Goal: Task Accomplishment & Management: Complete application form

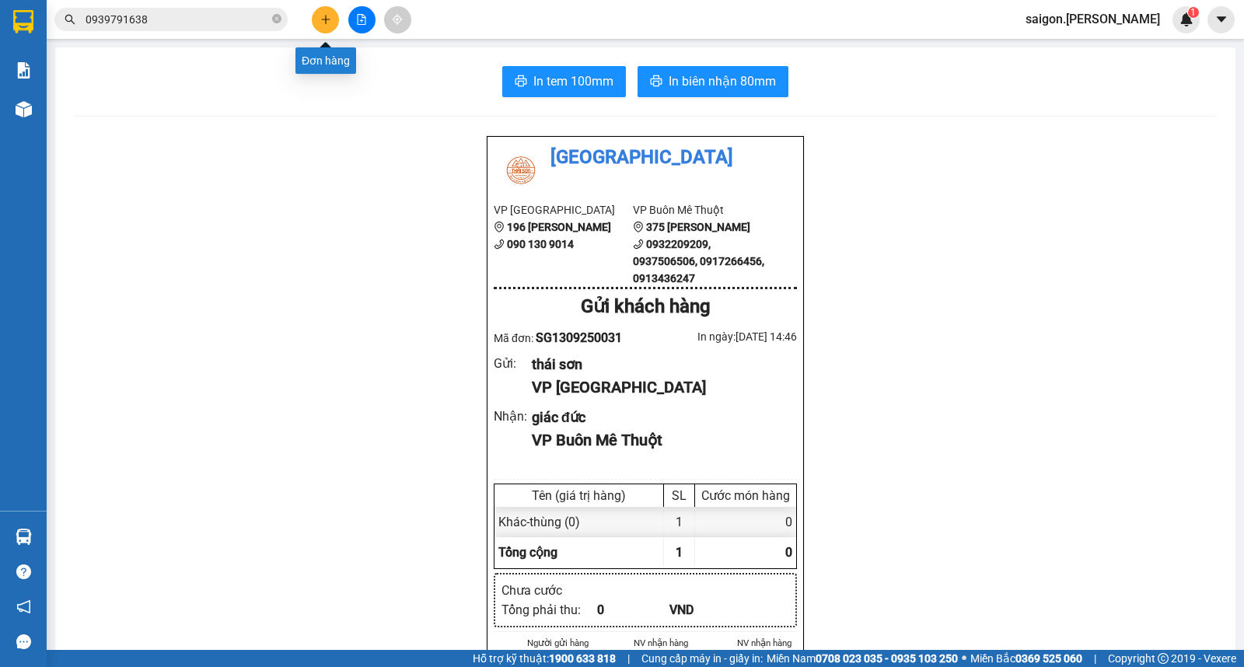
click at [328, 24] on icon "plus" at bounding box center [325, 19] width 11 height 11
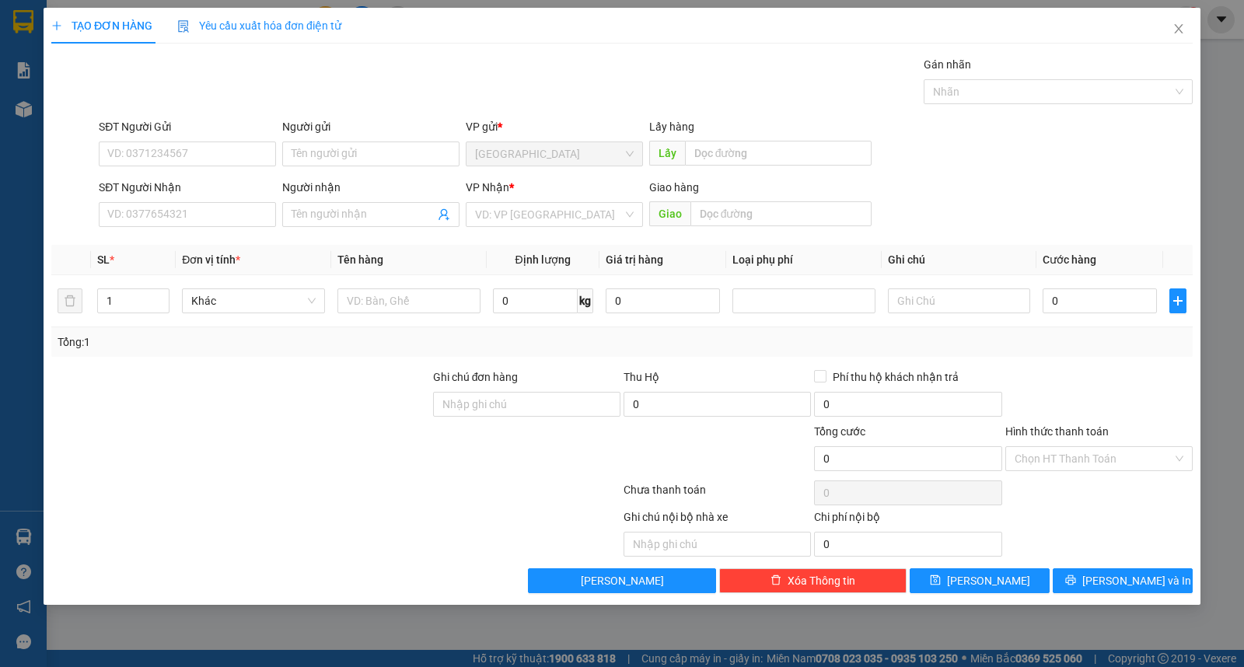
click at [600, 227] on div "VP Nhận * VD: VP [GEOGRAPHIC_DATA]" at bounding box center [554, 206] width 177 height 54
click at [579, 219] on input "search" at bounding box center [549, 214] width 148 height 23
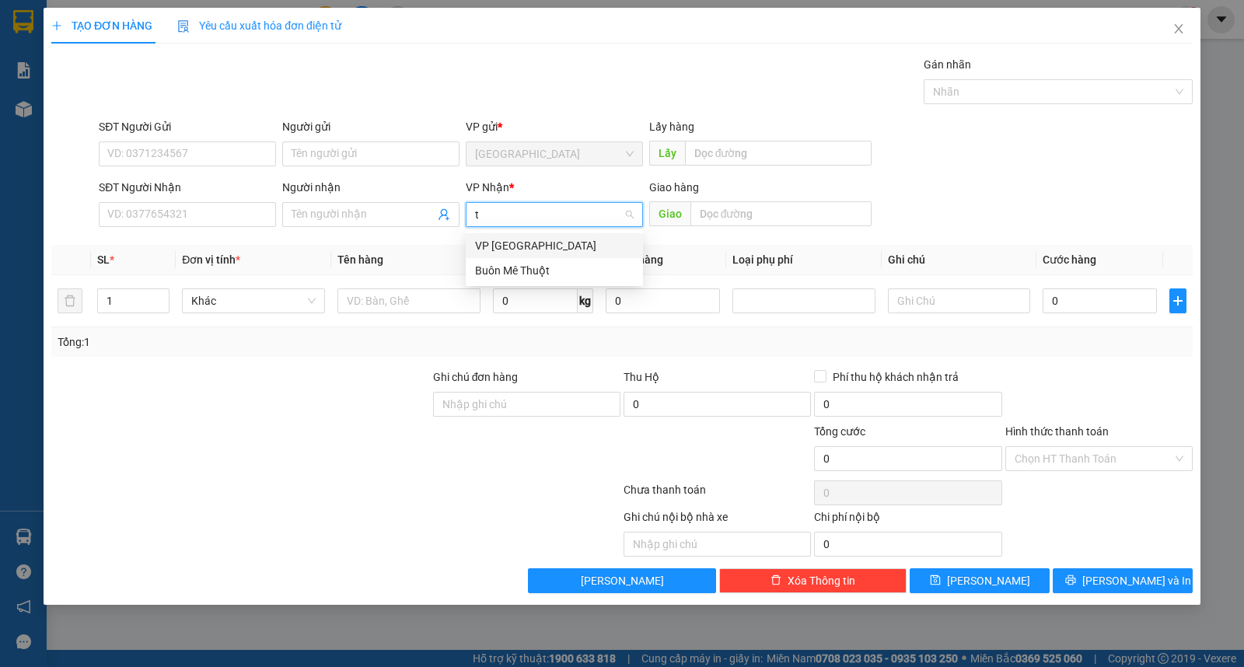
type input "t"
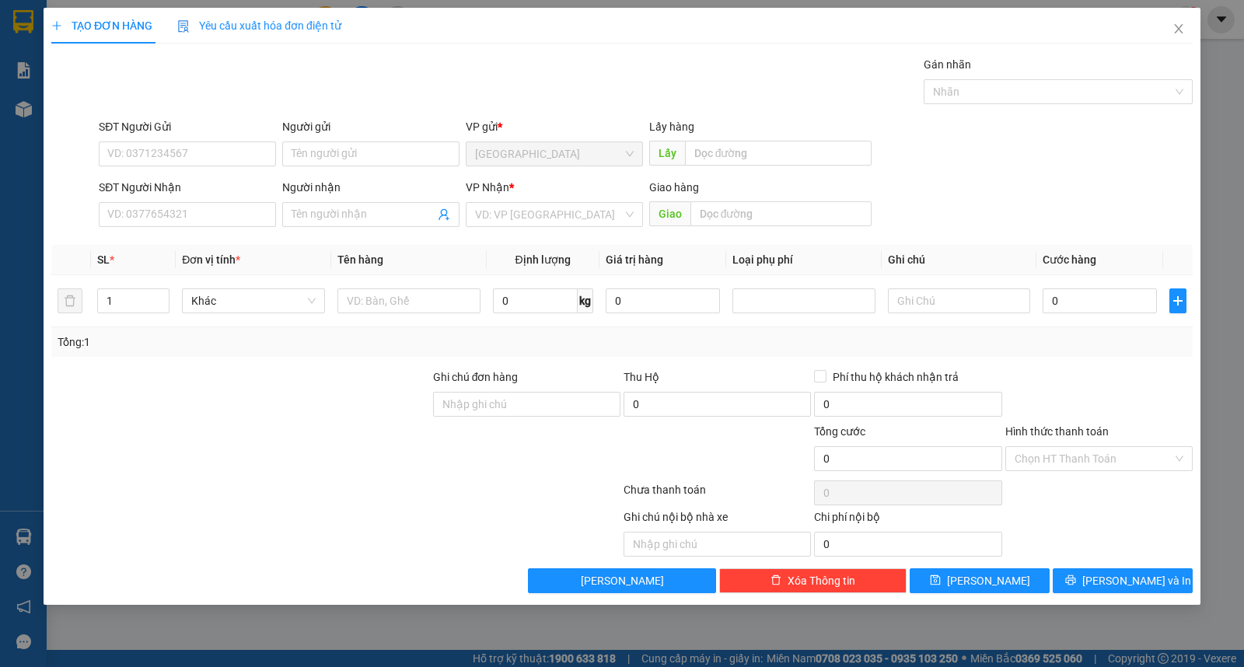
click at [368, 166] on div "Người gửi Tên người gửi" at bounding box center [370, 145] width 177 height 54
click at [377, 159] on input "Người gửi" at bounding box center [370, 154] width 177 height 25
type input "lợi"
type input "[PERSON_NAME]"
type input "ư"
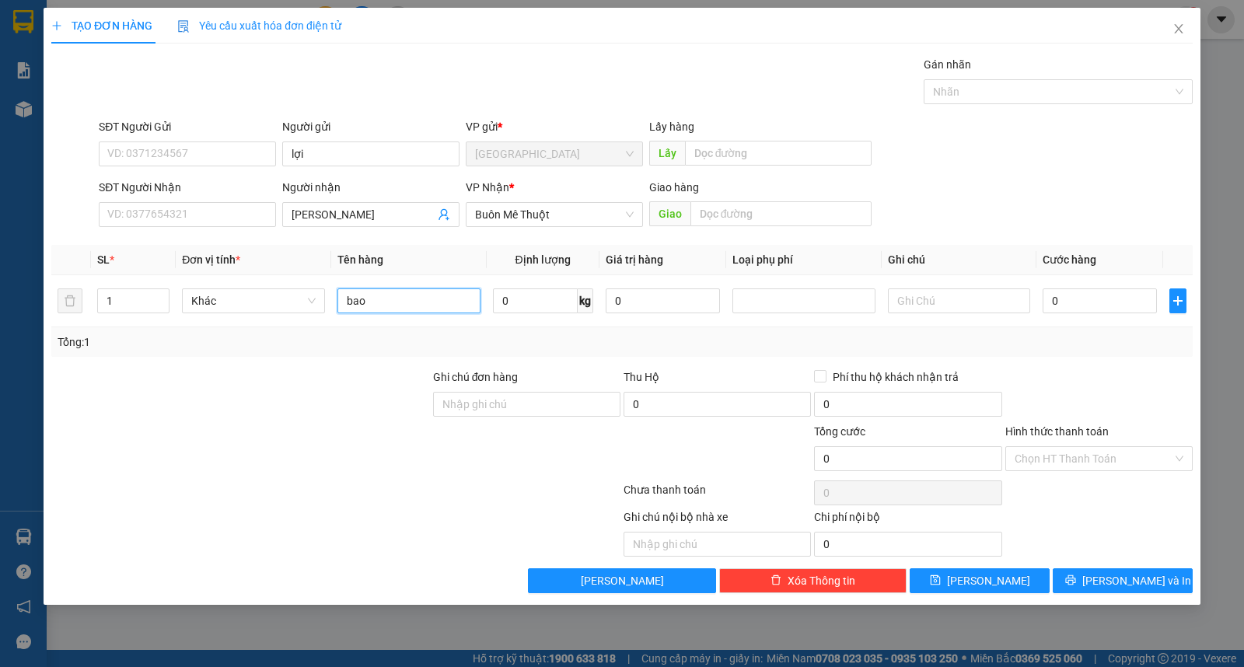
type input "bao"
click at [1082, 562] on div "Transit Pickup Surcharge Ids Transit Deliver Surcharge Ids Transit Deliver Surc…" at bounding box center [622, 324] width 1142 height 537
click at [1087, 572] on button "[PERSON_NAME] và In" at bounding box center [1123, 581] width 140 height 25
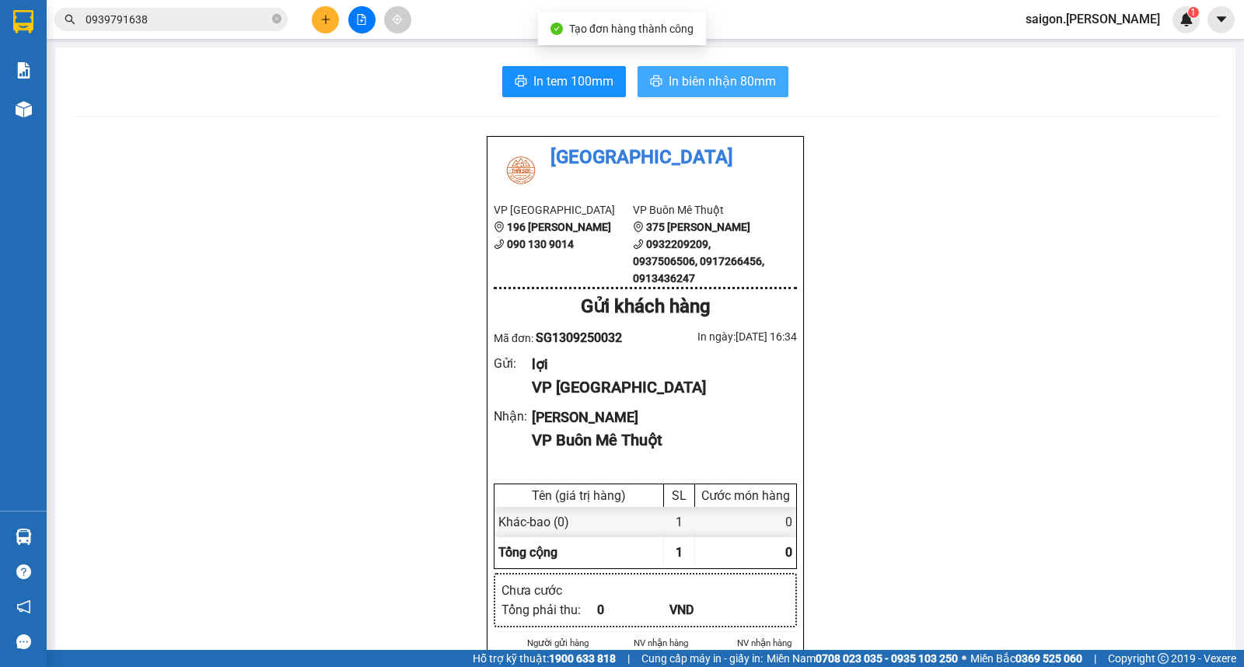
click at [690, 73] on span "In biên nhận 80mm" at bounding box center [722, 81] width 107 height 19
click at [331, 26] on button at bounding box center [325, 19] width 27 height 27
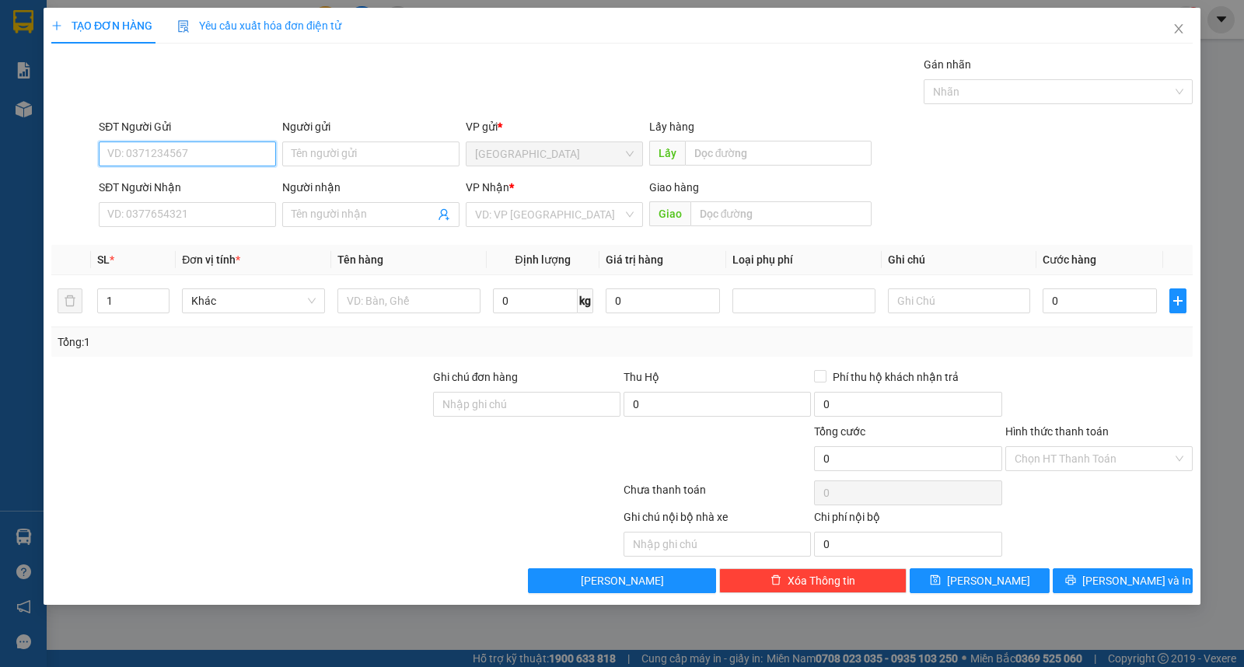
click at [356, 171] on div "Người gửi Tên người gửi" at bounding box center [370, 145] width 177 height 54
click at [360, 159] on input "Người gửi" at bounding box center [370, 154] width 177 height 25
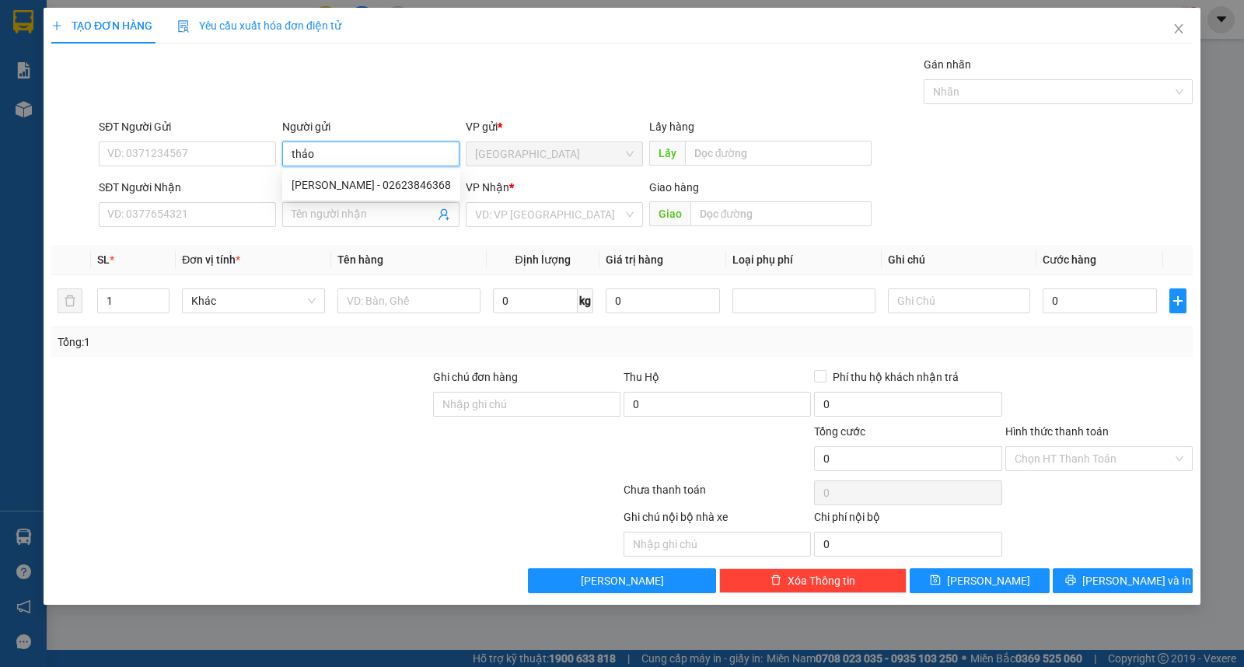
type input "thảo"
type input "quốc vinh"
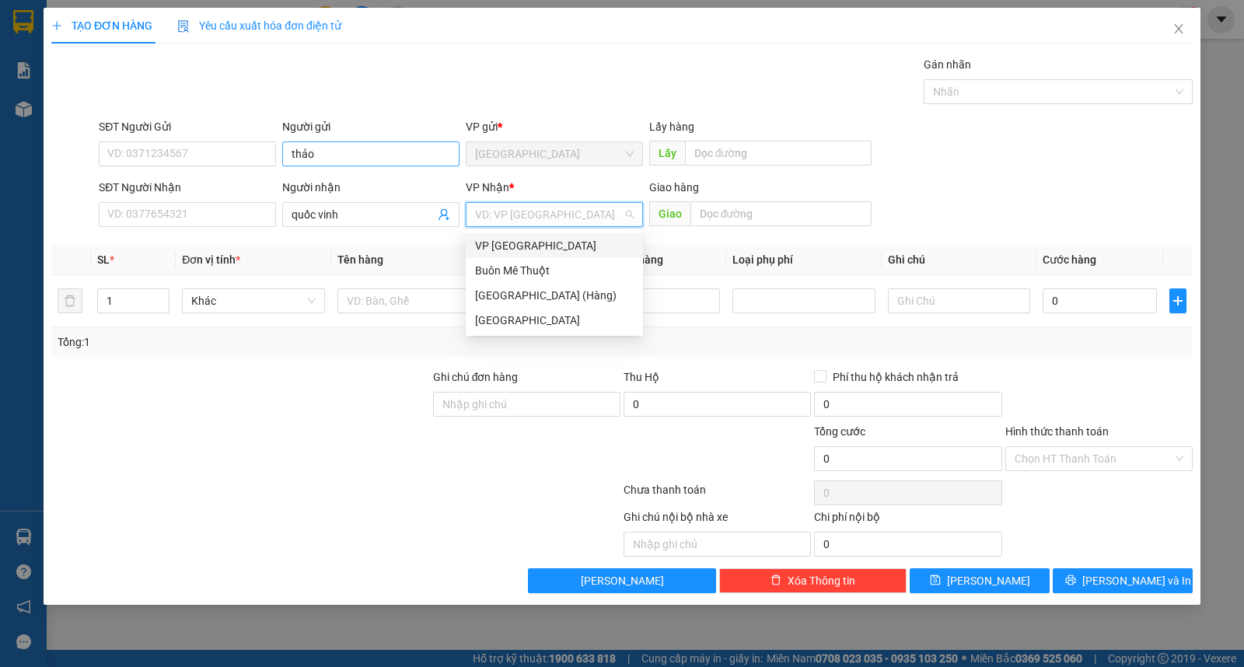
type input "ư"
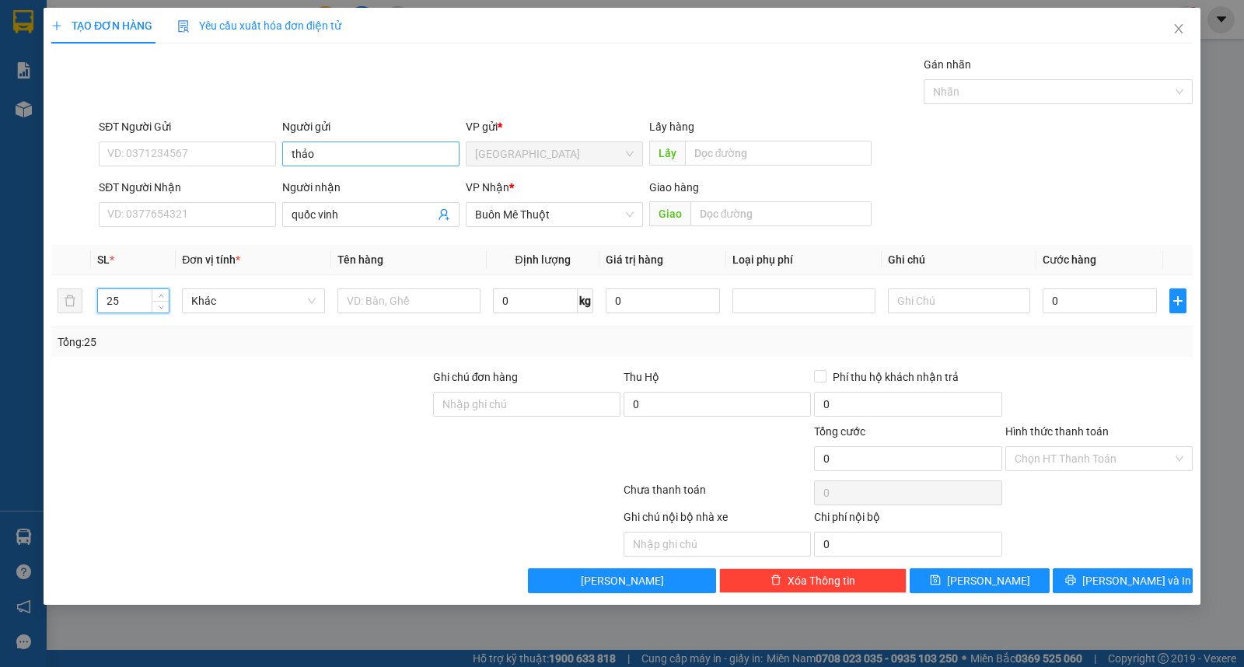
type input "25"
type input "kiện"
click at [1151, 572] on button "[PERSON_NAME] và In" at bounding box center [1123, 581] width 140 height 25
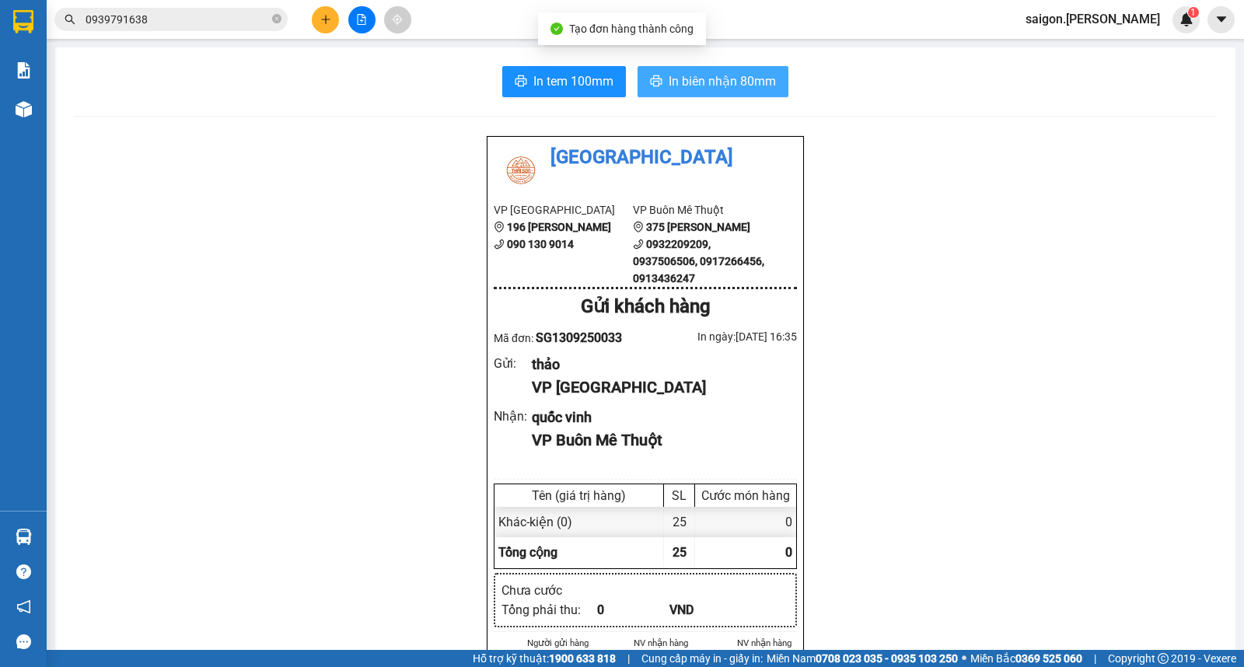
click at [744, 82] on span "In biên nhận 80mm" at bounding box center [722, 81] width 107 height 19
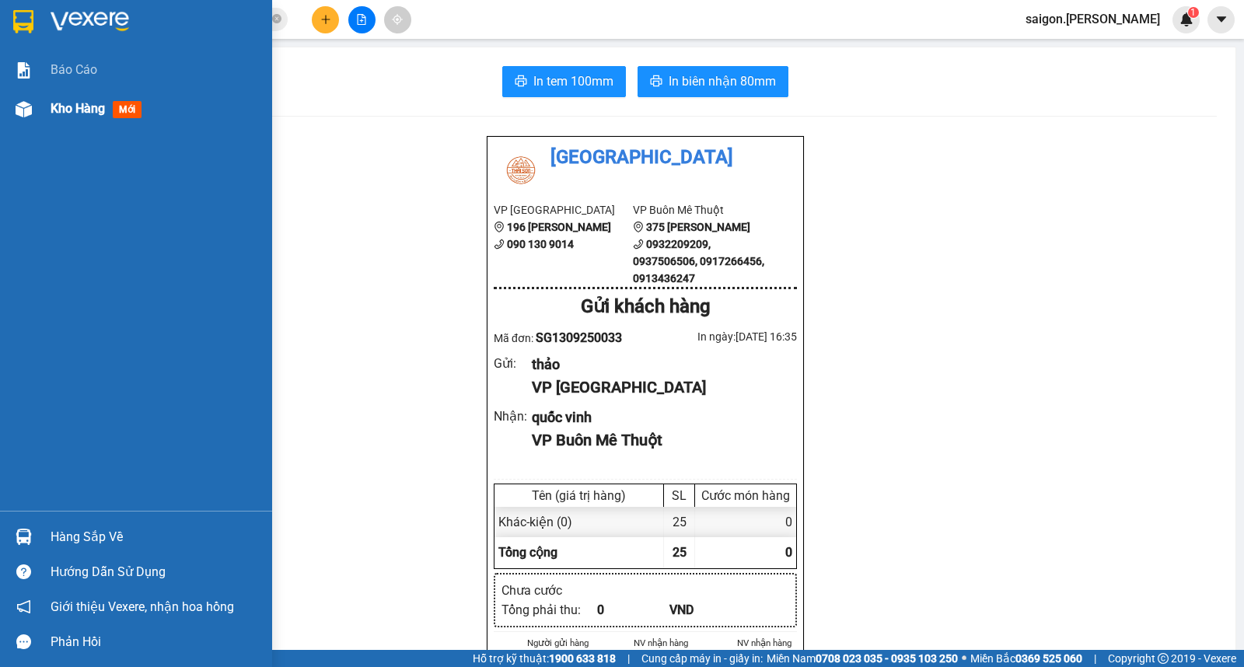
drag, startPoint x: 50, startPoint y: 114, endPoint x: 55, endPoint y: 128, distance: 14.3
click at [52, 112] on span "Kho hàng" at bounding box center [78, 108] width 54 height 15
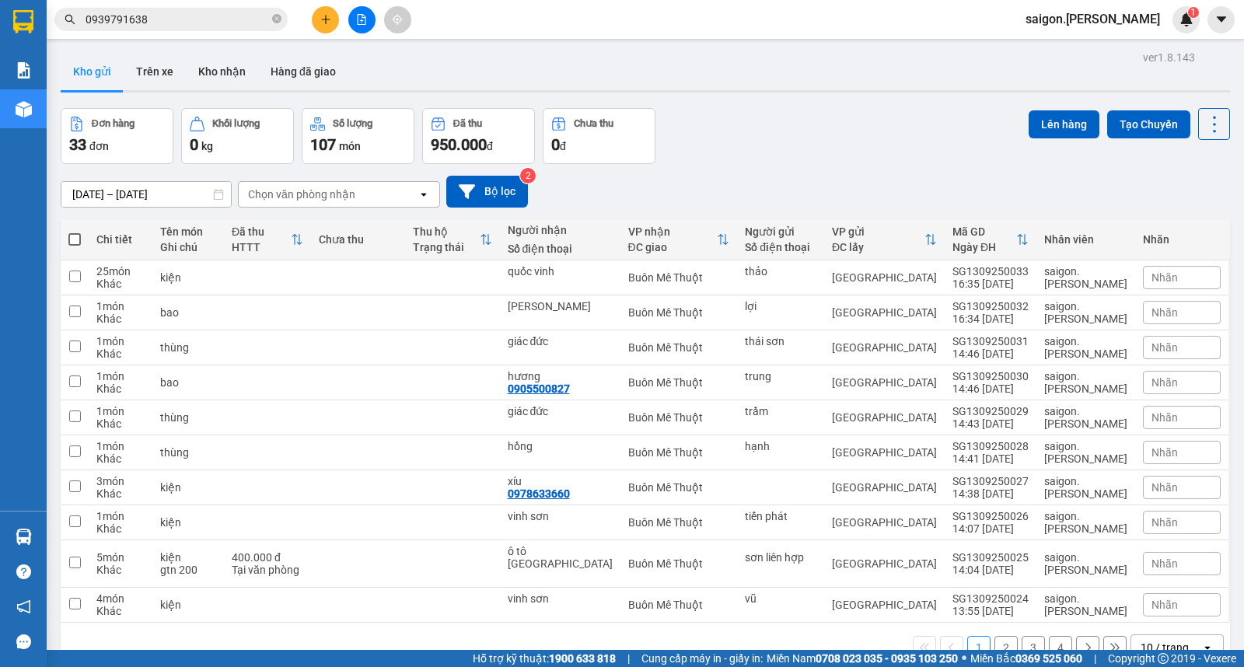
click at [313, 19] on div at bounding box center [361, 19] width 117 height 27
click at [323, 27] on button at bounding box center [325, 19] width 27 height 27
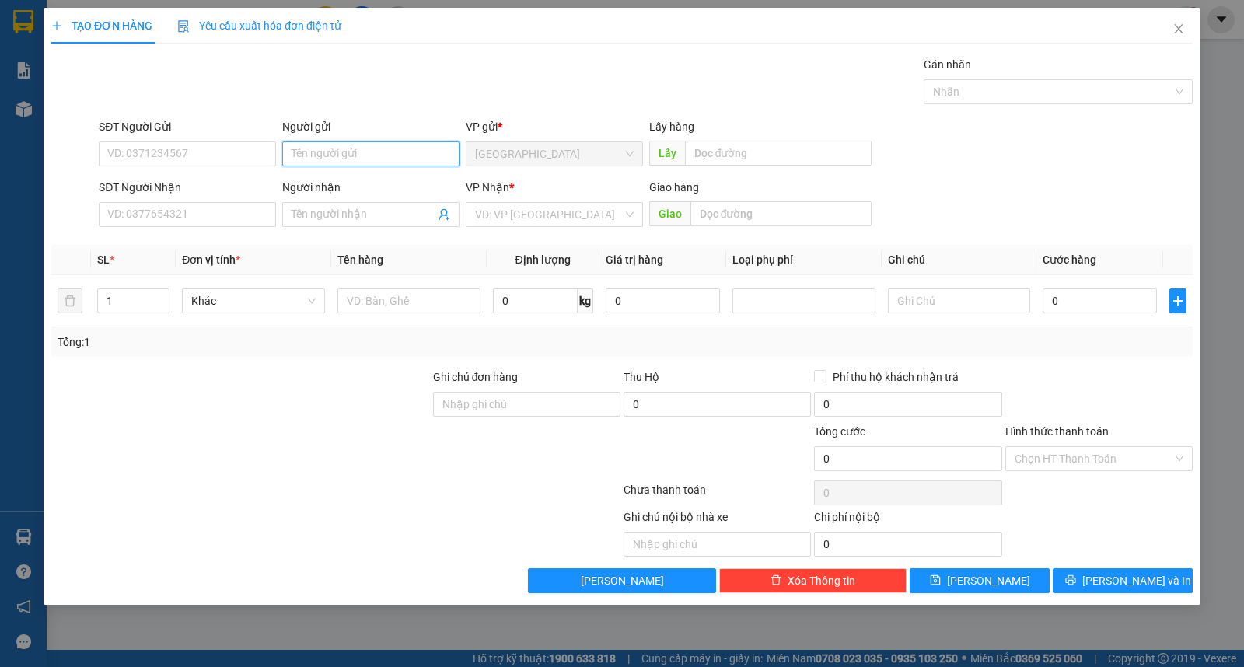
click at [324, 142] on input "Người gửi" at bounding box center [370, 154] width 177 height 25
click at [345, 149] on input "Người gửi" at bounding box center [370, 154] width 177 height 25
type input "phương"
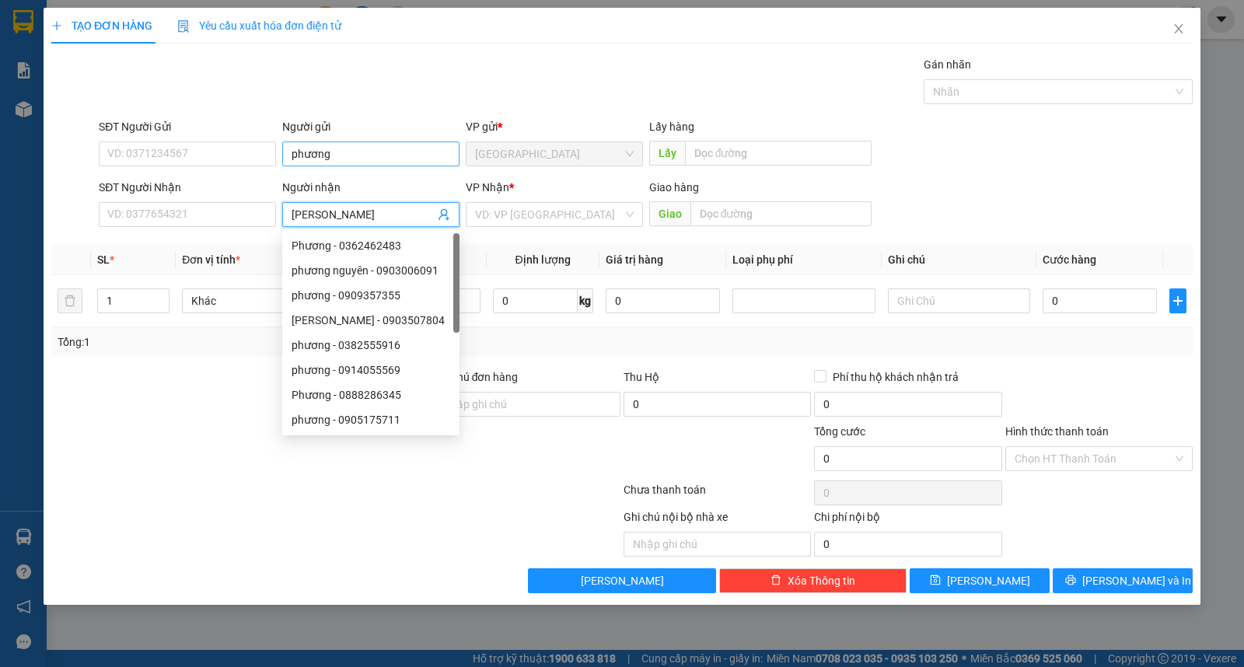
type input "[PERSON_NAME]"
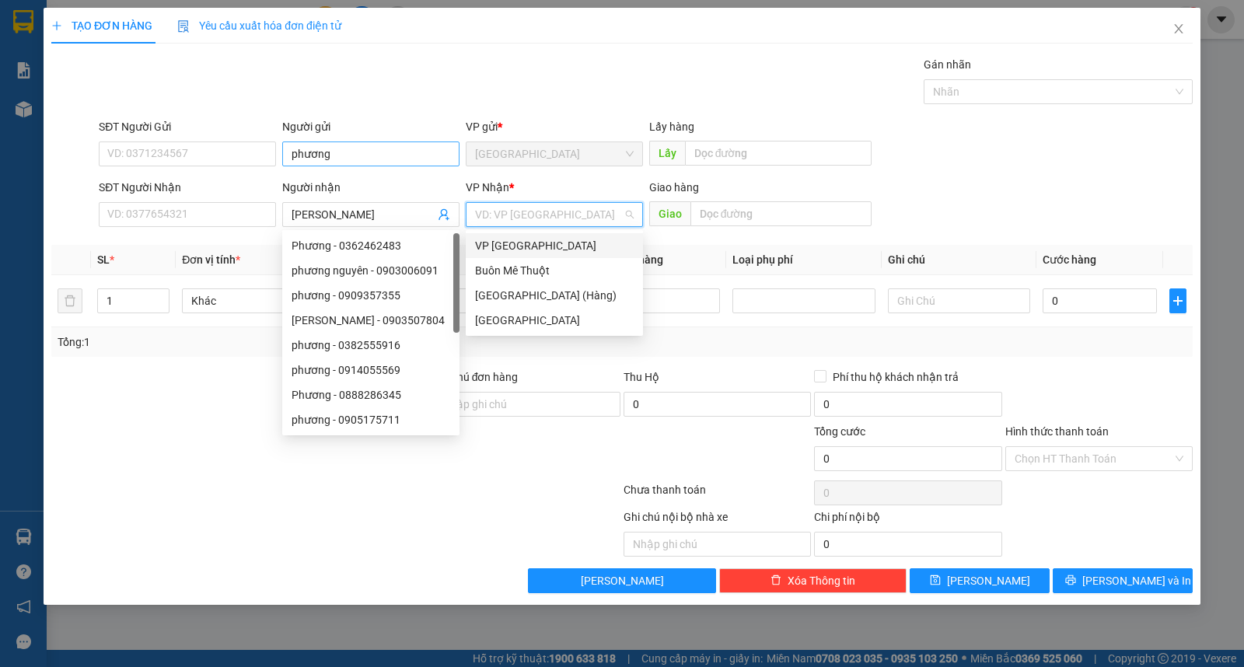
type input "ư"
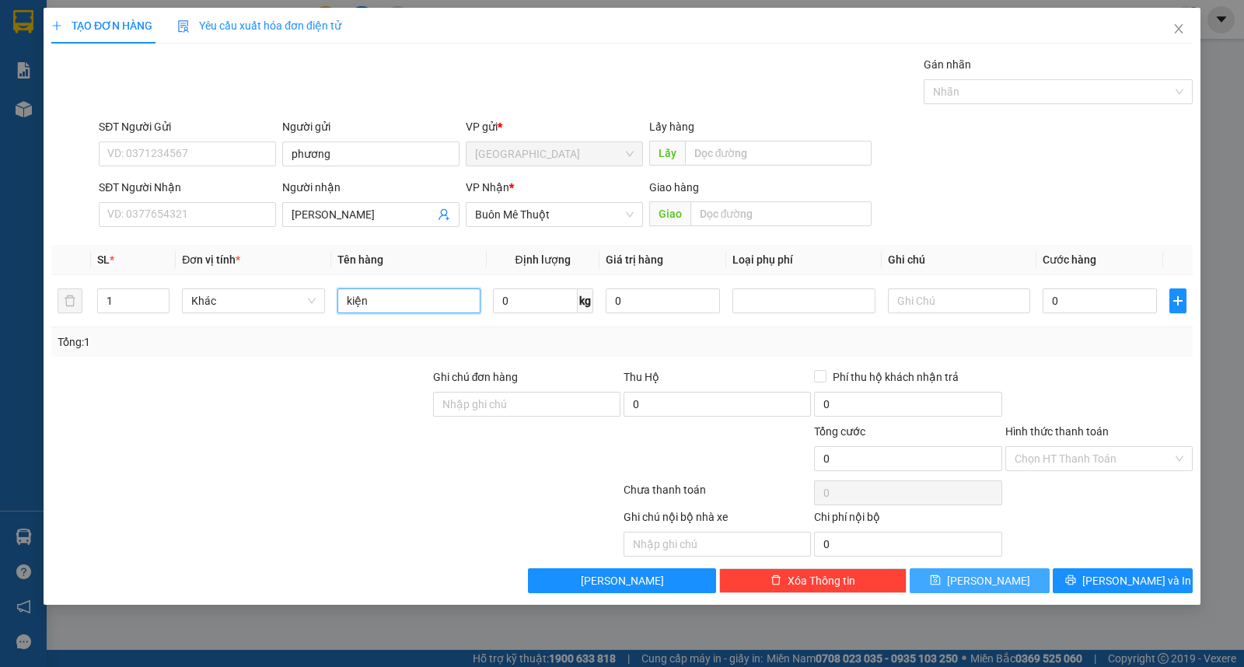
type input "kiện"
click at [977, 577] on button "[PERSON_NAME]" at bounding box center [980, 581] width 140 height 25
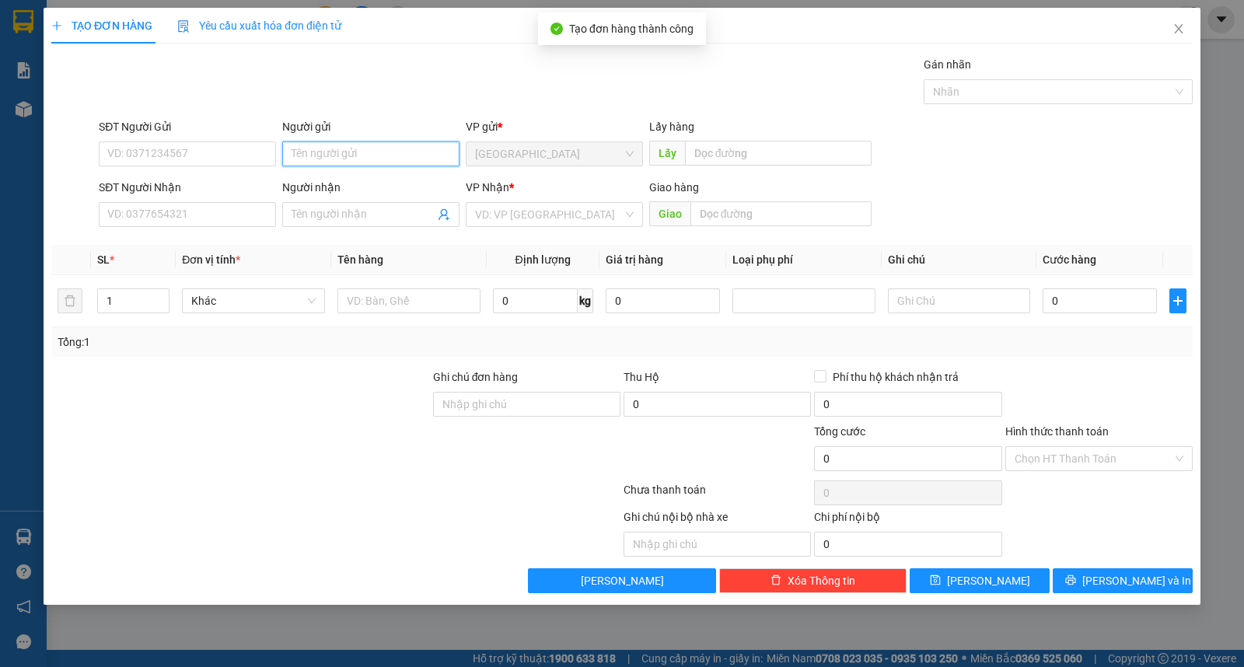
click at [343, 152] on input "Người gửi" at bounding box center [370, 154] width 177 height 25
type input "mỹ"
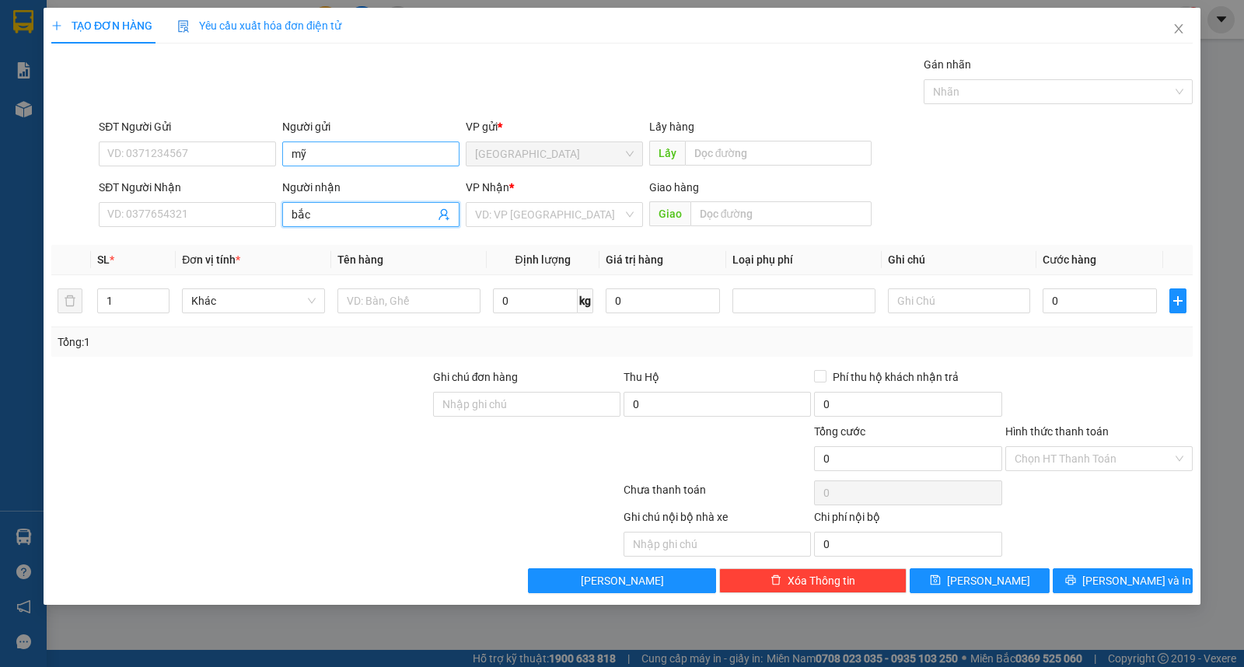
type input "bắc"
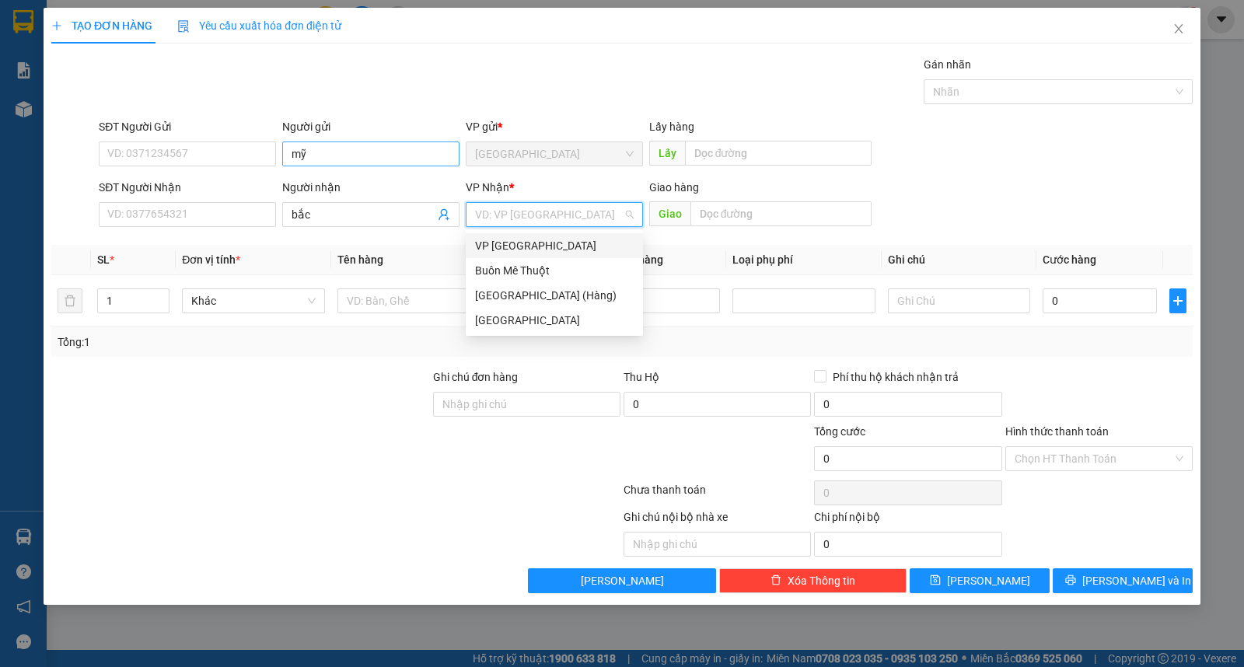
type input "ư"
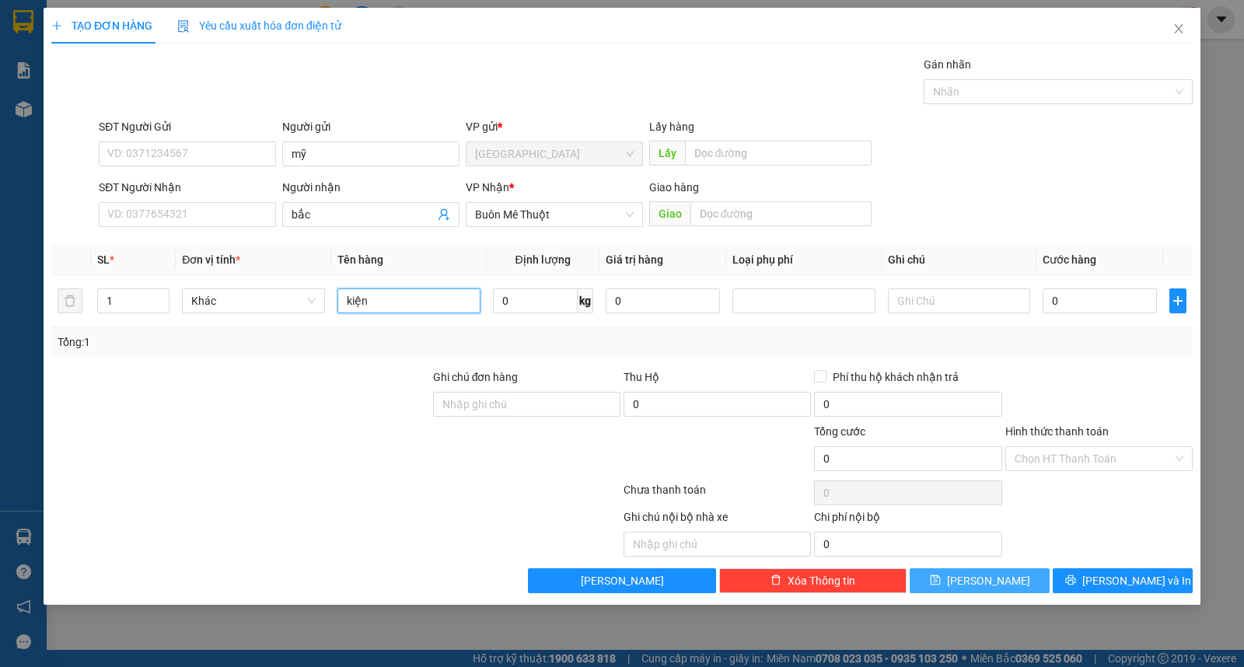
type input "kiện"
click at [937, 583] on button "[PERSON_NAME]" at bounding box center [980, 581] width 140 height 25
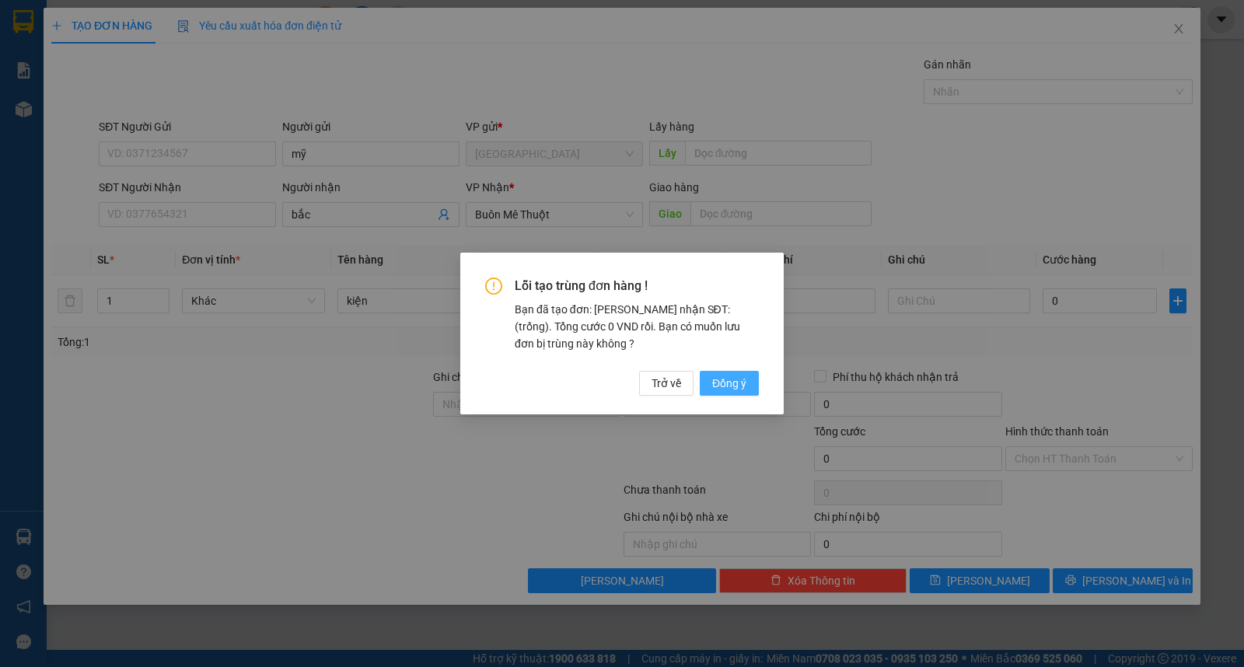
click at [737, 395] on button "Đồng ý" at bounding box center [729, 383] width 59 height 25
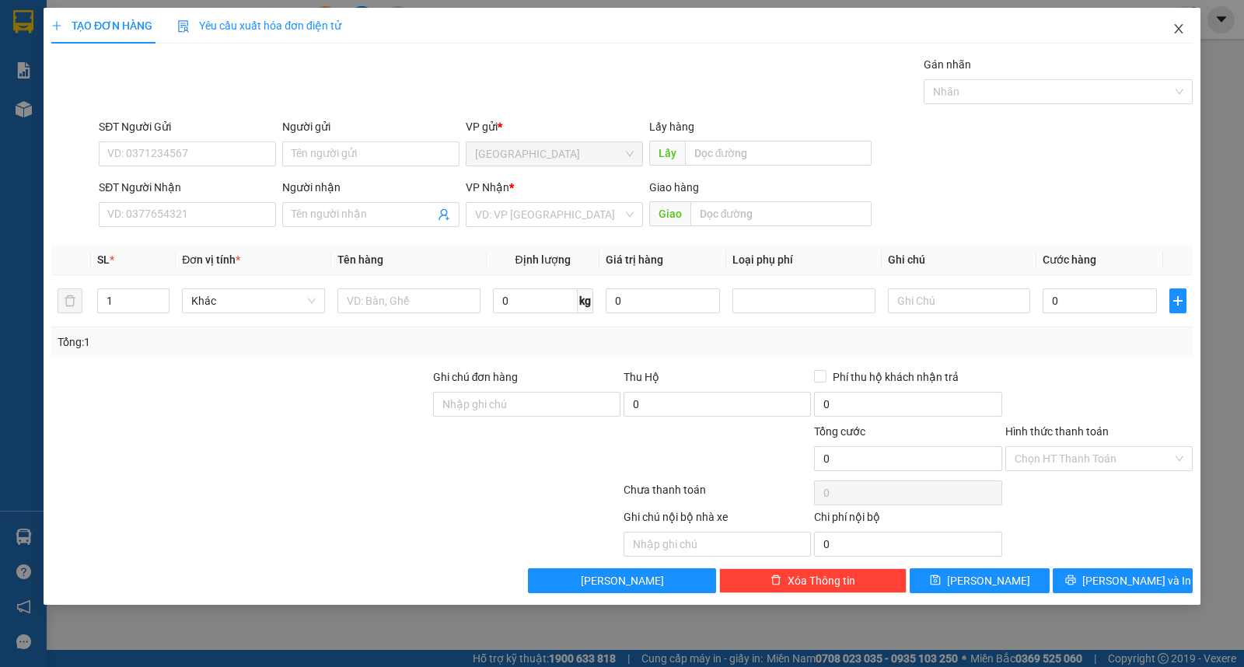
click at [1160, 40] on span "Close" at bounding box center [1179, 30] width 44 height 44
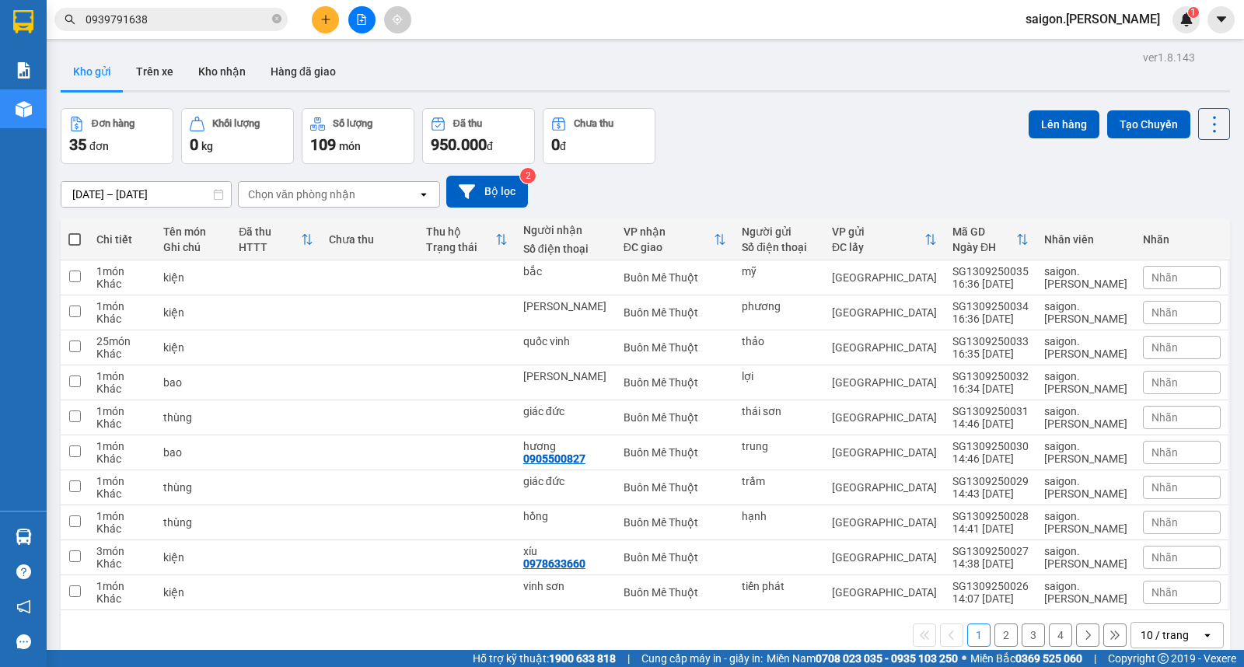
click at [220, 19] on input "0939791638" at bounding box center [178, 19] width 184 height 17
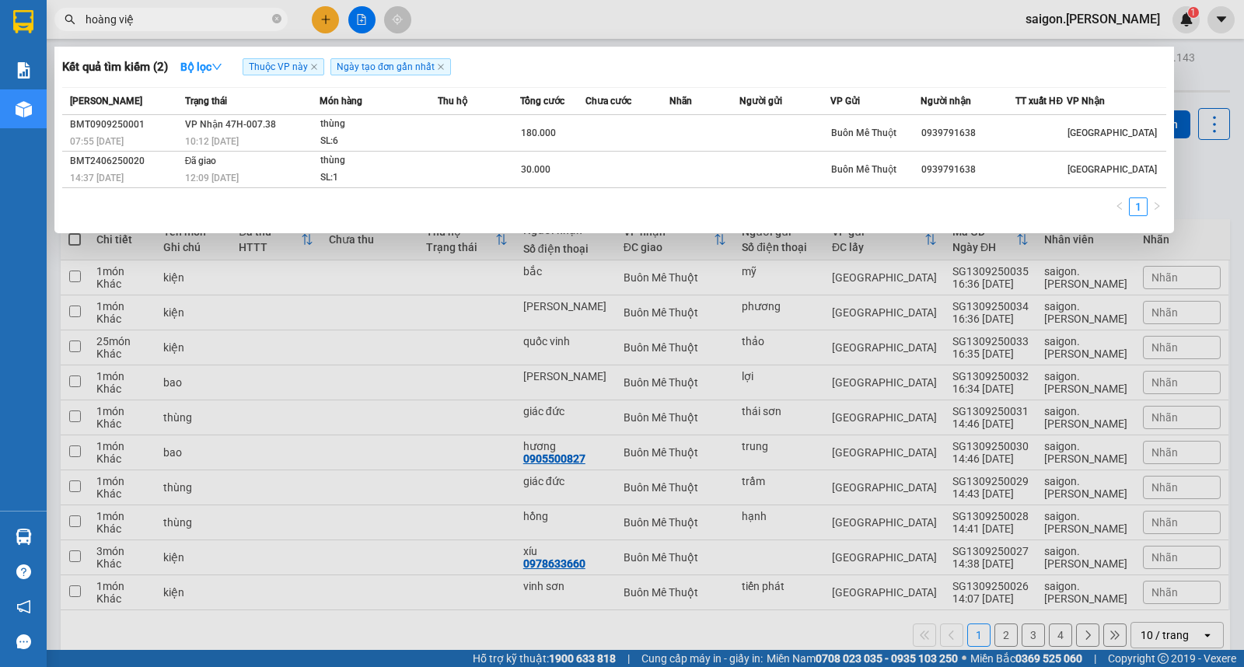
type input "hoàng việt"
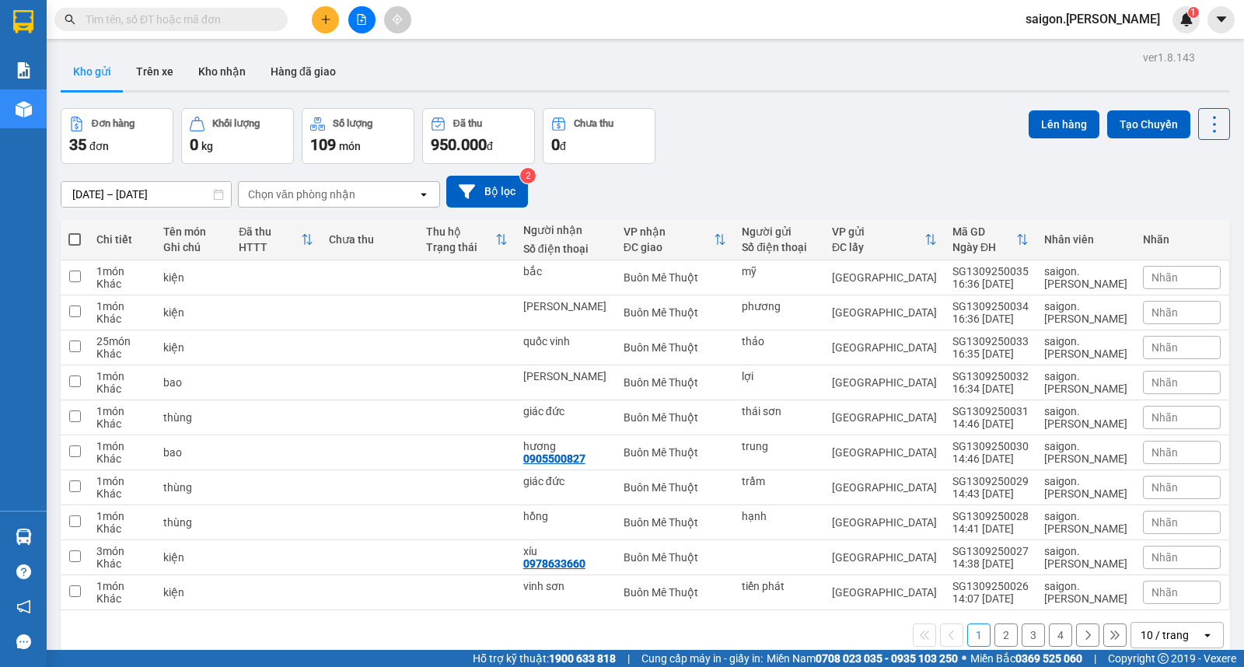
click at [314, 30] on div at bounding box center [361, 19] width 117 height 27
click at [323, 22] on icon "plus" at bounding box center [325, 19] width 11 height 11
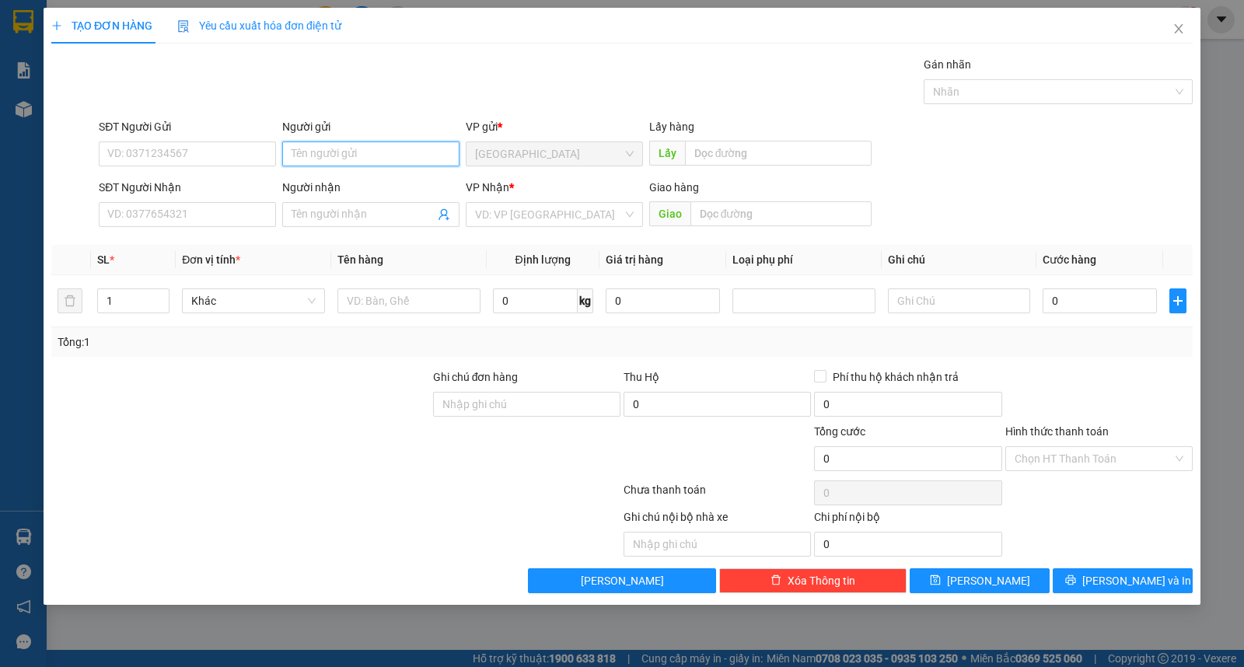
click at [334, 156] on input "Người gửi" at bounding box center [370, 154] width 177 height 25
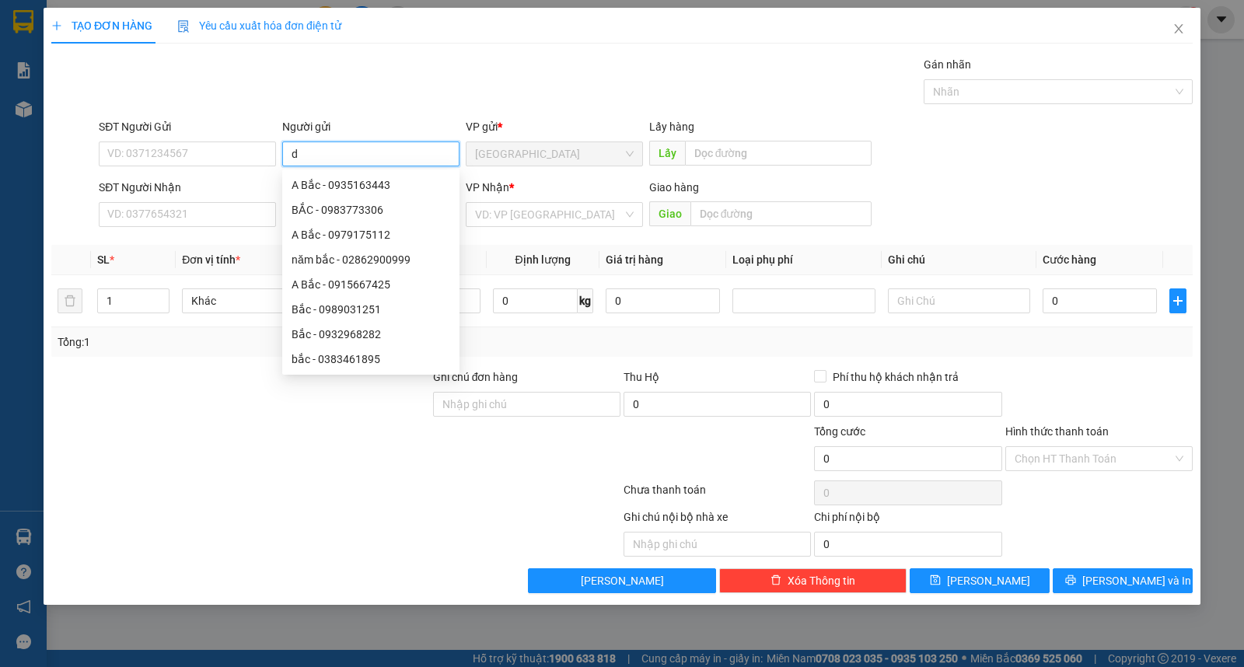
type input "d"
type input "đông á"
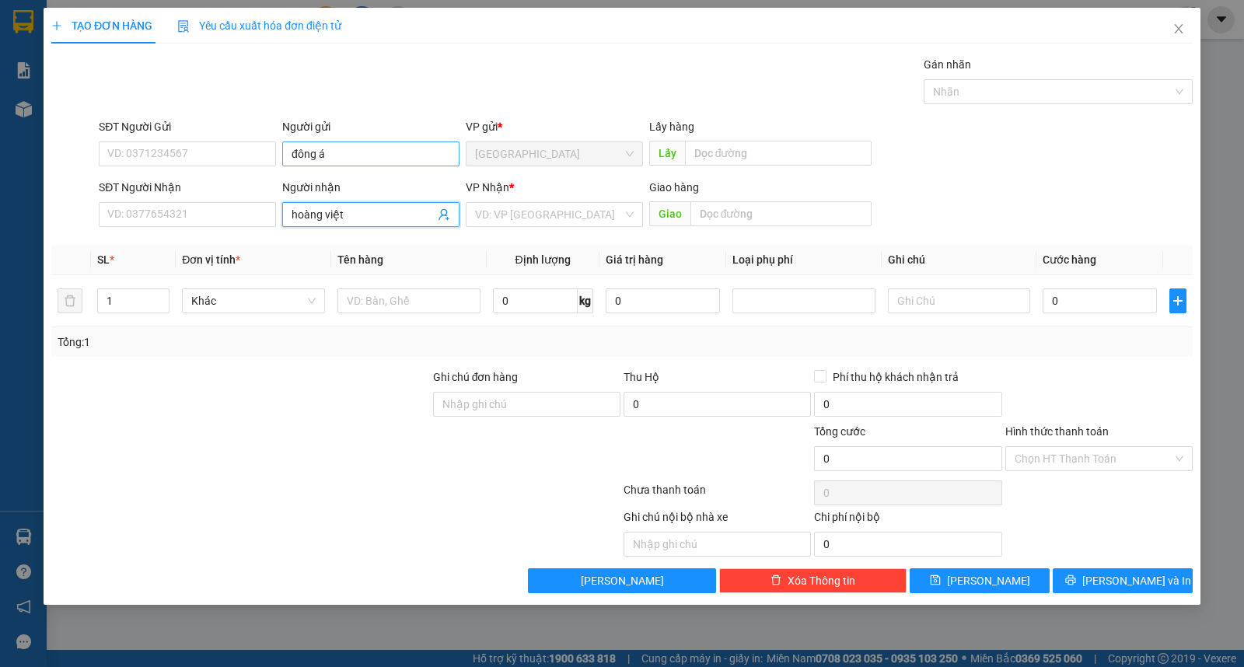
type input "hoàng việt"
type input "ư"
type input "4"
type input "5"
type input "kiện"
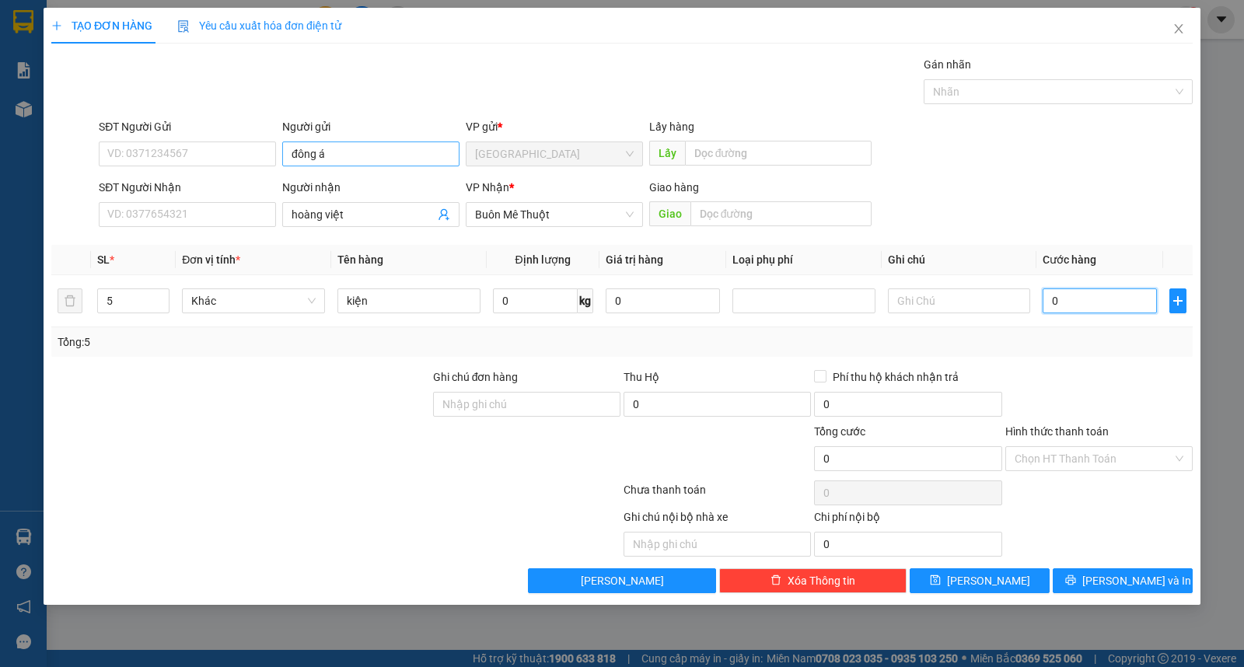
type input "2"
type input "20"
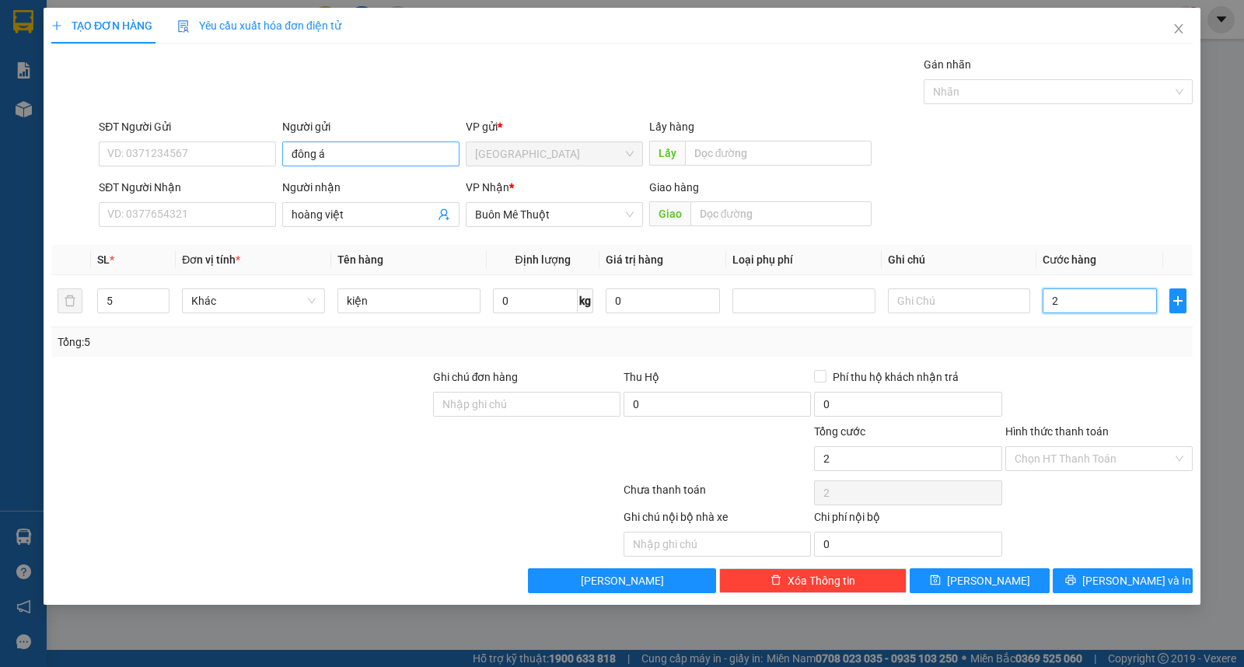
type input "20"
type input "200"
type input "200.000"
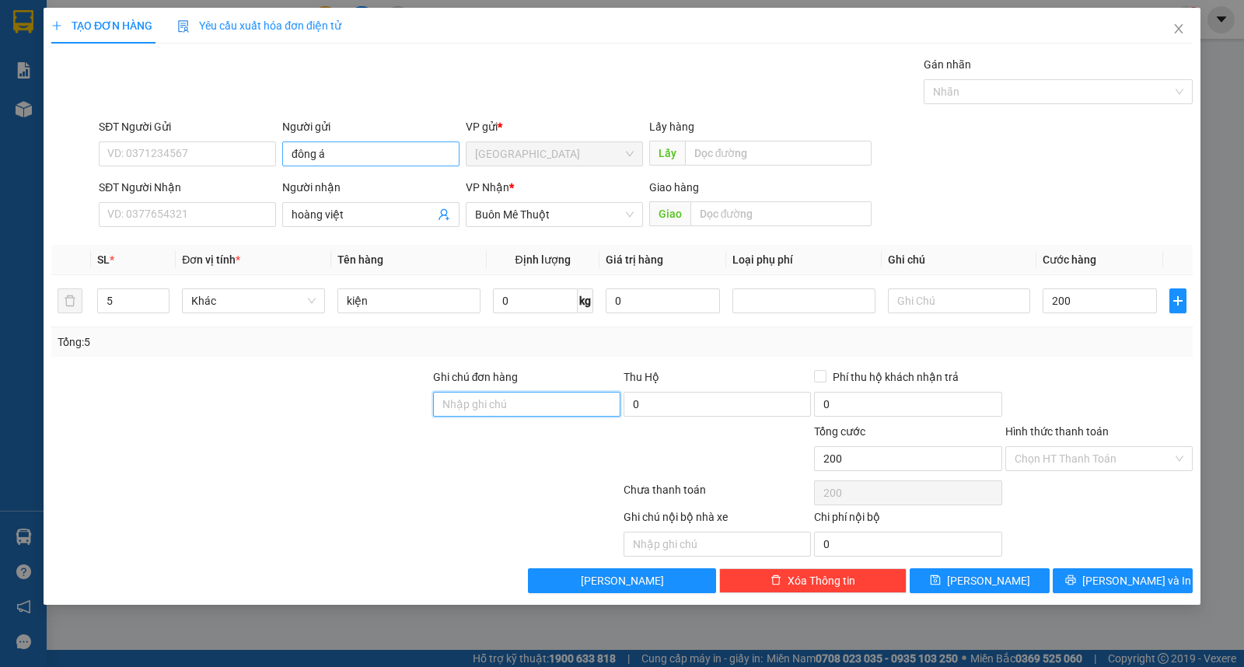
type input "200.000"
click at [1129, 467] on input "Hình thức thanh toán" at bounding box center [1094, 458] width 158 height 23
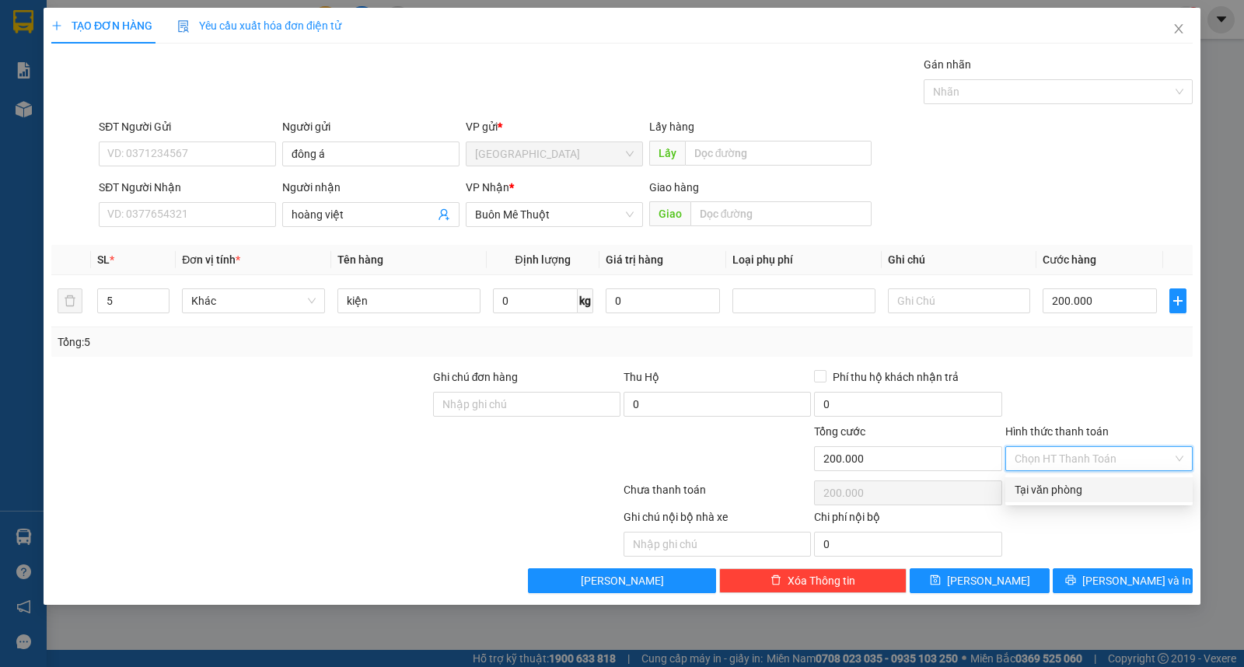
click at [1123, 492] on div "Tại văn phòng" at bounding box center [1099, 489] width 169 height 17
type input "0"
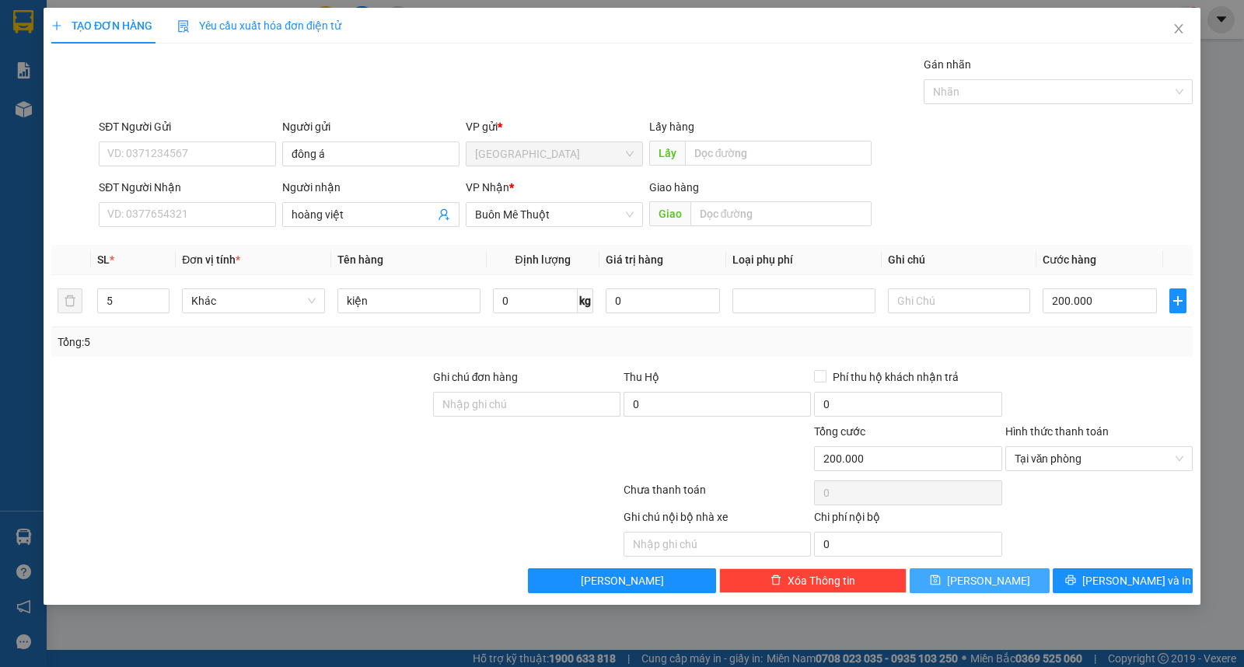
click at [951, 580] on button "[PERSON_NAME]" at bounding box center [980, 581] width 140 height 25
type input "1"
type input "0"
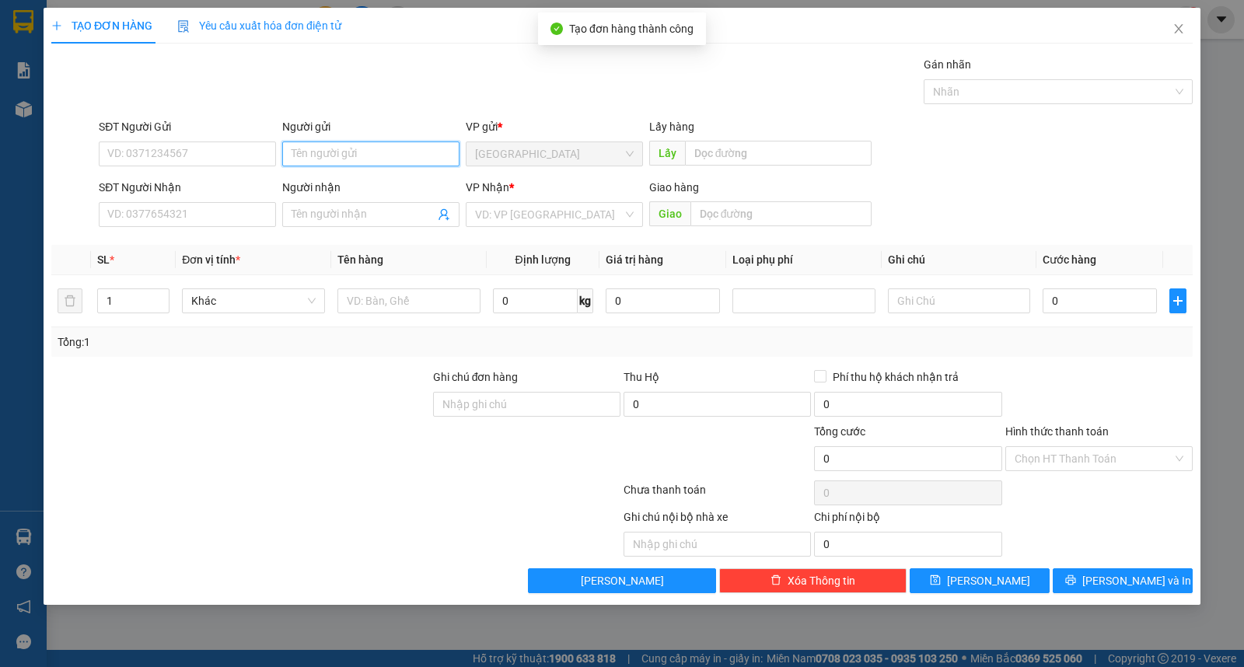
click at [322, 164] on input "Người gửi" at bounding box center [370, 154] width 177 height 25
type input "tuấn"
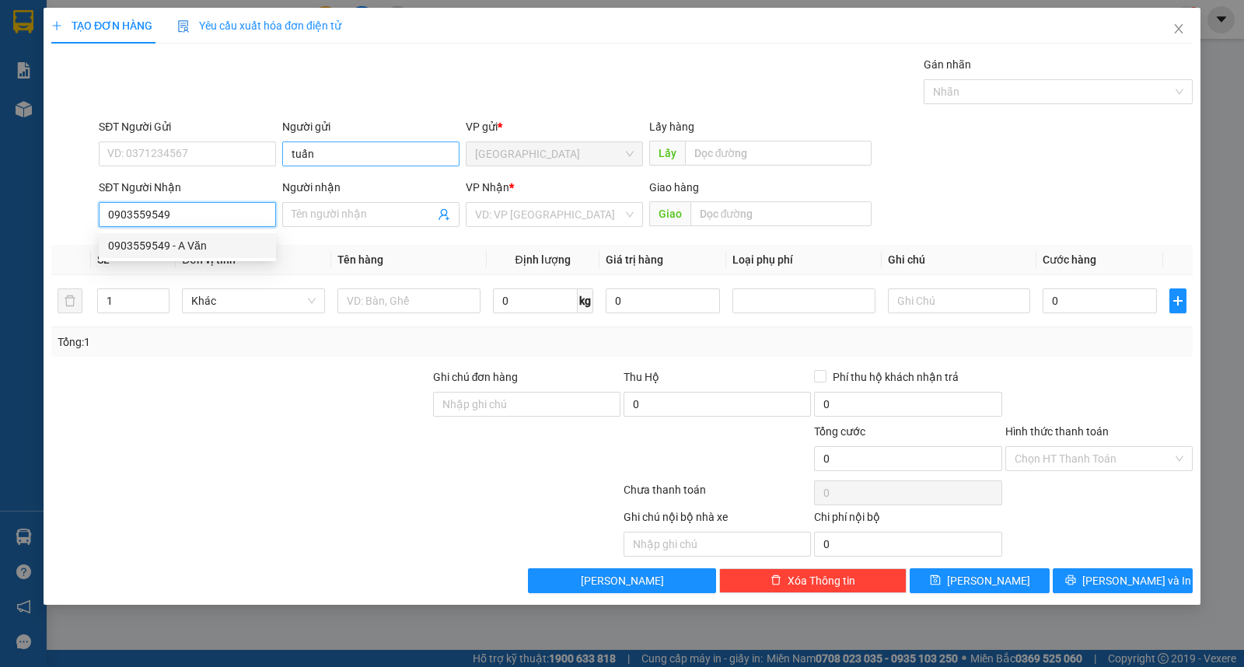
type input "0903559549"
type input "A Văn"
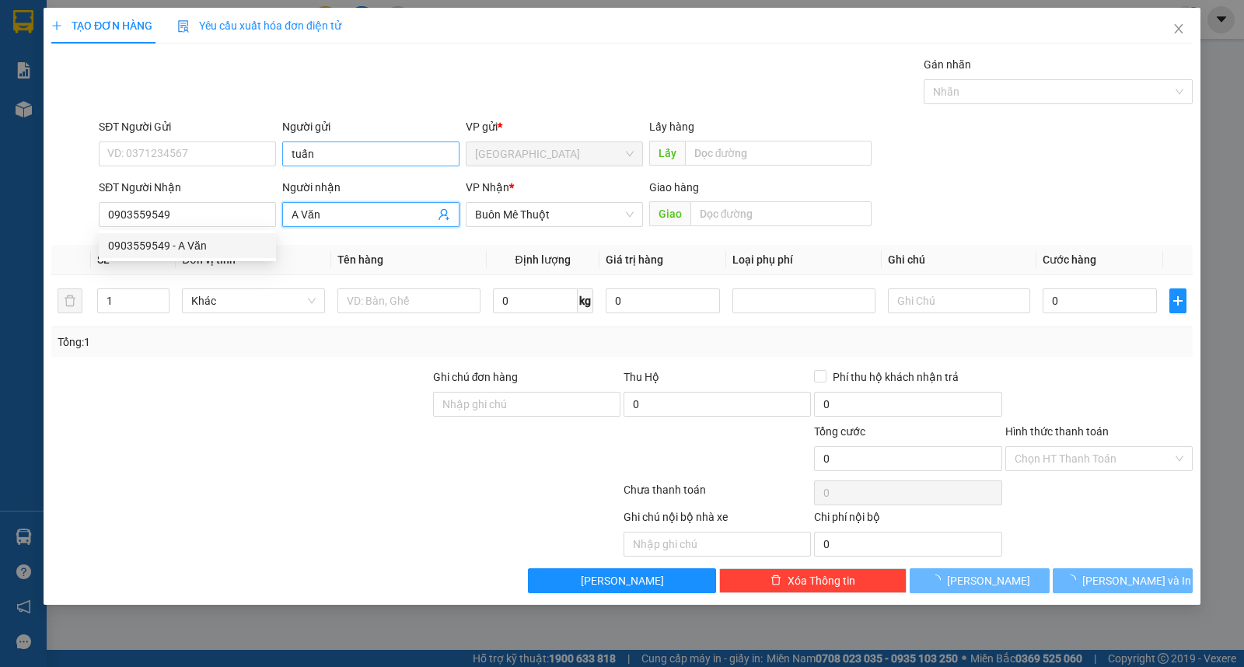
type input "30.000"
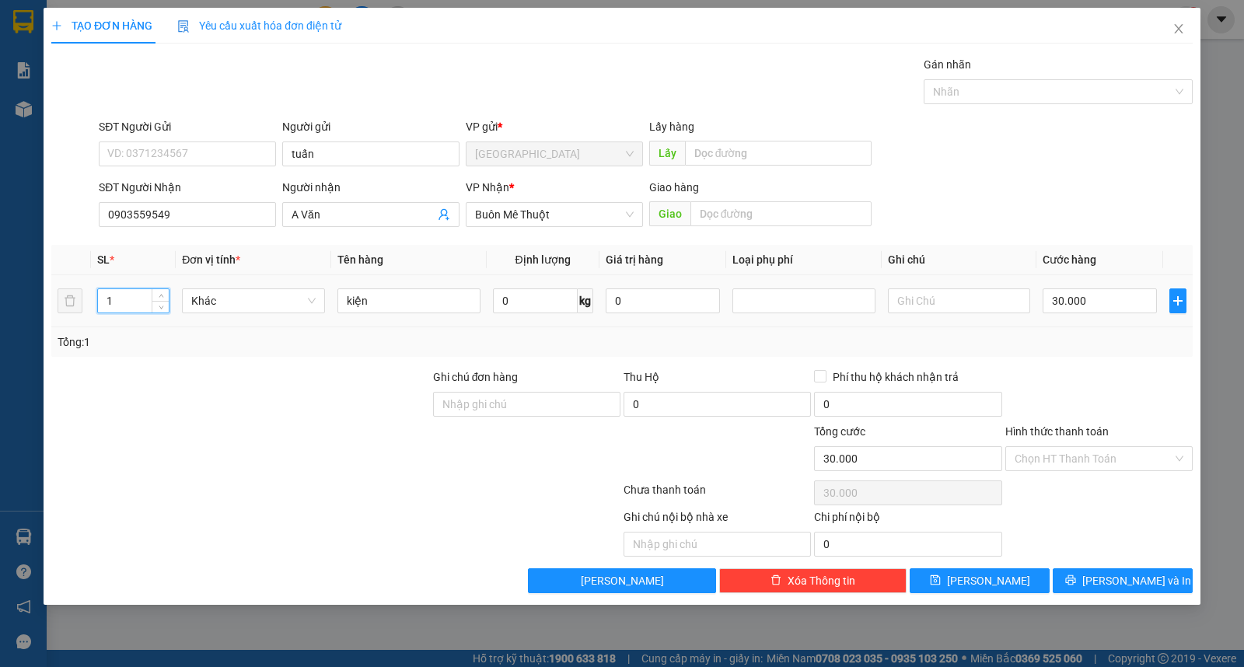
click at [121, 296] on input "1" at bounding box center [133, 300] width 71 height 23
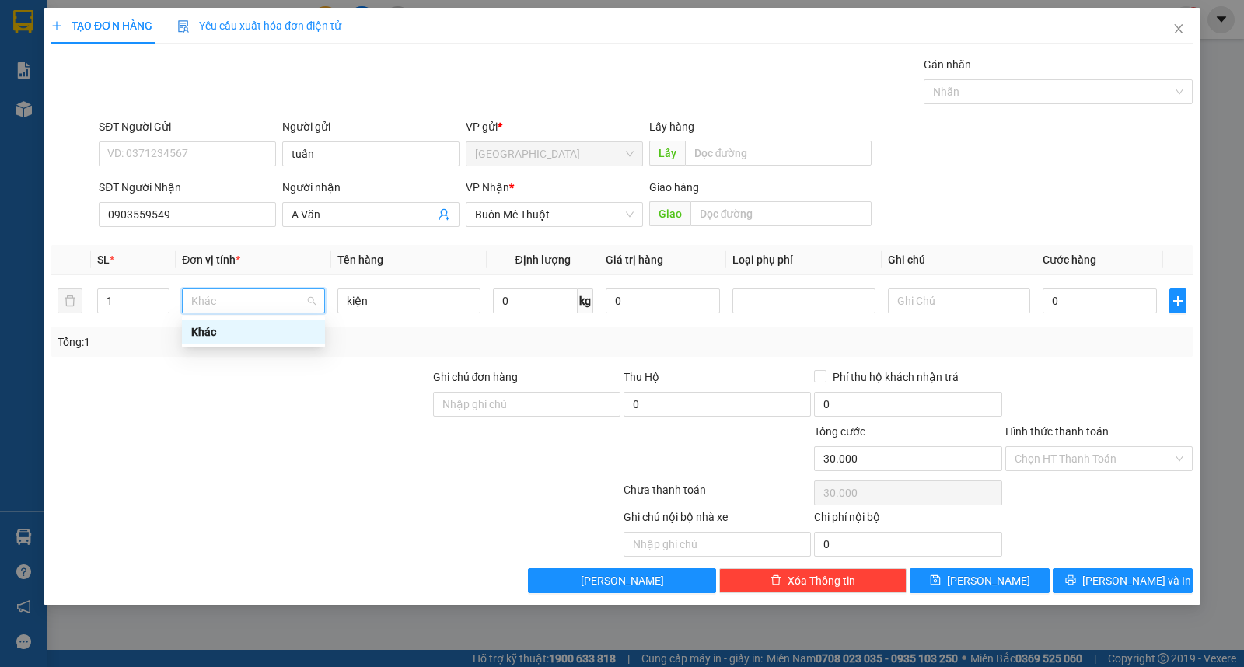
type input "0"
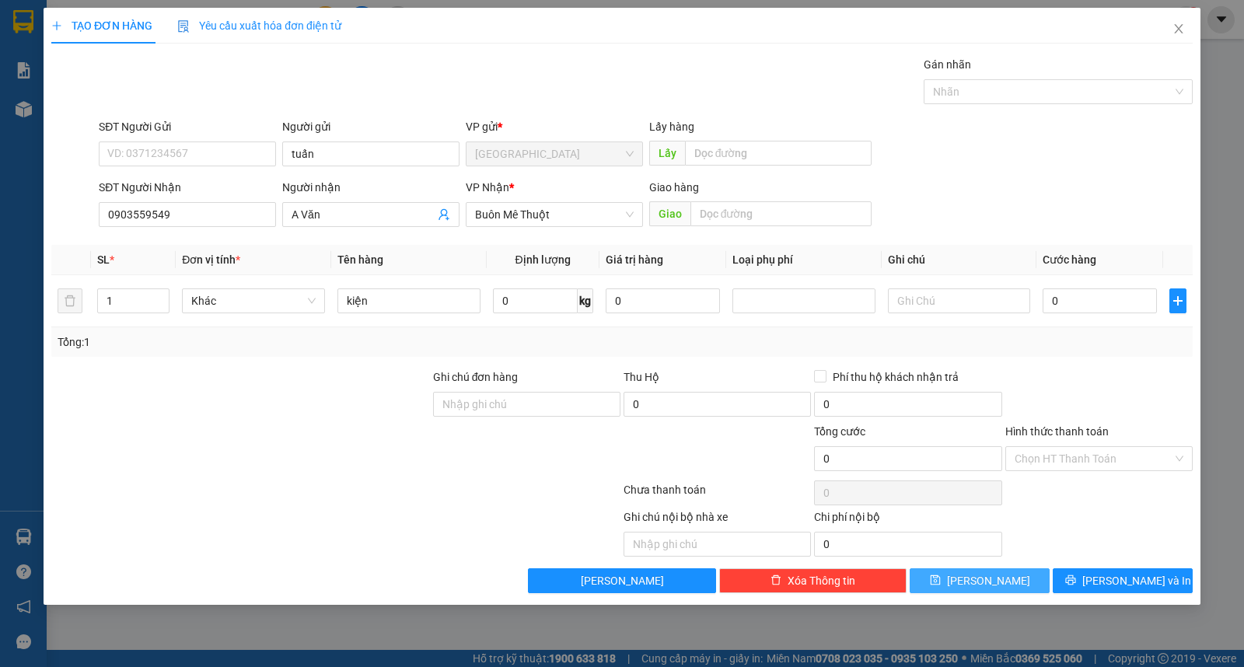
drag, startPoint x: 975, startPoint y: 579, endPoint x: 910, endPoint y: 494, distance: 107.2
click at [972, 580] on button "[PERSON_NAME]" at bounding box center [980, 581] width 140 height 25
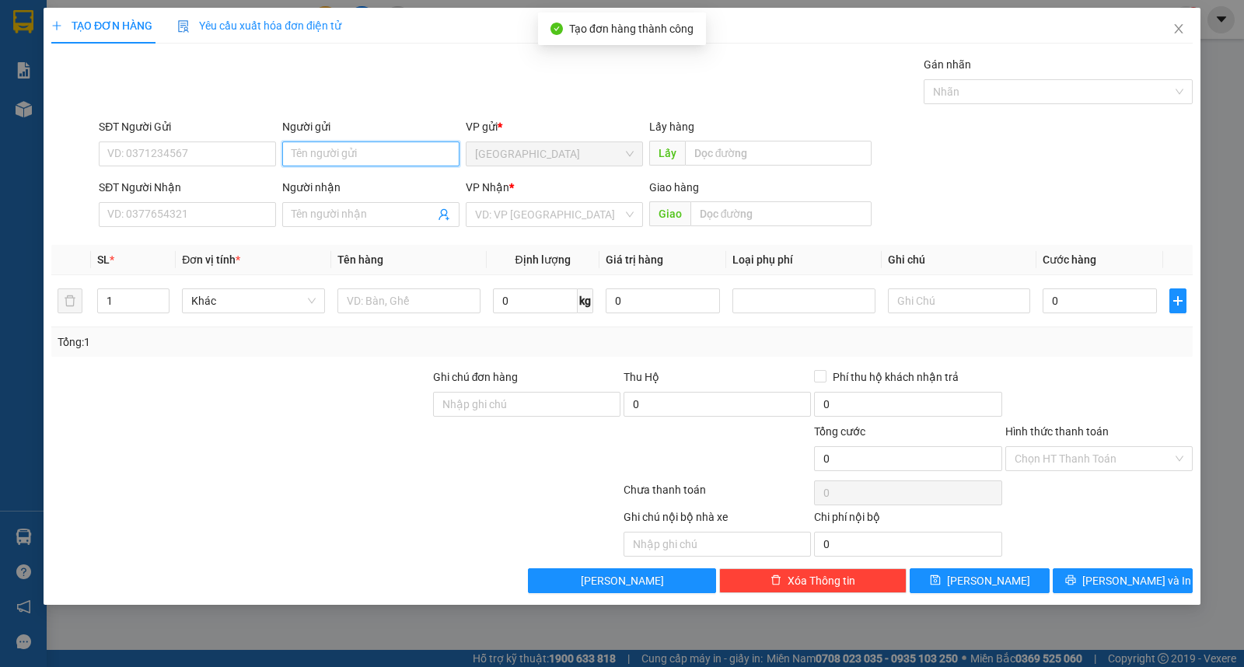
click at [347, 159] on input "Người gửi" at bounding box center [370, 154] width 177 height 25
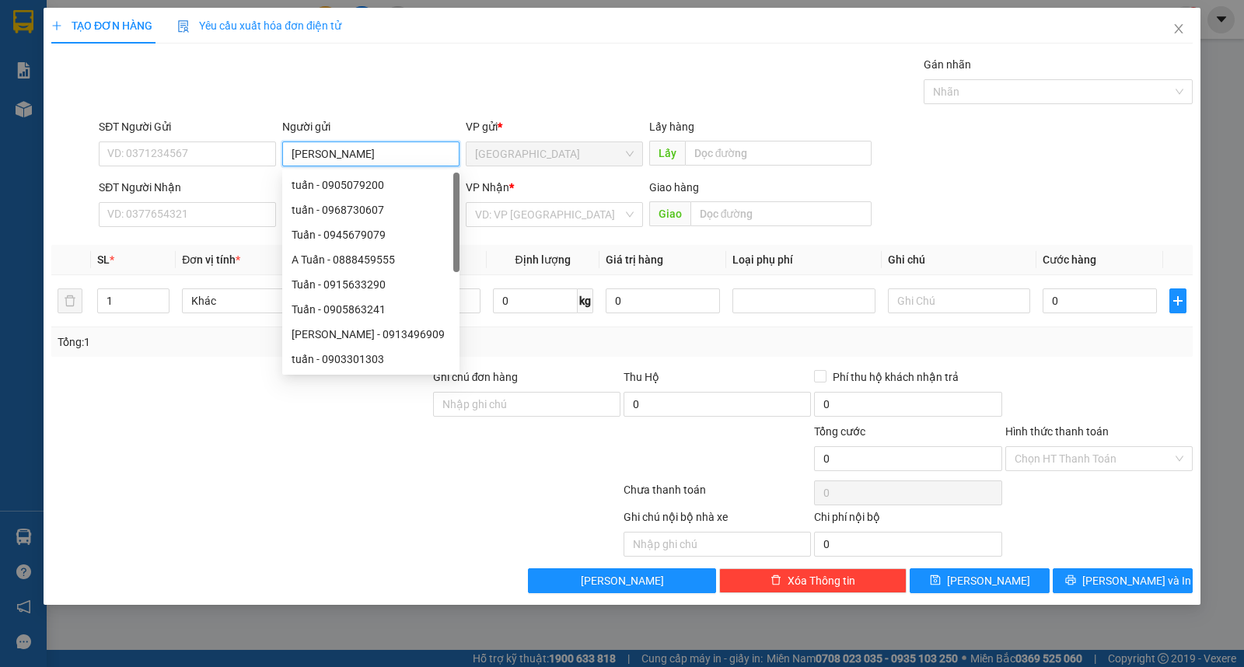
type input "[PERSON_NAME]"
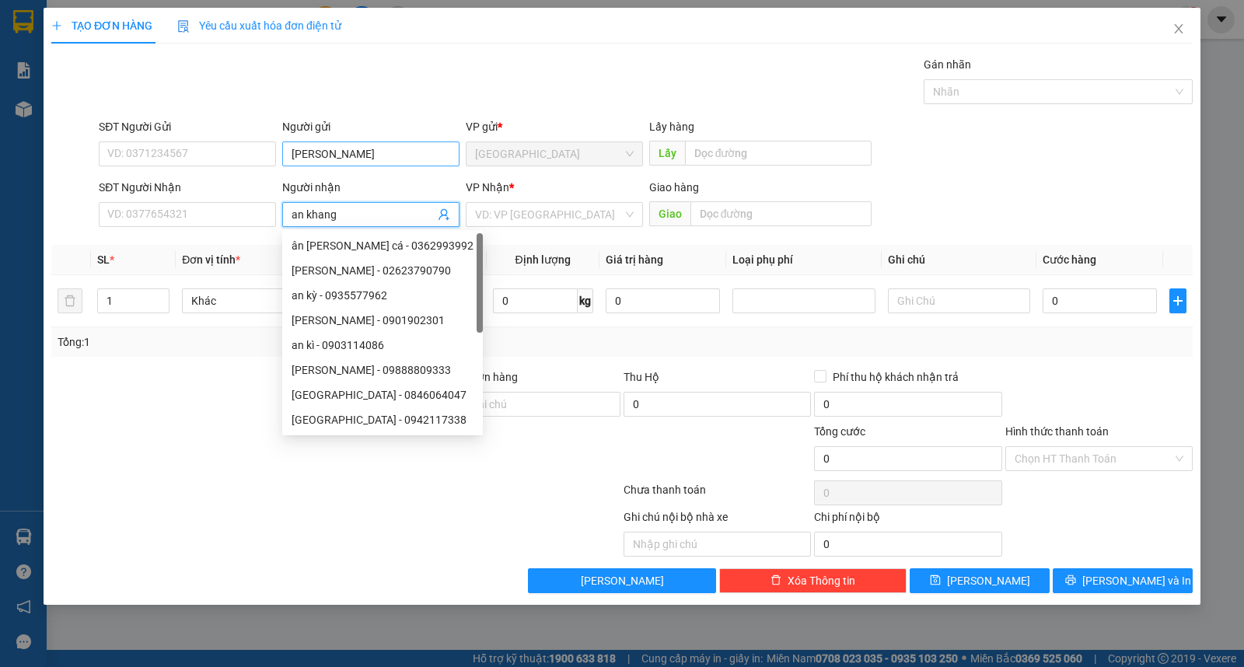
type input "an khang"
type input "ư"
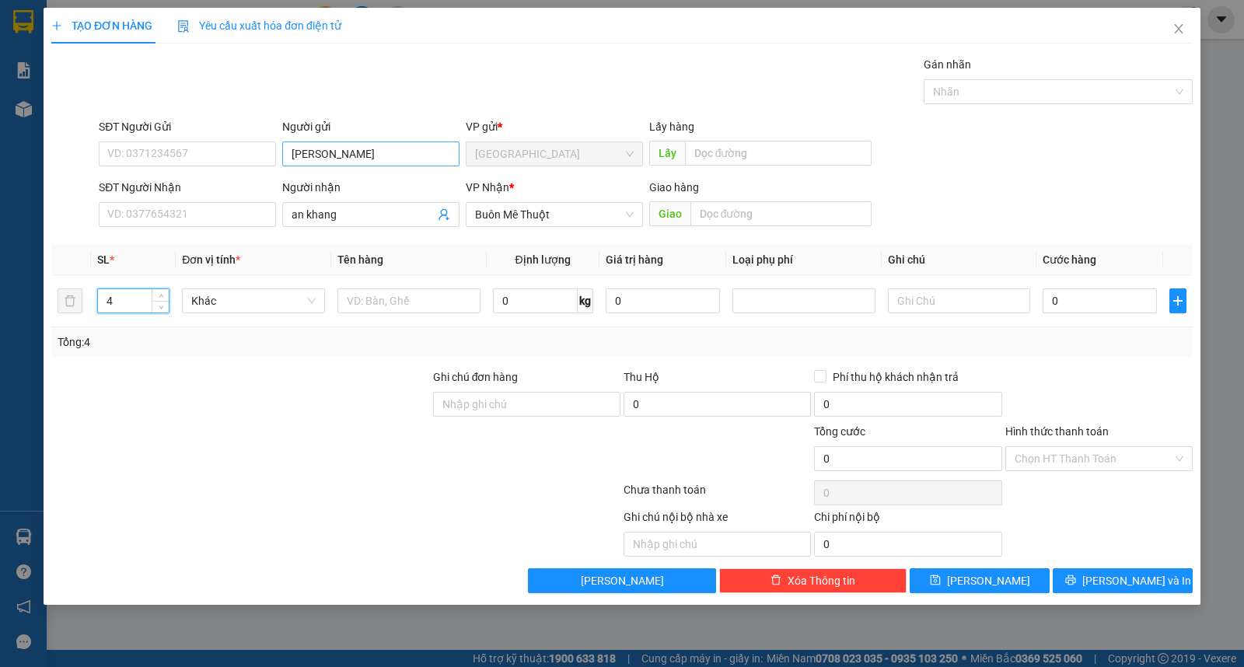
type input "4"
type input "kiện"
click at [972, 574] on button "[PERSON_NAME]" at bounding box center [980, 581] width 140 height 25
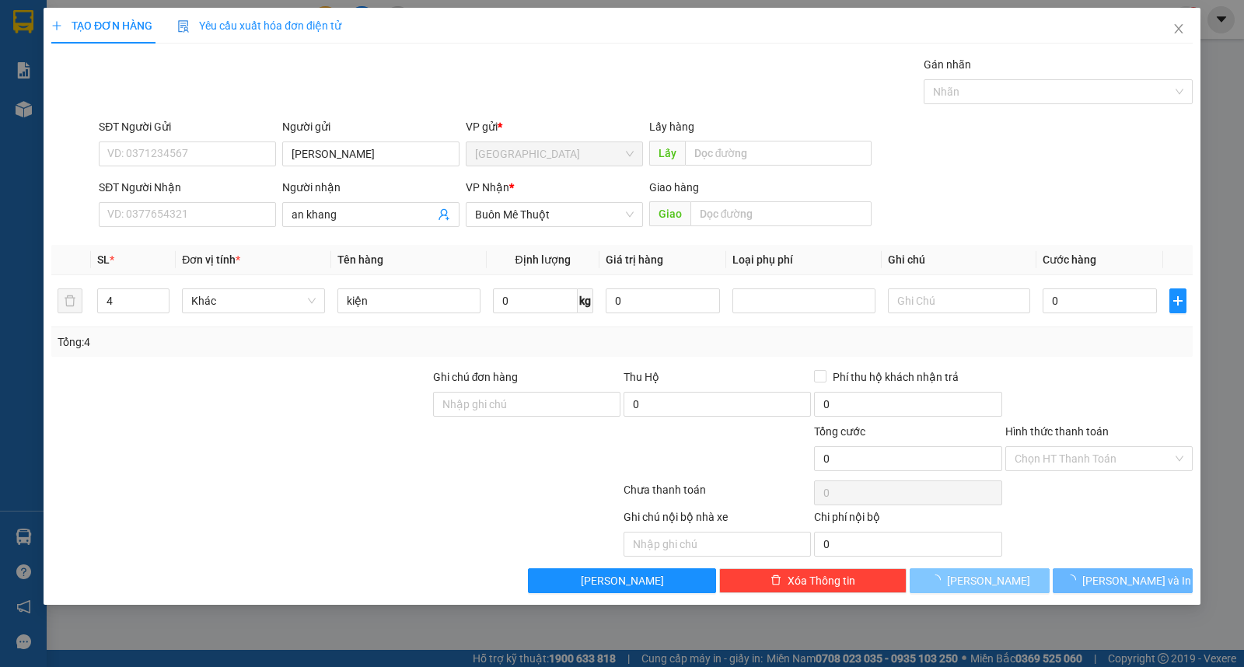
type input "1"
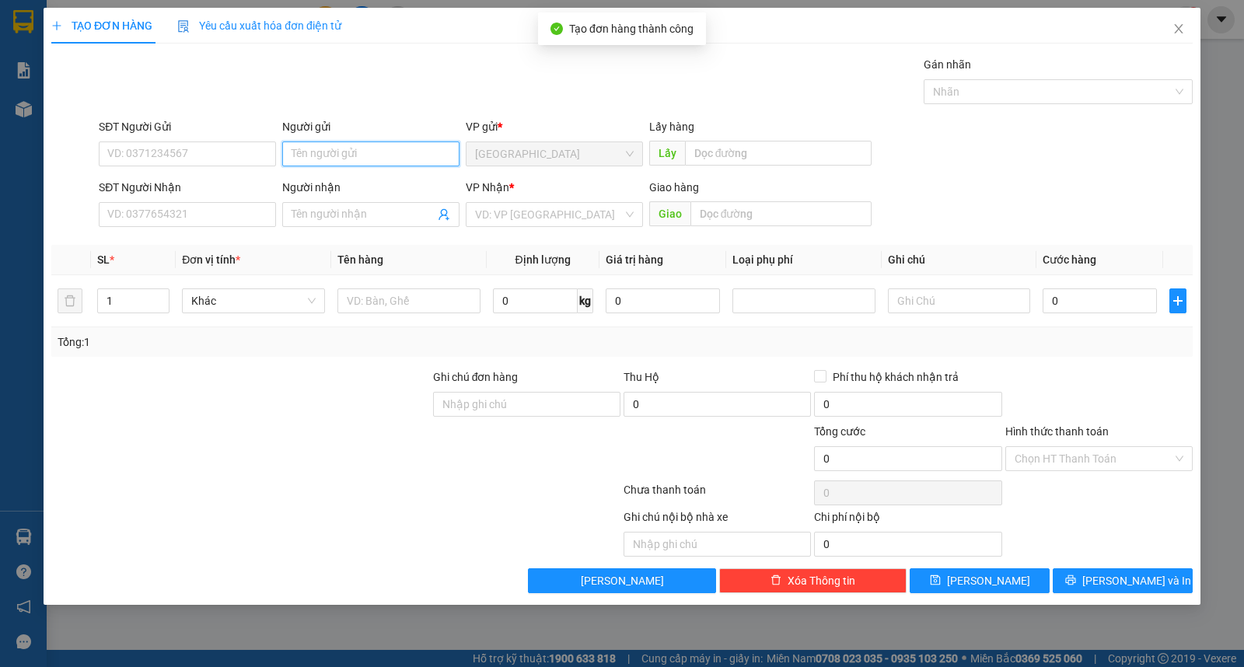
click at [333, 151] on input "Người gửi" at bounding box center [370, 154] width 177 height 25
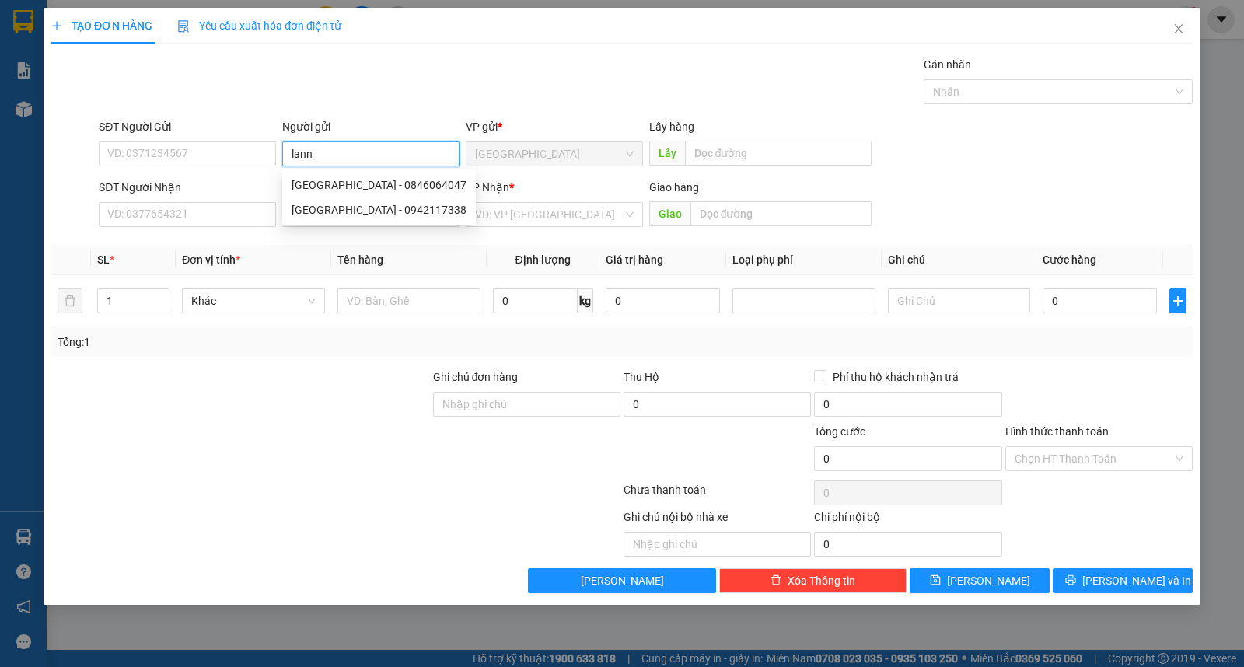
type input "lann"
type input "[PERSON_NAME]"
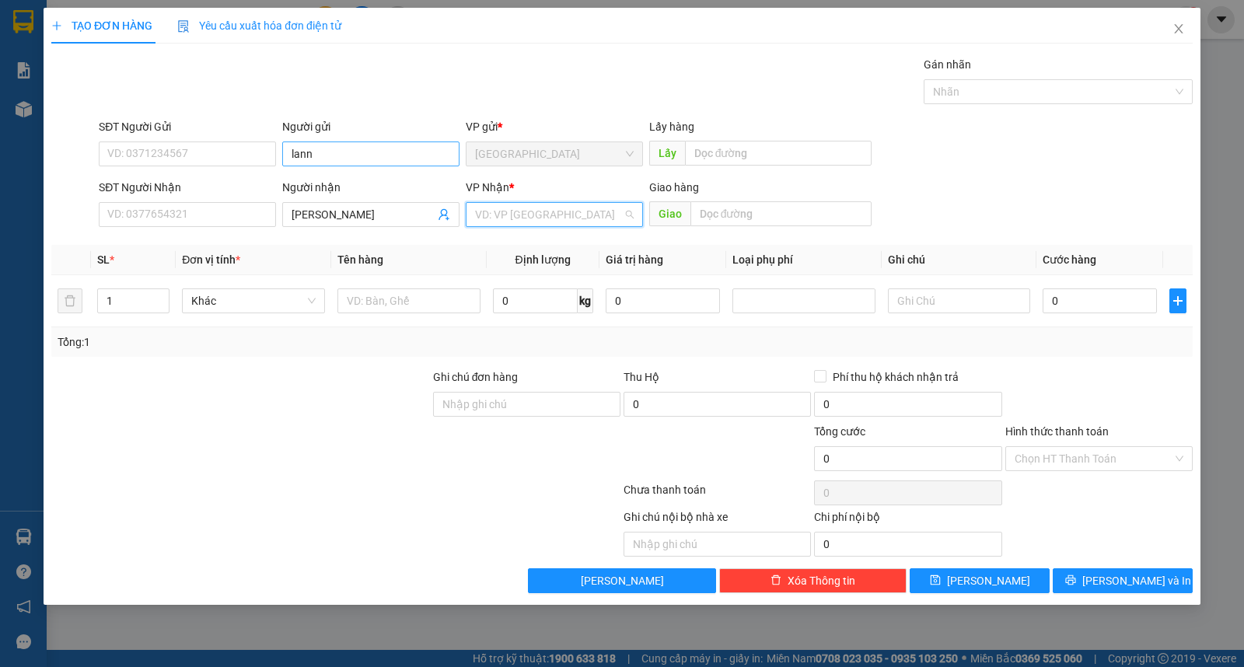
type input "ư"
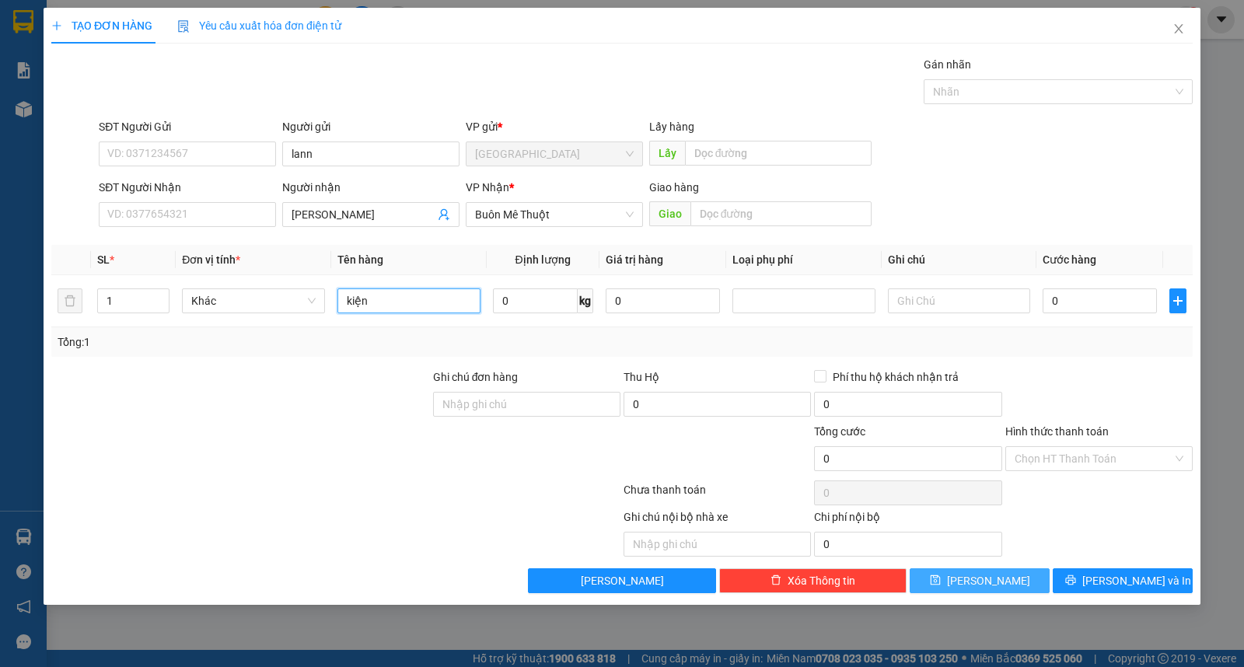
type input "kiện"
click at [978, 583] on button "[PERSON_NAME]" at bounding box center [980, 581] width 140 height 25
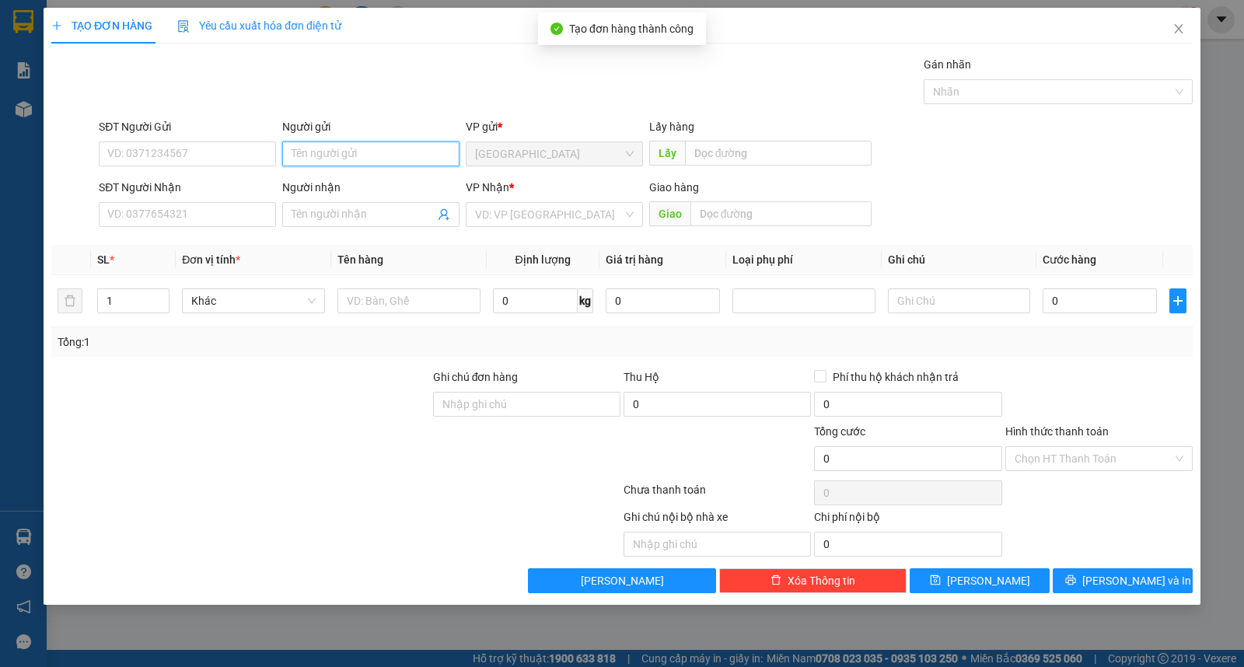
click at [343, 149] on input "Người gửi" at bounding box center [370, 154] width 177 height 25
type input "thọ"
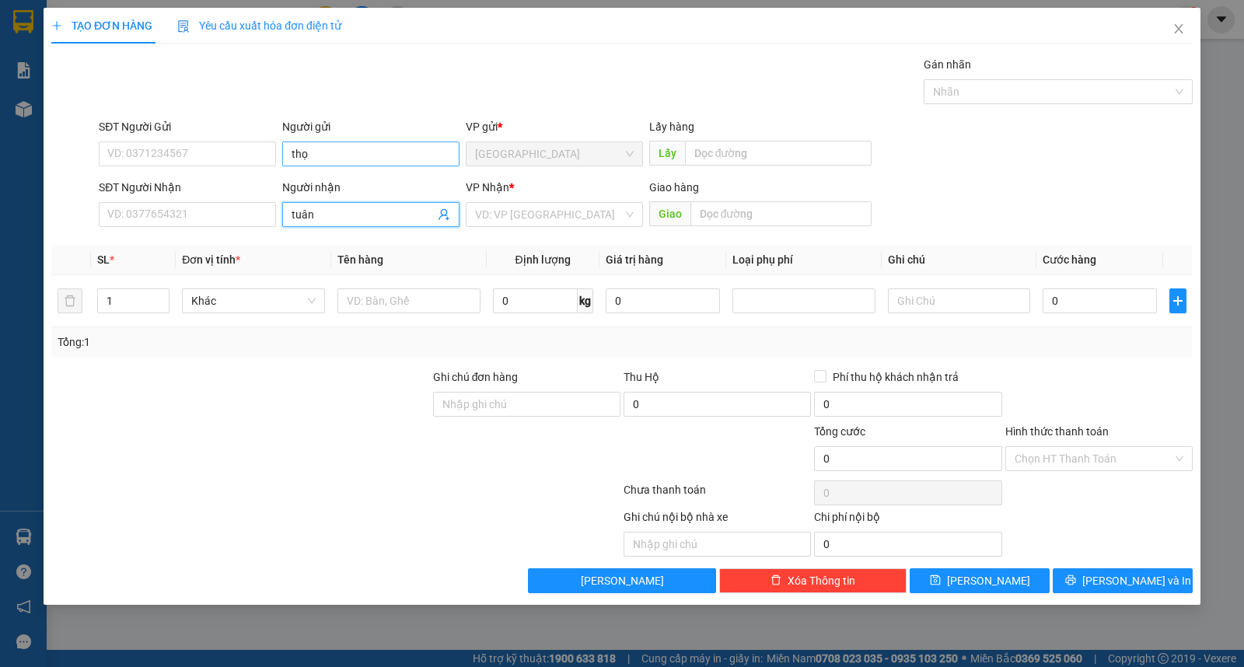
type input "tuân"
type input "0948157197"
type input "ư"
type input "kiện"
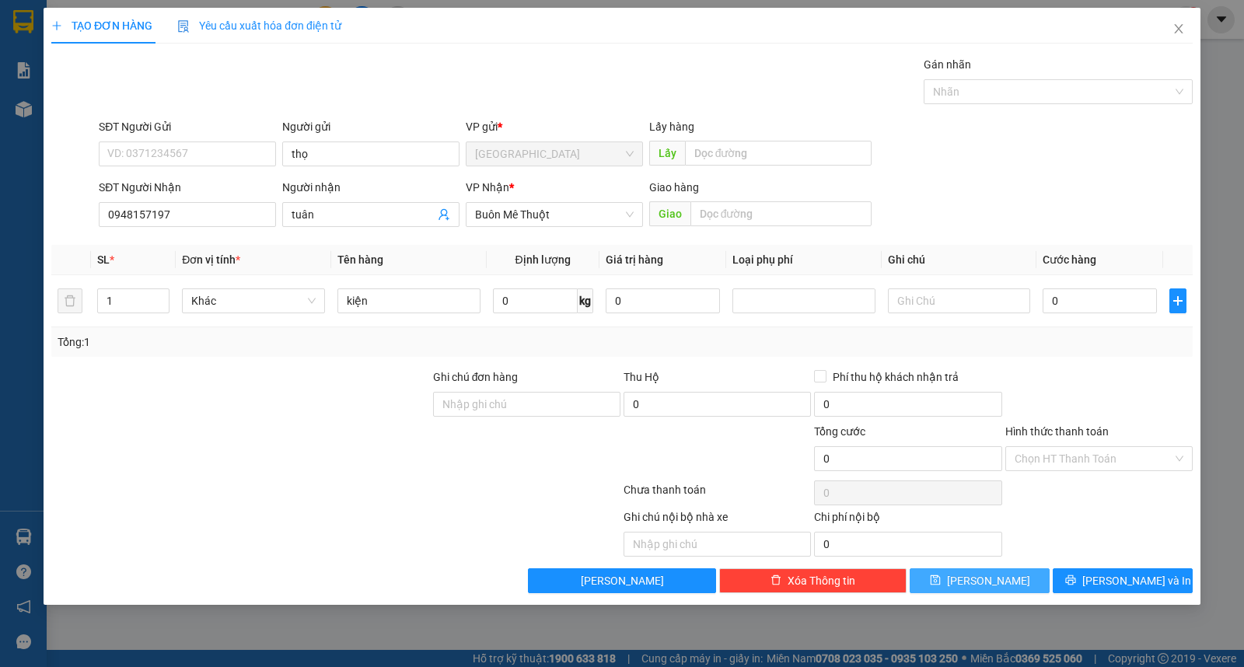
click at [936, 573] on button "[PERSON_NAME]" at bounding box center [980, 581] width 140 height 25
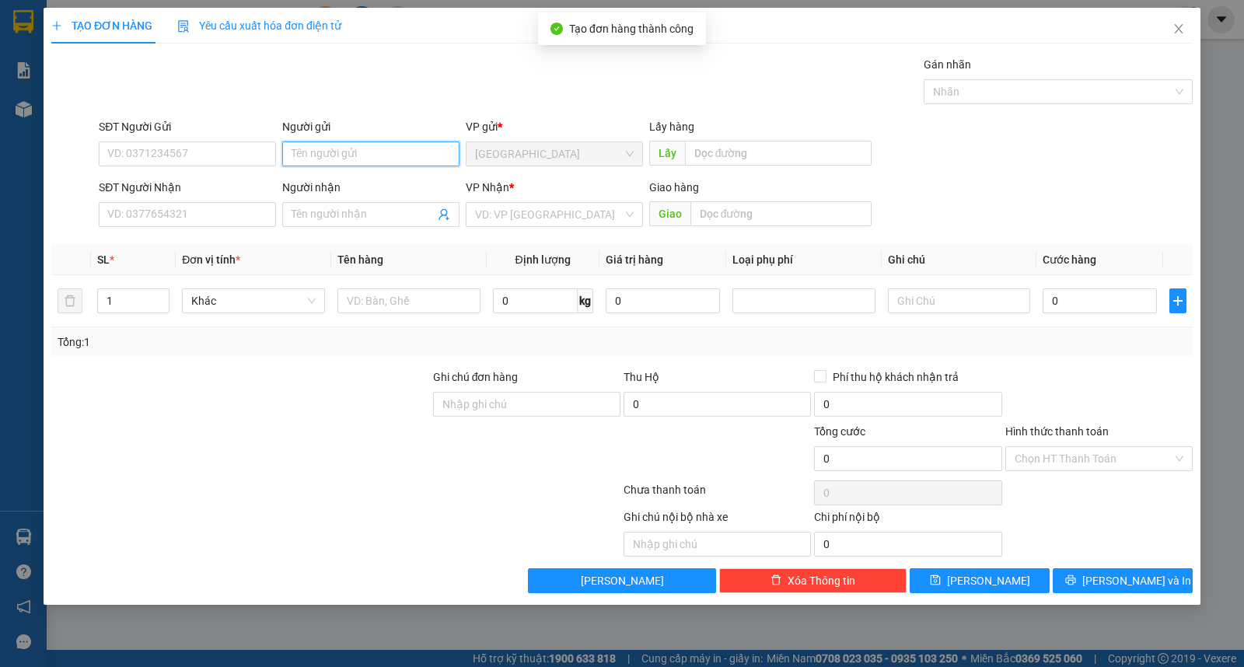
click at [389, 158] on input "Người gửi" at bounding box center [370, 154] width 177 height 25
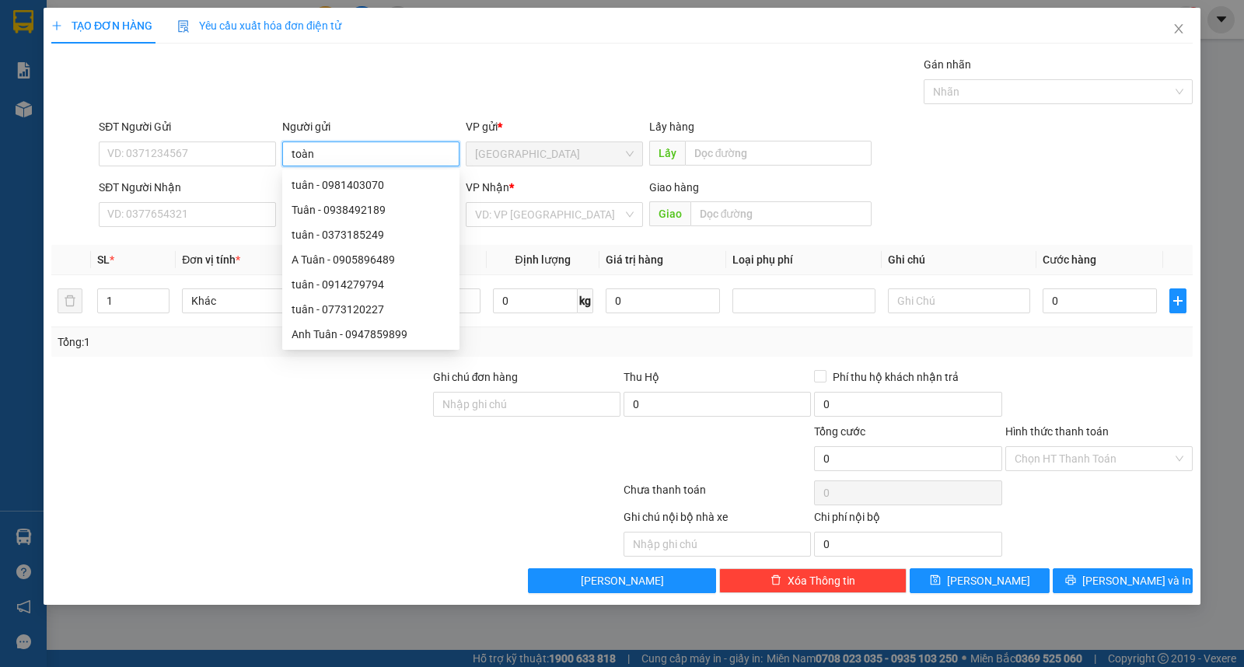
type input "toàn"
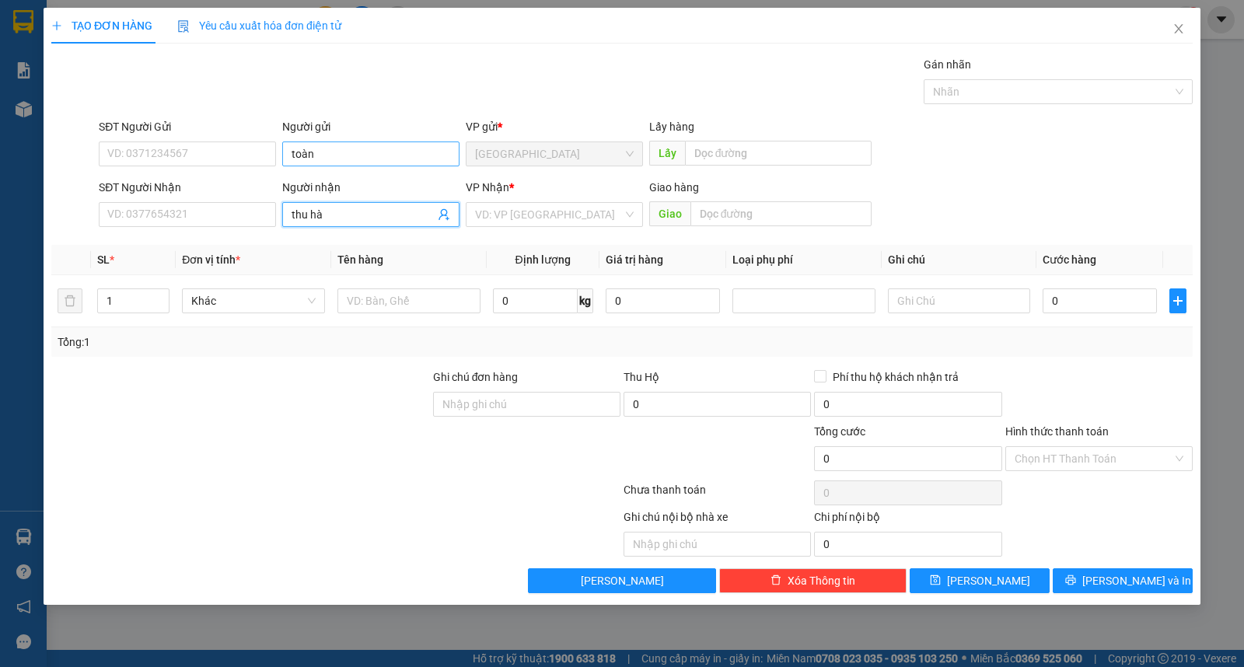
type input "thu hà"
type input "ư"
type input "kiện"
click at [991, 566] on div "Transit Pickup Surcharge Ids Transit Deliver Surcharge Ids Transit Deliver Surc…" at bounding box center [622, 324] width 1142 height 537
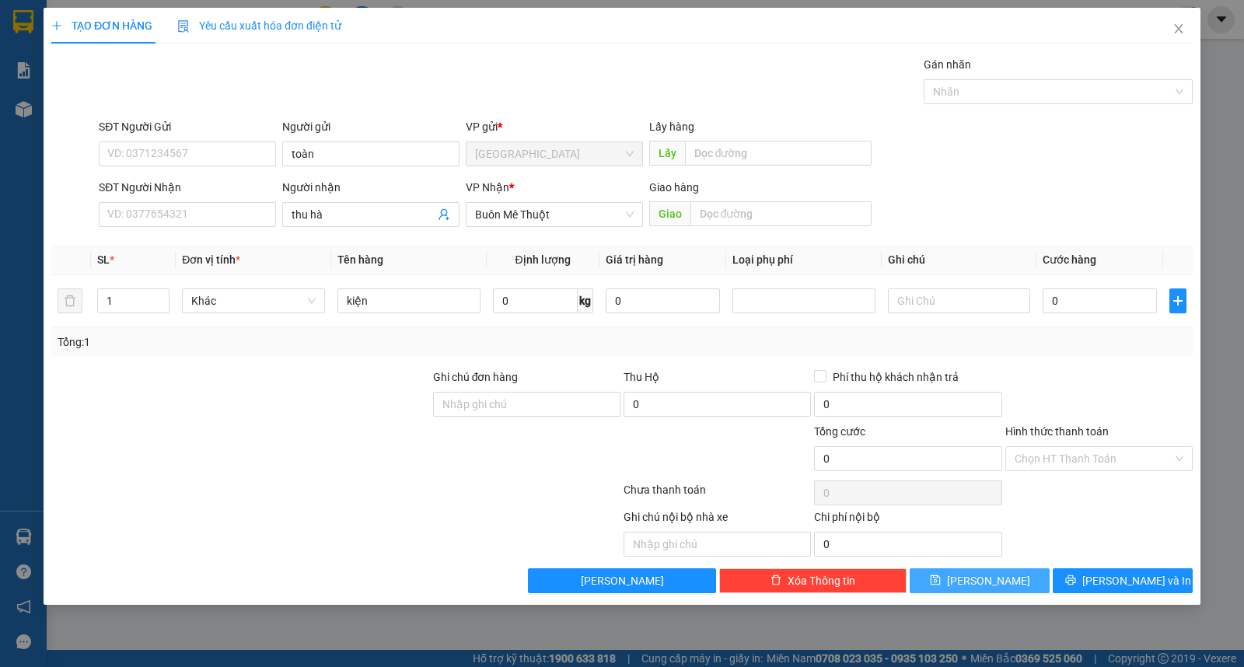
click at [989, 573] on span "[PERSON_NAME]" at bounding box center [988, 580] width 83 height 17
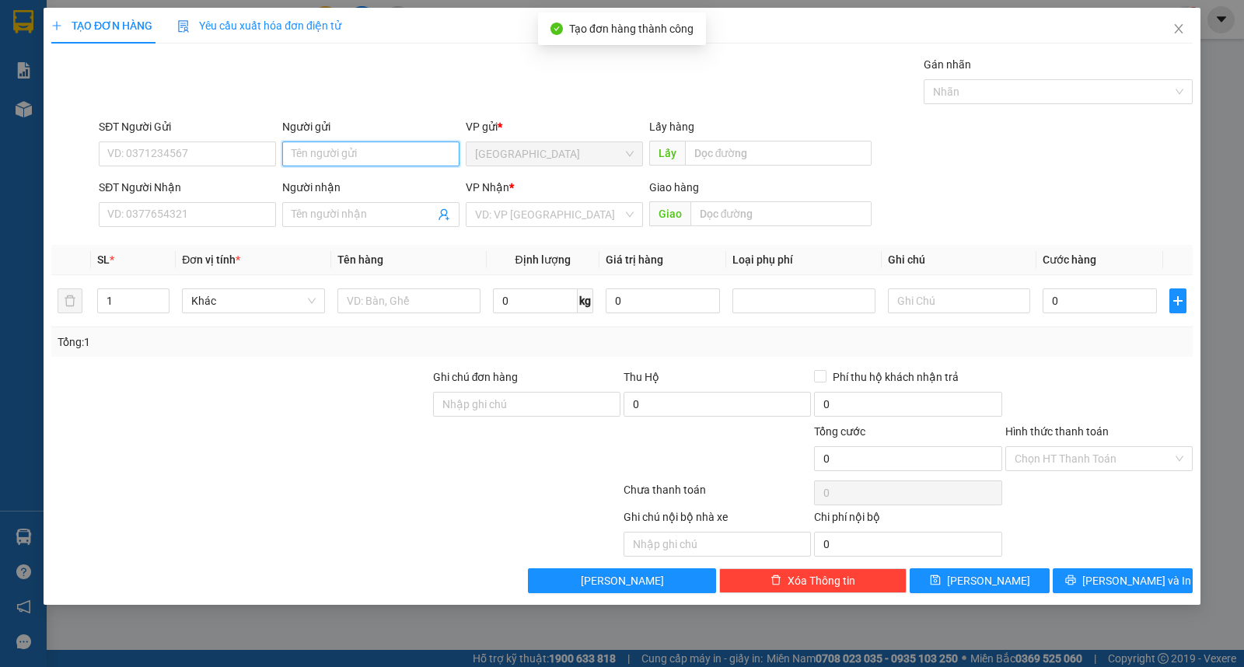
click at [359, 154] on input "Người gửi" at bounding box center [370, 154] width 177 height 25
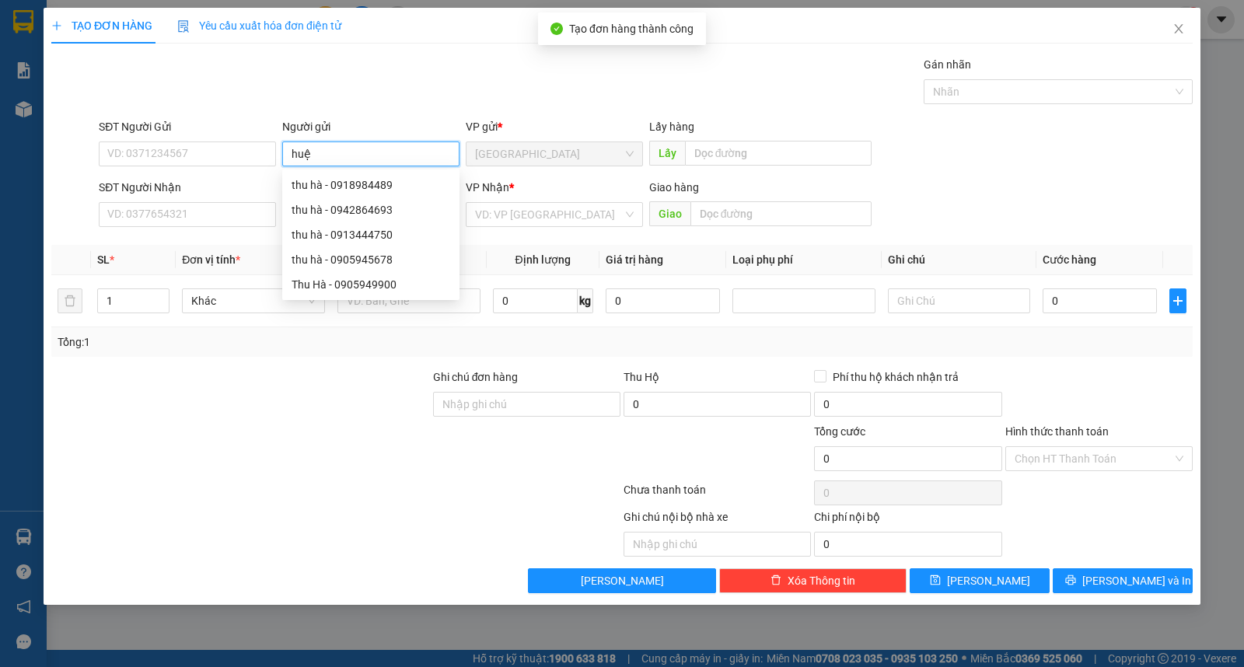
type input "huệ"
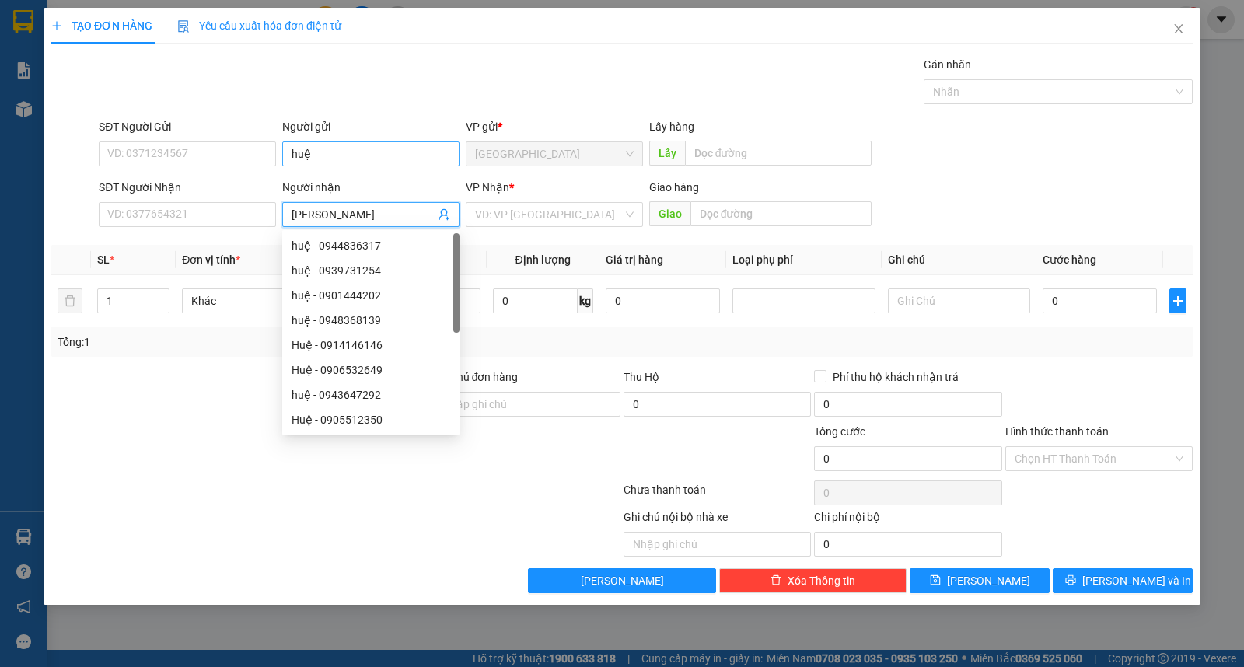
type input "[PERSON_NAME]"
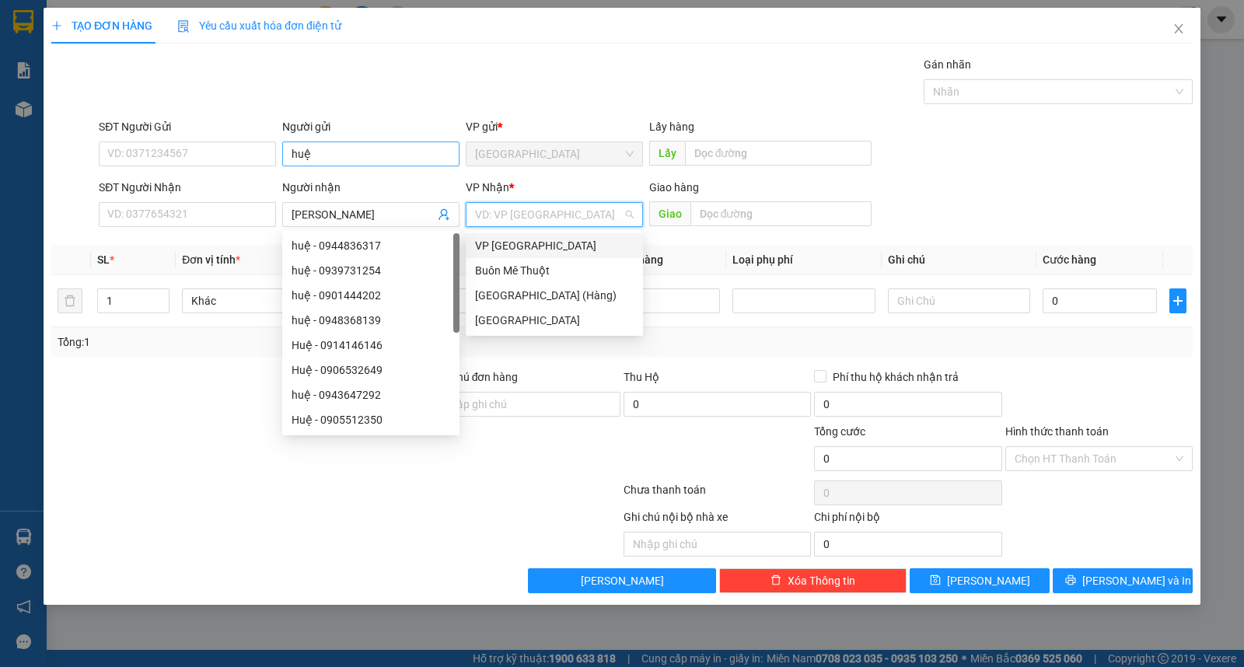
type input "ư"
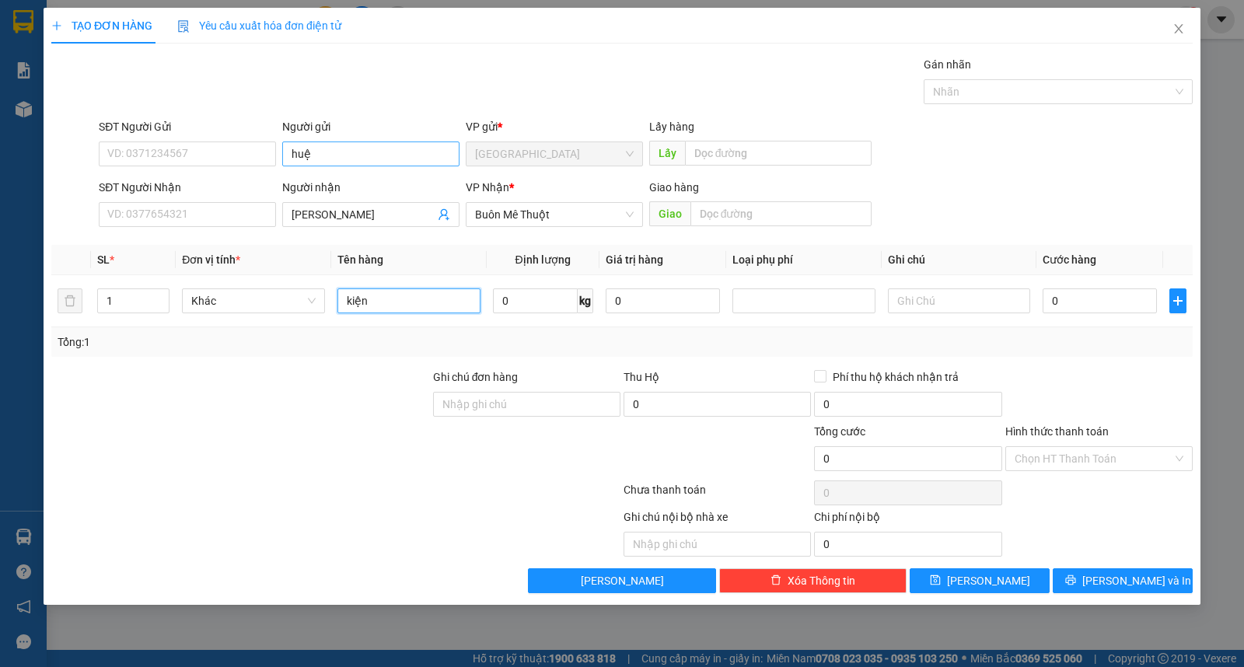
type input "kiện"
click at [945, 588] on button "[PERSON_NAME]" at bounding box center [980, 581] width 140 height 25
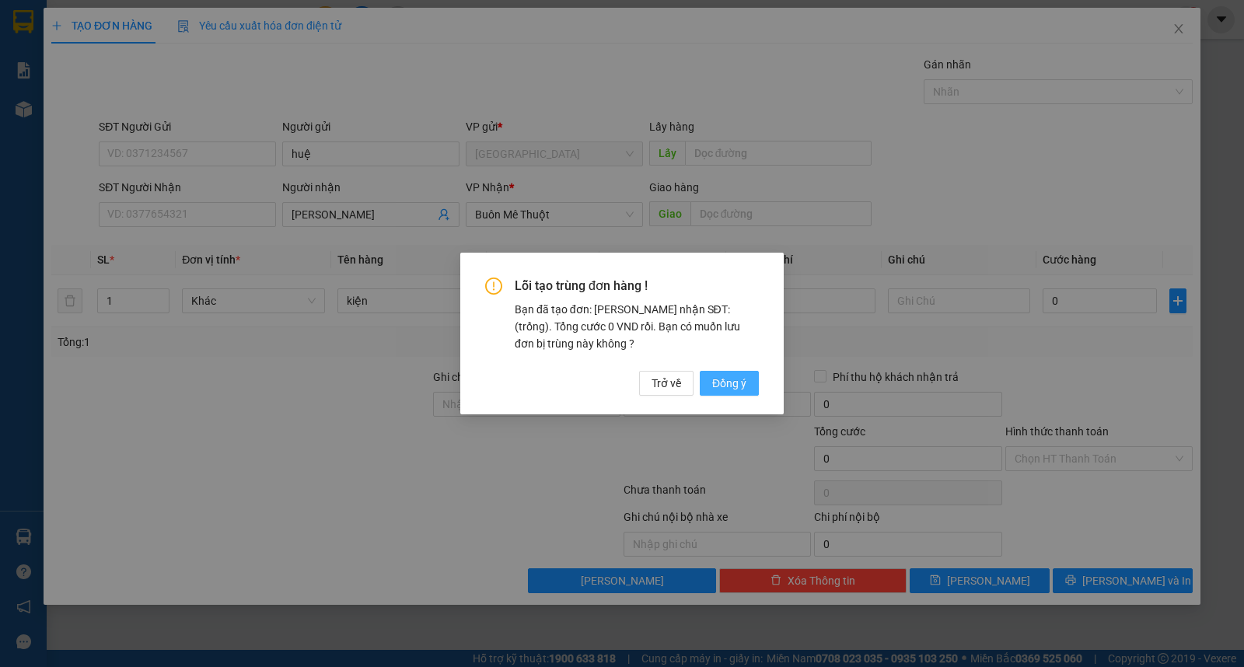
click at [709, 384] on button "Đồng ý" at bounding box center [729, 383] width 59 height 25
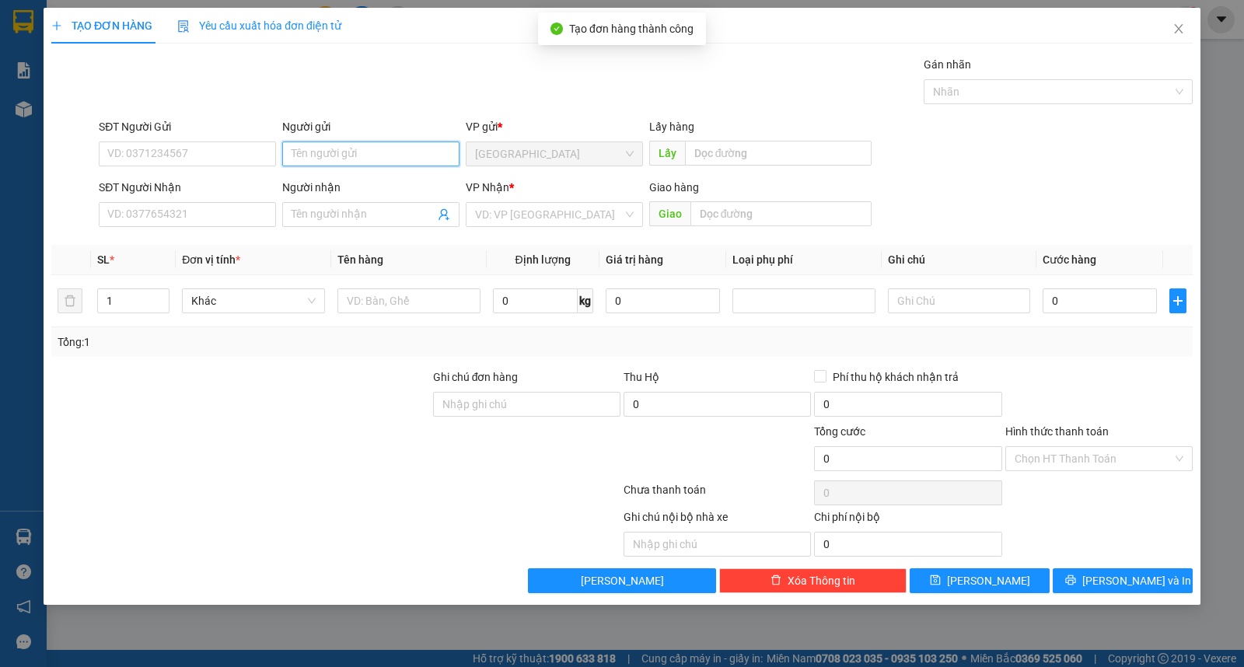
click at [352, 158] on input "Người gửi" at bounding box center [370, 154] width 177 height 25
type input "tâm"
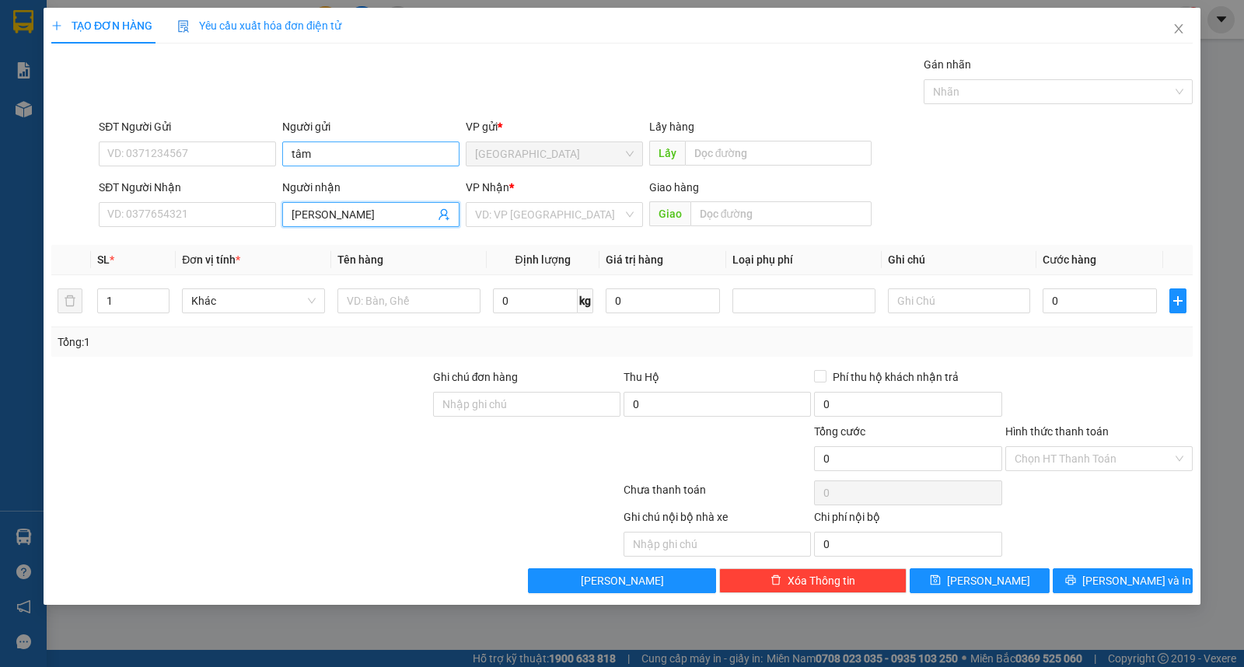
type input "[PERSON_NAME]"
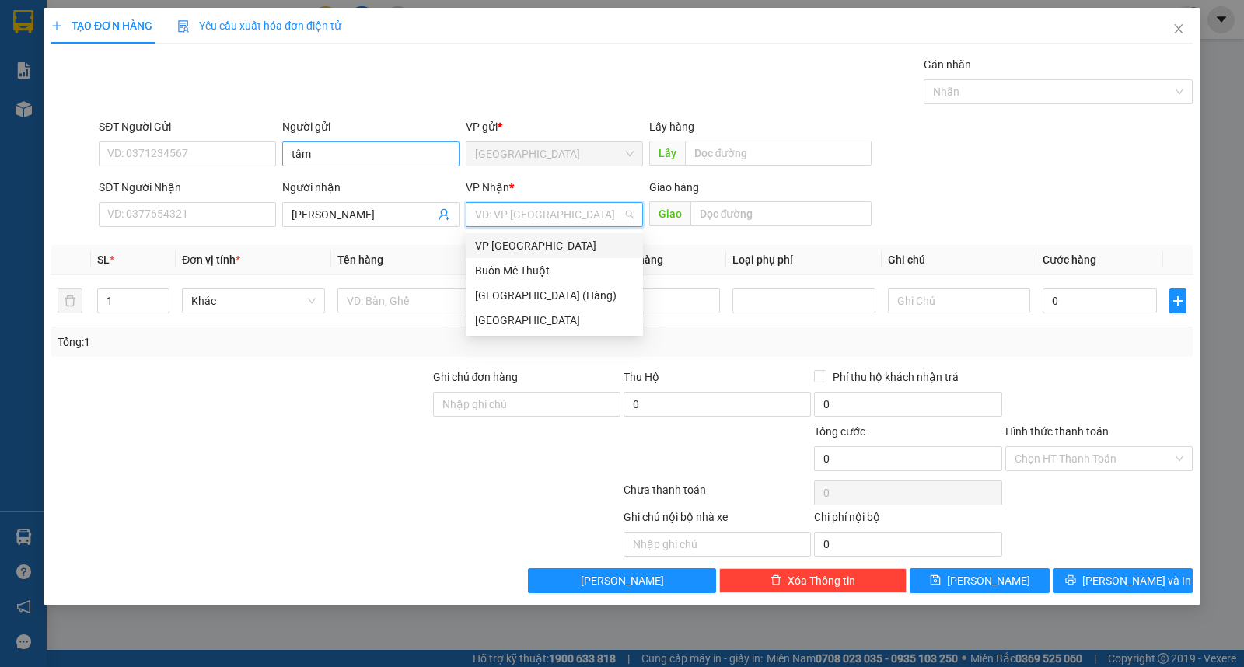
type input "ư"
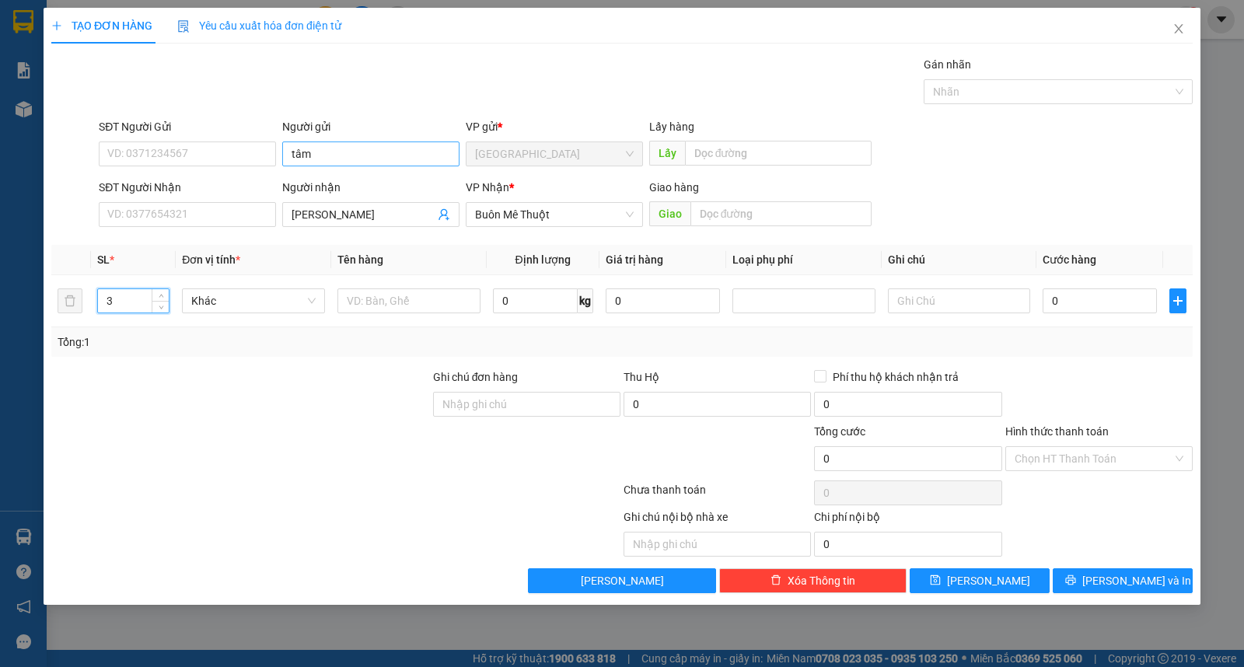
type input "3"
type input "bao"
click at [941, 578] on icon "save" at bounding box center [935, 580] width 11 height 11
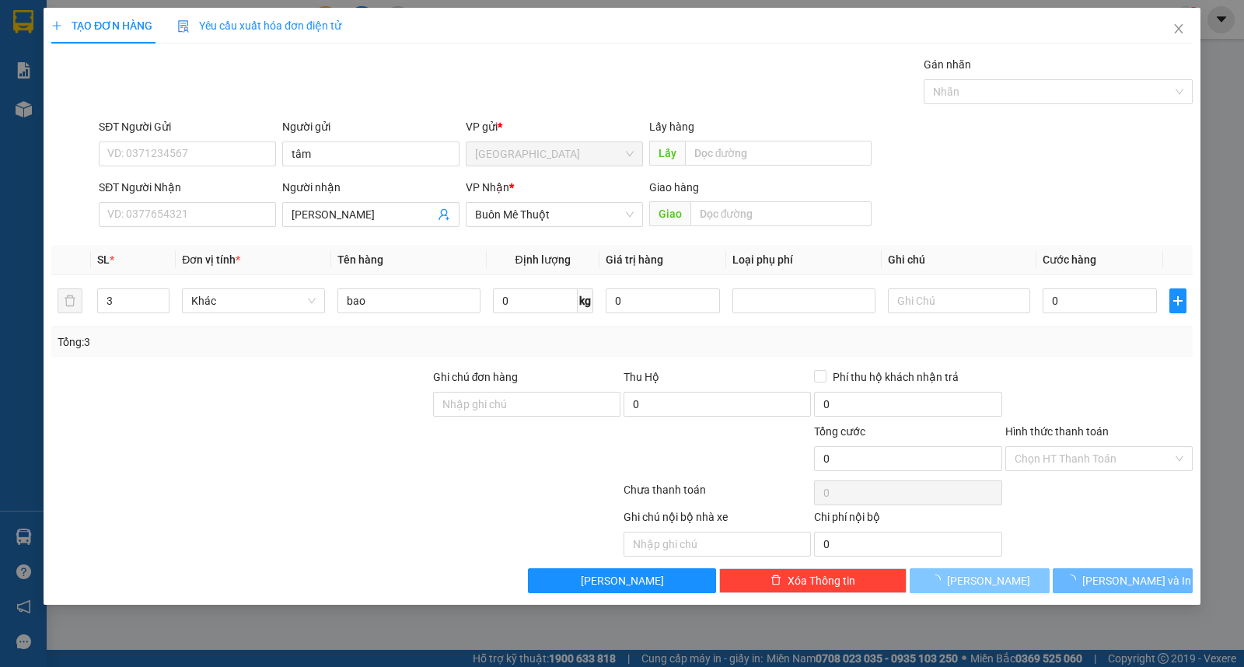
type input "1"
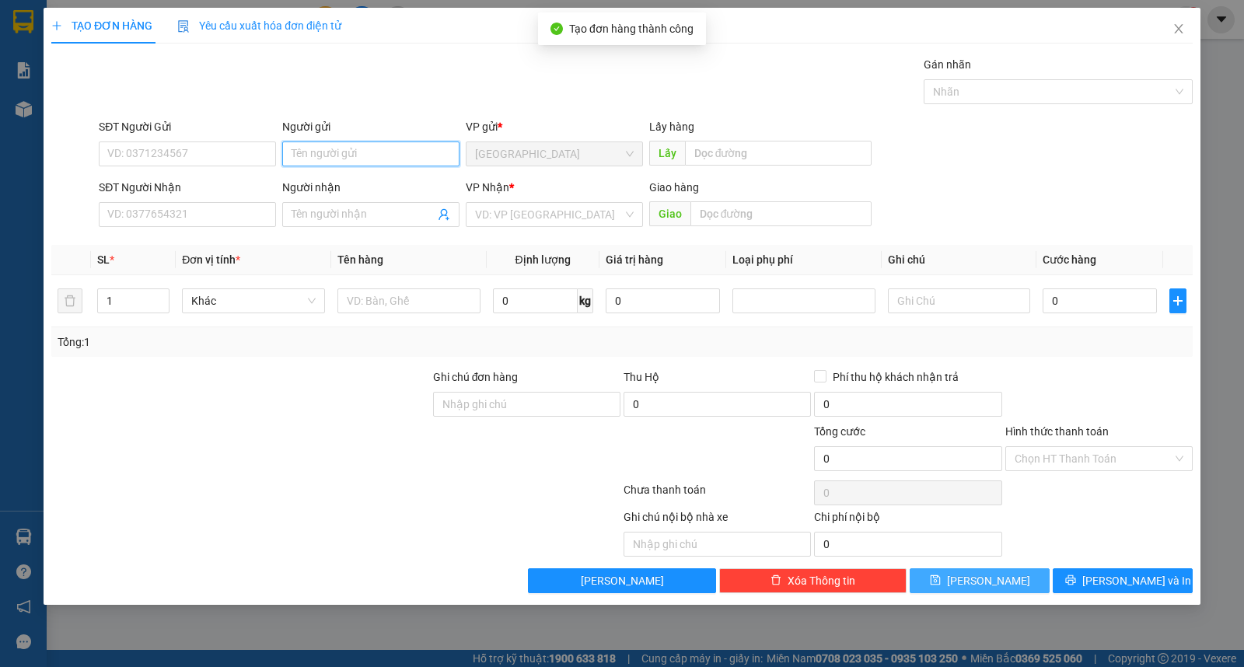
click at [359, 156] on input "Người gửi" at bounding box center [370, 154] width 177 height 25
type input "lan"
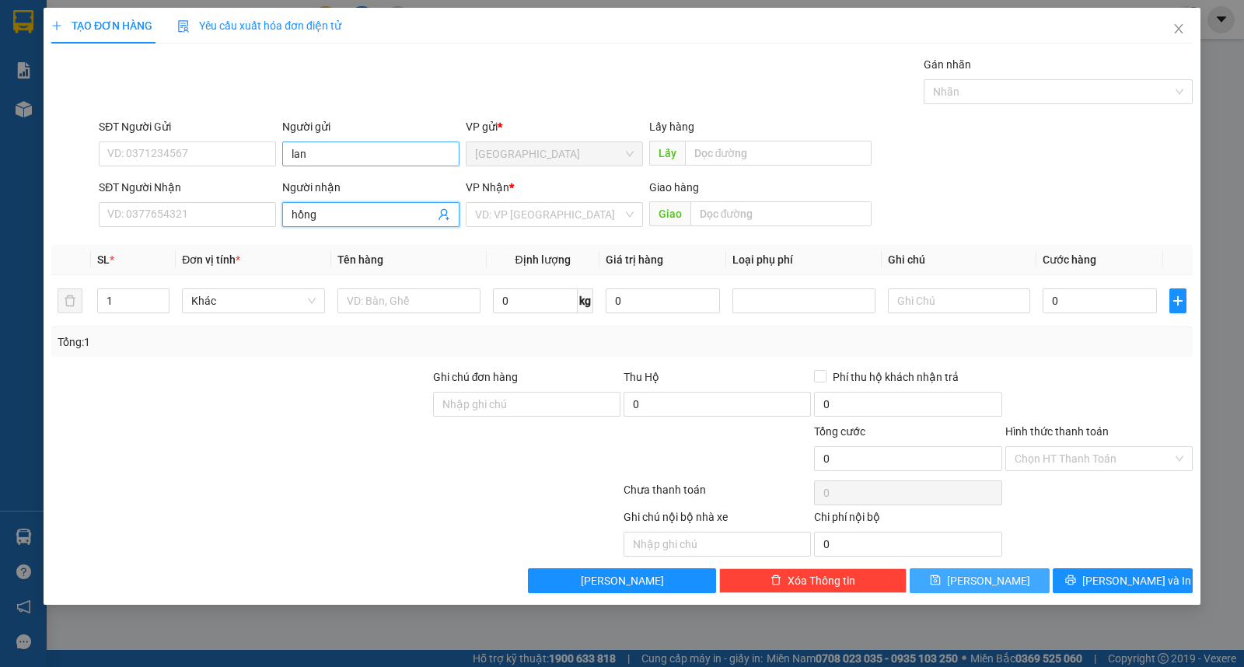
type input "hồng"
type input "ư"
type input "bao"
click at [941, 584] on icon "save" at bounding box center [935, 580] width 11 height 11
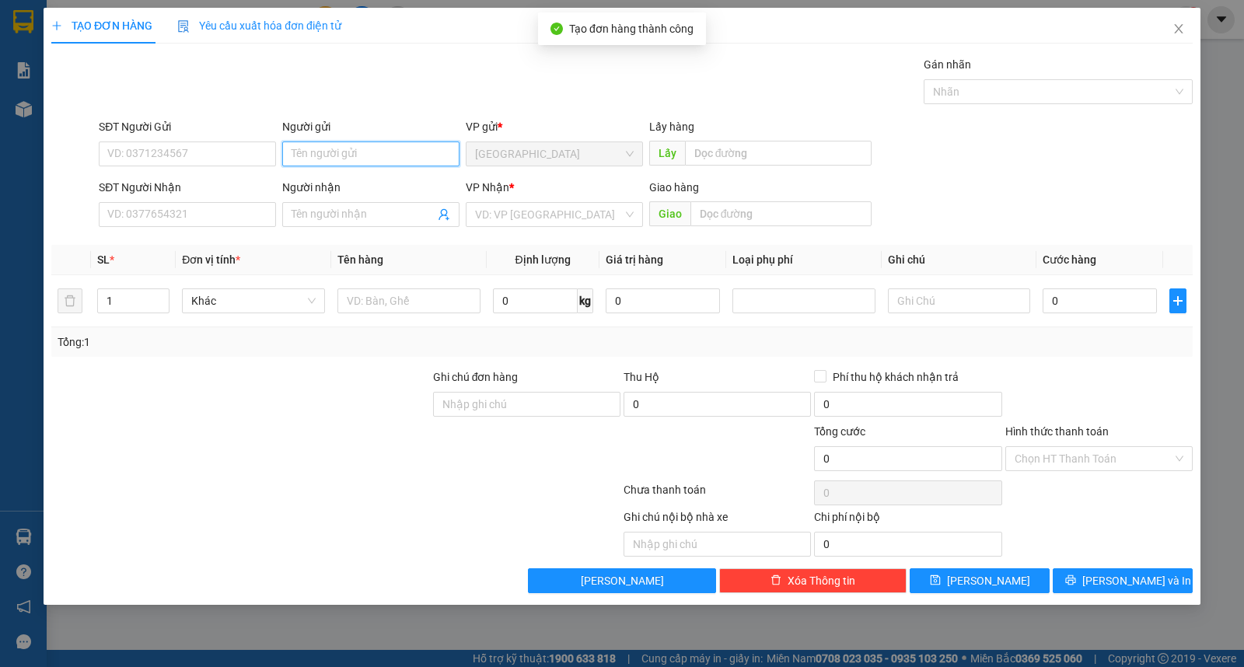
click at [363, 149] on input "Người gửi" at bounding box center [370, 154] width 177 height 25
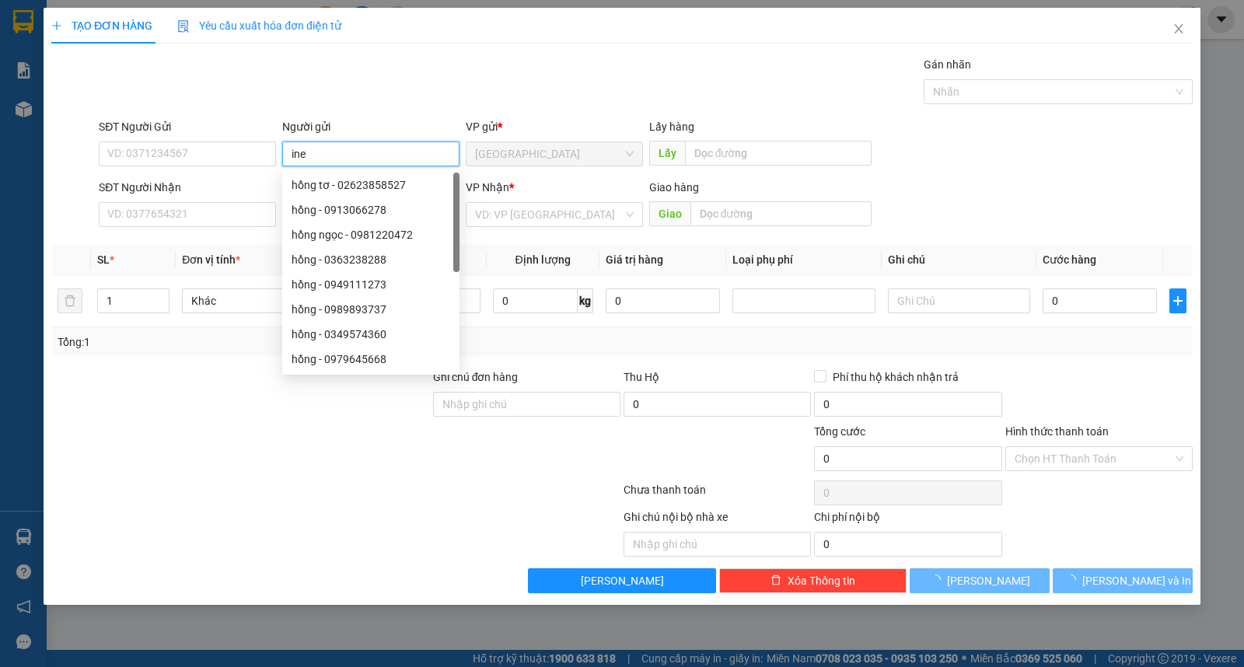
type input "ine"
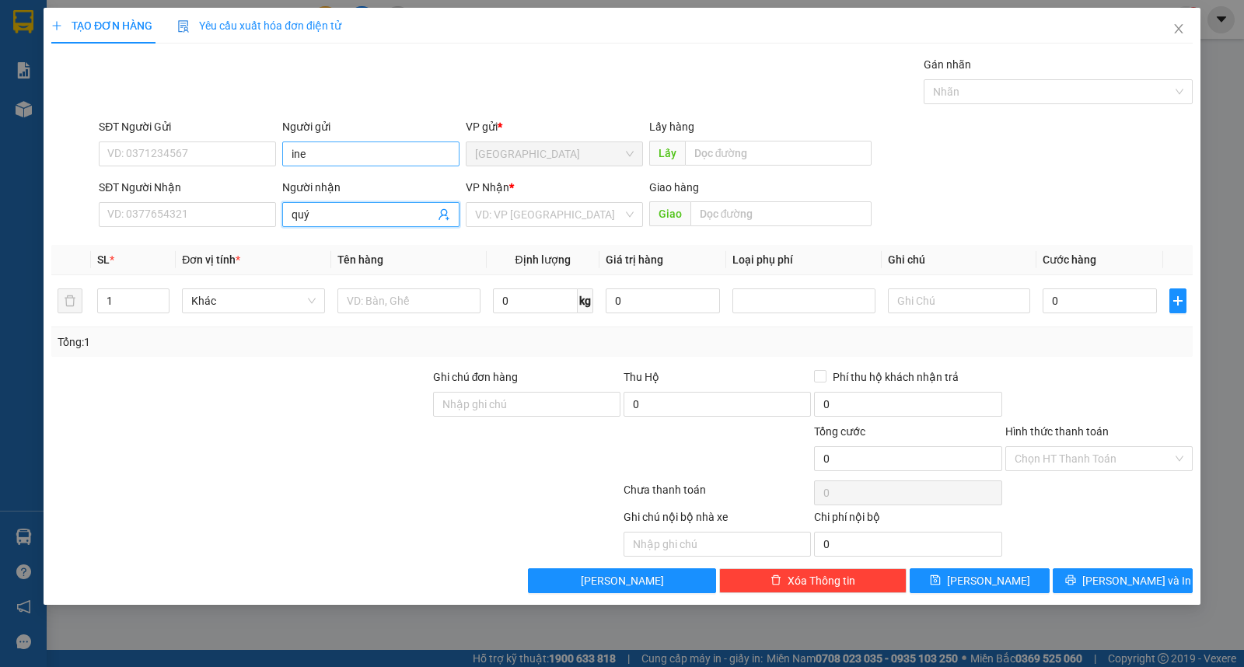
type input "quý"
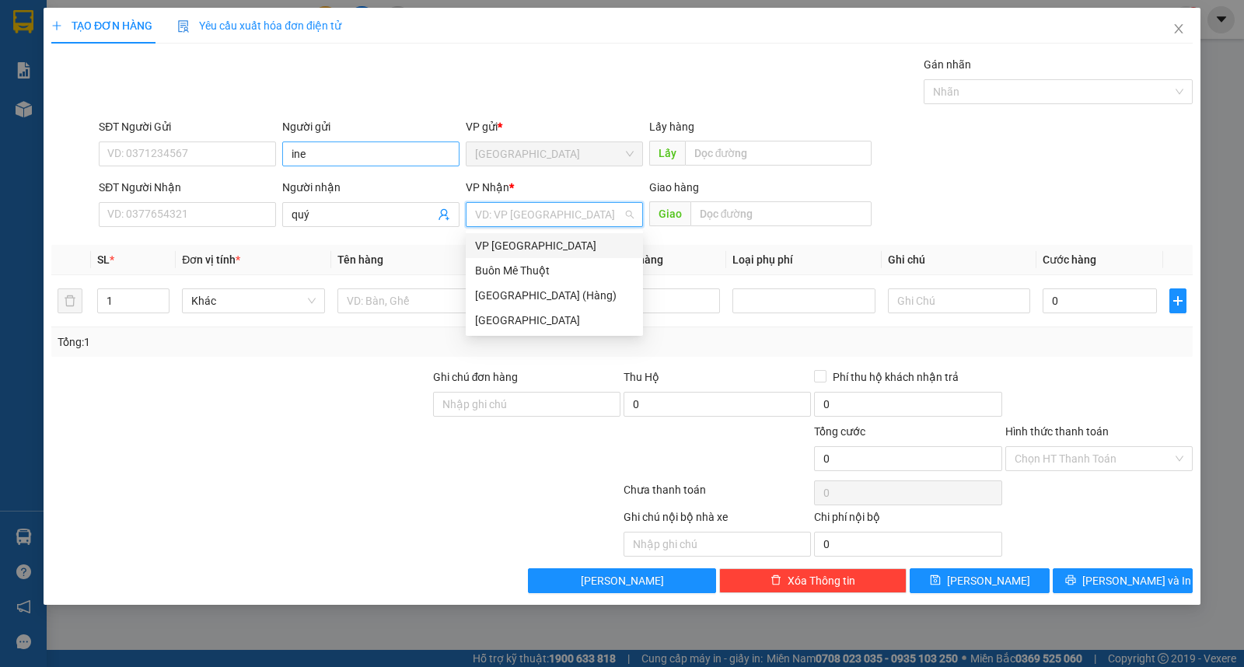
type input "ư"
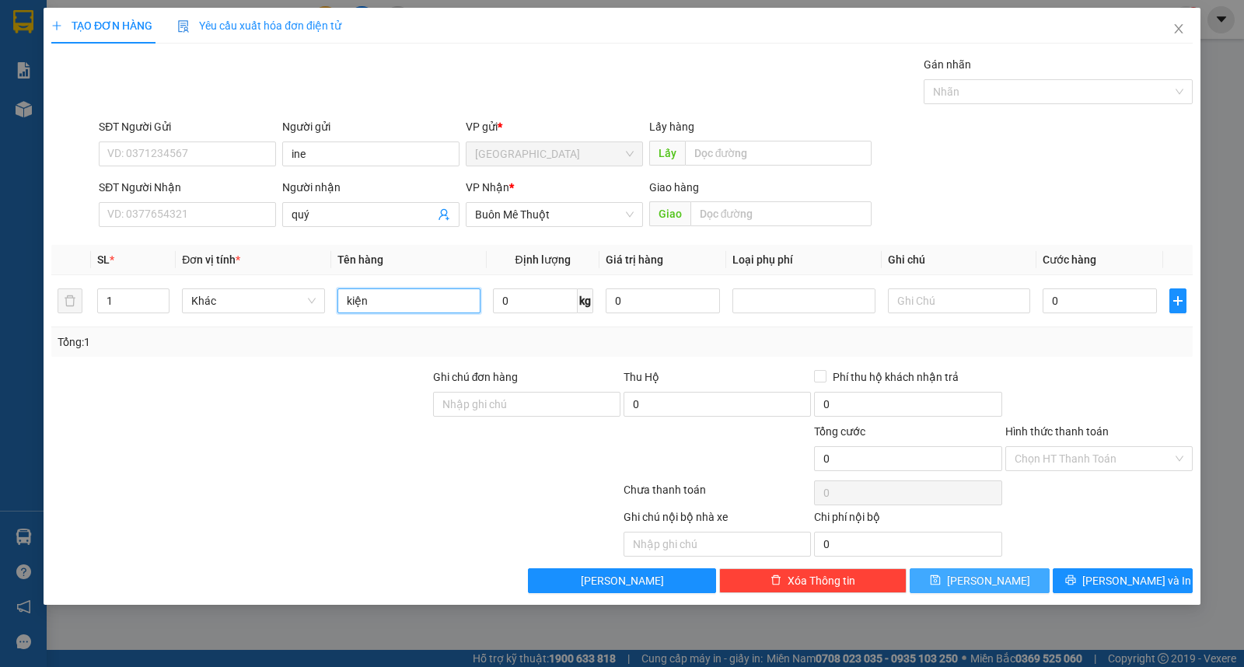
type input "kiện"
click at [941, 576] on button "[PERSON_NAME]" at bounding box center [980, 581] width 140 height 25
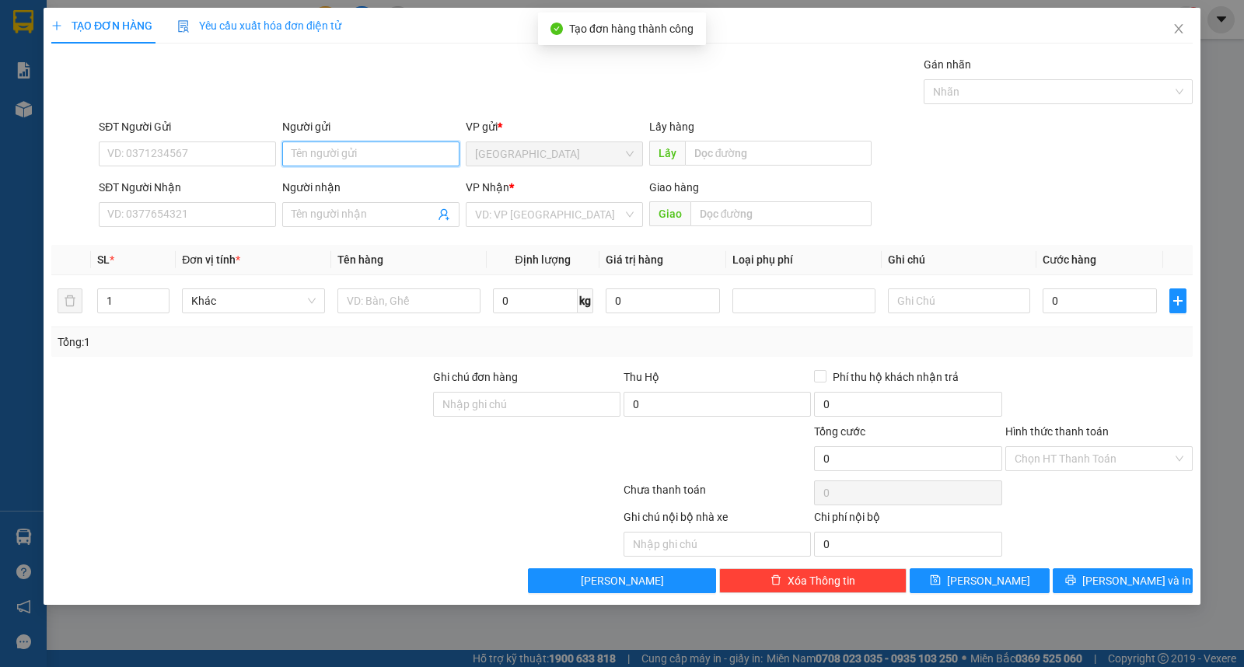
click at [327, 145] on input "Người gửi" at bounding box center [370, 154] width 177 height 25
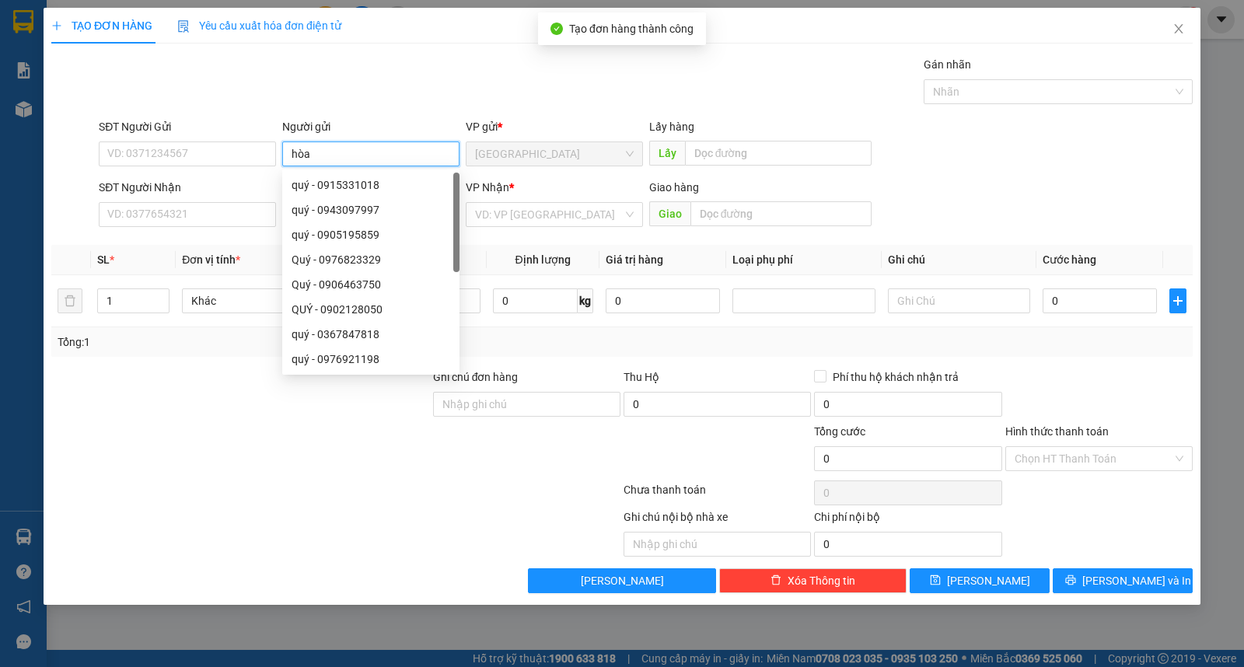
type input "hòa"
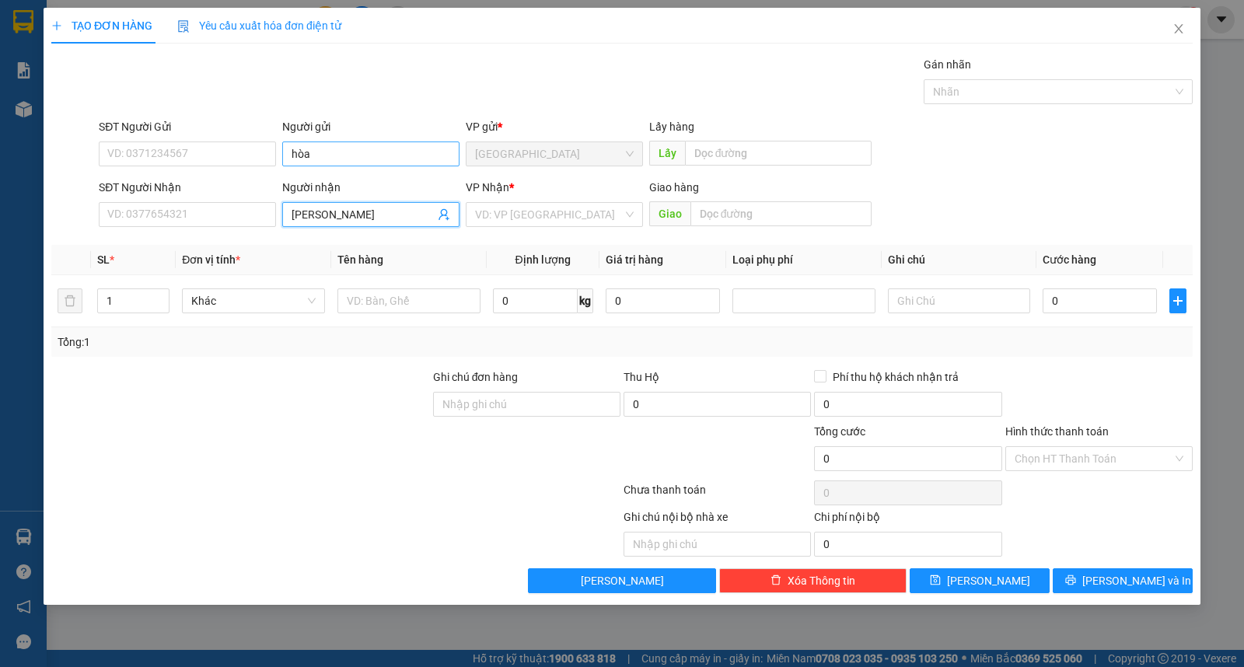
type input "[PERSON_NAME]"
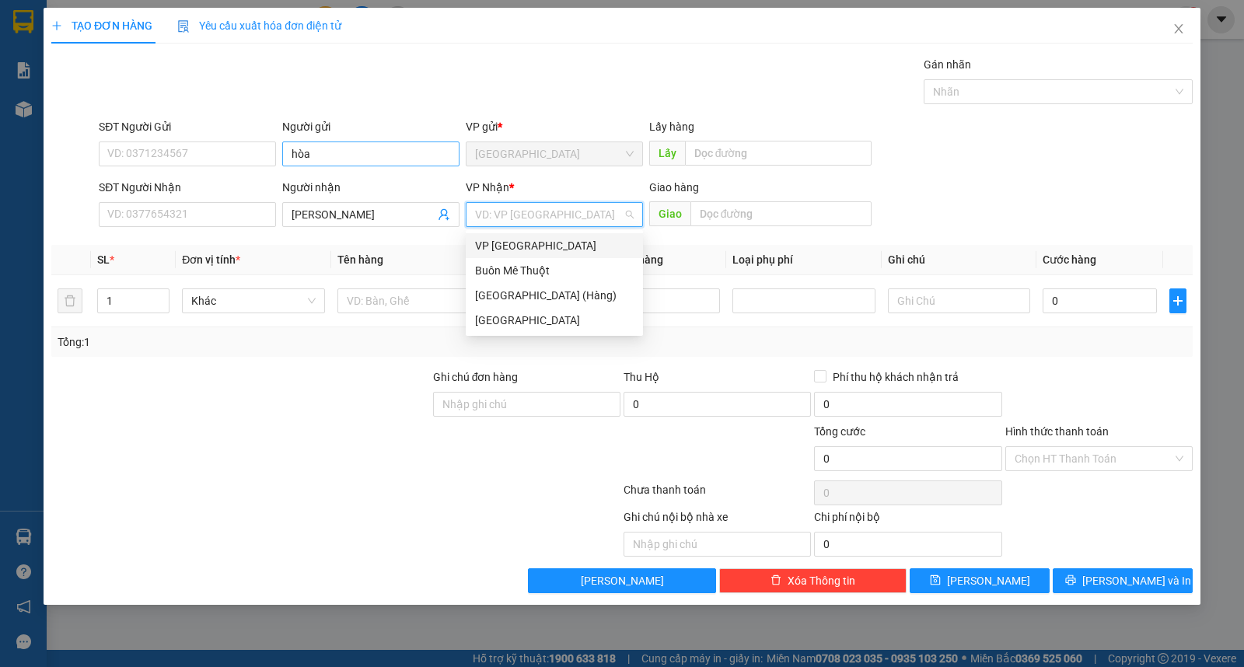
type input "ư"
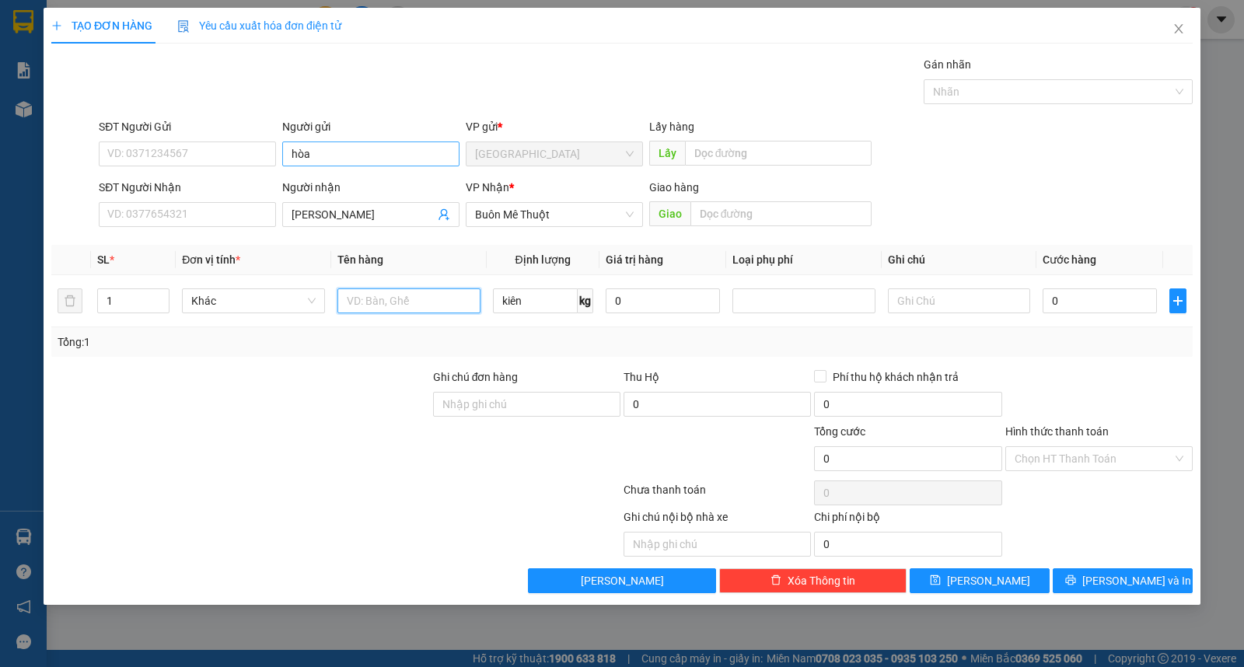
type input "0"
type input "kiện"
click at [937, 576] on button "[PERSON_NAME]" at bounding box center [980, 581] width 140 height 25
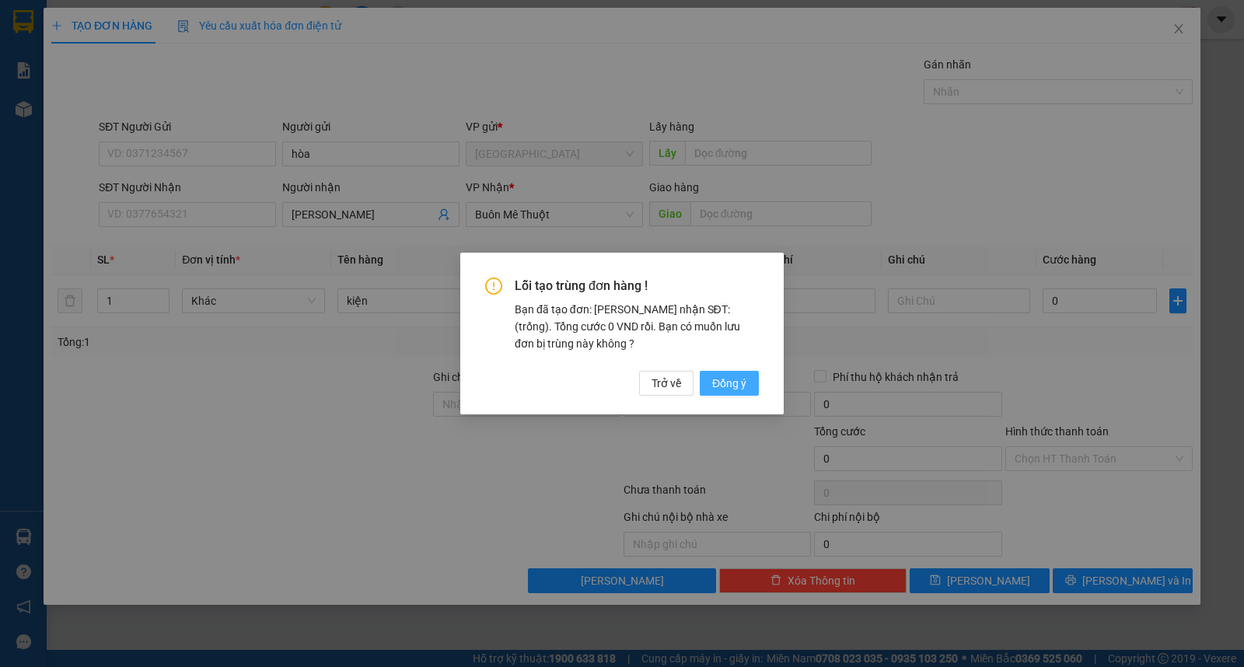
click at [719, 382] on span "Đồng ý" at bounding box center [729, 383] width 34 height 17
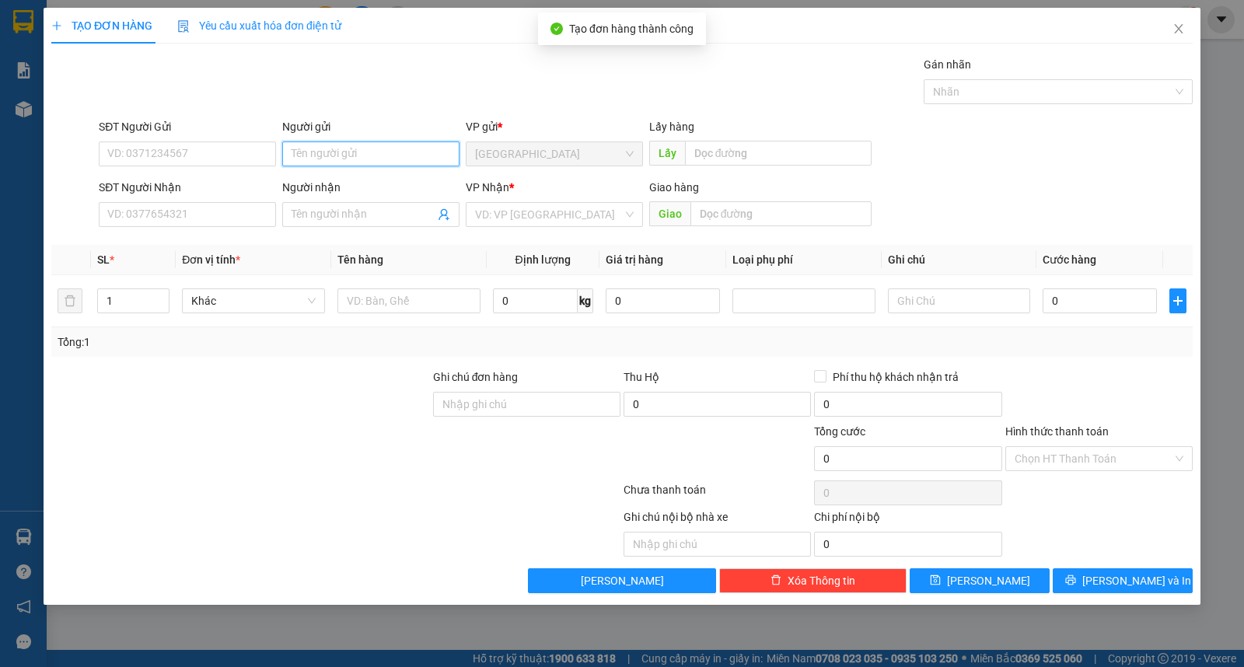
click at [375, 142] on input "Người gửi" at bounding box center [370, 154] width 177 height 25
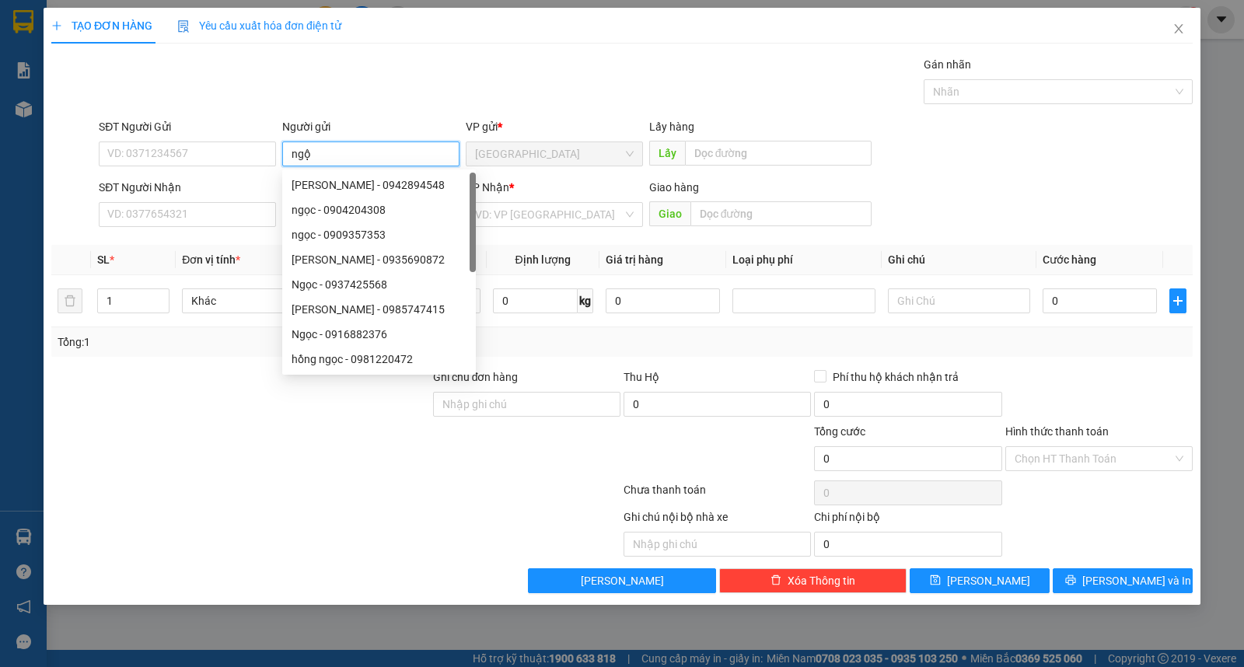
type input "ngộ"
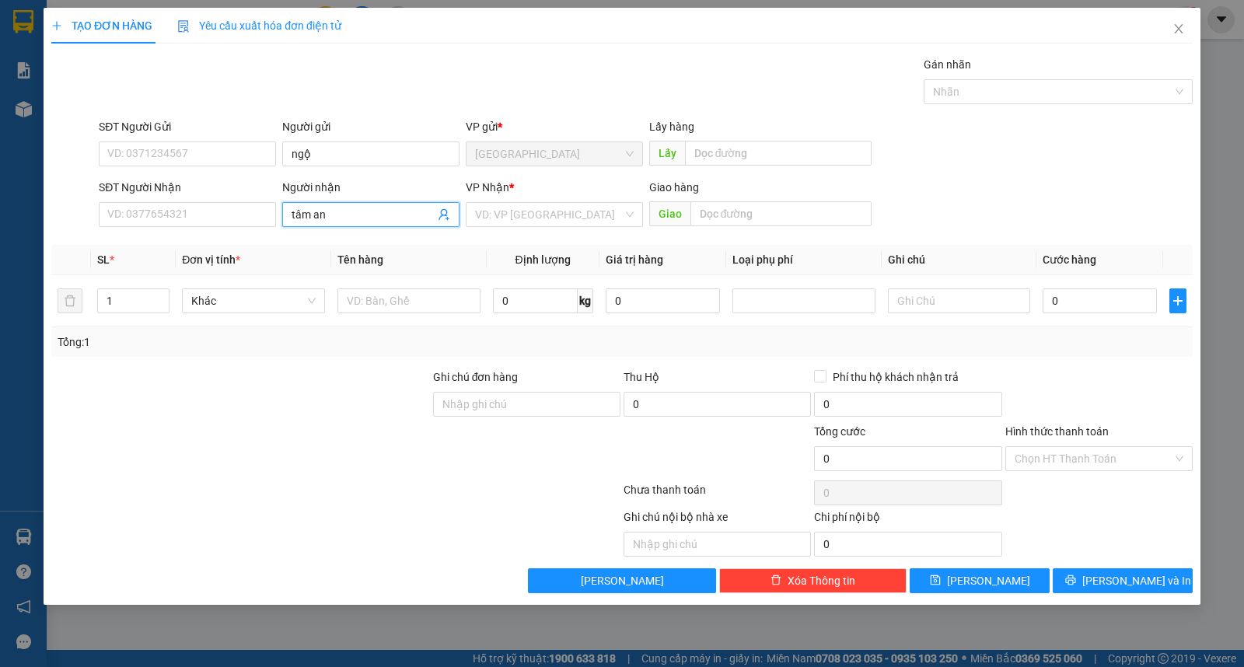
type input "tâm an"
type input "ư"
type input "3"
type input "kiện"
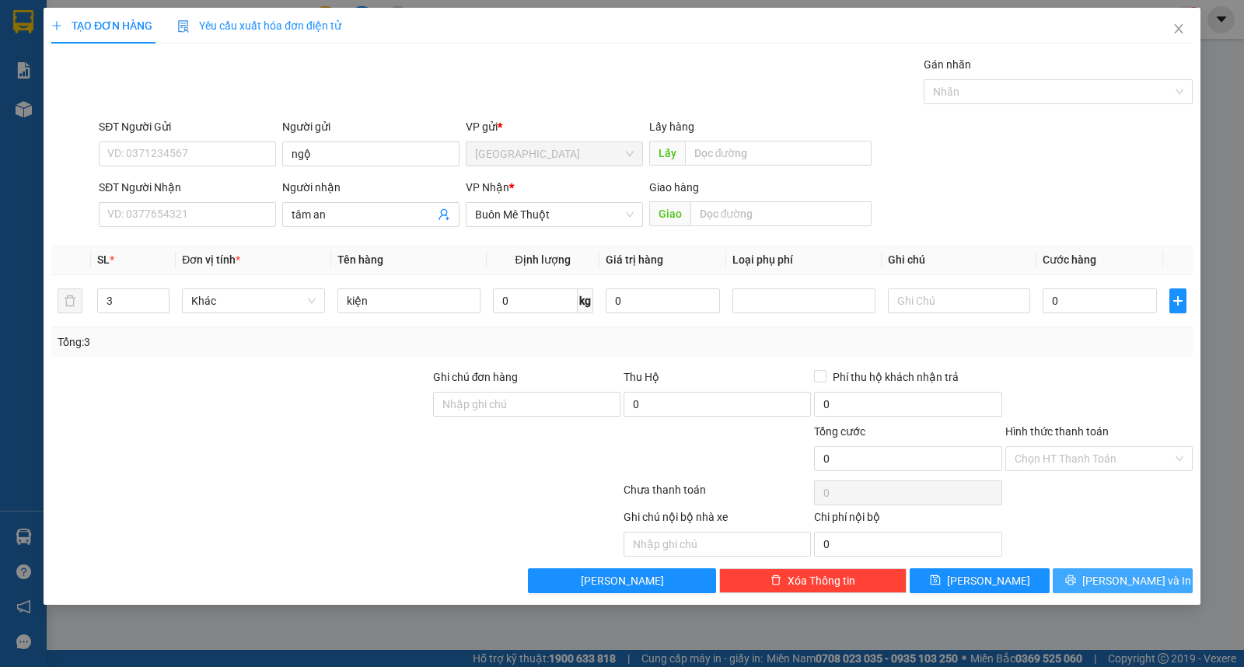
click at [1130, 593] on button "[PERSON_NAME] và In" at bounding box center [1123, 581] width 140 height 25
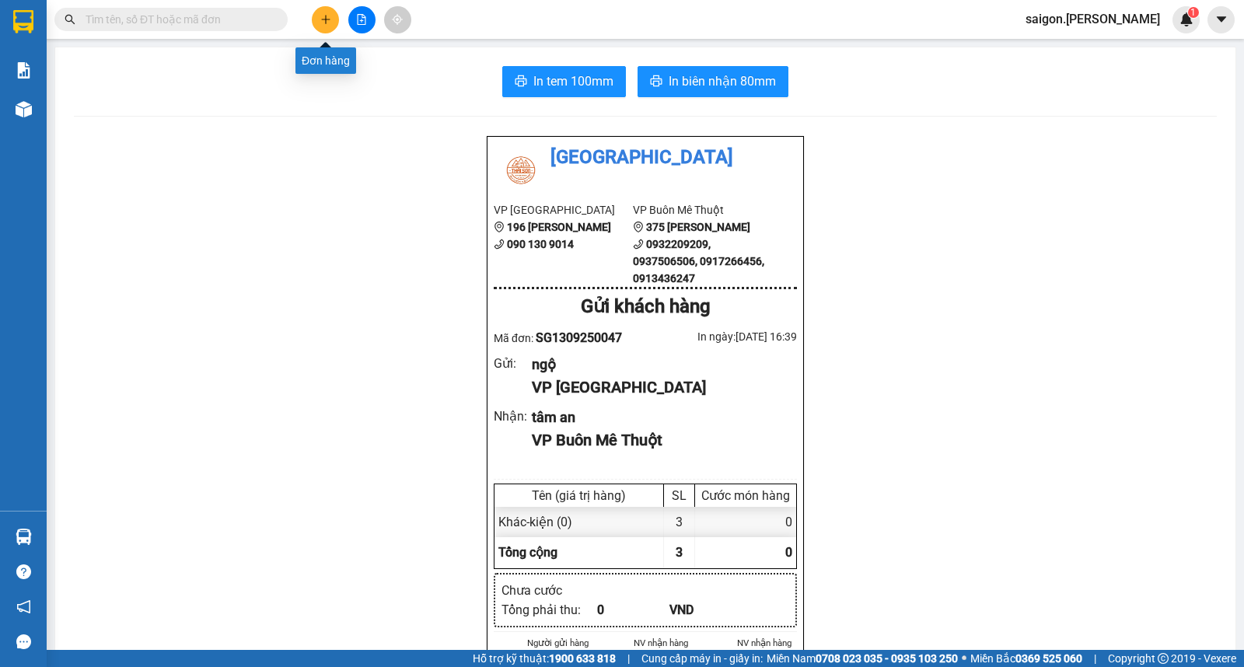
click at [320, 19] on icon "plus" at bounding box center [325, 19] width 11 height 11
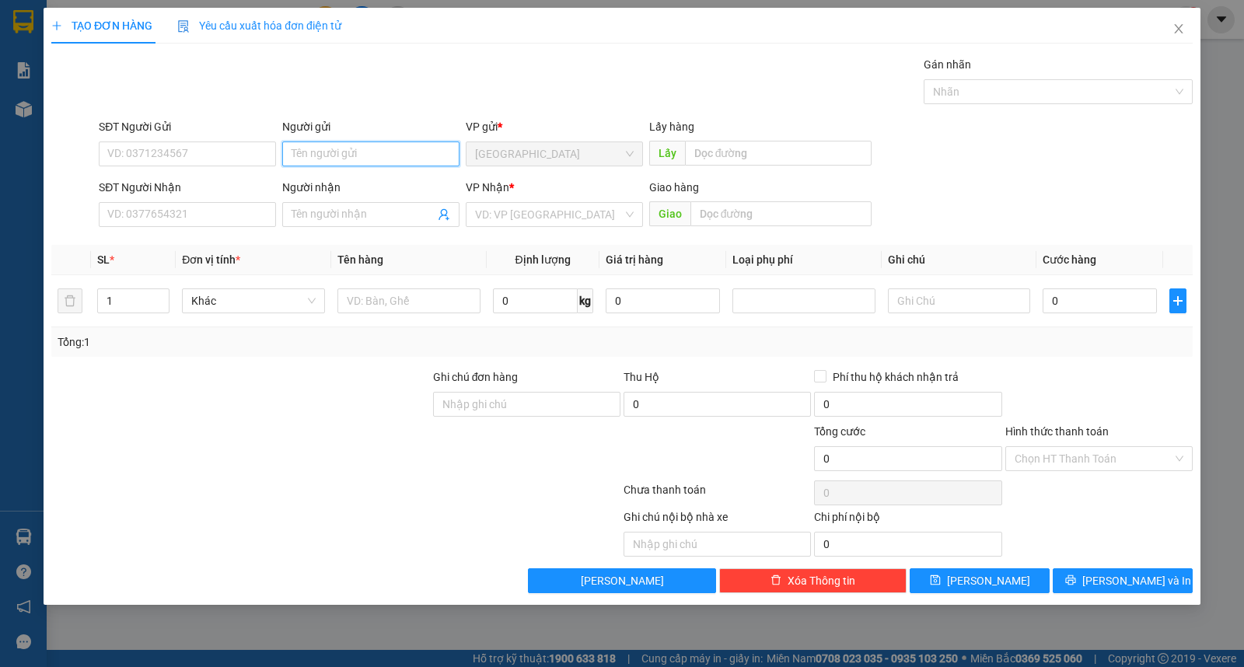
click at [324, 156] on input "Người gửi" at bounding box center [370, 154] width 177 height 25
type input "hiếu"
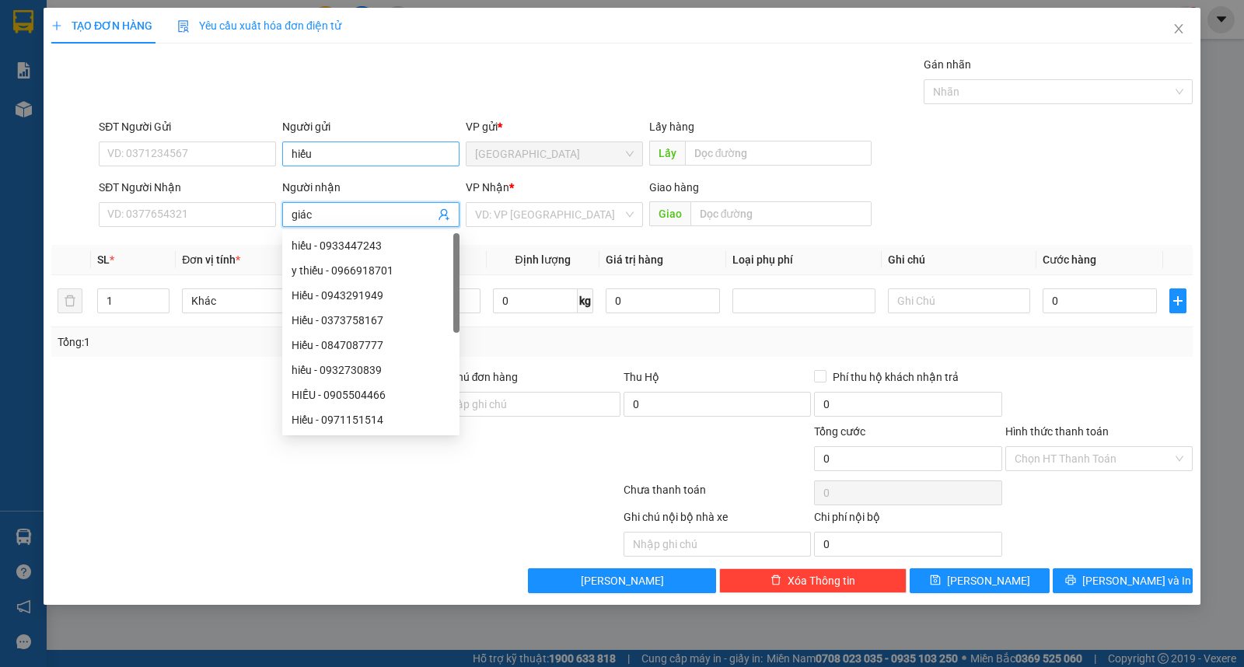
type input "giác"
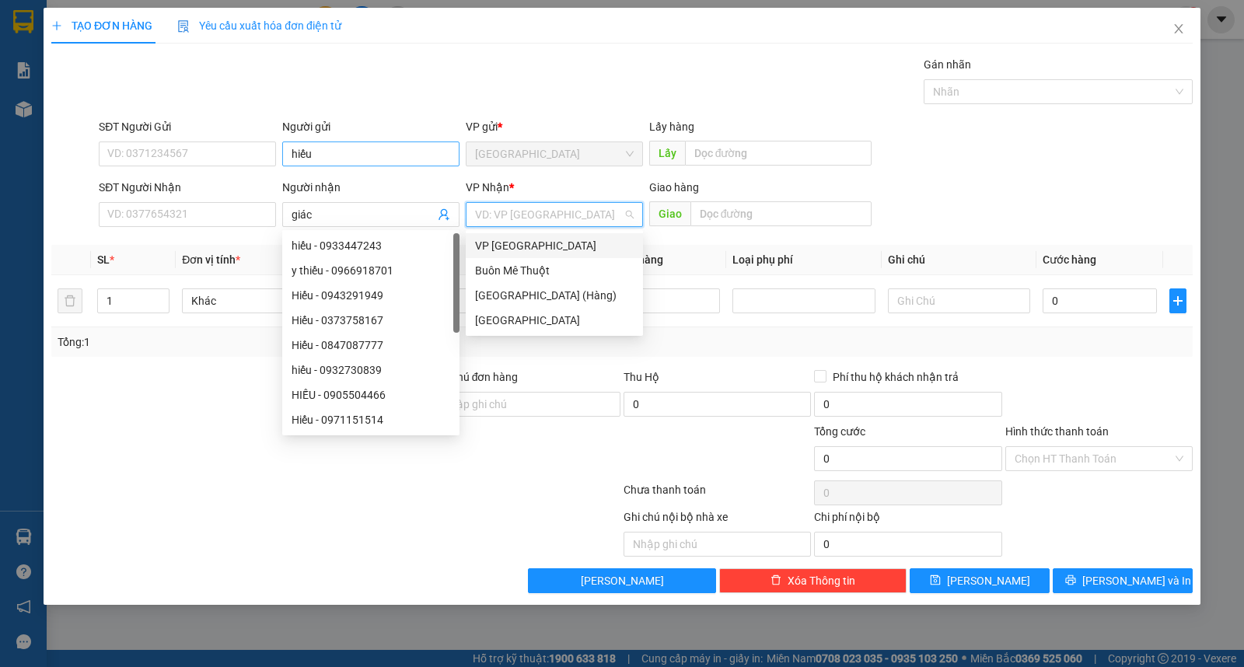
type input "ư"
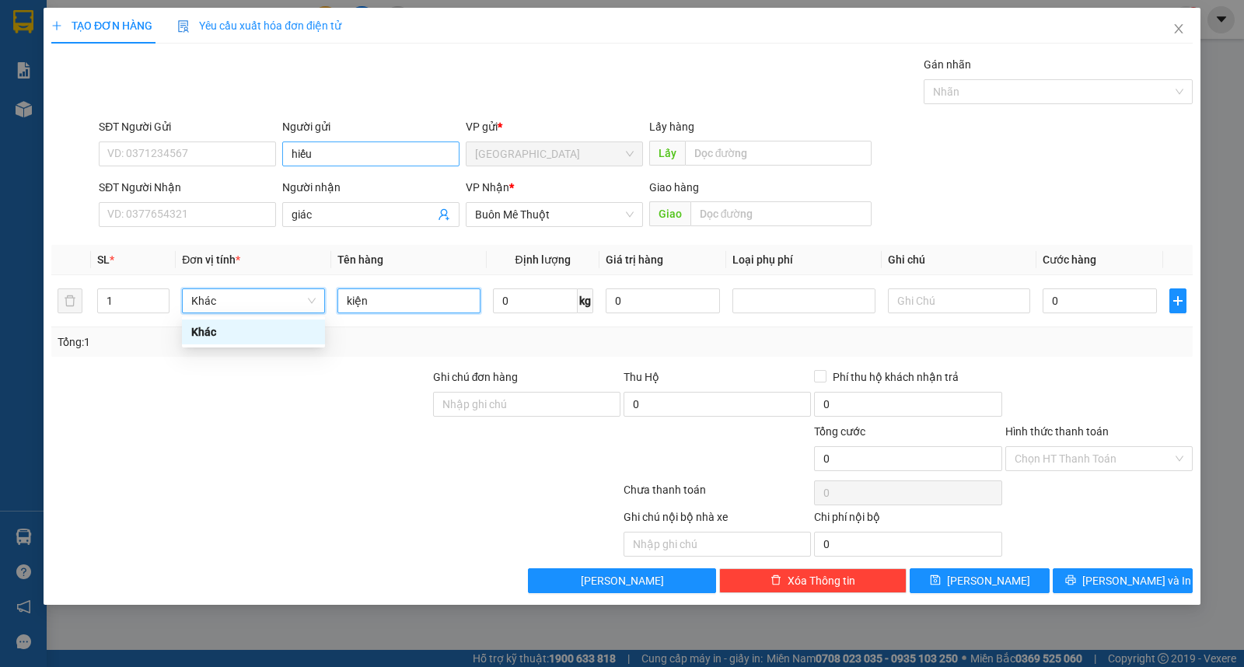
type input "kiện"
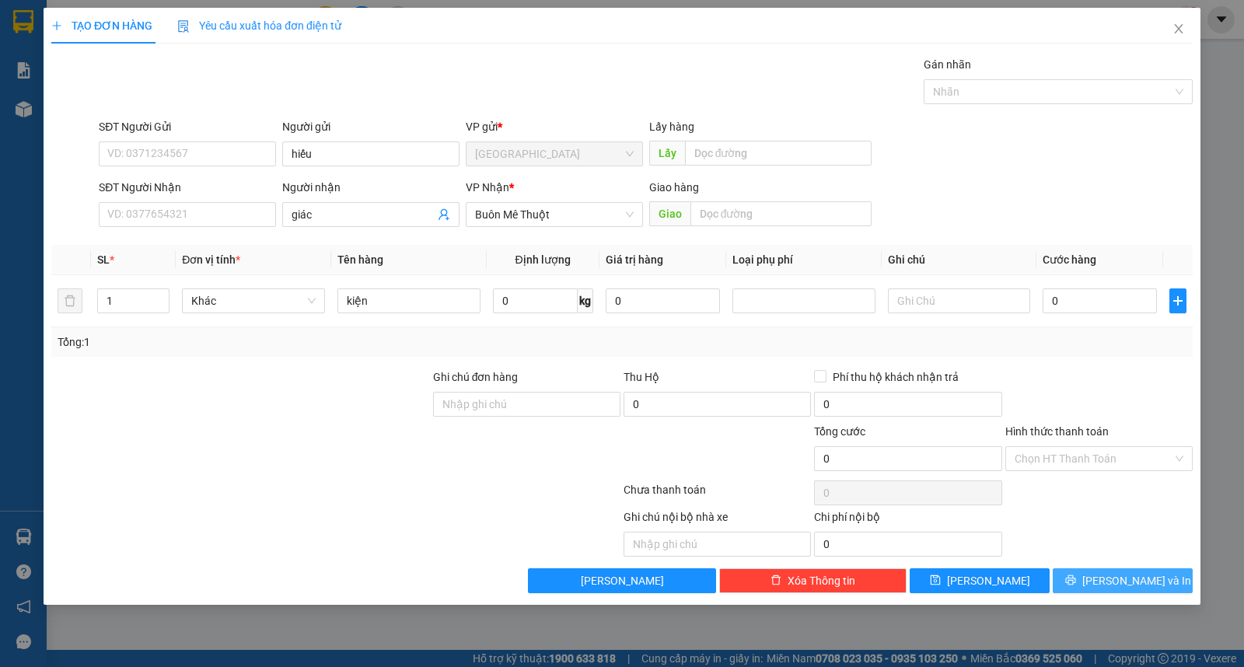
click at [1118, 584] on span "[PERSON_NAME] và In" at bounding box center [1137, 580] width 109 height 17
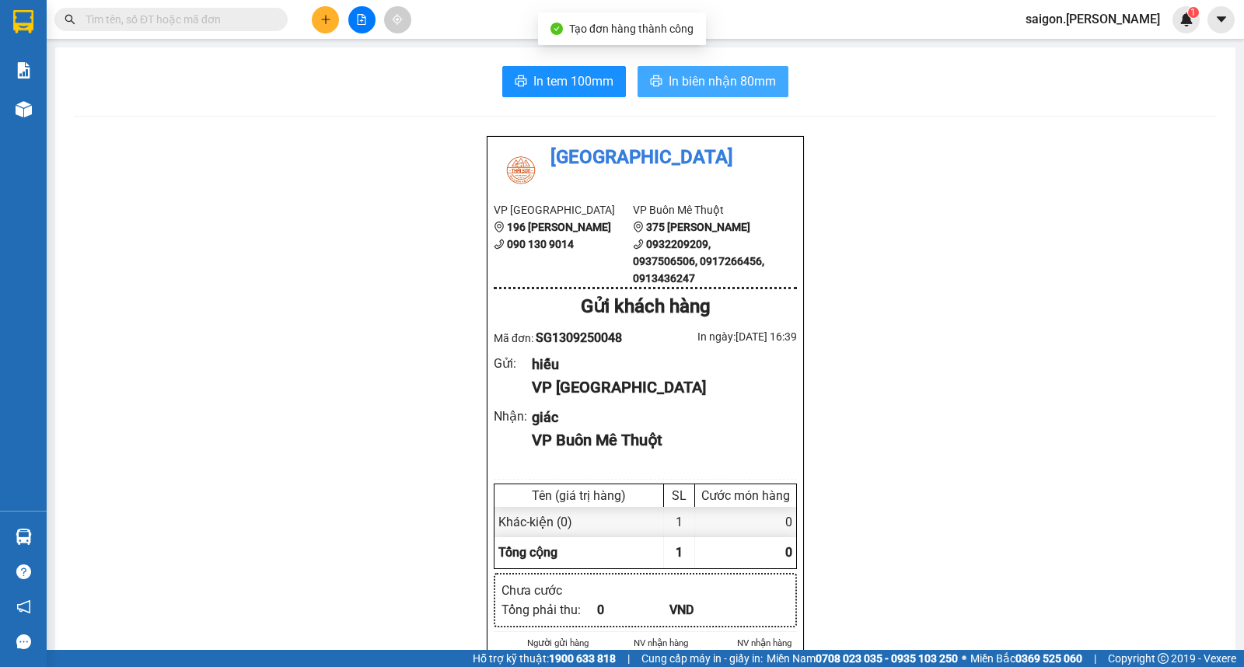
click at [686, 86] on span "In biên nhận 80mm" at bounding box center [722, 81] width 107 height 19
click at [208, 28] on span at bounding box center [170, 19] width 233 height 23
click at [207, 21] on input "text" at bounding box center [178, 19] width 184 height 17
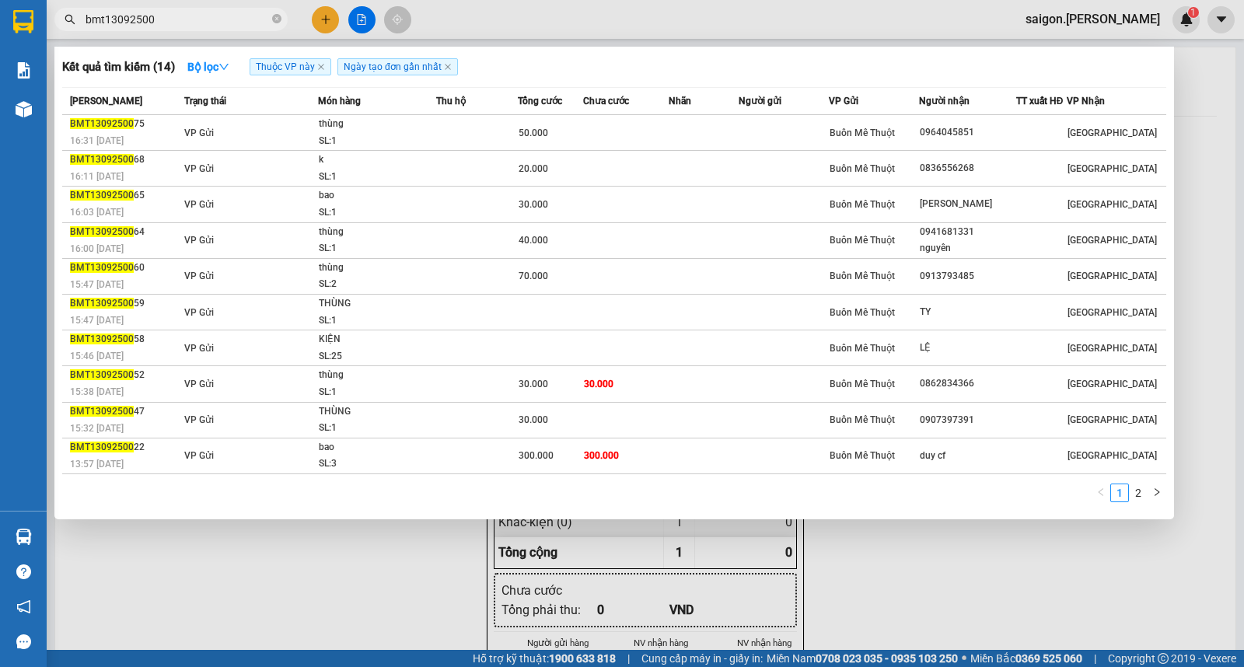
type input "bmt13092500"
click at [330, 23] on div at bounding box center [622, 333] width 1244 height 667
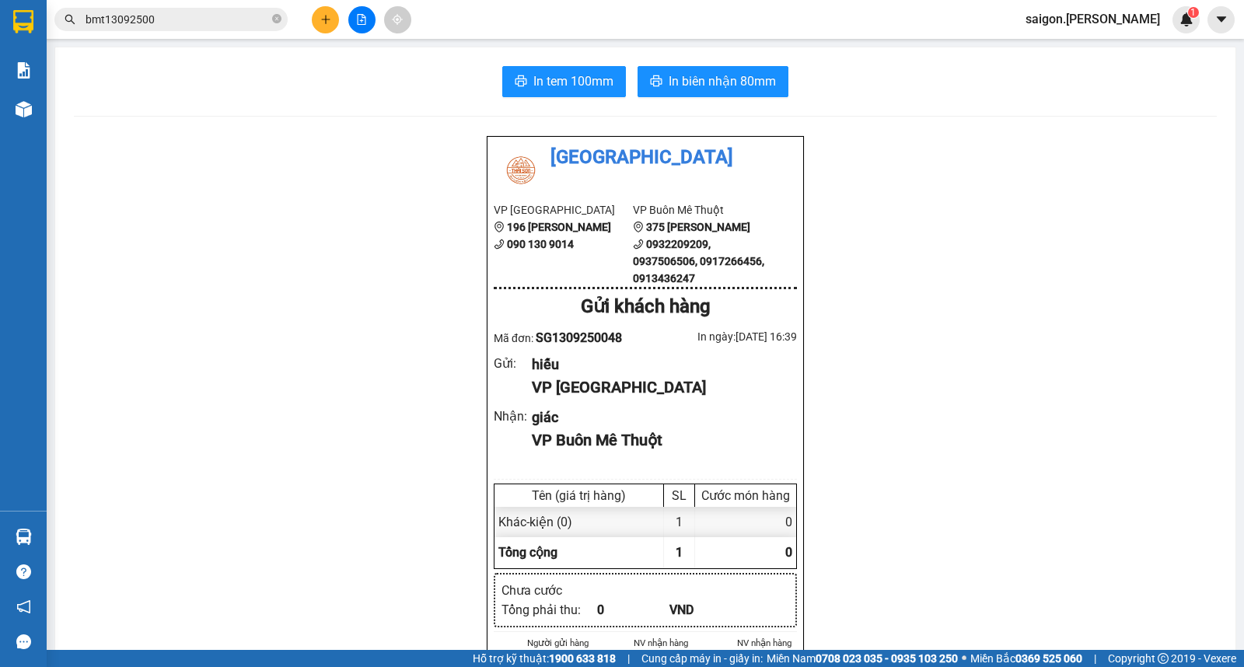
click at [330, 23] on icon "plus" at bounding box center [325, 19] width 11 height 11
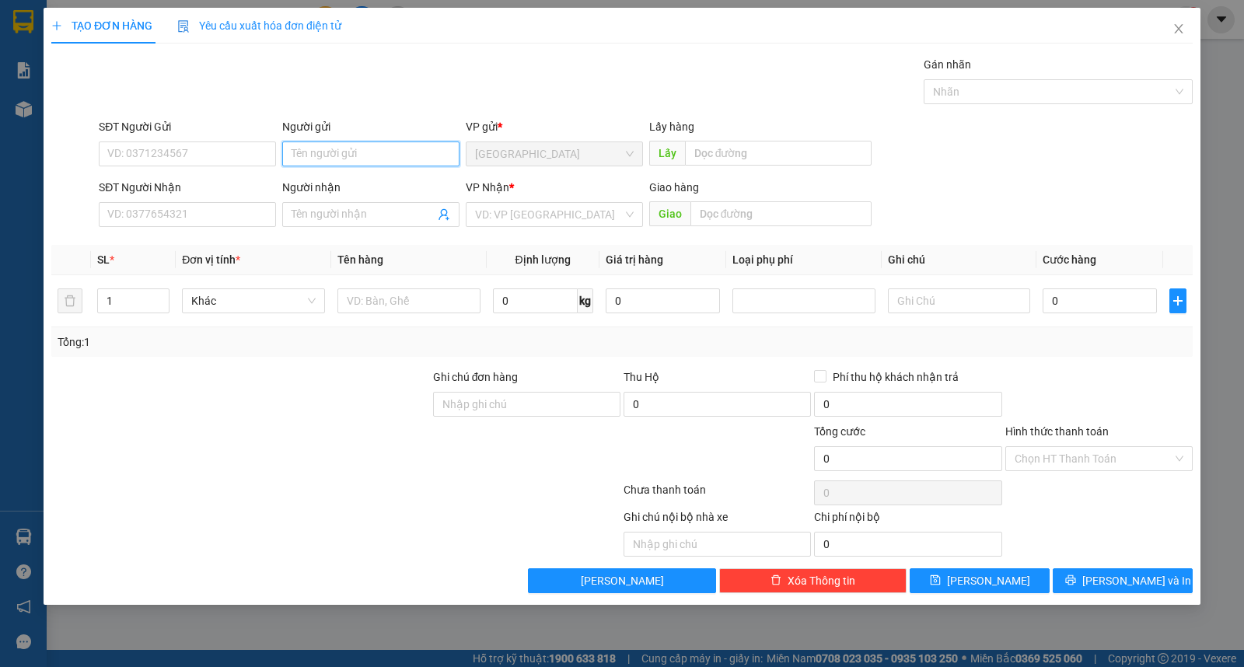
click at [352, 146] on input "Người gửi" at bounding box center [370, 154] width 177 height 25
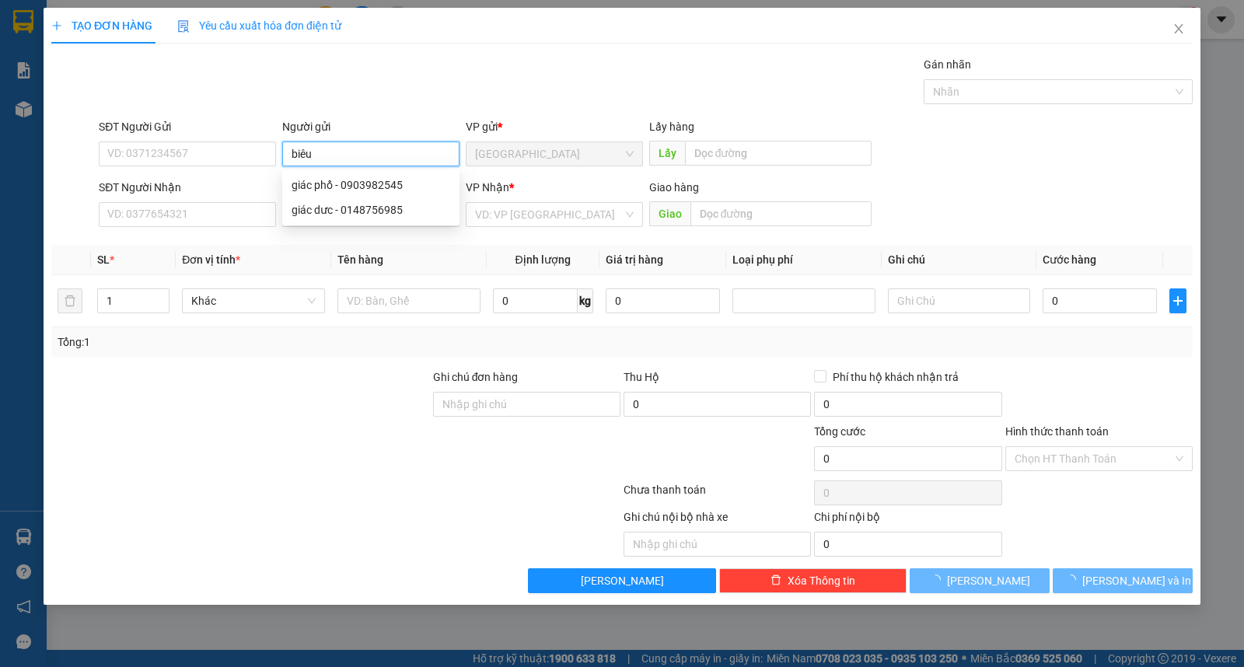
type input "biêu"
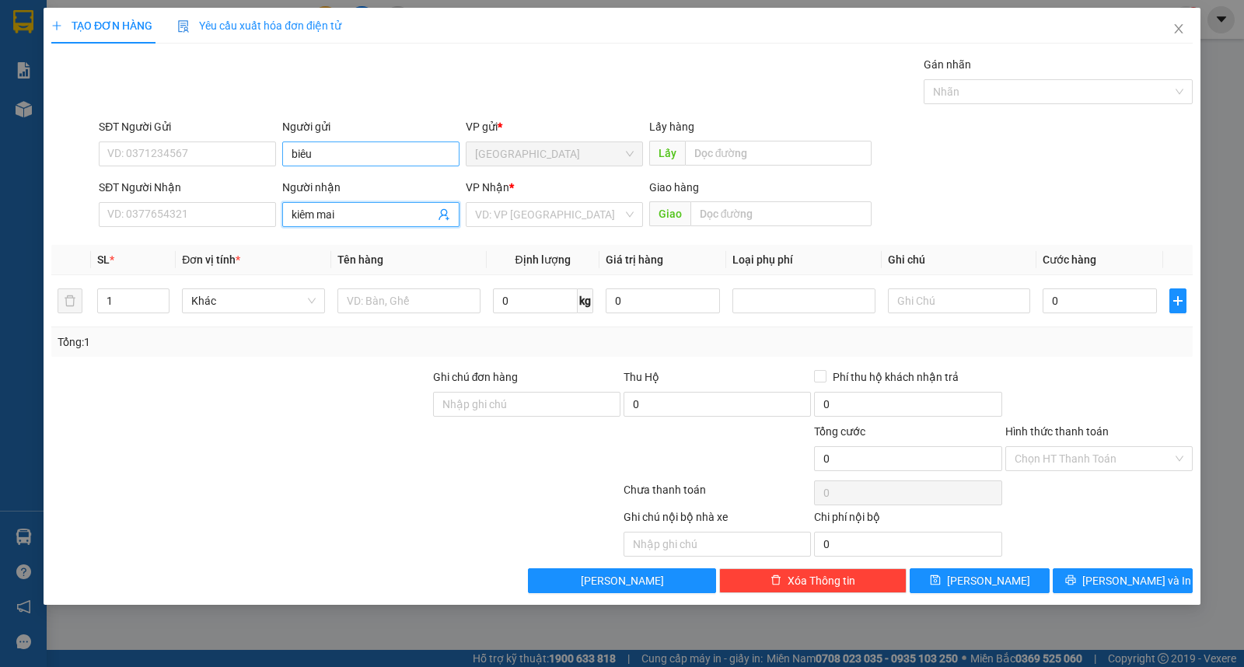
type input "kiêm mai"
type input "ư"
type input "kiện"
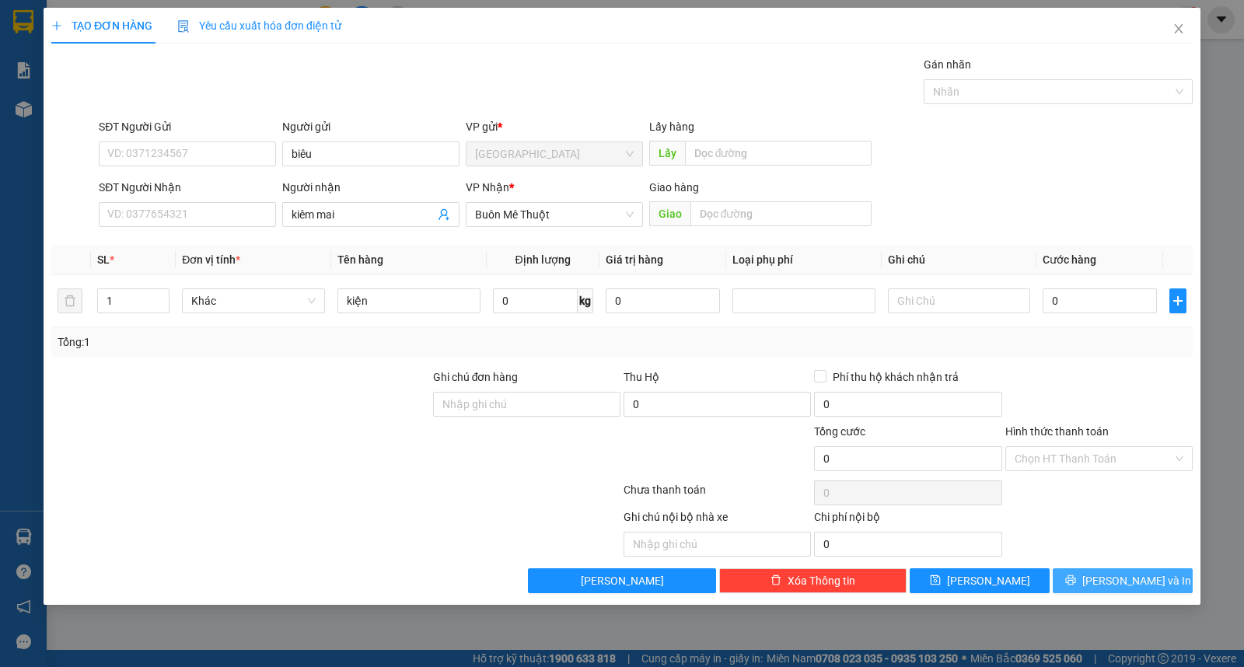
click at [1146, 573] on span "[PERSON_NAME] và In" at bounding box center [1137, 580] width 109 height 17
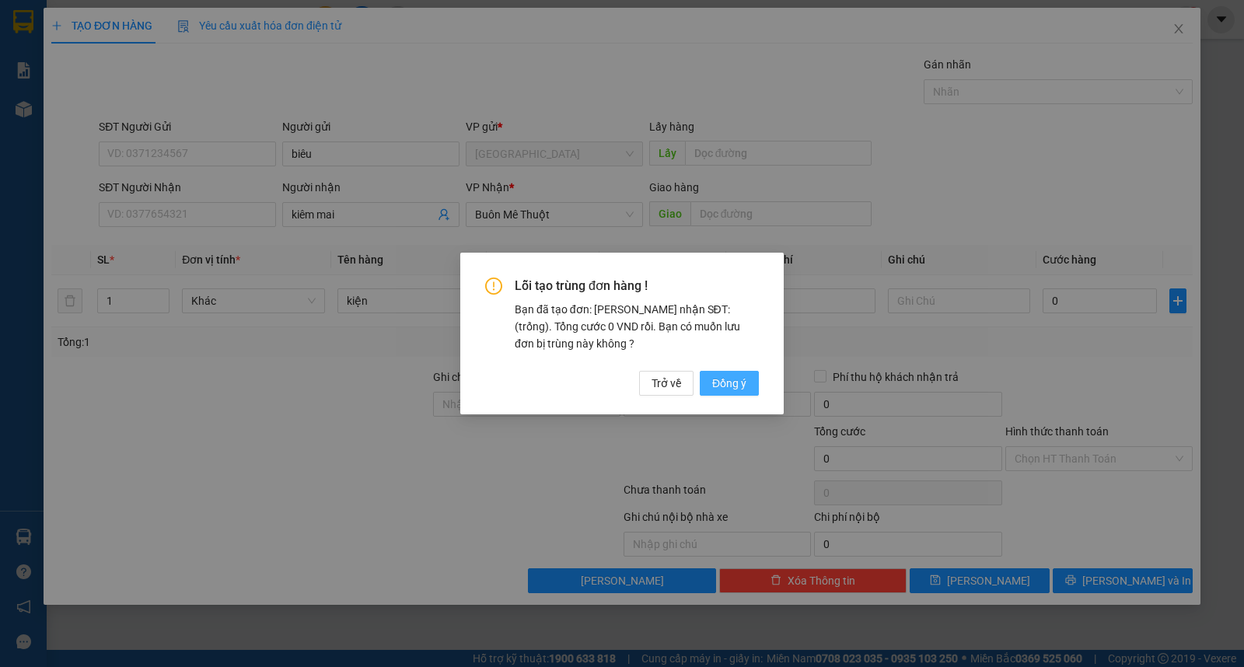
click at [742, 381] on span "Đồng ý" at bounding box center [729, 383] width 34 height 17
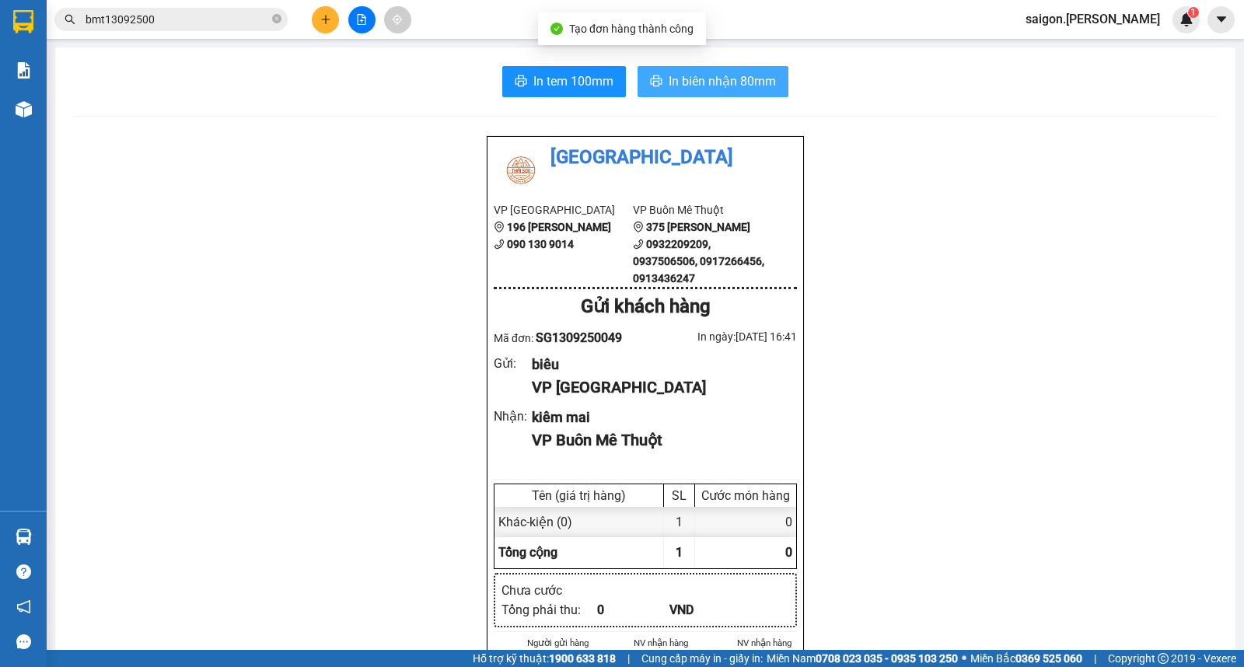
click at [727, 66] on button "In biên nhận 80mm" at bounding box center [713, 81] width 151 height 31
drag, startPoint x: 0, startPoint y: 313, endPoint x: 317, endPoint y: 25, distance: 428.3
click at [317, 25] on button at bounding box center [325, 19] width 27 height 27
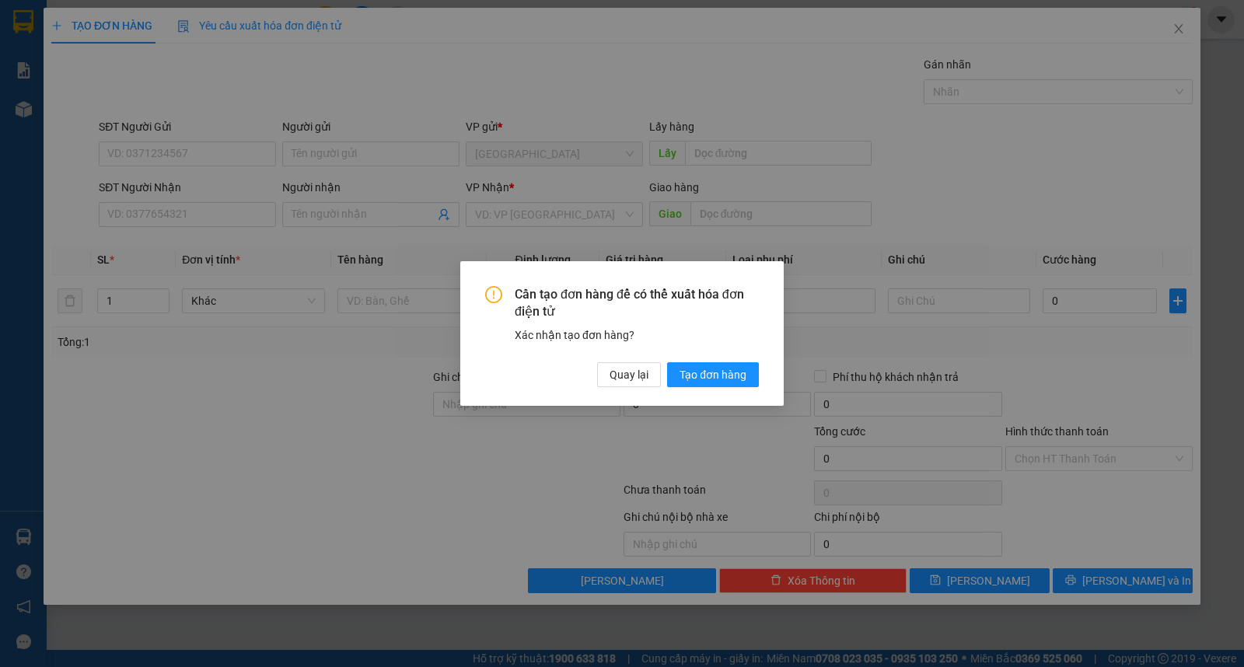
click at [344, 157] on div "Cần tạo đơn hàng để có thể xuất hóa đơn điện tử Xác nhận tạo đơn hàng? Quay lại…" at bounding box center [622, 333] width 1244 height 667
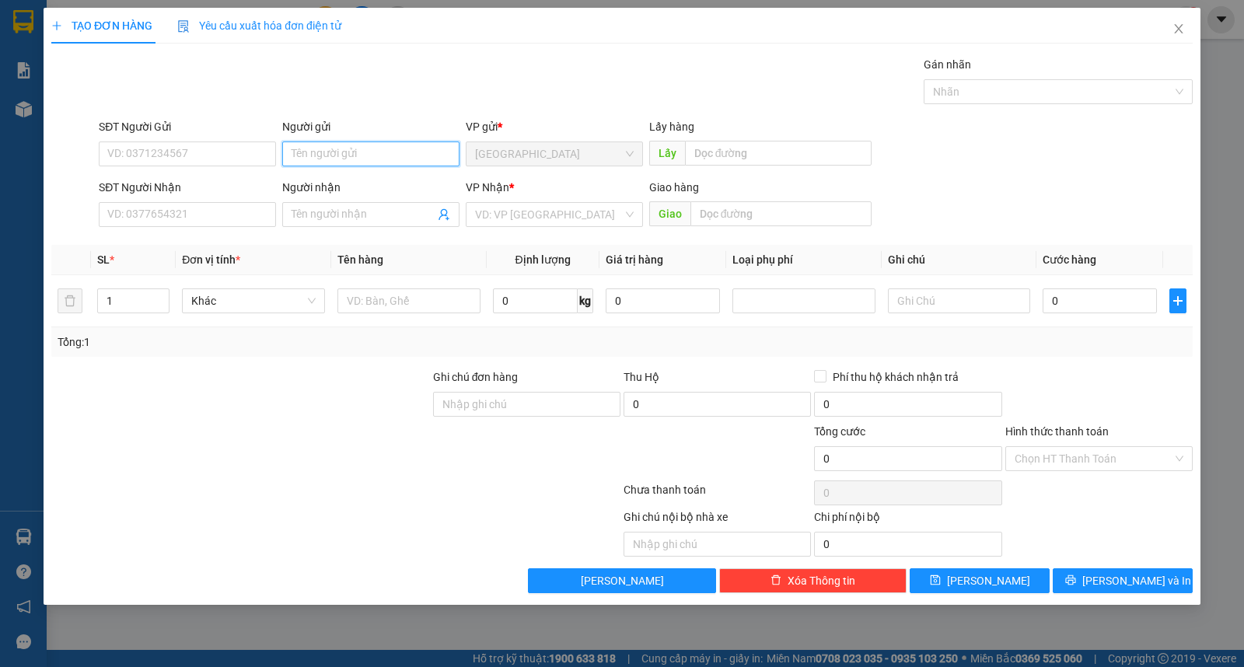
click at [344, 157] on input "Người gửi" at bounding box center [370, 154] width 177 height 25
type input "hùng"
type input "vinh sơn"
type input "ư"
type input "kiện"
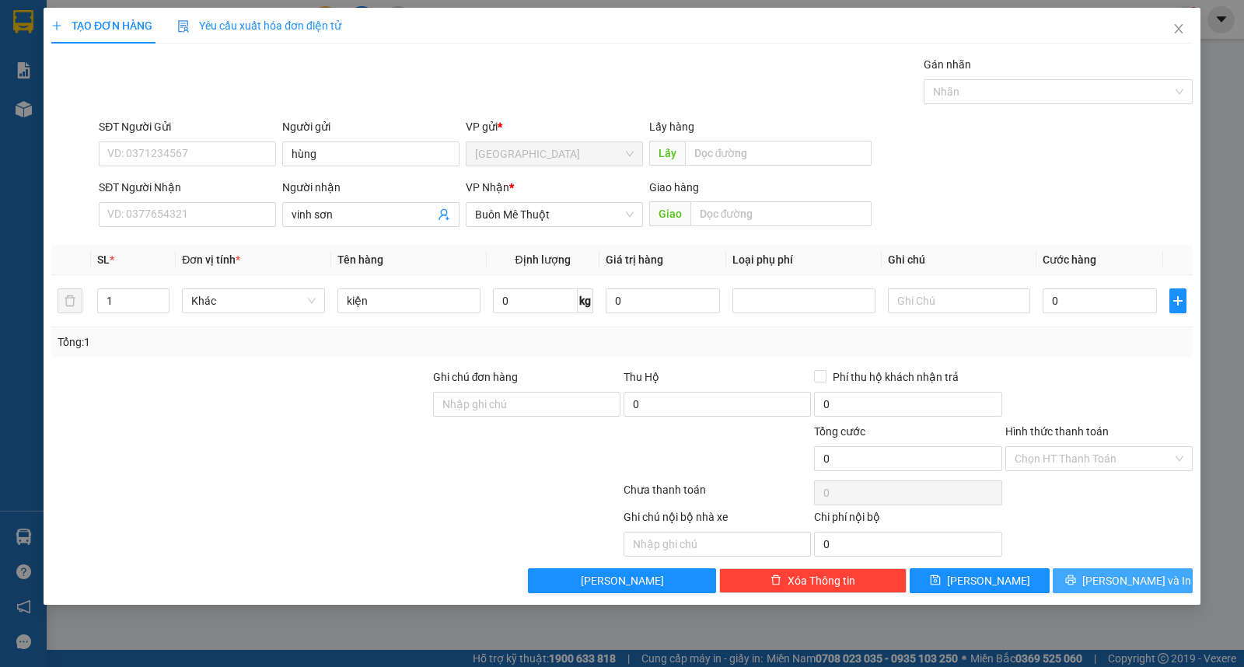
click at [1076, 579] on icon "printer" at bounding box center [1071, 580] width 11 height 11
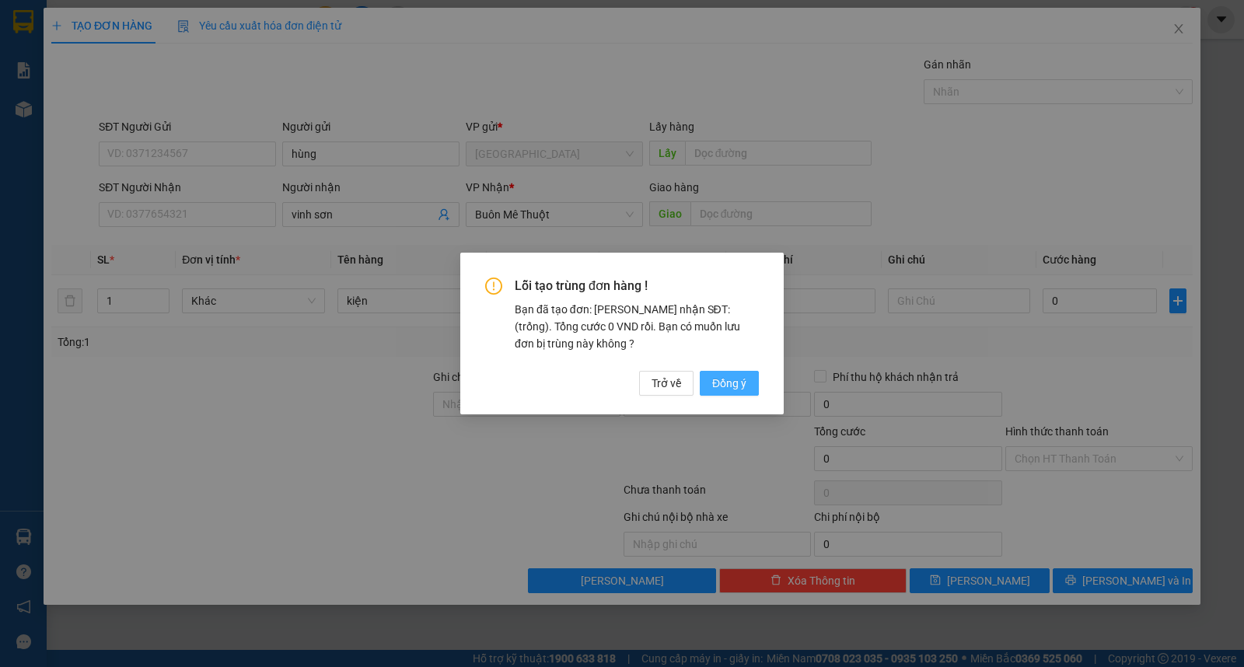
click at [728, 394] on button "Đồng ý" at bounding box center [729, 383] width 59 height 25
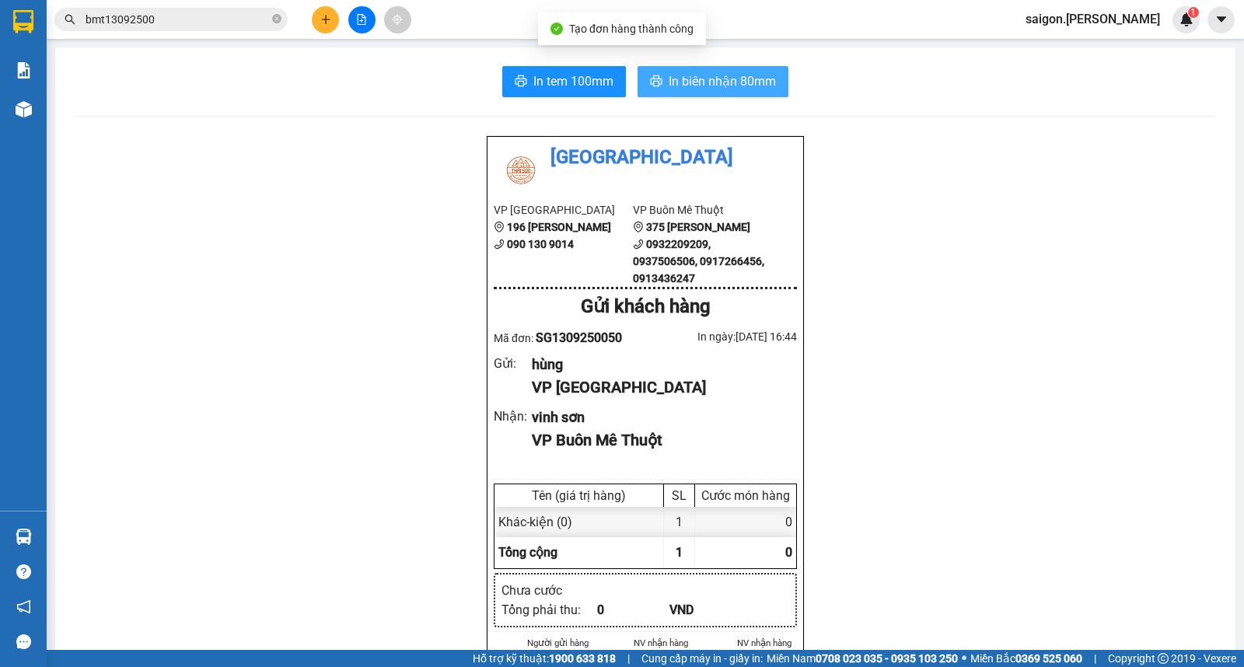
click at [730, 84] on span "In biên nhận 80mm" at bounding box center [722, 81] width 107 height 19
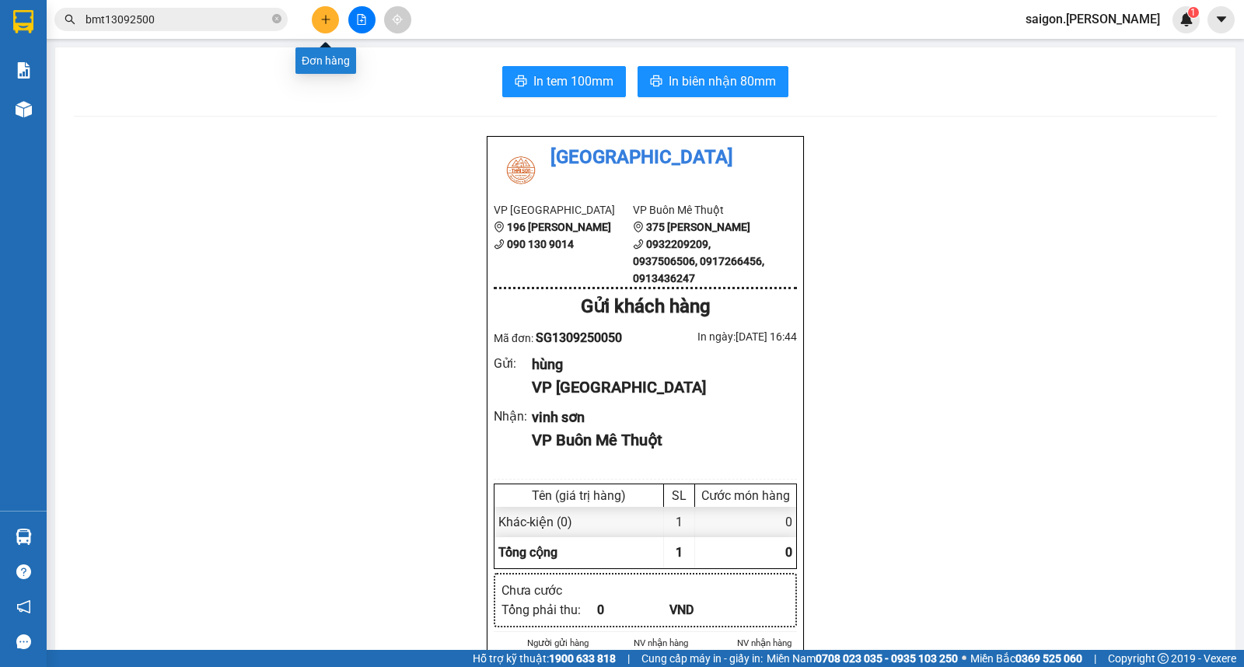
click at [331, 21] on button at bounding box center [325, 19] width 27 height 27
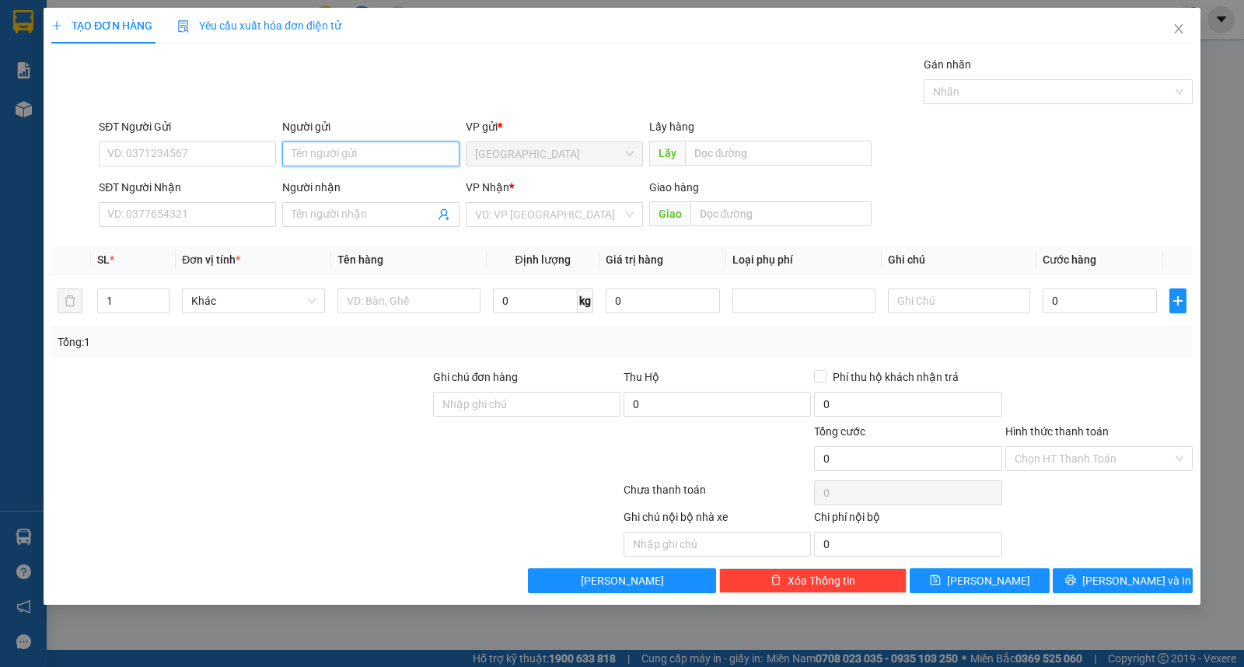
click at [320, 156] on input "Người gửi" at bounding box center [370, 154] width 177 height 25
type input "dung"
type input "0941727378"
type input "anh"
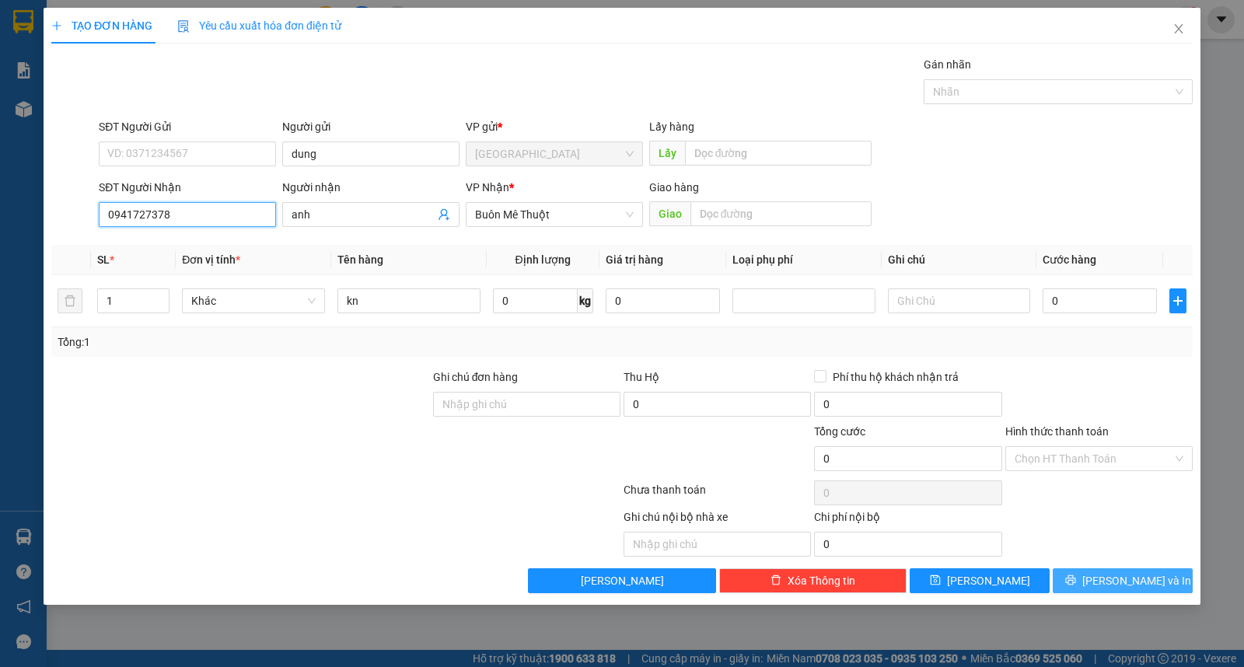
type input "0941727378"
drag, startPoint x: 1115, startPoint y: 577, endPoint x: 1091, endPoint y: 423, distance: 155.9
click at [1115, 576] on span "[PERSON_NAME] và In" at bounding box center [1137, 580] width 109 height 17
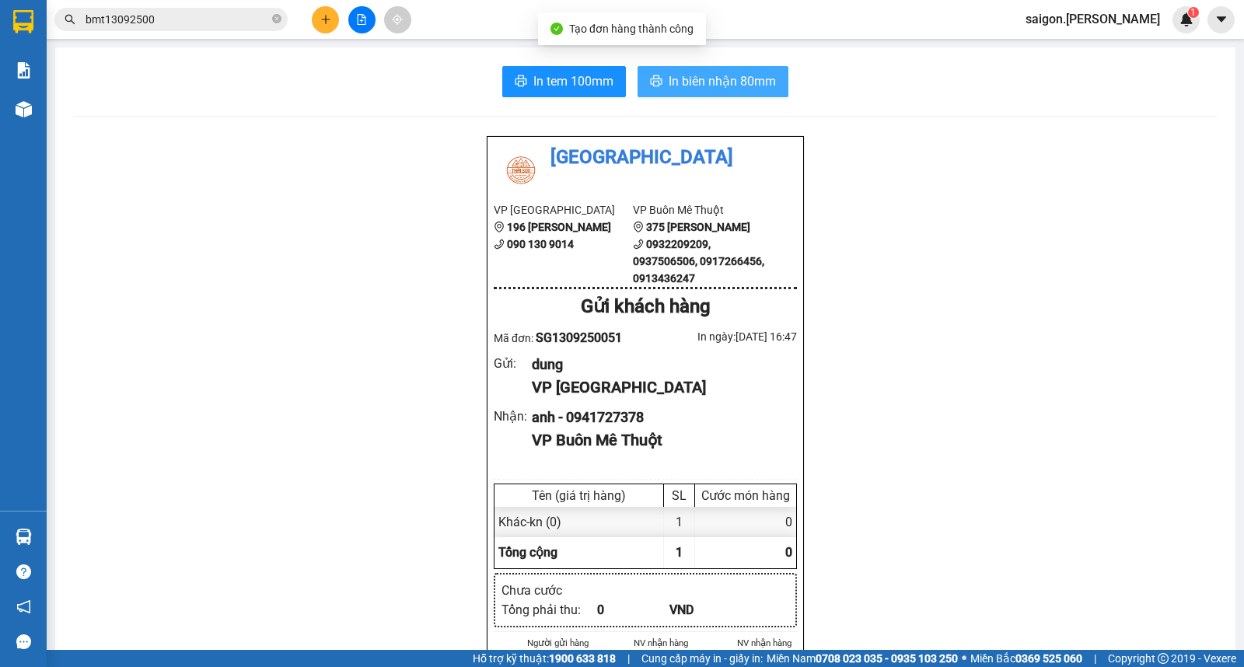
drag, startPoint x: 749, startPoint y: 65, endPoint x: 750, endPoint y: 75, distance: 10.1
click at [749, 70] on button "In biên nhận 80mm" at bounding box center [713, 81] width 151 height 31
click at [750, 75] on span "In biên nhận 80mm" at bounding box center [722, 81] width 107 height 19
click at [329, 24] on icon "plus" at bounding box center [325, 19] width 11 height 11
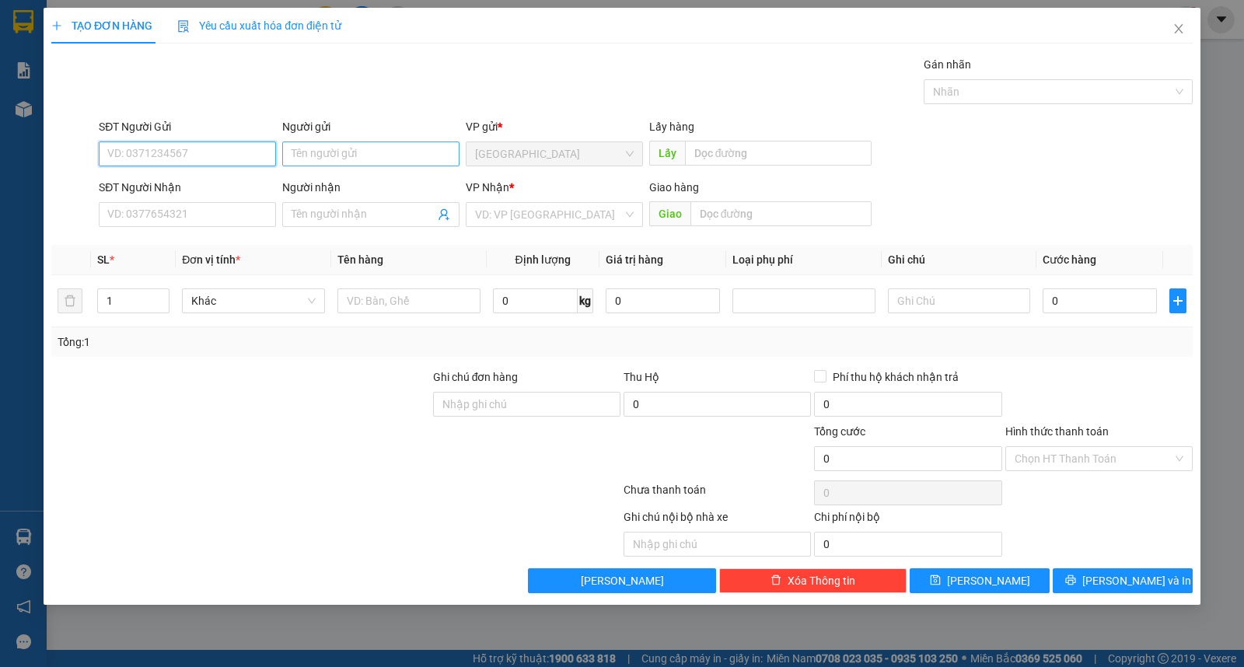
click at [354, 153] on input "Người gửi" at bounding box center [370, 154] width 177 height 25
type input "phương"
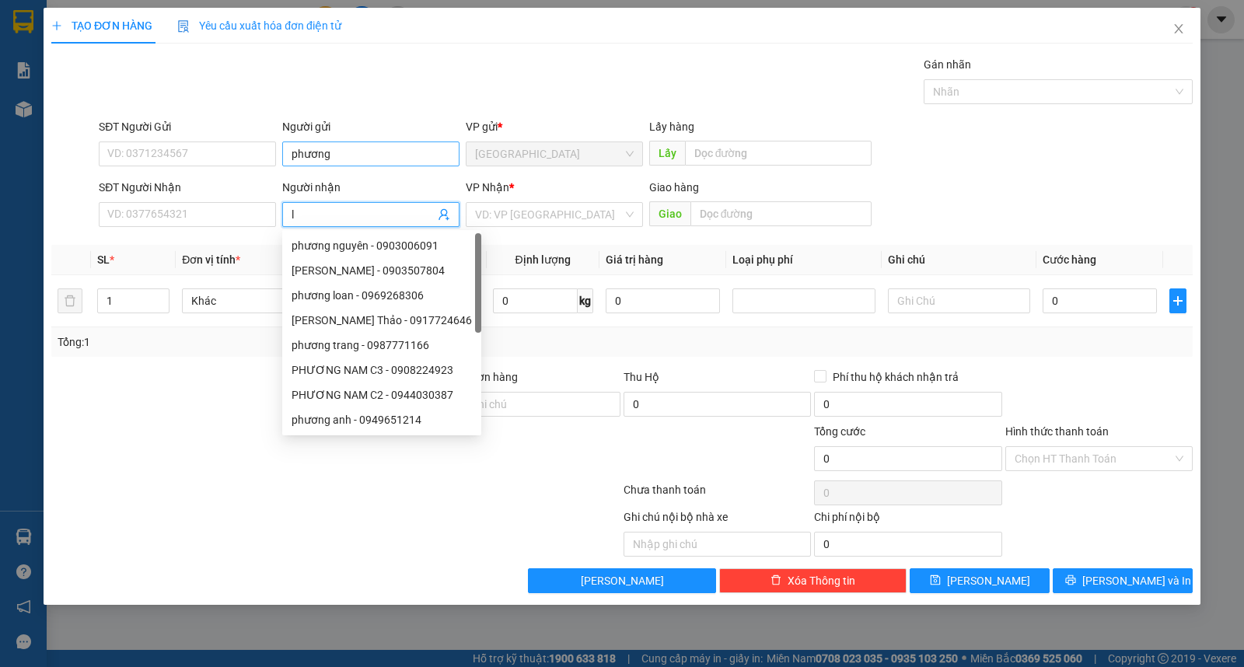
type input "l"
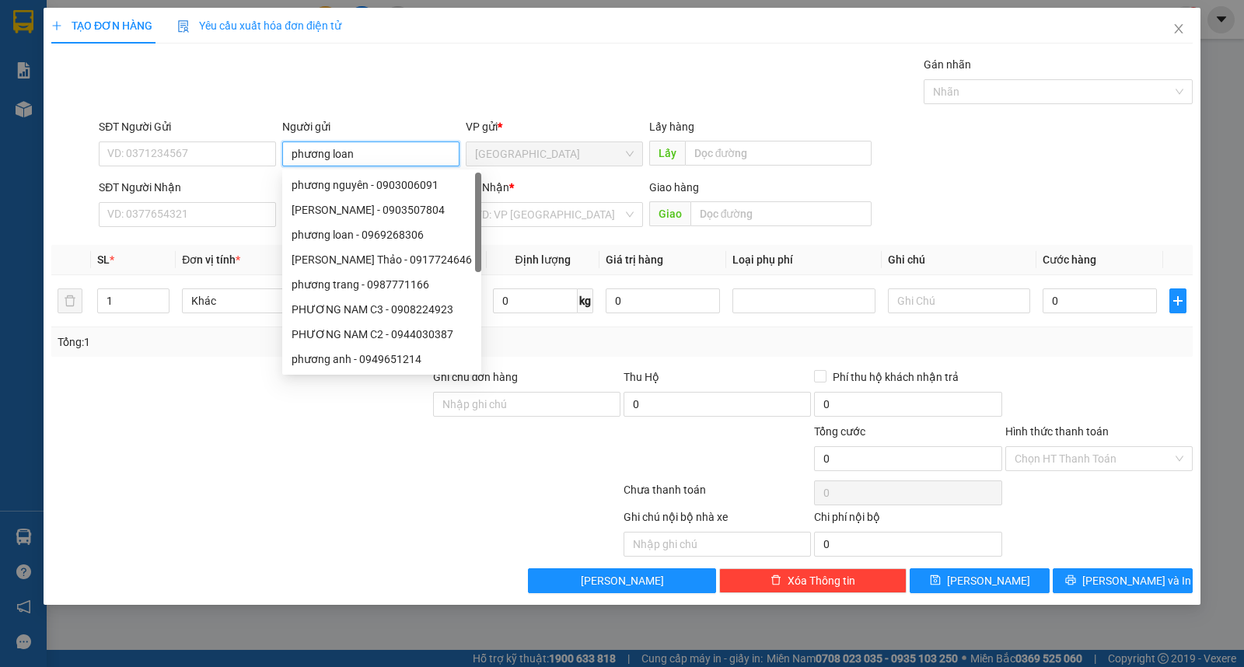
type input "phương loan"
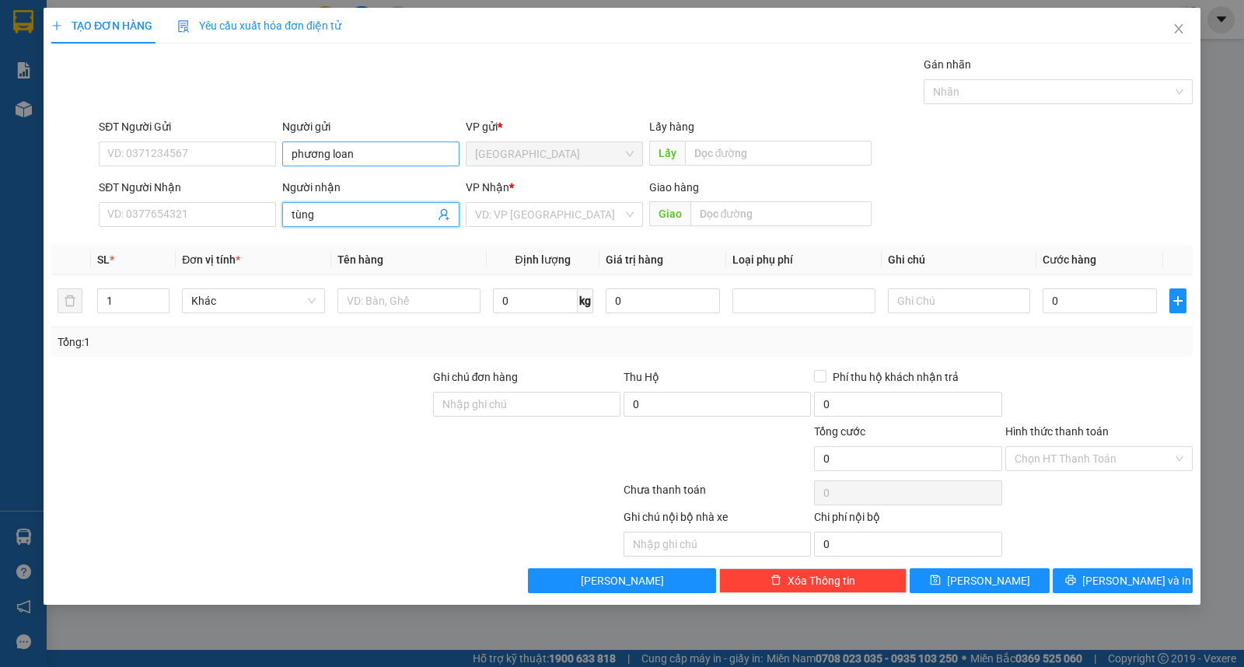
type input "tùng"
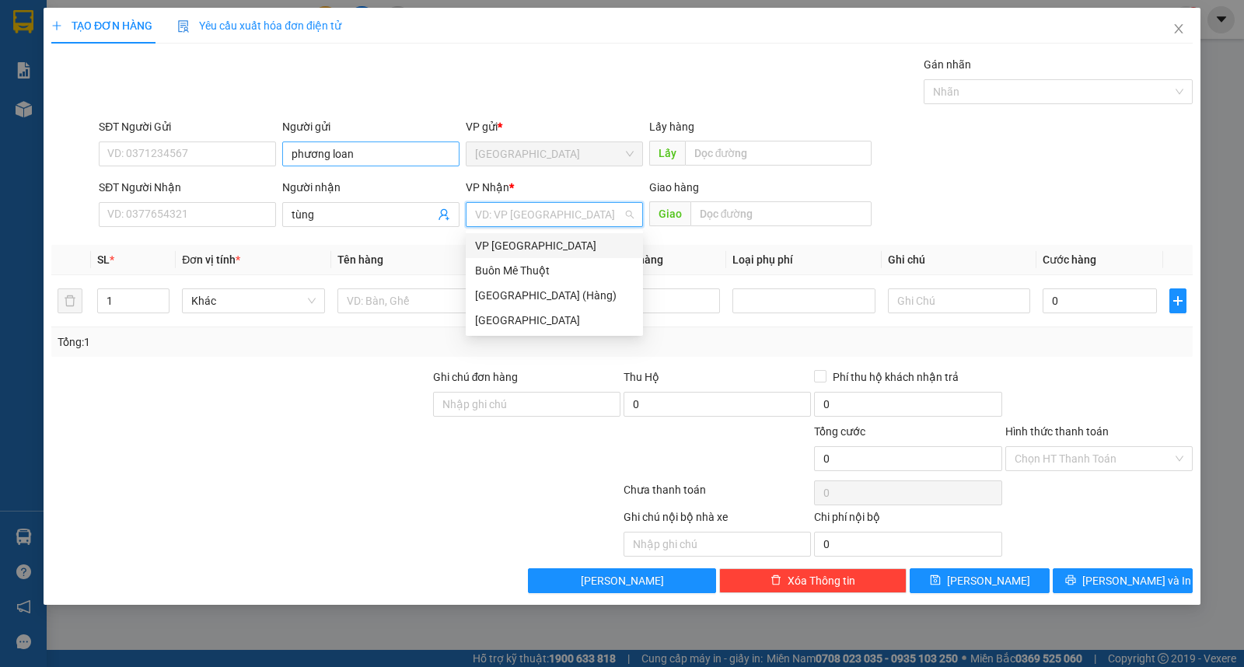
type input "ư"
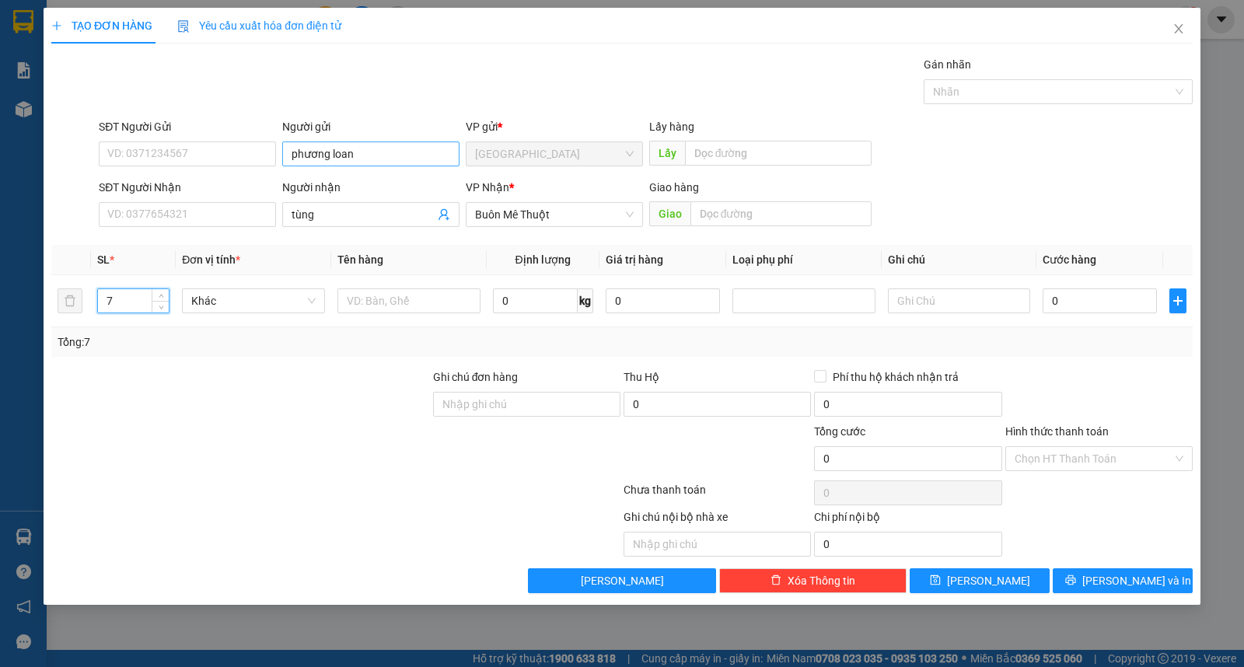
type input "7"
type input "thùng"
drag, startPoint x: 1165, startPoint y: 593, endPoint x: 1167, endPoint y: 579, distance: 14.2
click at [1167, 593] on button "[PERSON_NAME] và In" at bounding box center [1123, 581] width 140 height 25
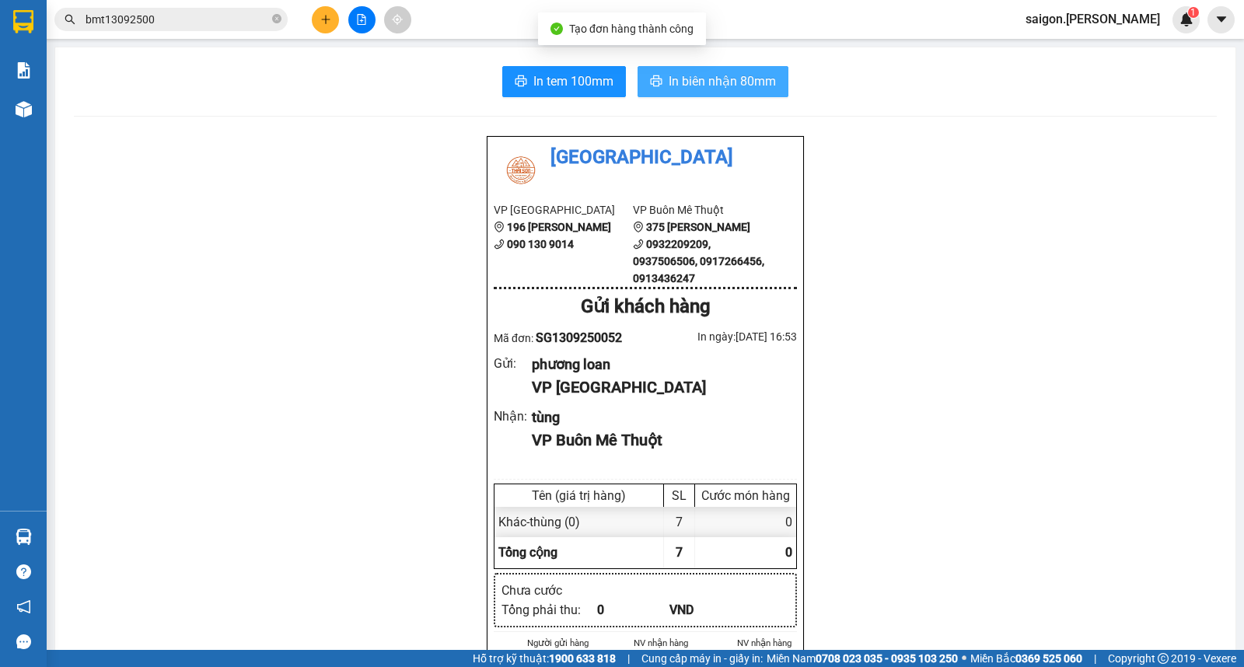
click at [744, 89] on span "In biên nhận 80mm" at bounding box center [722, 81] width 107 height 19
click at [328, 9] on button at bounding box center [325, 19] width 27 height 27
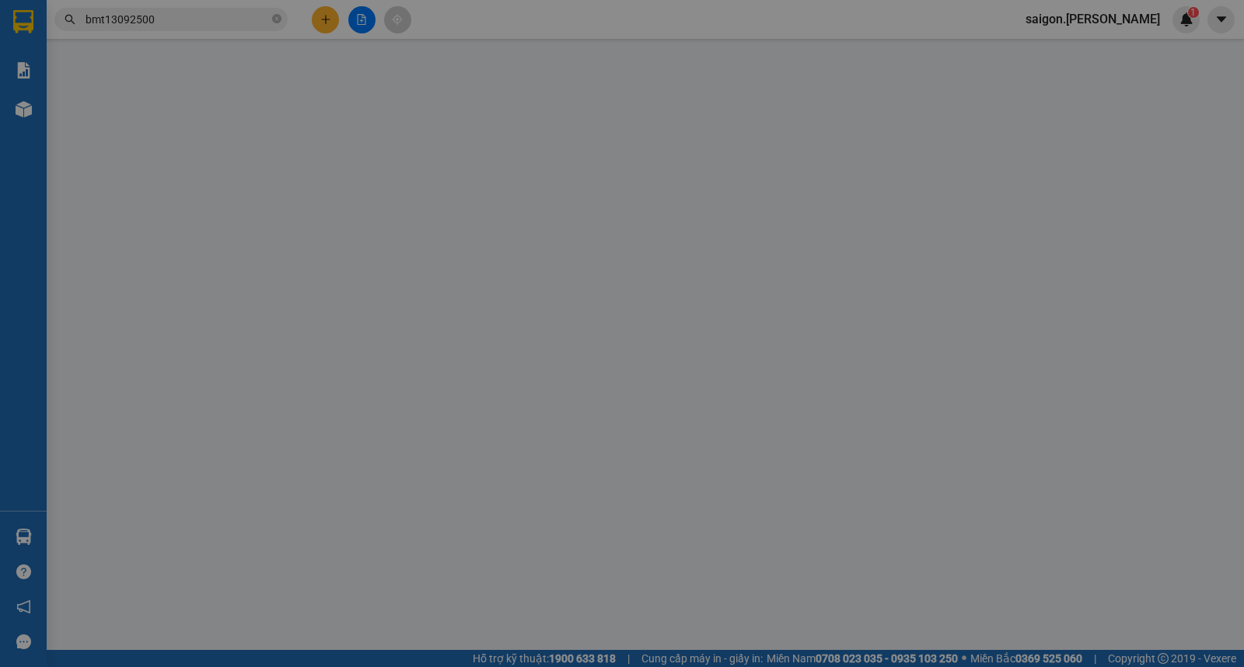
click at [327, 11] on div "Yêu cầu xuất hóa đơn điện tử" at bounding box center [259, 26] width 164 height 36
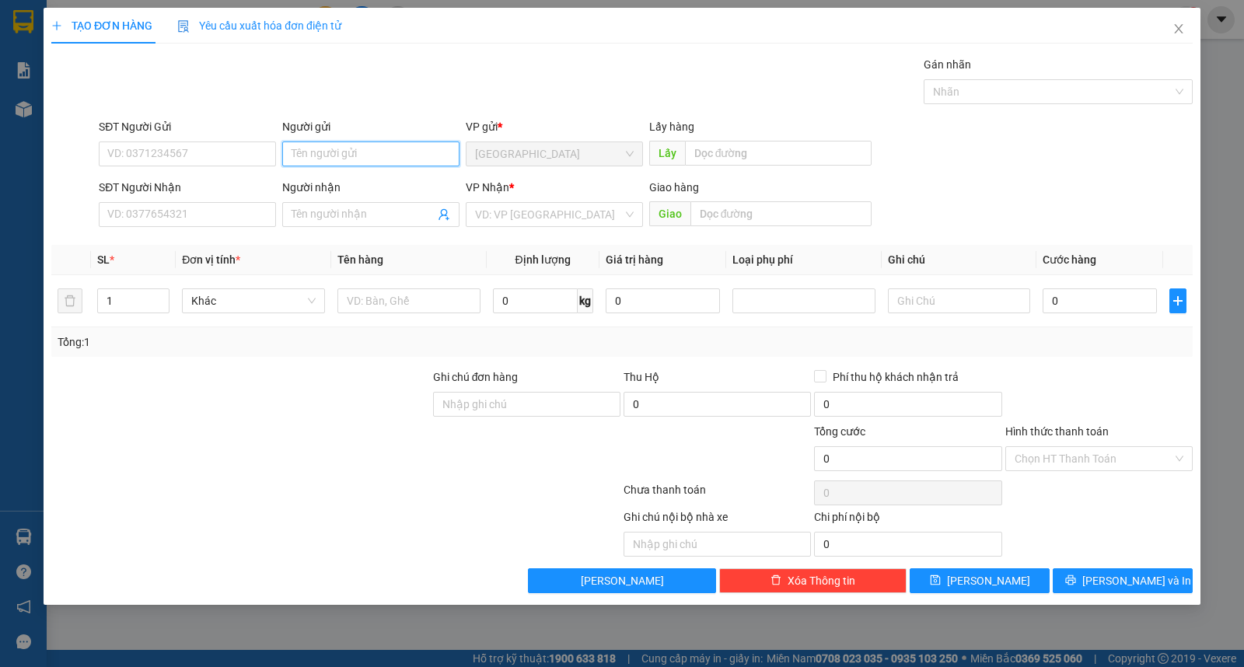
click at [316, 157] on input "Người gửi" at bounding box center [370, 154] width 177 height 25
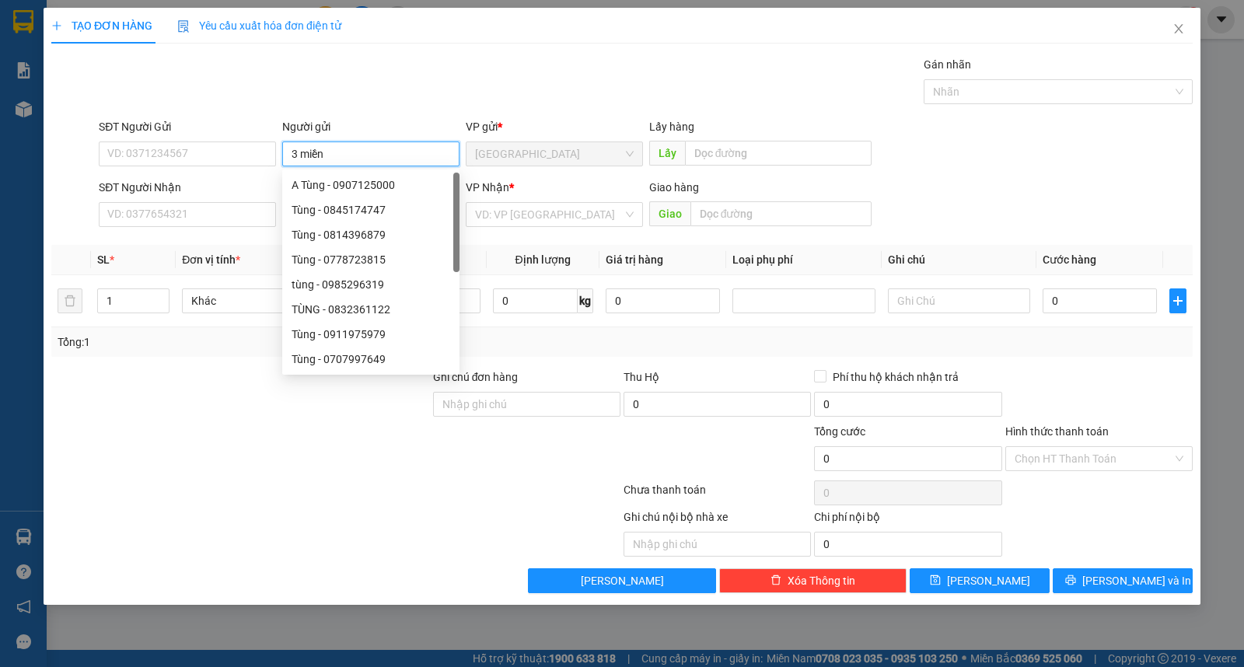
type input "3 miền"
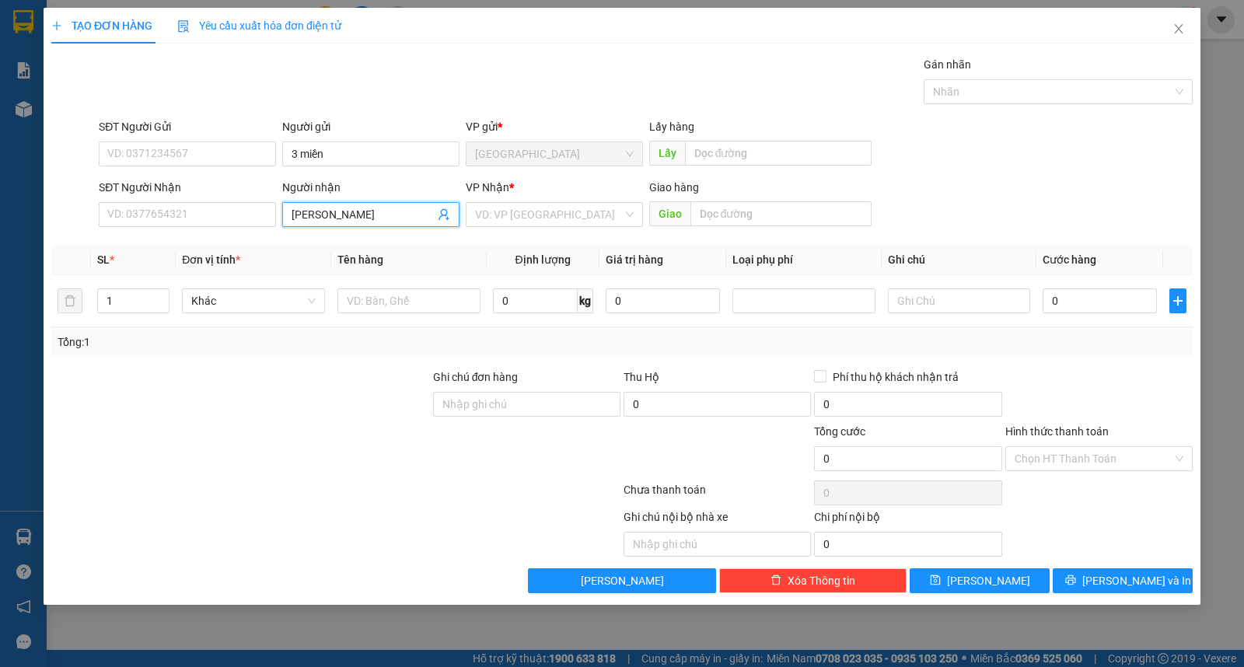
type input "[PERSON_NAME]"
type input "ư"
type input "kiện"
type input "50.000"
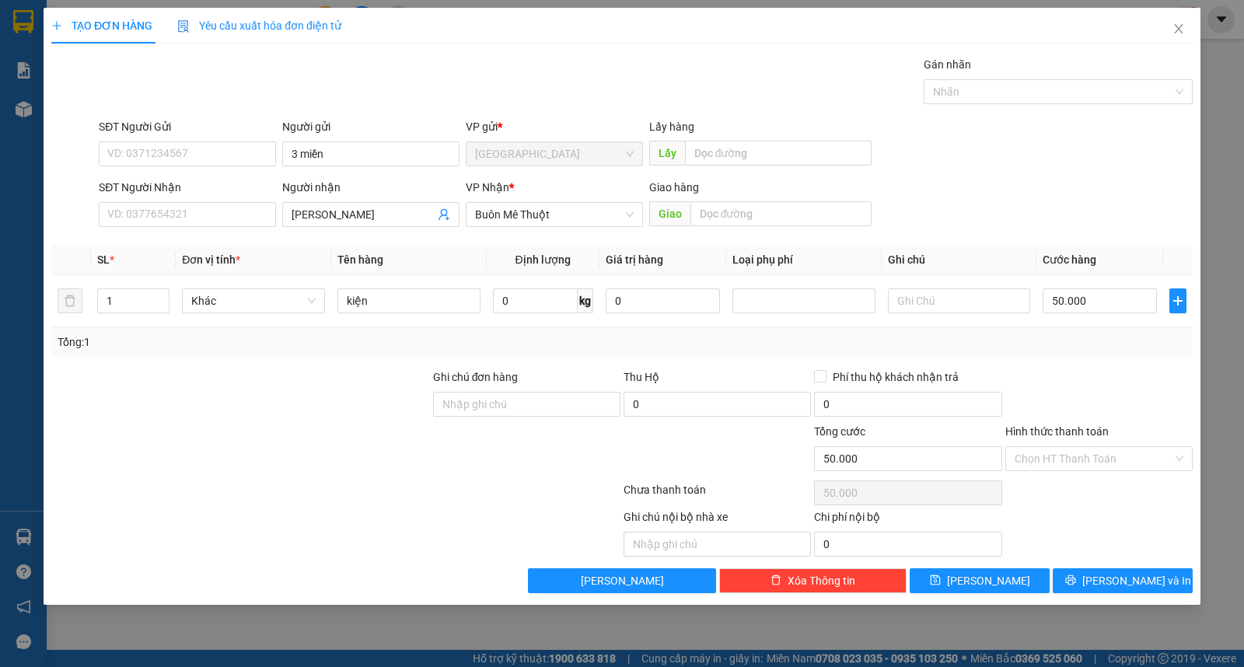
drag, startPoint x: 1123, startPoint y: 460, endPoint x: 1126, endPoint y: 471, distance: 11.3
click at [1125, 464] on input "Hình thức thanh toán" at bounding box center [1094, 458] width 158 height 23
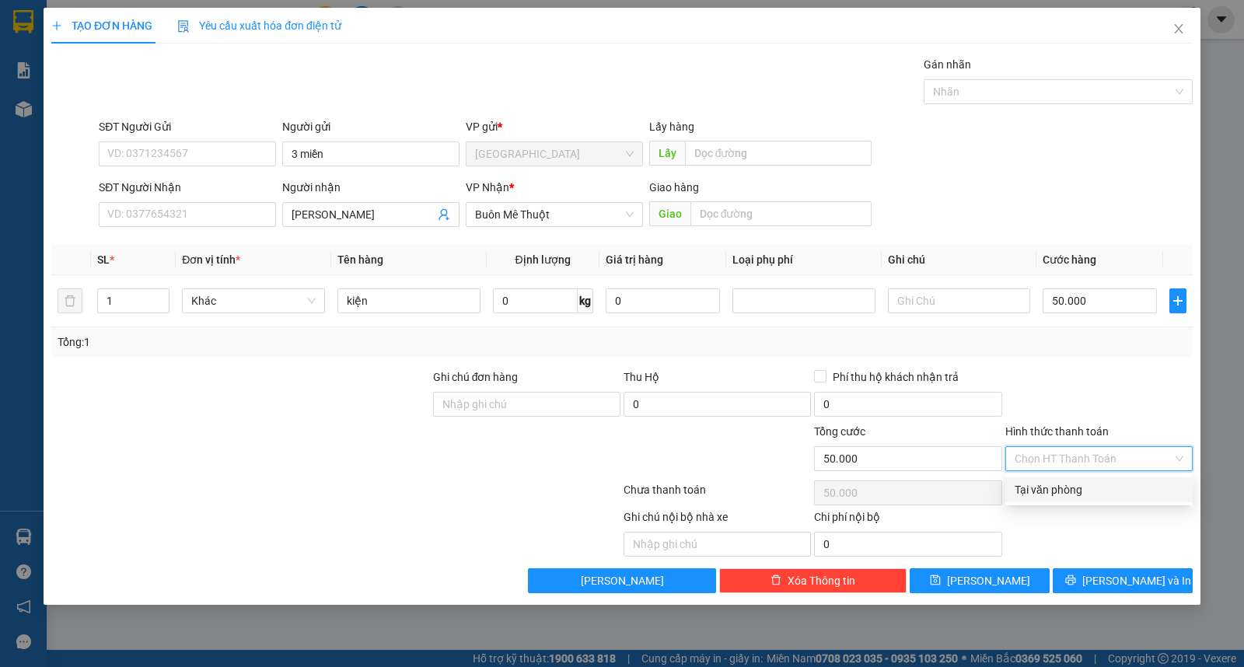
drag, startPoint x: 1126, startPoint y: 471, endPoint x: 1146, endPoint y: 522, distance: 54.5
click at [1134, 491] on div "Tại văn phòng" at bounding box center [1099, 489] width 169 height 17
type input "0"
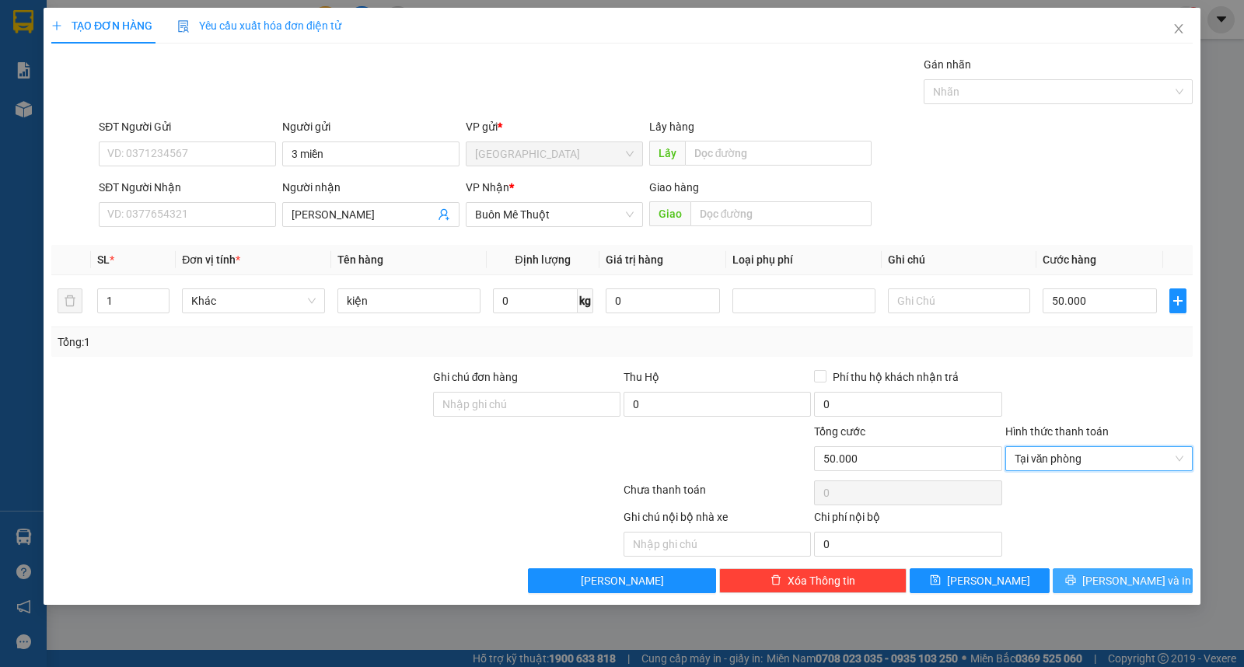
drag, startPoint x: 1147, startPoint y: 565, endPoint x: 1146, endPoint y: 578, distance: 13.2
click at [1147, 569] on div "Transit Pickup Surcharge Ids Transit Deliver Surcharge Ids Transit Deliver Surc…" at bounding box center [622, 324] width 1142 height 537
click at [1143, 579] on span "[PERSON_NAME] và In" at bounding box center [1137, 580] width 109 height 17
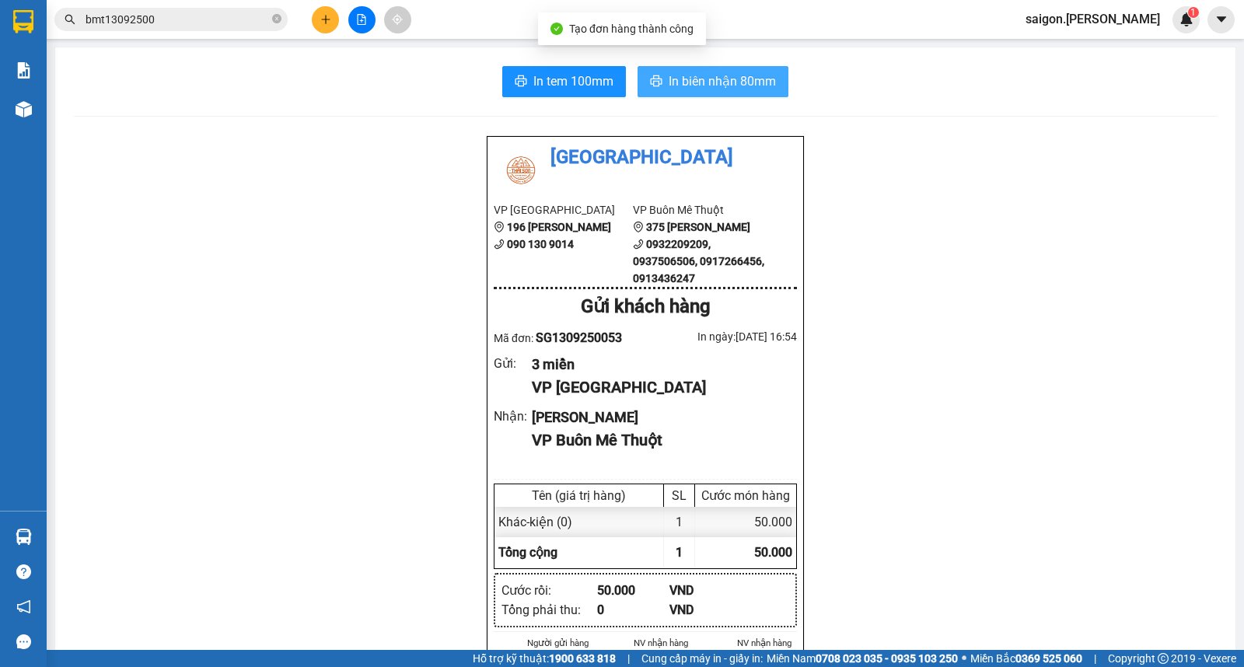
click at [687, 81] on span "In biên nhận 80mm" at bounding box center [722, 81] width 107 height 19
click at [320, 24] on icon "plus" at bounding box center [325, 19] width 11 height 11
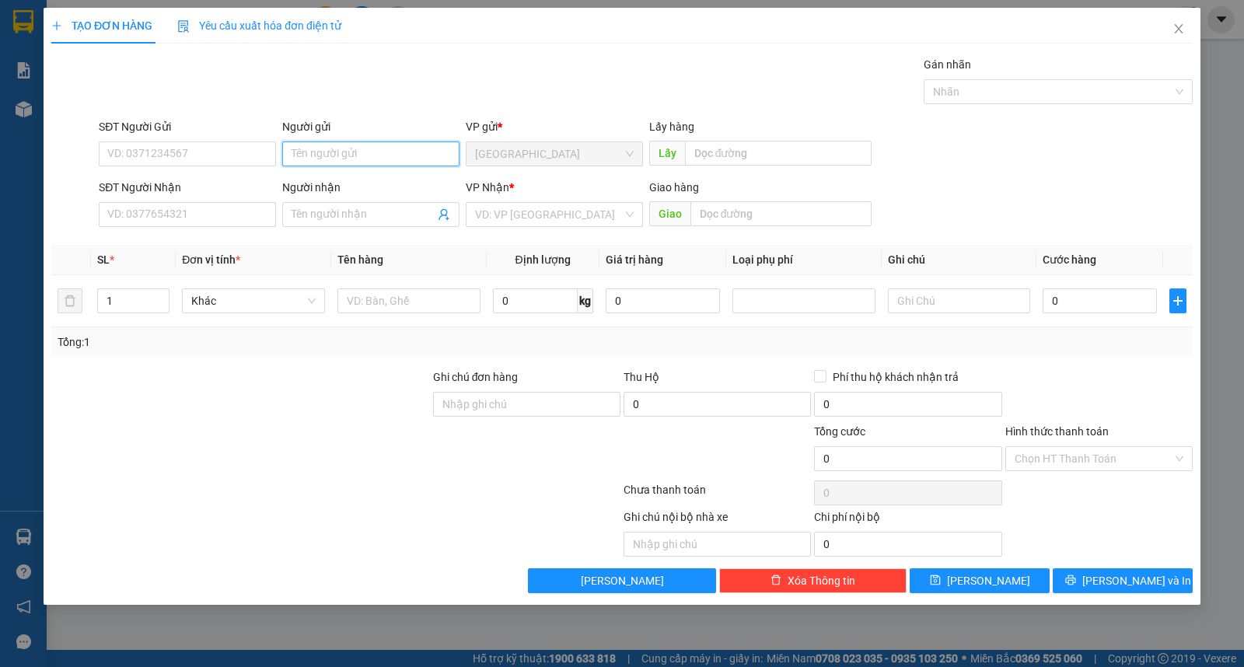
click at [344, 144] on input "Người gửi" at bounding box center [370, 154] width 177 height 25
click at [344, 145] on input "Người gửi" at bounding box center [370, 154] width 177 height 25
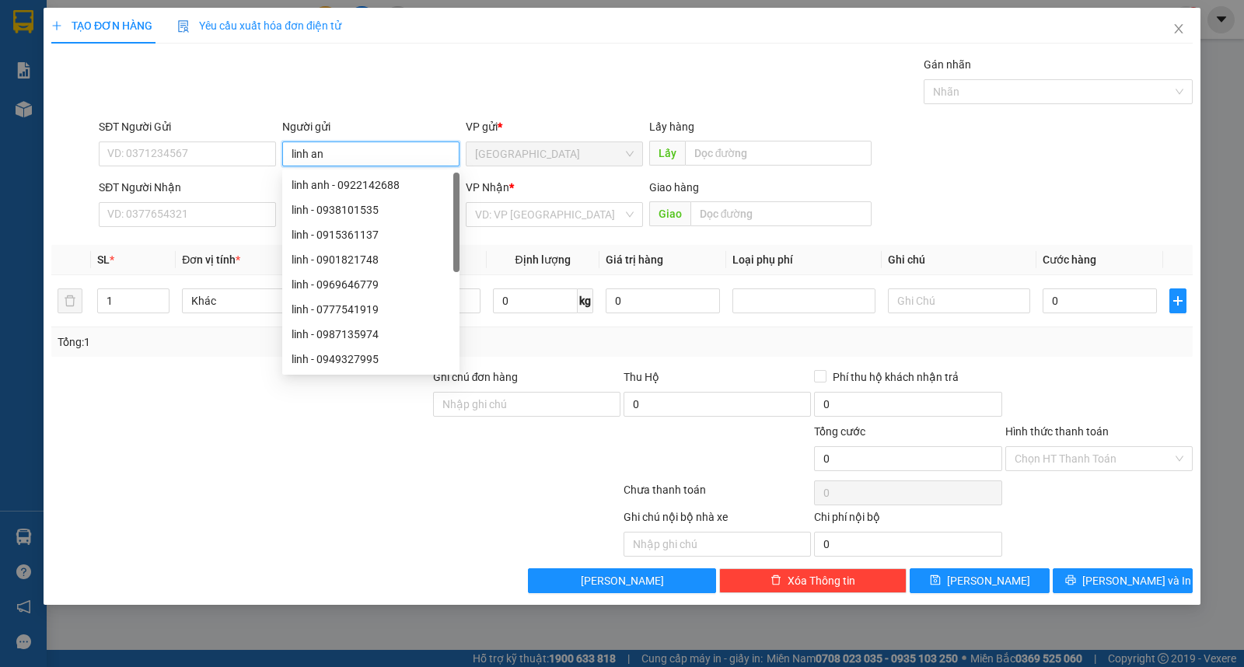
type input "linh anh"
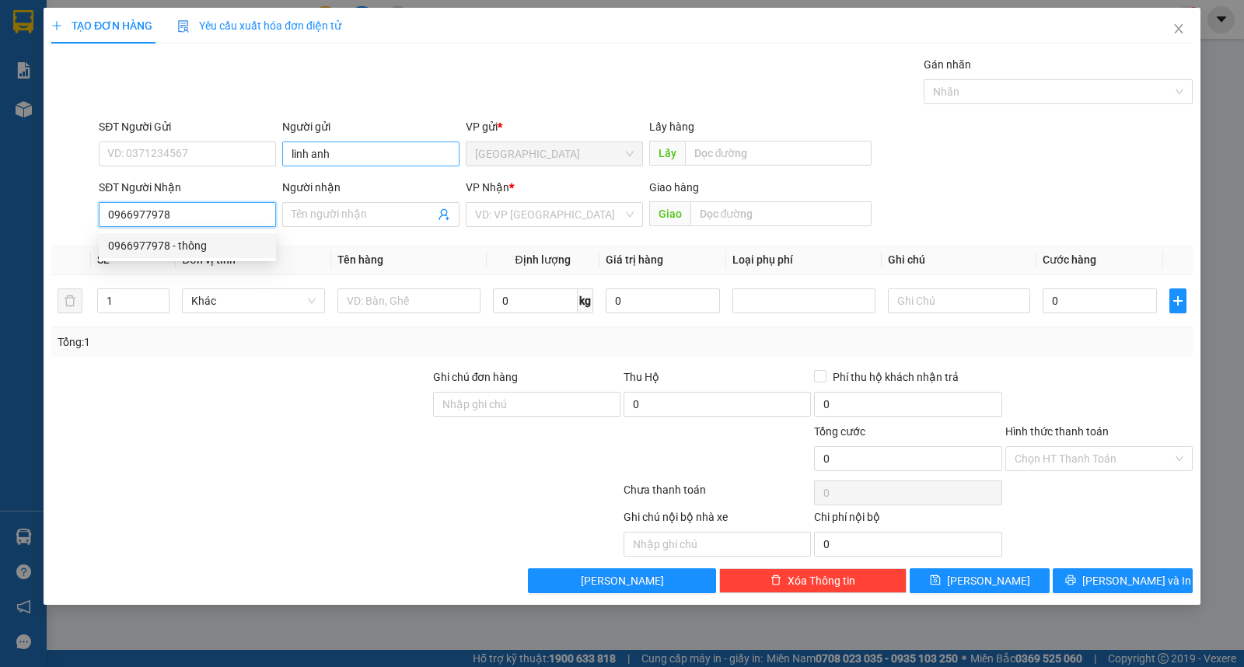
type input "0966977978"
type input "thông"
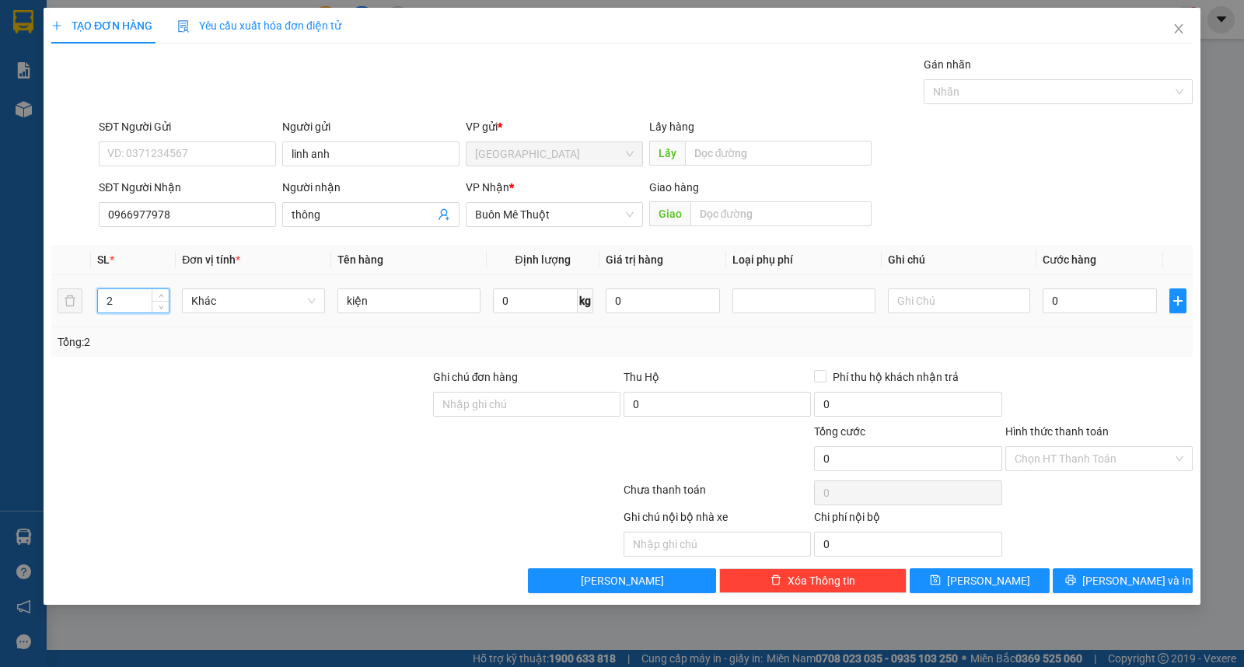
drag, startPoint x: 128, startPoint y: 299, endPoint x: 0, endPoint y: 273, distance: 130.9
click at [13, 294] on div "TẠO ĐƠN HÀNG Yêu cầu xuất hóa đơn điện tử Transit Pickup Surcharge Ids Transit …" at bounding box center [622, 333] width 1244 height 667
type input "1"
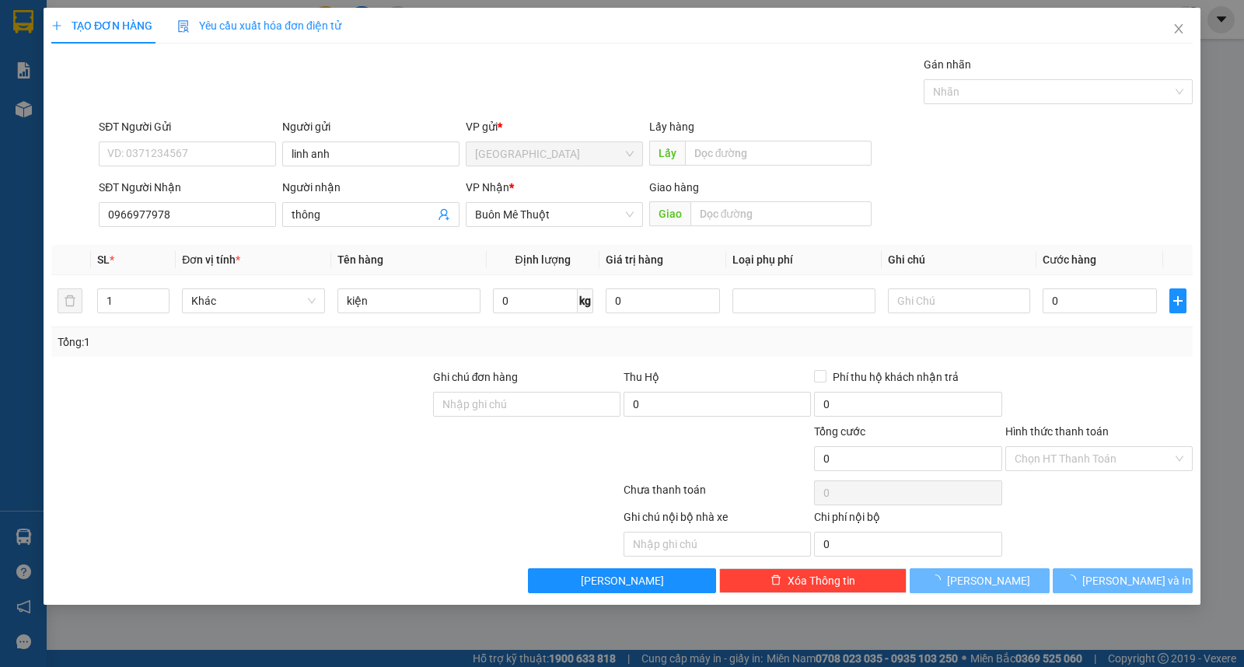
click at [1043, 173] on form "SĐT Người Gửi VD: 0371234567 Người gửi linh anh VP gửi * [GEOGRAPHIC_DATA] Lấy …" at bounding box center [622, 175] width 1142 height 115
click at [1165, 579] on button "[PERSON_NAME] và In" at bounding box center [1123, 581] width 140 height 25
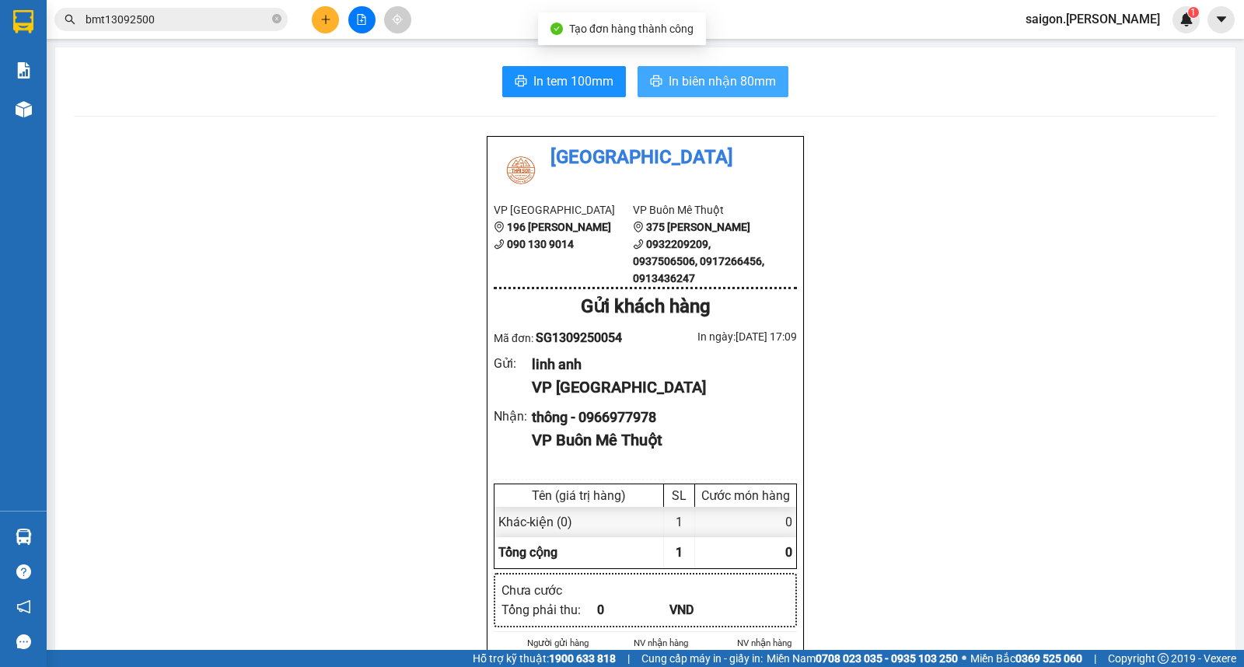
click at [744, 86] on span "In biên nhận 80mm" at bounding box center [722, 81] width 107 height 19
click at [314, 14] on button at bounding box center [325, 19] width 27 height 27
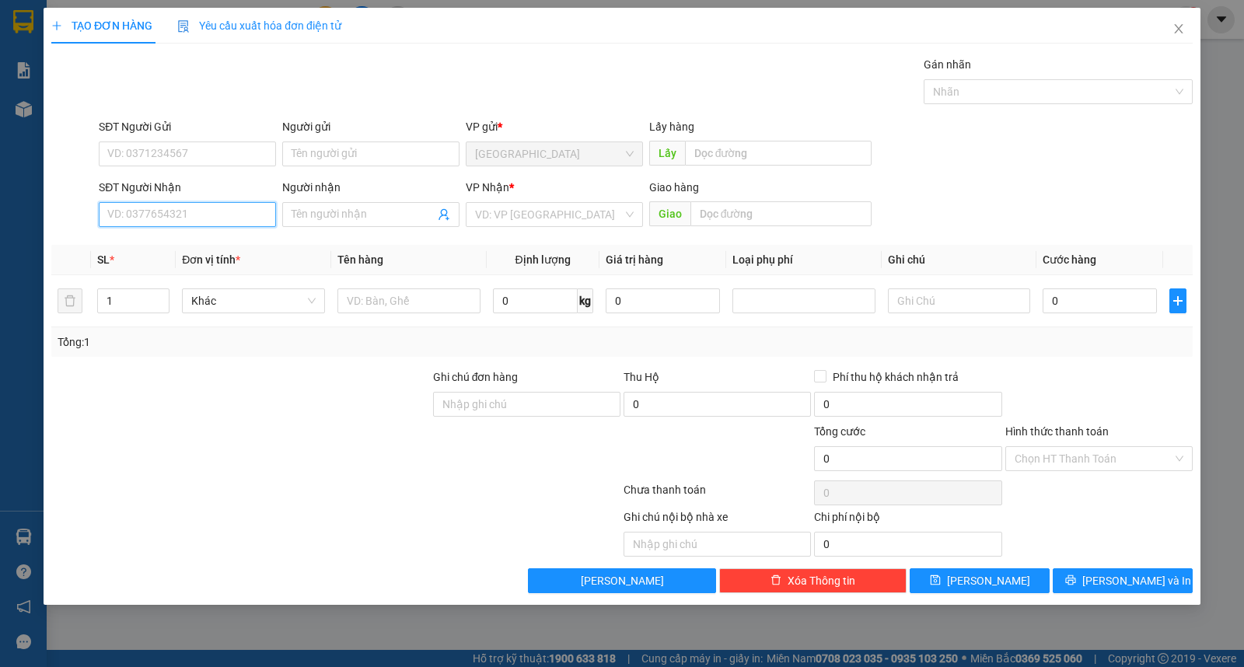
click at [203, 221] on input "SĐT Người Nhận" at bounding box center [187, 214] width 177 height 25
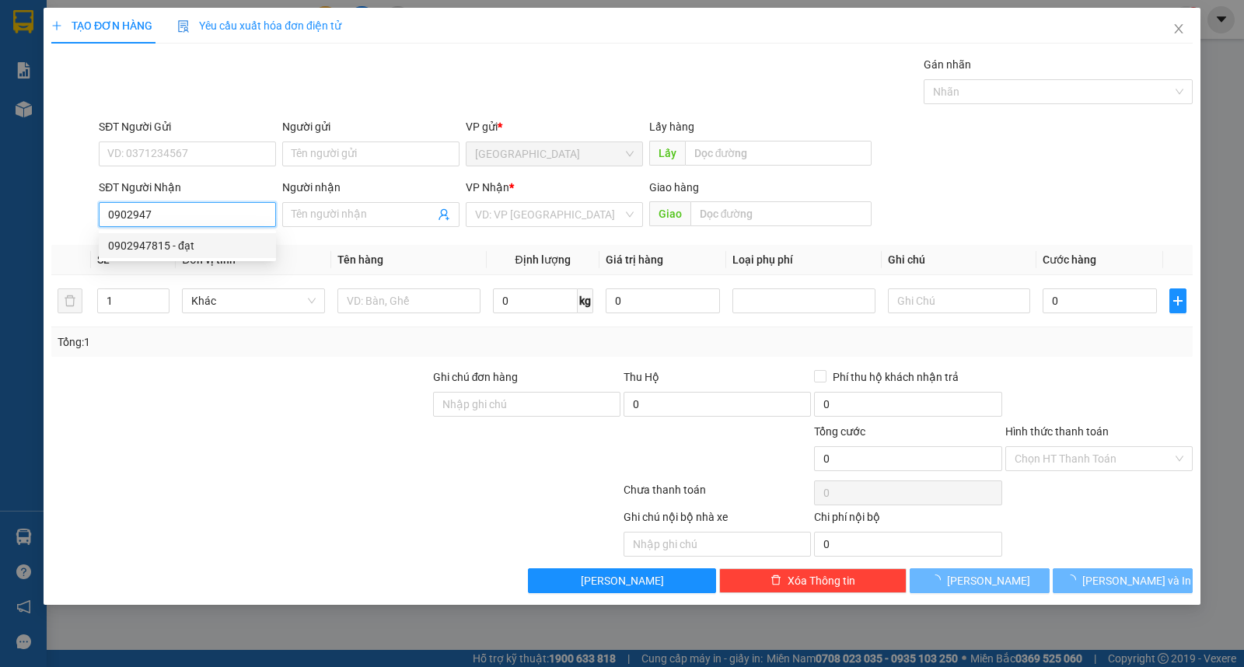
type input "0902947815"
type input "đạt"
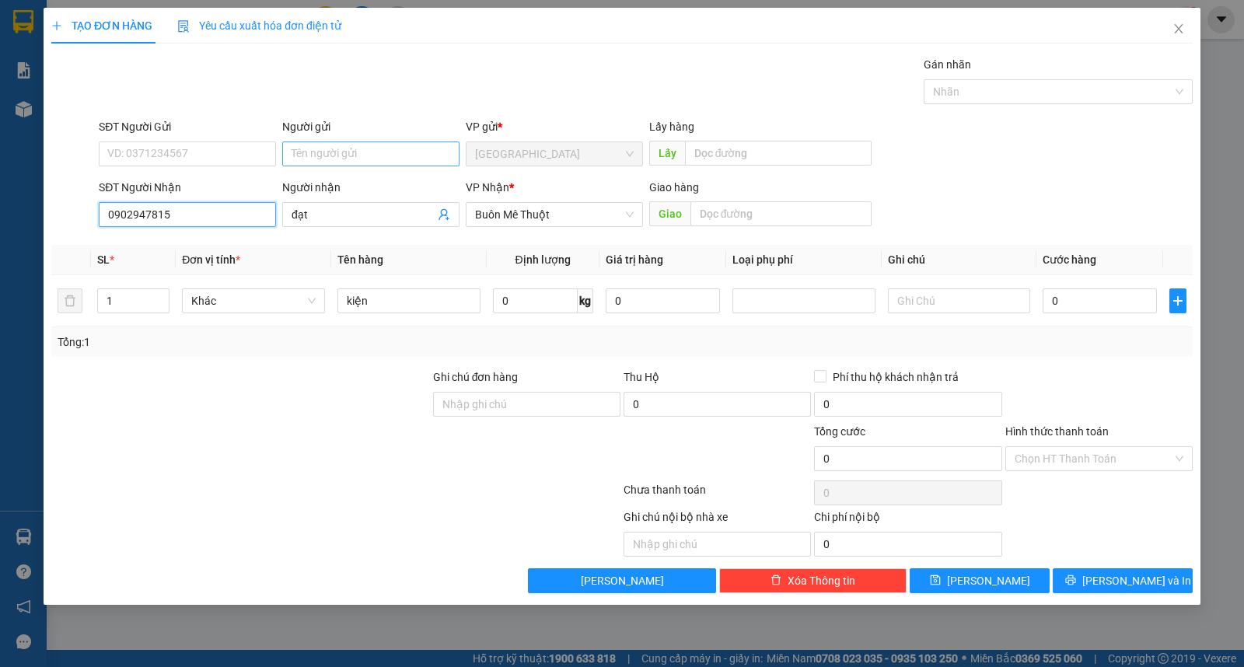
type input "0902947815"
click at [292, 158] on input "Người gửi" at bounding box center [370, 154] width 177 height 25
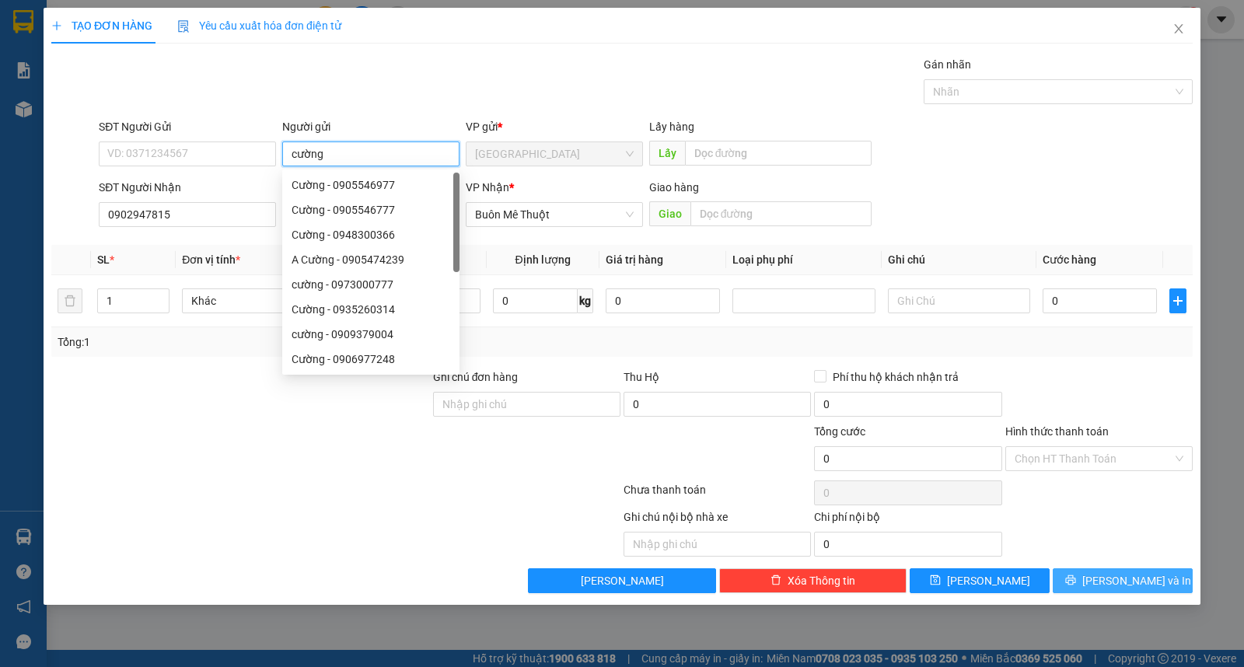
type input "cường"
click at [1144, 571] on button "[PERSON_NAME] và In" at bounding box center [1123, 581] width 140 height 25
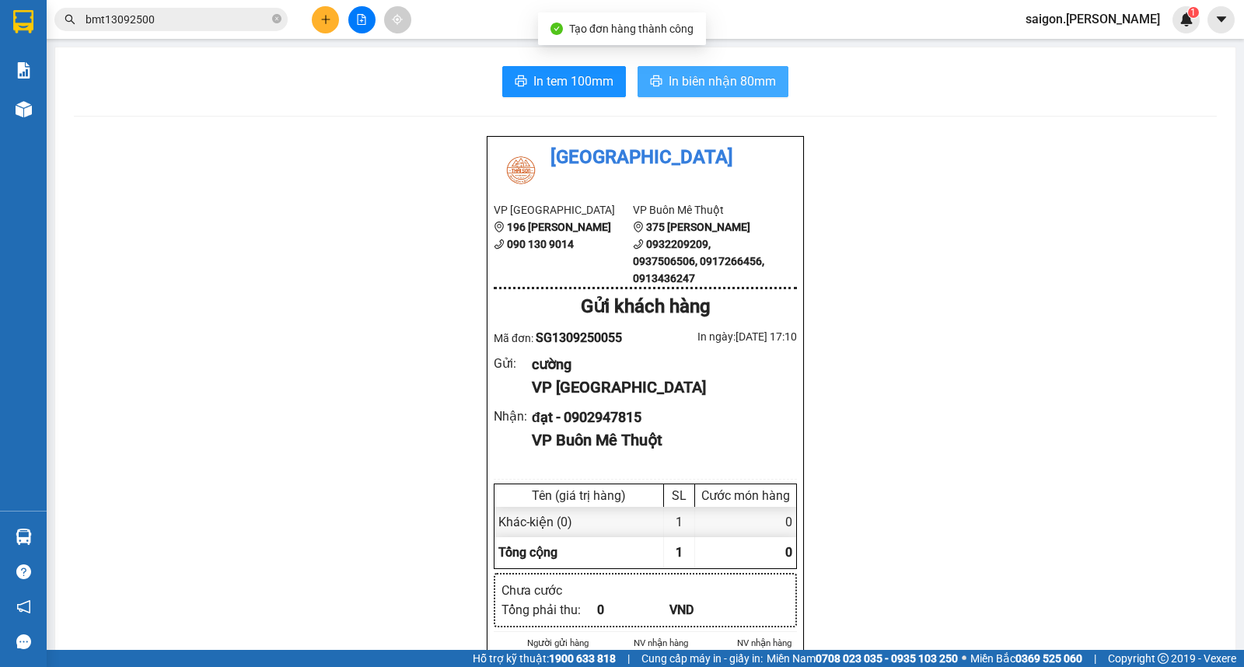
click at [755, 76] on span "In biên nhận 80mm" at bounding box center [722, 81] width 107 height 19
click at [322, 24] on icon "plus" at bounding box center [325, 19] width 11 height 11
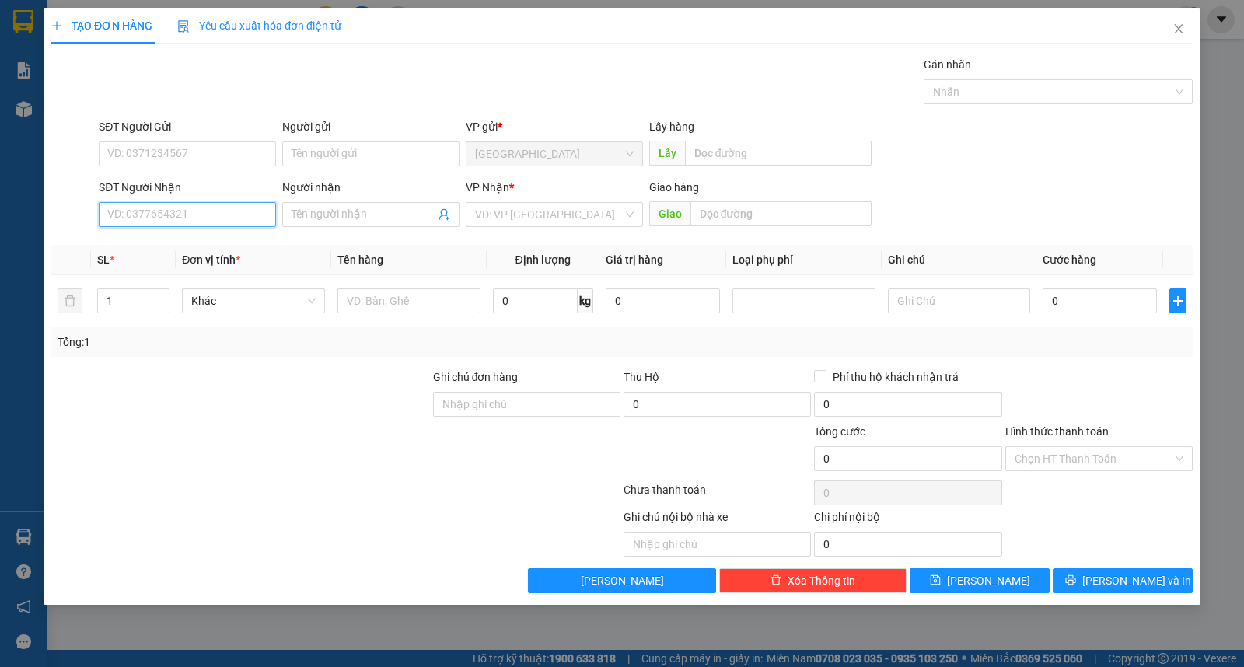
click at [184, 226] on input "SĐT Người Nhận" at bounding box center [187, 214] width 177 height 25
type input "0368268479"
type input "tuấn"
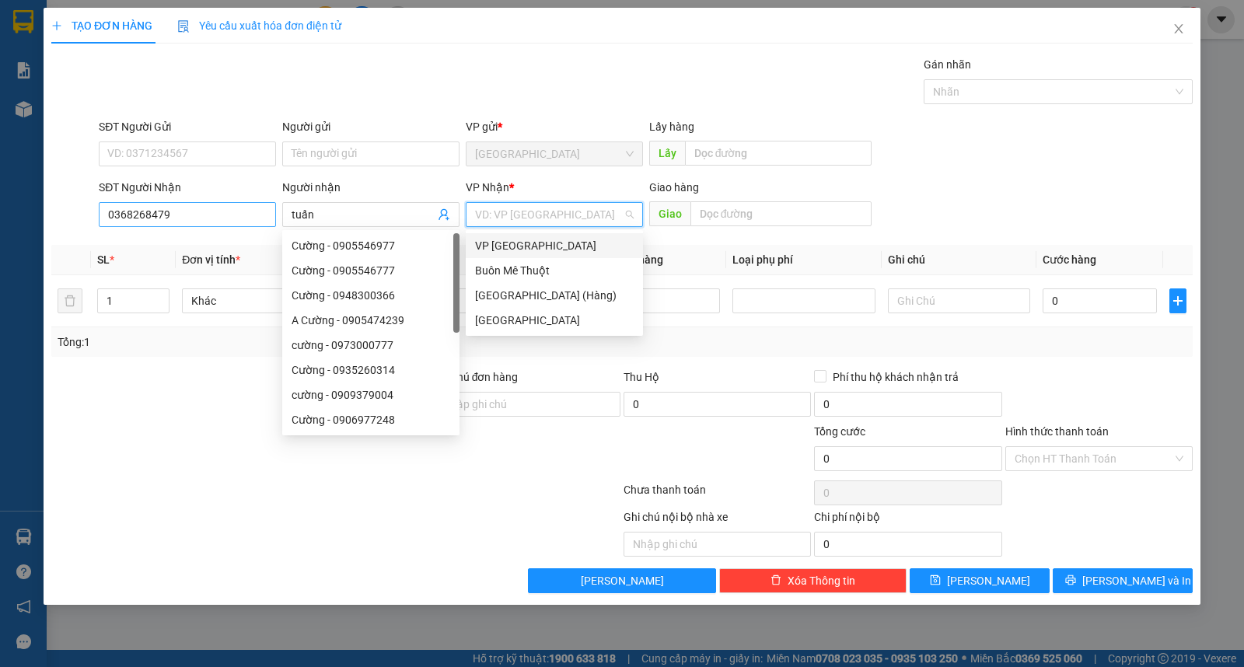
type input "ư"
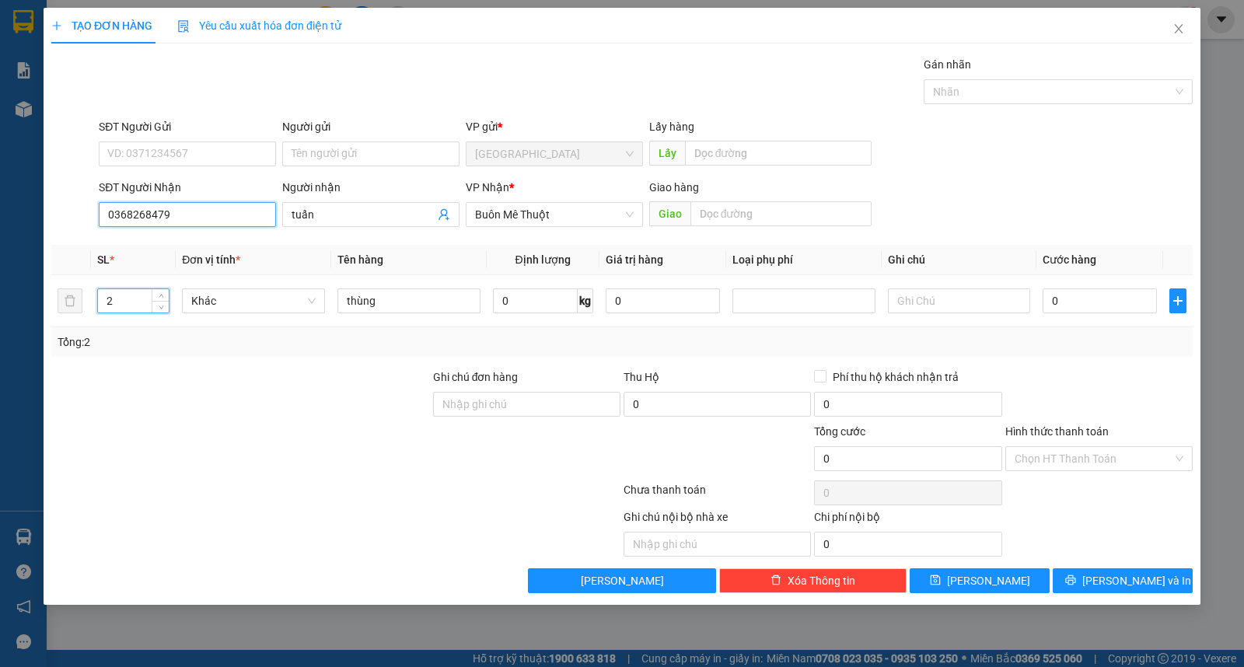
drag, startPoint x: 231, startPoint y: 206, endPoint x: 226, endPoint y: 219, distance: 14.3
click at [229, 208] on input "0368268479" at bounding box center [187, 214] width 177 height 25
click at [1182, 21] on span "Close" at bounding box center [1179, 30] width 44 height 44
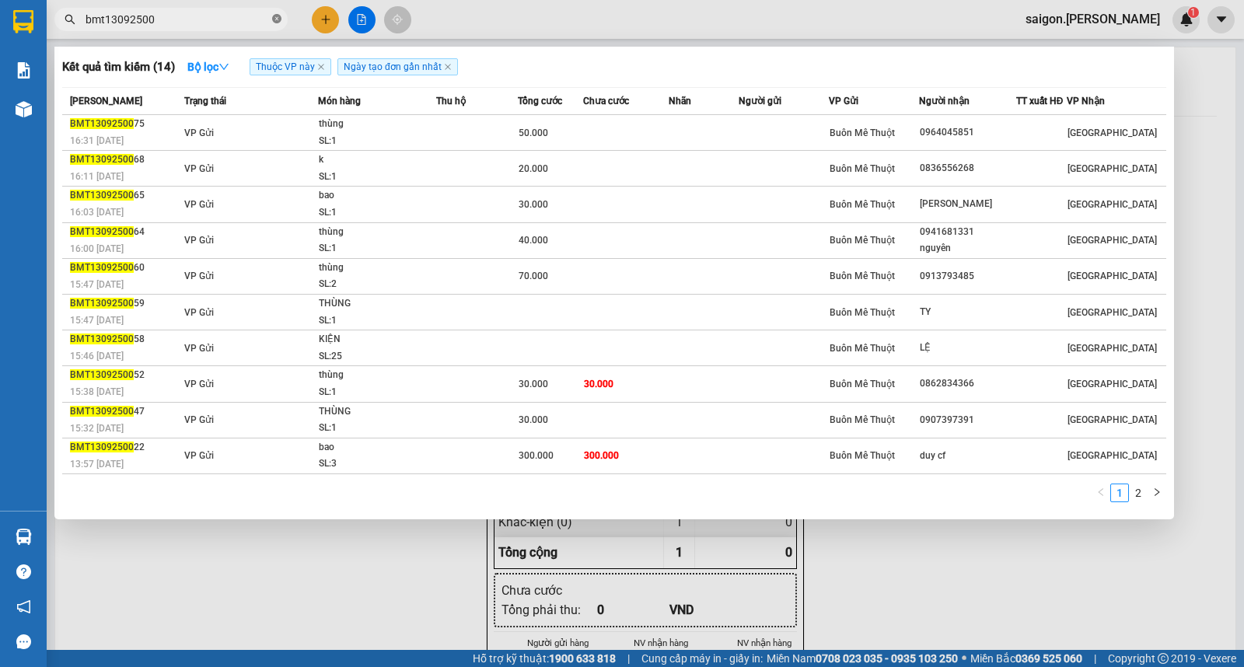
click at [278, 19] on icon "close-circle" at bounding box center [276, 18] width 9 height 9
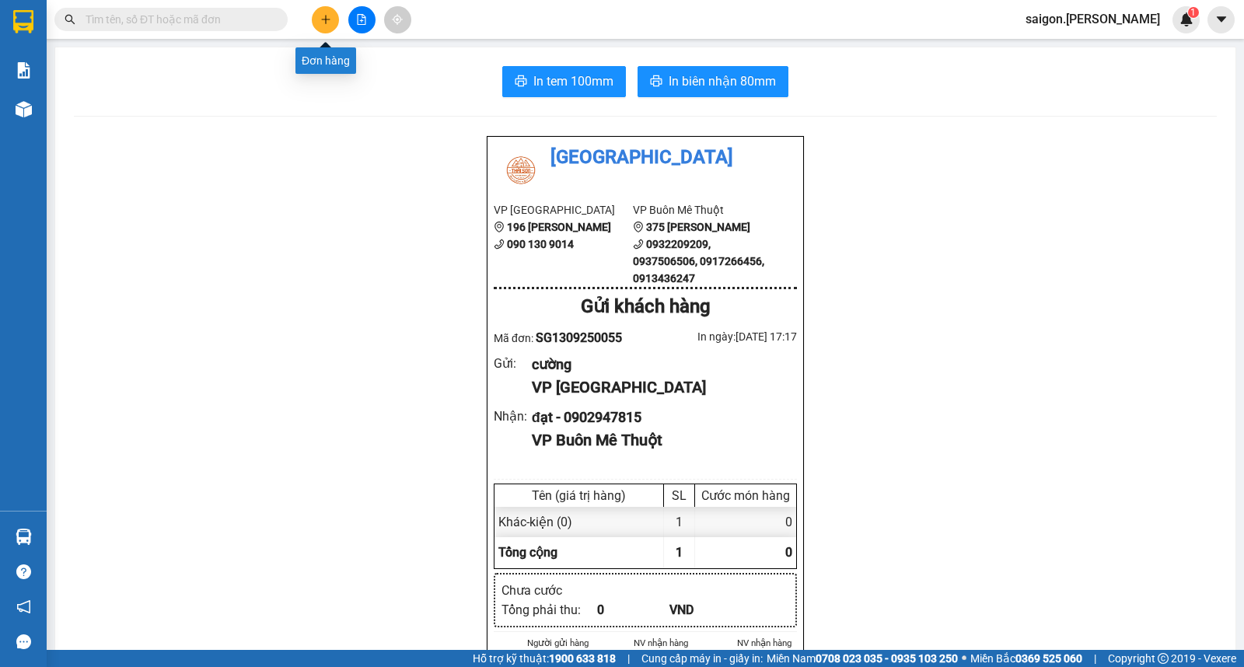
click at [331, 20] on button at bounding box center [325, 19] width 27 height 27
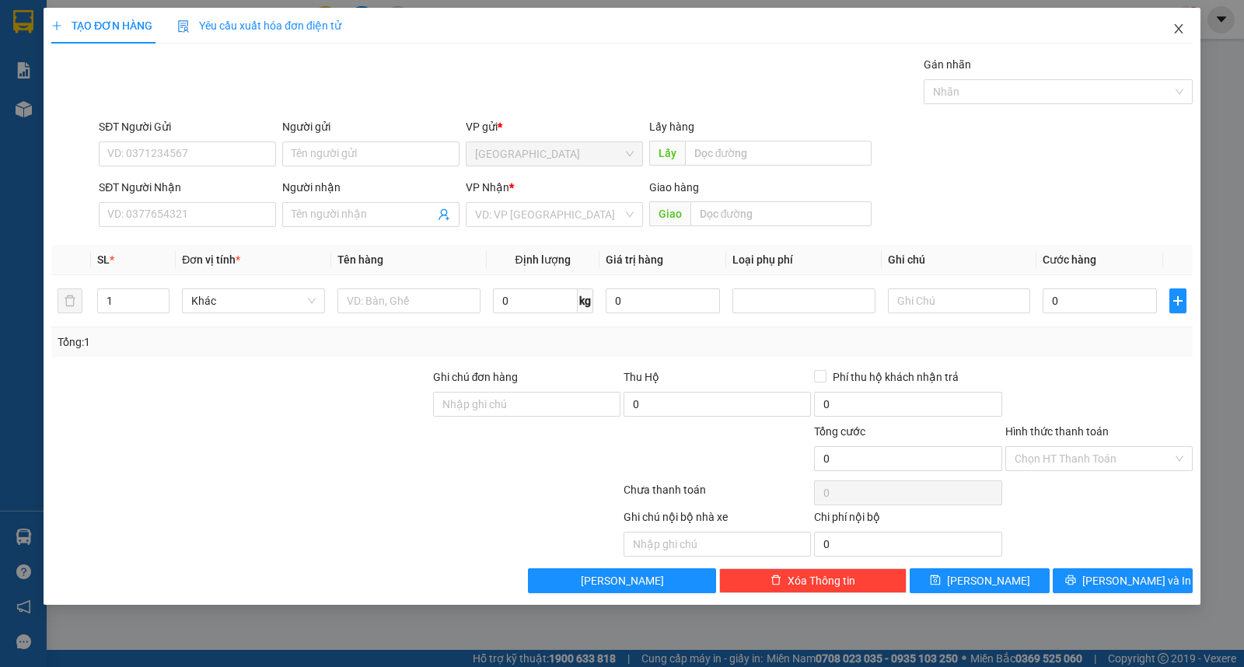
click at [1180, 34] on icon "close" at bounding box center [1179, 29] width 12 height 12
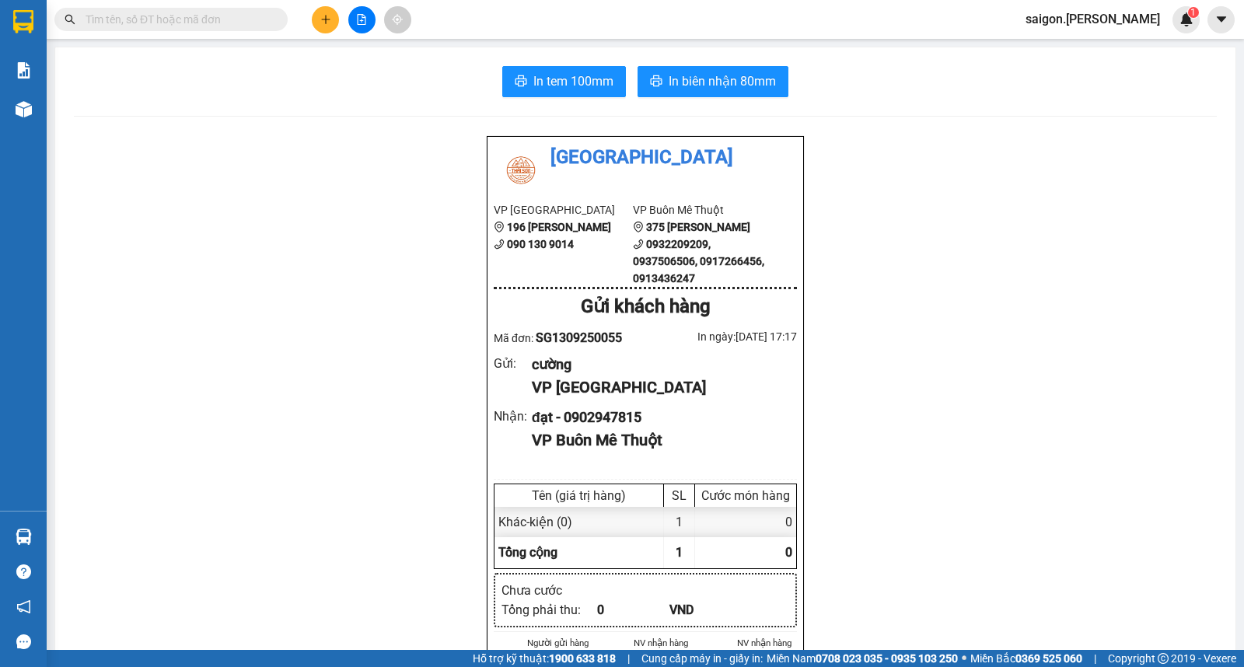
click at [198, 31] on div "Kết quả tìm kiếm ( 14 ) Bộ lọc Thuộc VP này Ngày tạo đơn gần nhất Mã ĐH Trạng t…" at bounding box center [151, 19] width 303 height 27
click at [200, 19] on input "text" at bounding box center [178, 19] width 184 height 17
paste input "0368268479"
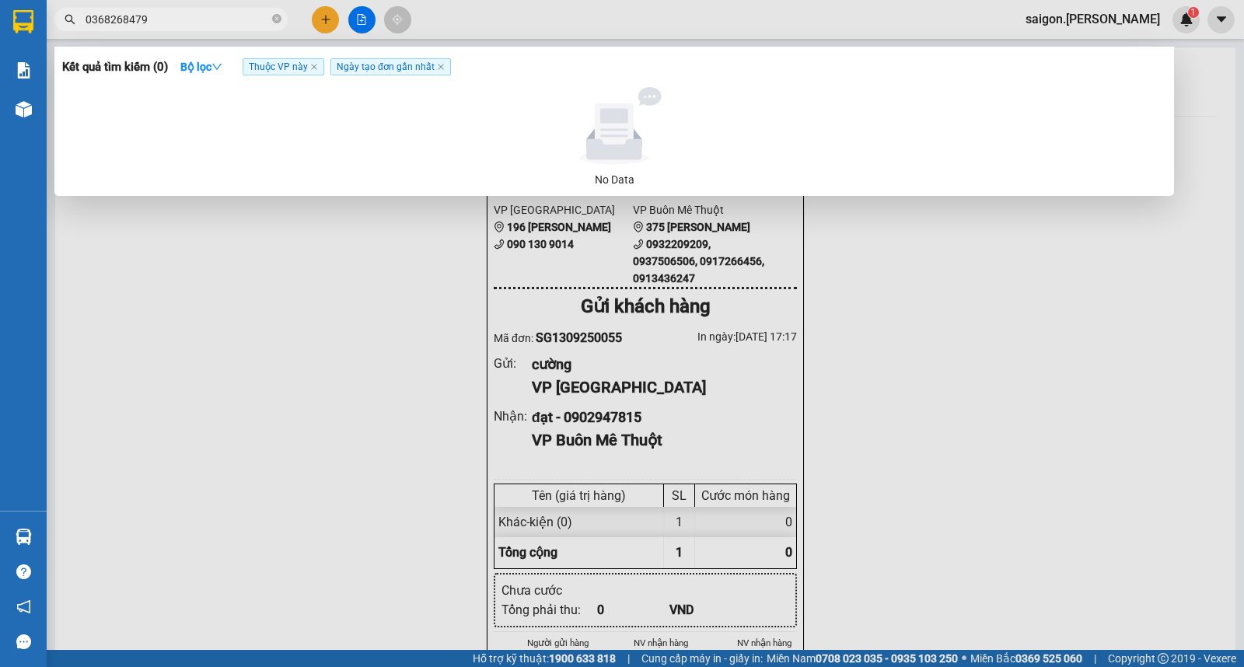
click at [259, 313] on div at bounding box center [622, 333] width 1244 height 667
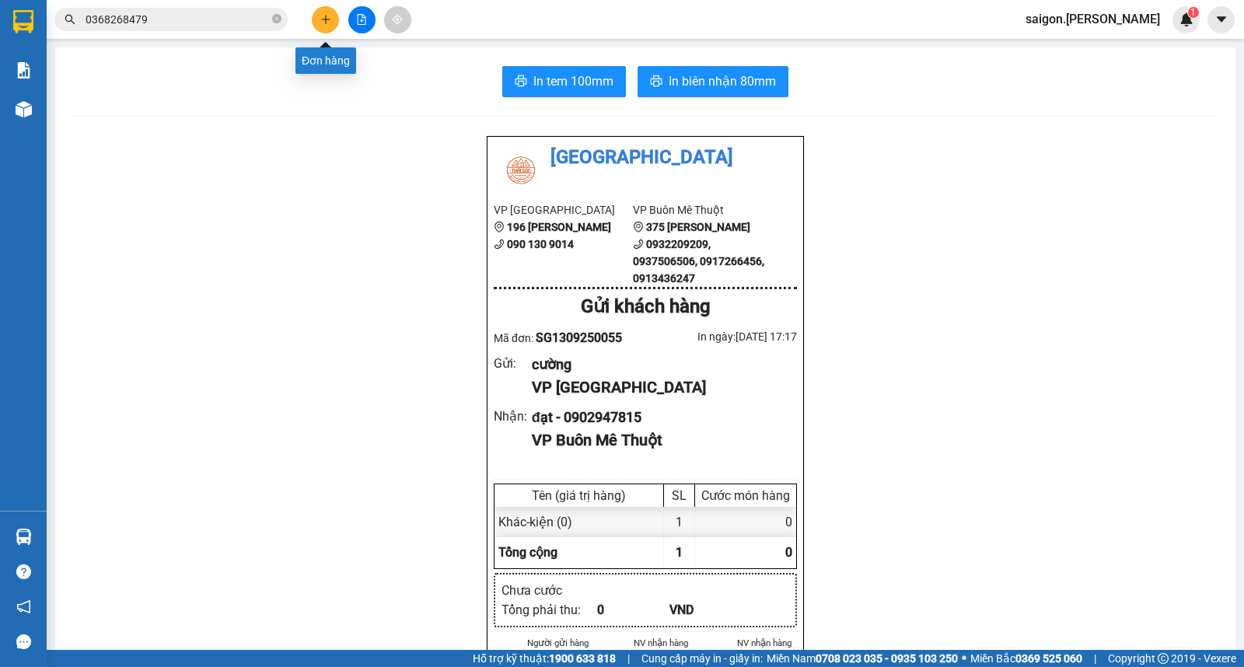
click at [320, 29] on button at bounding box center [325, 19] width 27 height 27
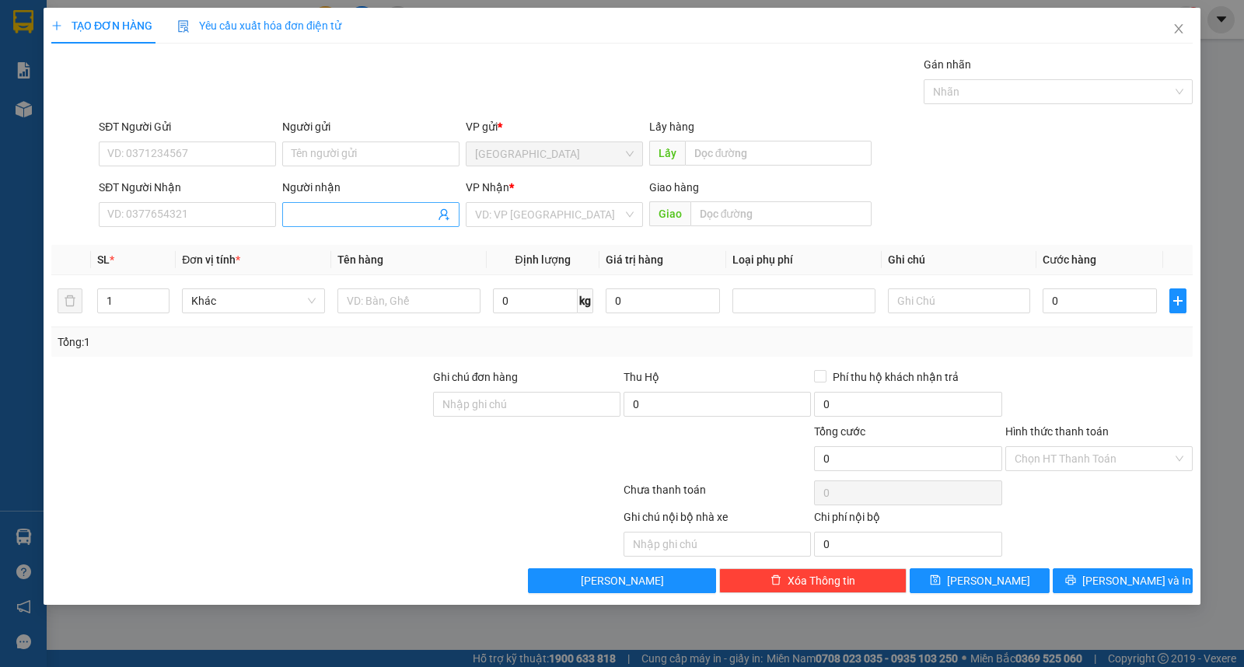
click at [369, 215] on input "Người nhận" at bounding box center [363, 214] width 143 height 17
click at [975, 589] on button "[PERSON_NAME]" at bounding box center [980, 581] width 140 height 25
drag, startPoint x: 354, startPoint y: 229, endPoint x: 352, endPoint y: 219, distance: 10.4
click at [352, 222] on div "Người nhận Tên người nhận" at bounding box center [370, 206] width 177 height 54
click at [352, 219] on input "Người nhận" at bounding box center [363, 214] width 143 height 17
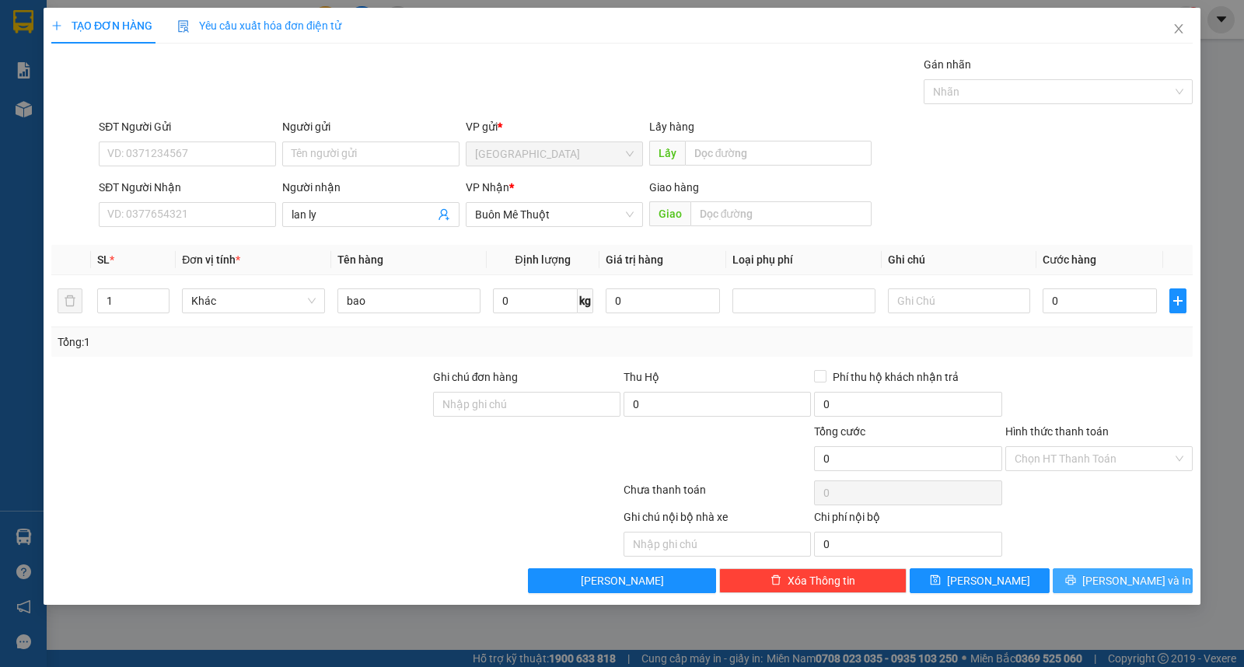
drag, startPoint x: 1108, startPoint y: 577, endPoint x: 1107, endPoint y: 569, distance: 7.9
click at [1109, 579] on button "[PERSON_NAME] và In" at bounding box center [1123, 581] width 140 height 25
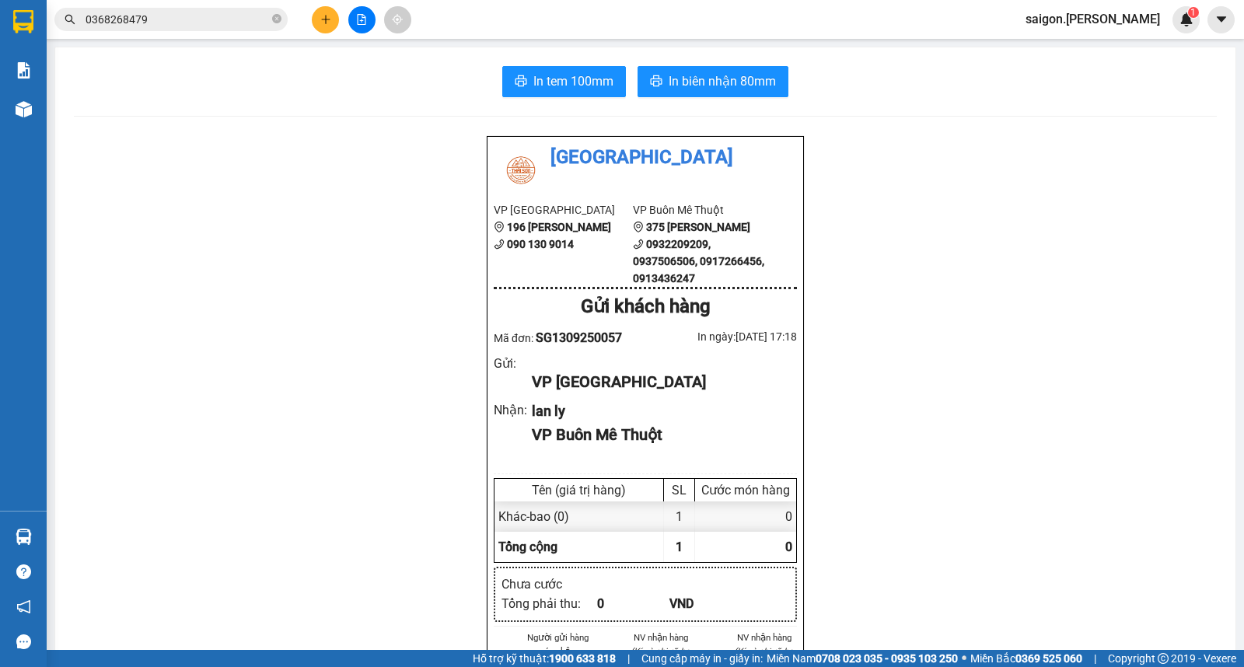
click at [313, 30] on div at bounding box center [361, 19] width 117 height 27
click at [321, 20] on icon "plus" at bounding box center [325, 19] width 11 height 11
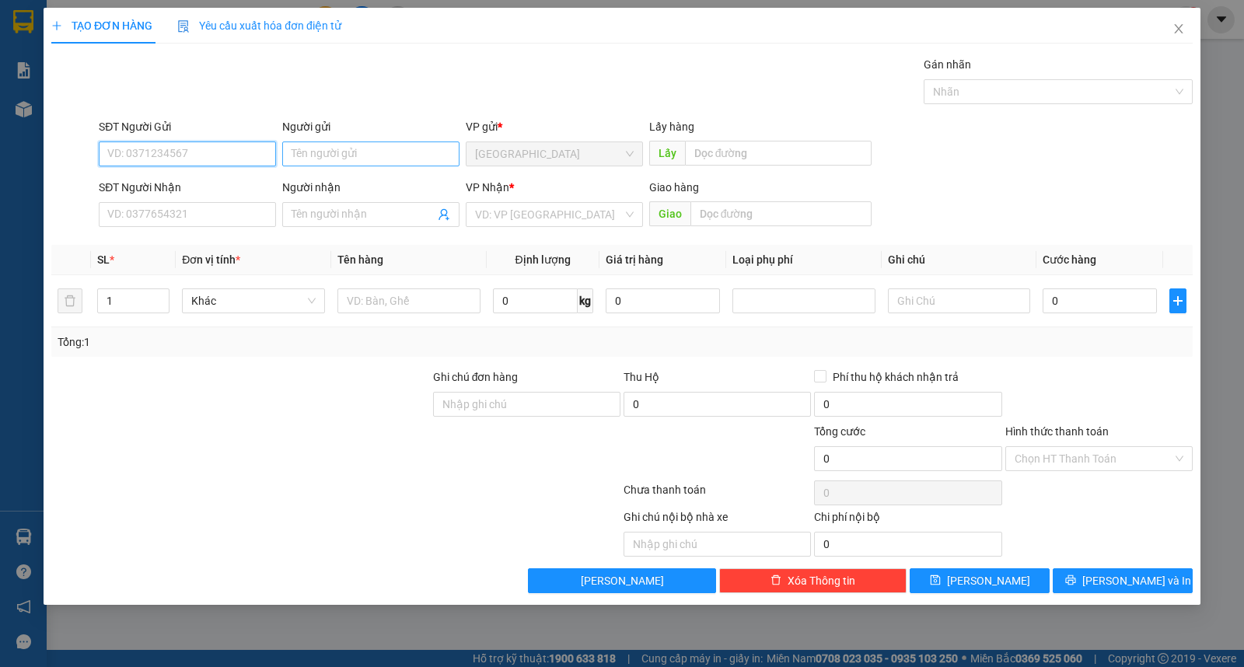
drag, startPoint x: 341, startPoint y: 184, endPoint x: 350, endPoint y: 152, distance: 34.0
click at [344, 184] on div "Người nhận" at bounding box center [370, 187] width 177 height 17
click at [344, 206] on input "Người nhận" at bounding box center [363, 214] width 143 height 17
click at [351, 149] on input "Người gửi" at bounding box center [370, 154] width 177 height 25
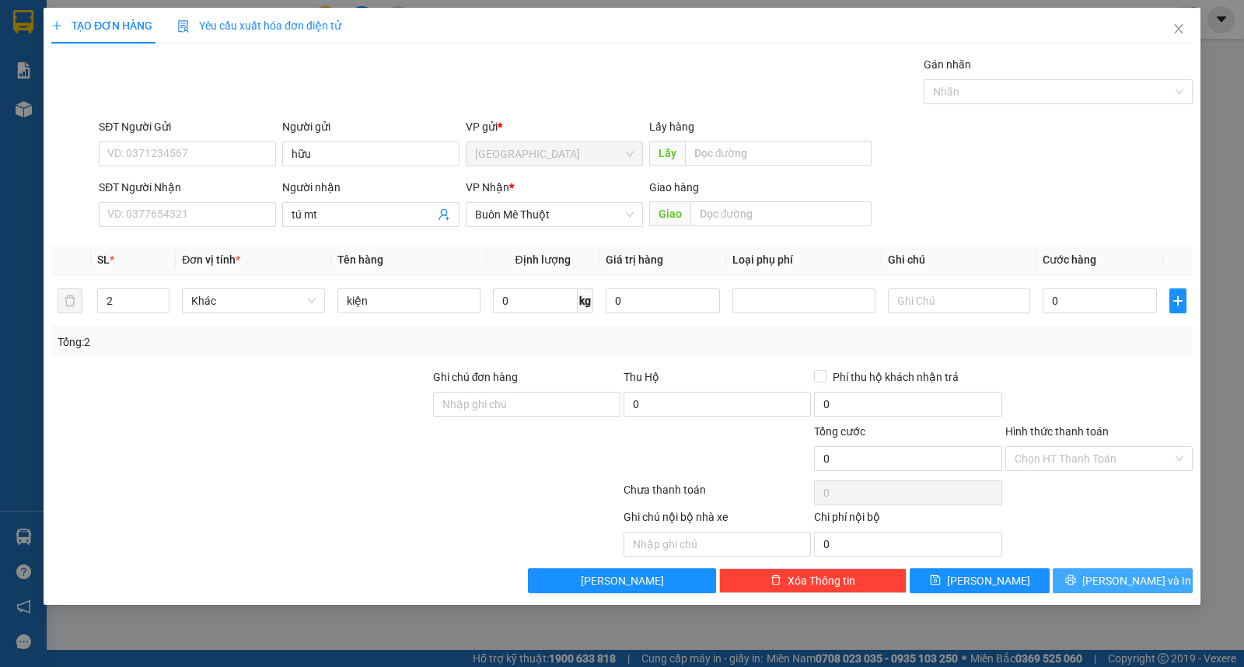
click at [1160, 578] on button "[PERSON_NAME] và In" at bounding box center [1123, 581] width 140 height 25
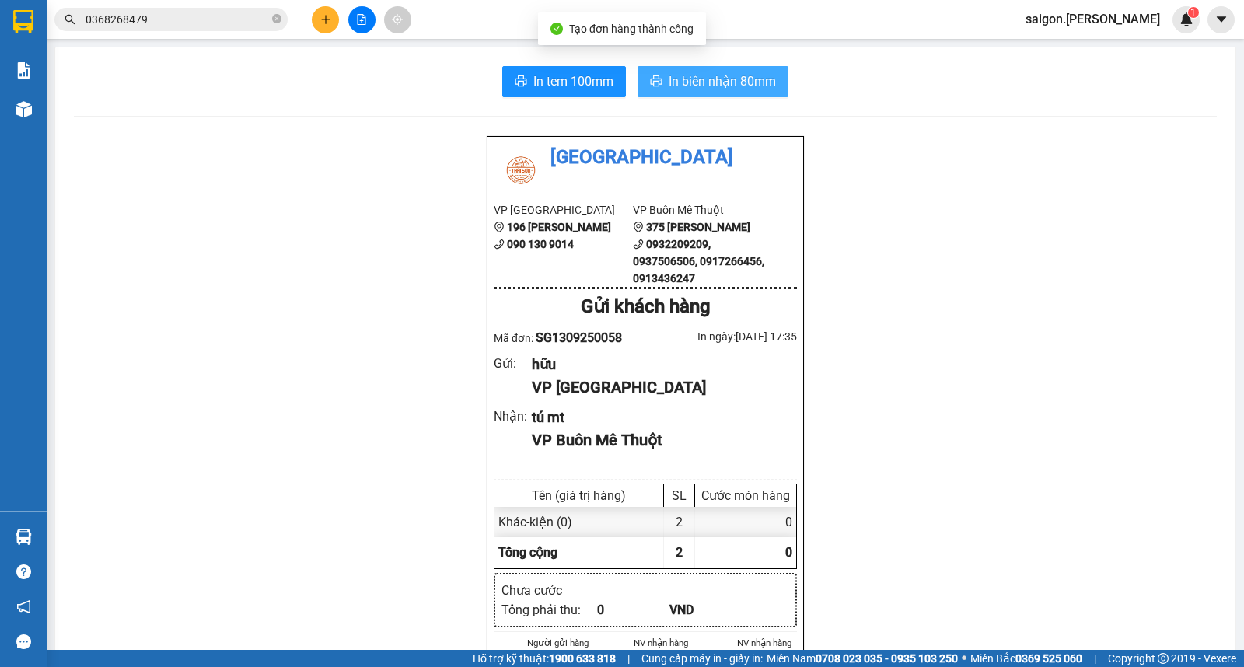
drag, startPoint x: 751, startPoint y: 104, endPoint x: 747, endPoint y: 87, distance: 17.5
click at [747, 87] on span "In biên nhận 80mm" at bounding box center [722, 81] width 107 height 19
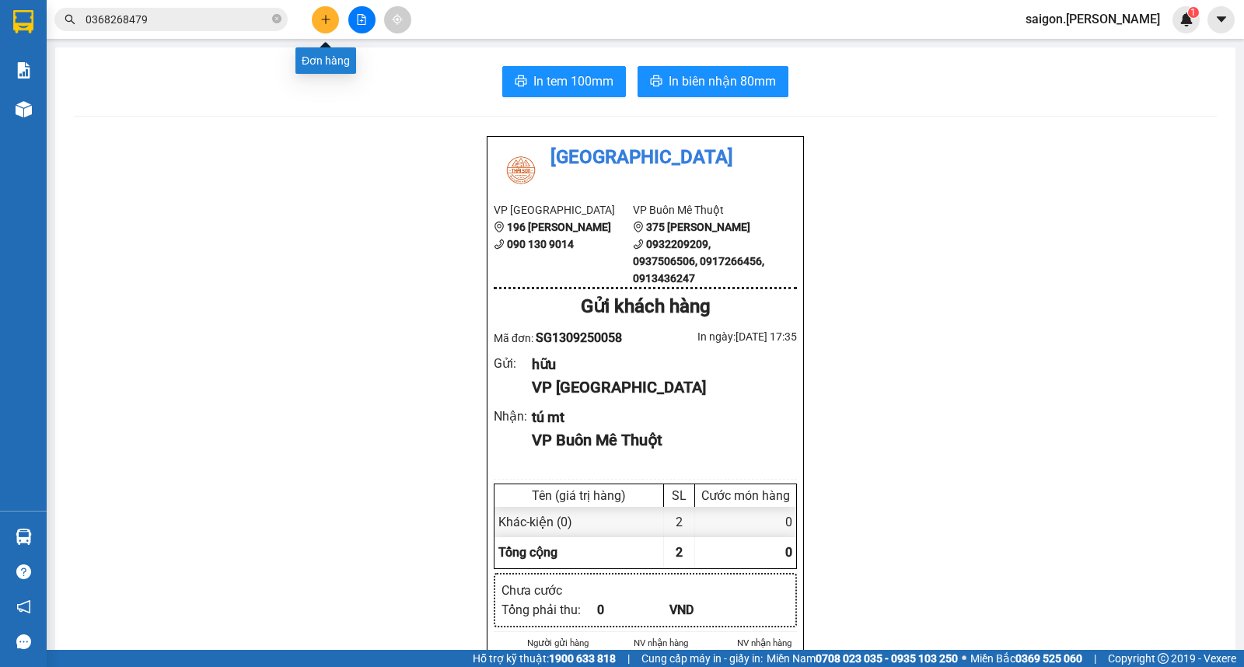
click at [332, 21] on button at bounding box center [325, 19] width 27 height 27
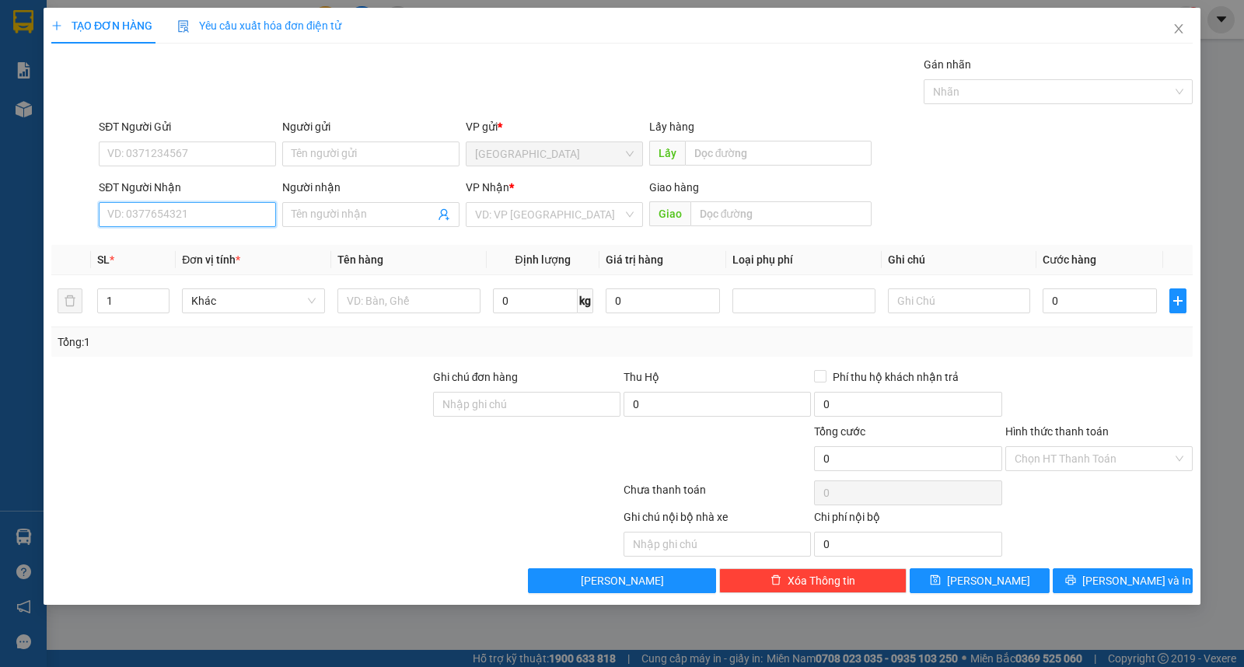
click at [184, 208] on input "SĐT Người Nhận" at bounding box center [187, 214] width 177 height 25
click at [189, 214] on input "SĐT Người Nhận" at bounding box center [187, 214] width 177 height 25
click at [221, 222] on input "SĐT Người Nhận" at bounding box center [187, 214] width 177 height 25
drag, startPoint x: 134, startPoint y: 297, endPoint x: 0, endPoint y: 291, distance: 133.9
click at [0, 291] on div "TẠO ĐƠN HÀNG Yêu cầu xuất hóa đơn điện tử Transit Pickup Surcharge Ids Transit …" at bounding box center [622, 333] width 1244 height 667
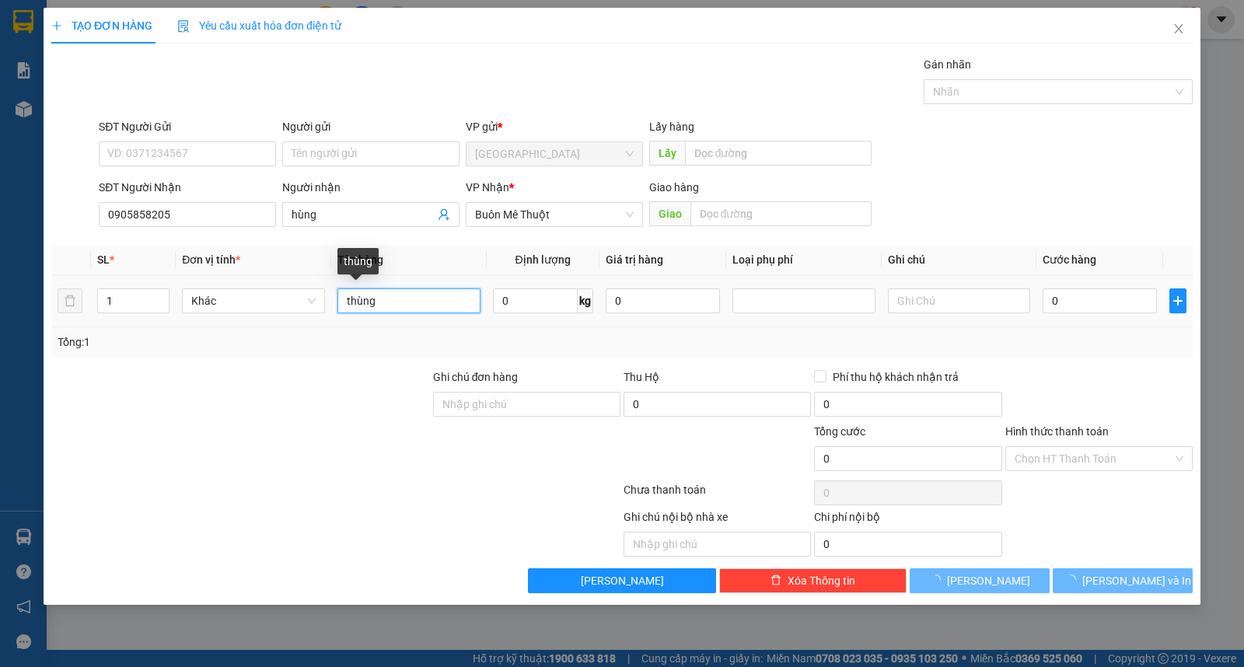
click at [405, 306] on input "thùng" at bounding box center [409, 301] width 143 height 25
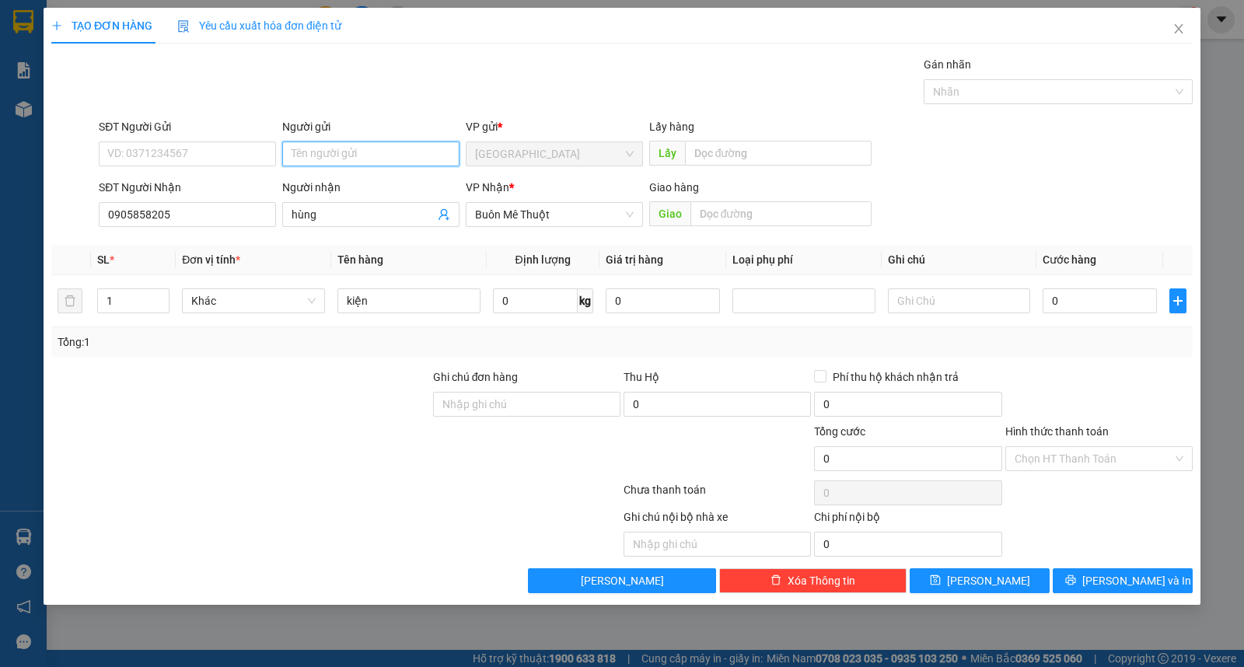
click at [368, 152] on input "Người gửi" at bounding box center [370, 154] width 177 height 25
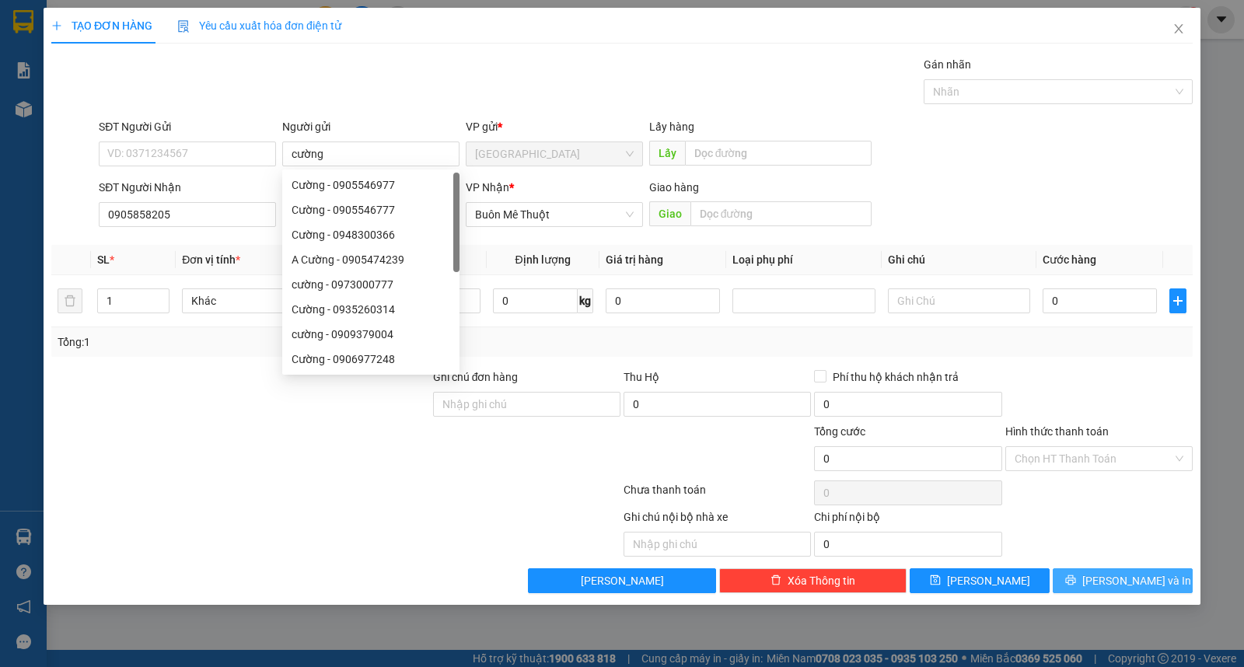
click at [1109, 578] on span "[PERSON_NAME] và In" at bounding box center [1137, 580] width 109 height 17
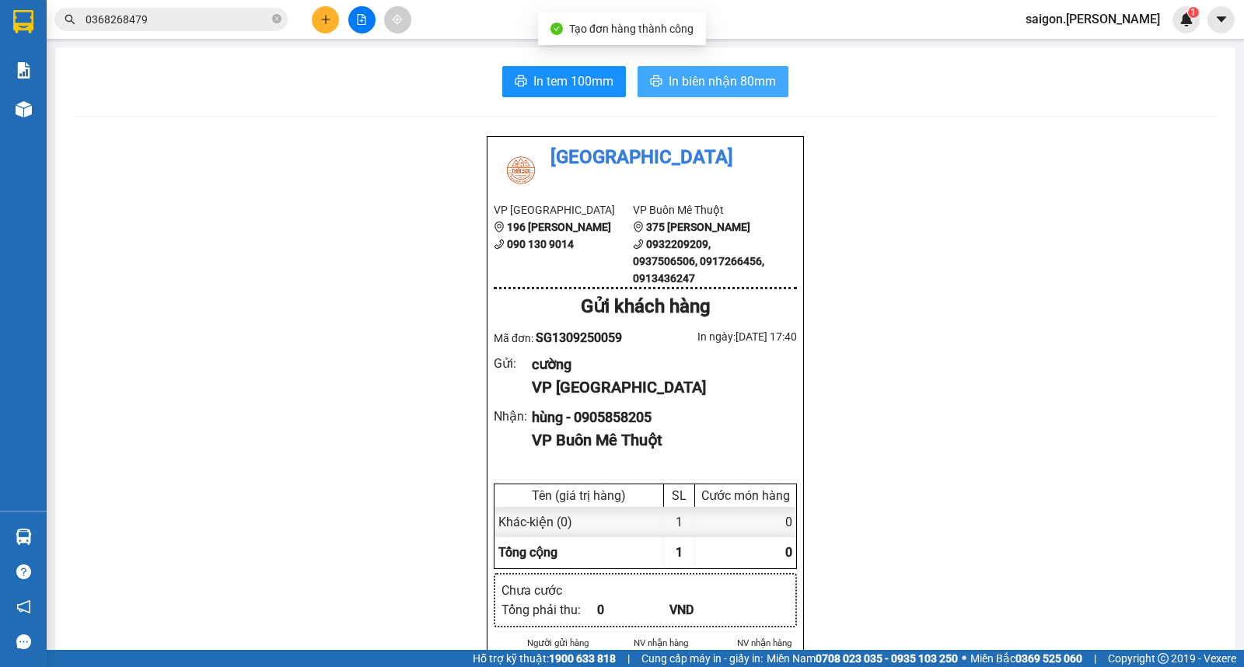
click at [695, 75] on span "In biên nhận 80mm" at bounding box center [722, 81] width 107 height 19
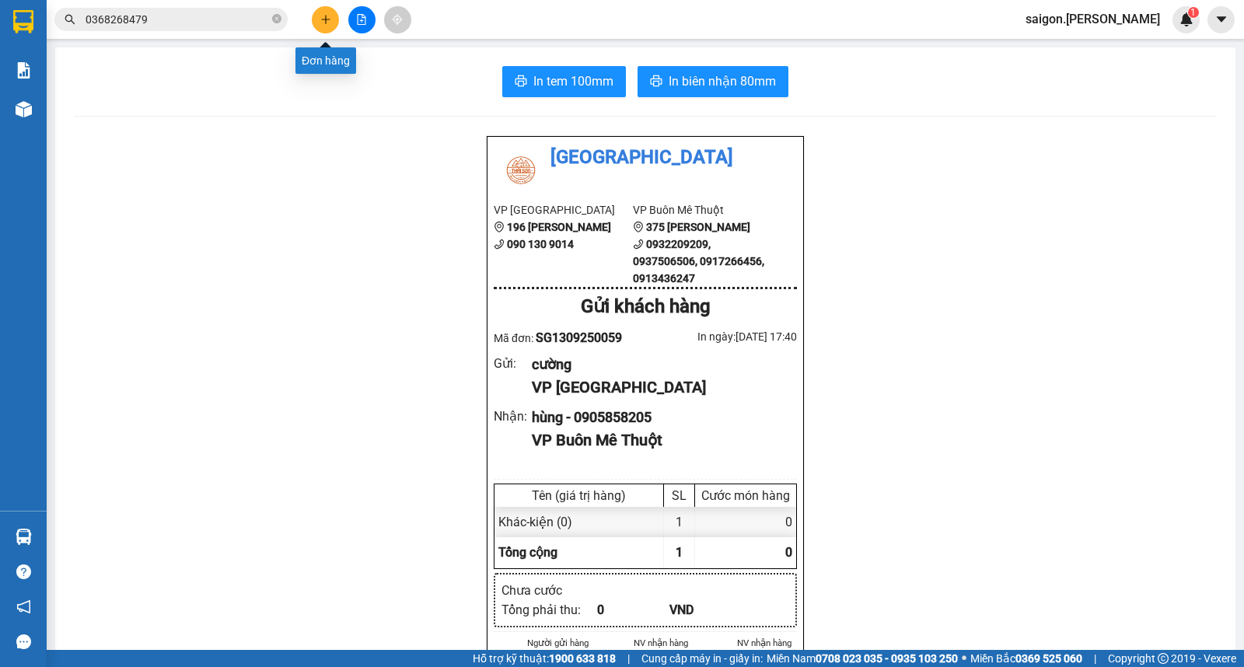
click at [334, 12] on button at bounding box center [325, 19] width 27 height 27
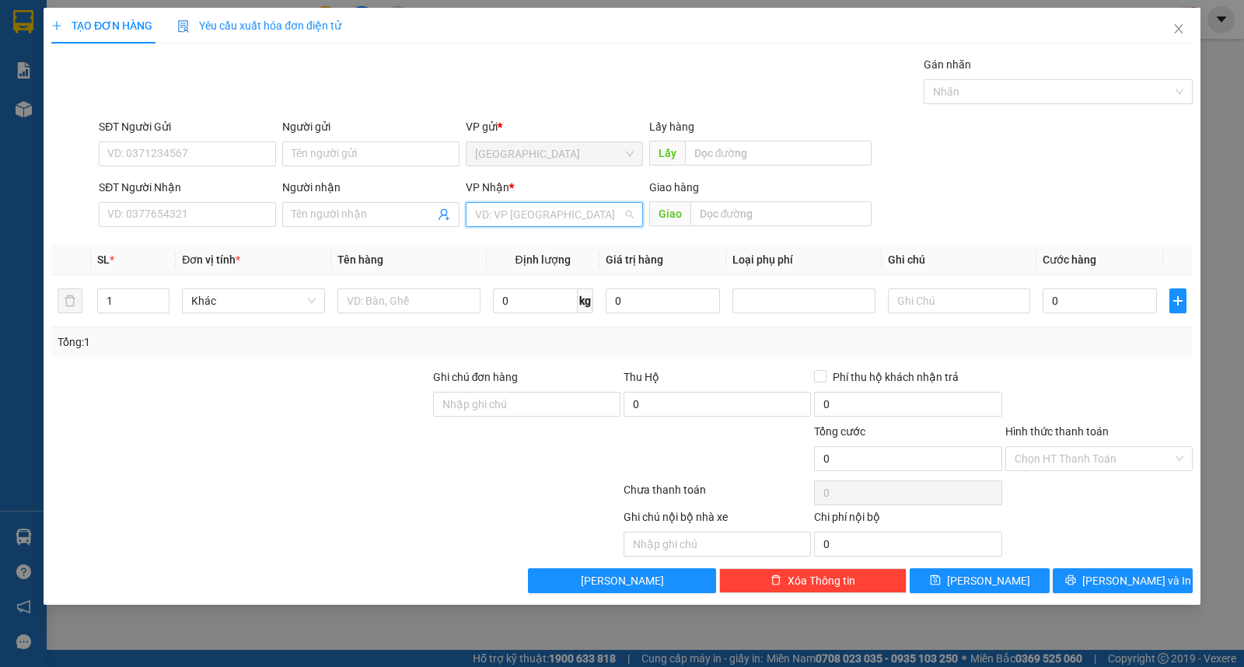
drag, startPoint x: 607, startPoint y: 208, endPoint x: 605, endPoint y: 219, distance: 11.1
click at [607, 212] on input "search" at bounding box center [549, 214] width 148 height 23
click at [586, 274] on div "Buôn Mê Thuột" at bounding box center [554, 270] width 159 height 17
click at [239, 219] on input "SĐT Người Nhận" at bounding box center [187, 214] width 177 height 25
click at [380, 216] on input "Người nhận" at bounding box center [363, 214] width 143 height 17
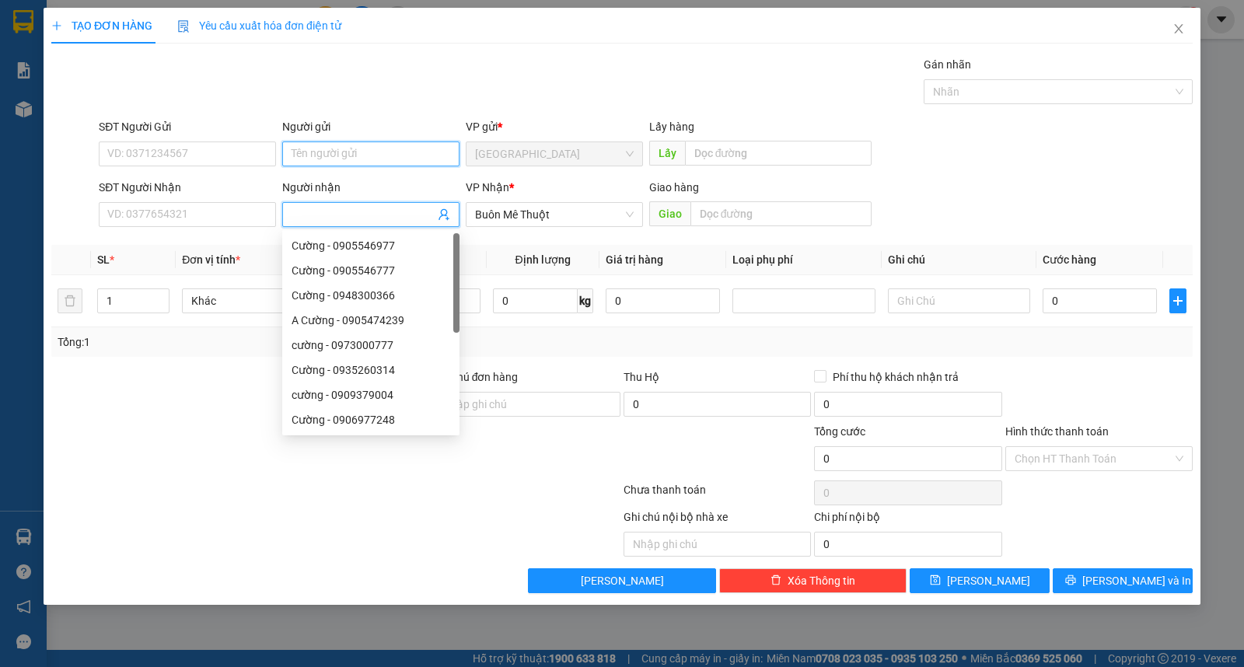
click at [383, 156] on input "Người gửi" at bounding box center [370, 154] width 177 height 25
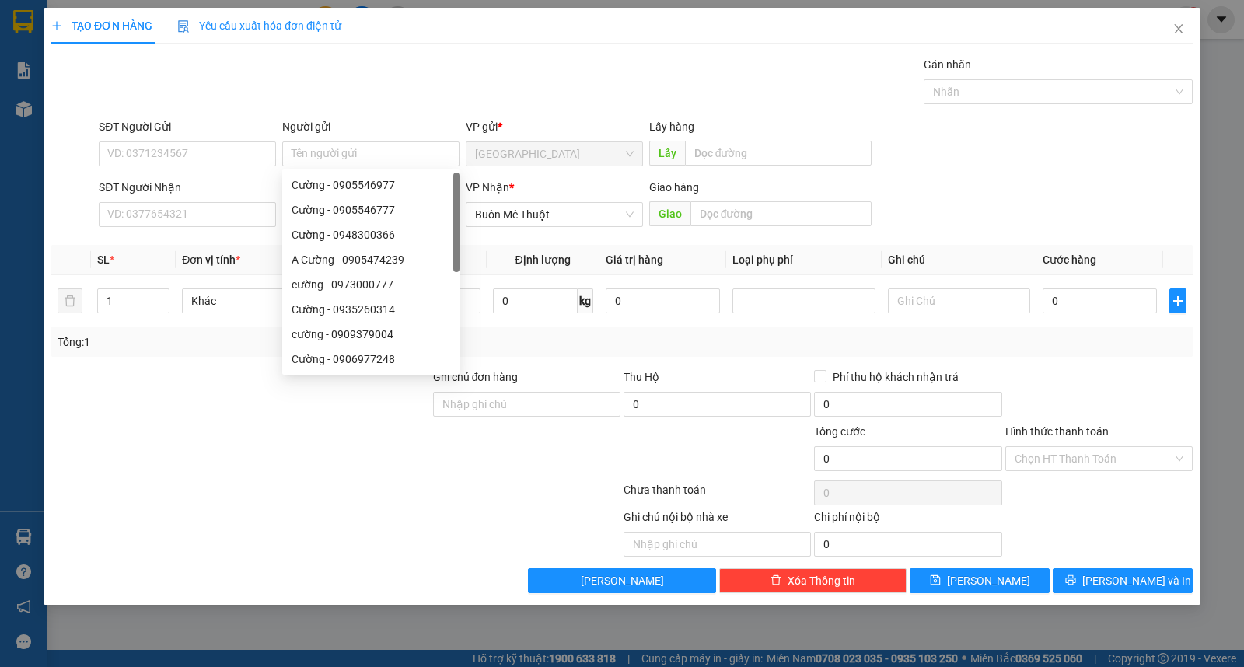
click at [1116, 195] on div "SĐT Người Nhận VD: 0377654321 Người nhận Tên người nhận VP Nhận * Buôn Mê Thuột…" at bounding box center [646, 206] width 1101 height 54
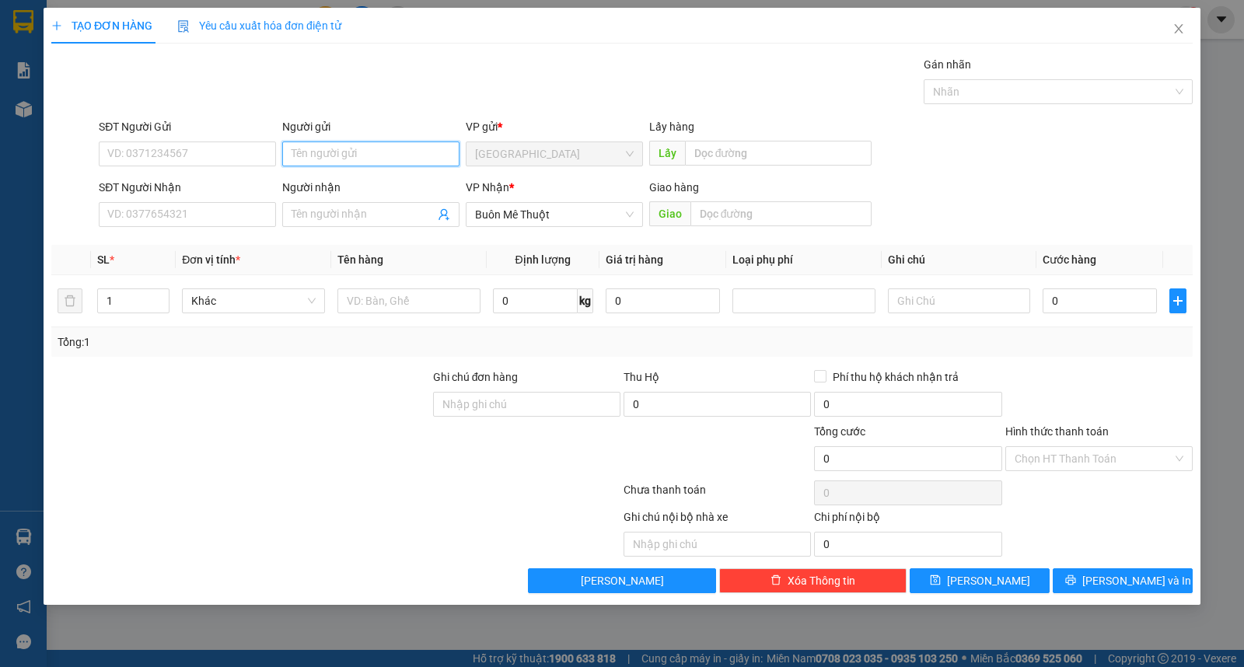
click at [315, 152] on input "Người gửi" at bounding box center [370, 154] width 177 height 25
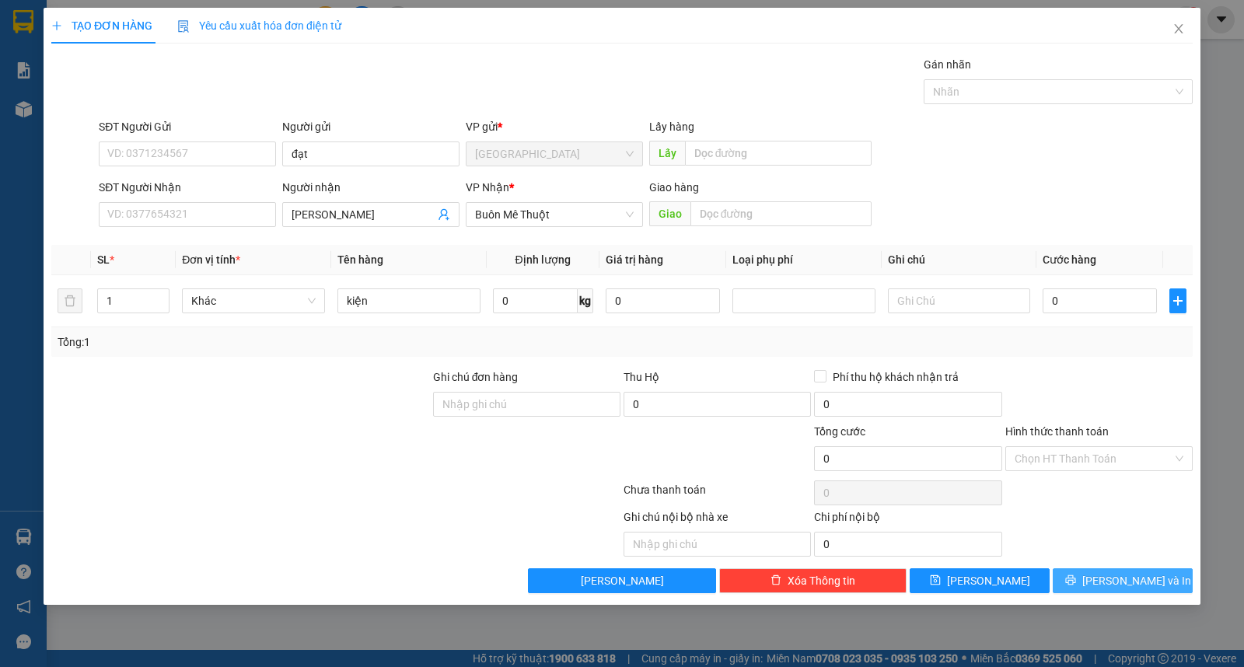
drag, startPoint x: 1102, startPoint y: 595, endPoint x: 1115, endPoint y: 582, distance: 18.7
click at [1110, 586] on div "TẠO ĐƠN HÀNG Yêu cầu xuất hóa đơn điện tử Transit Pickup Surcharge Ids Transit …" at bounding box center [622, 306] width 1157 height 597
drag, startPoint x: 1115, startPoint y: 582, endPoint x: 992, endPoint y: 0, distance: 594.8
click at [1117, 581] on span "[PERSON_NAME] và In" at bounding box center [1137, 580] width 109 height 17
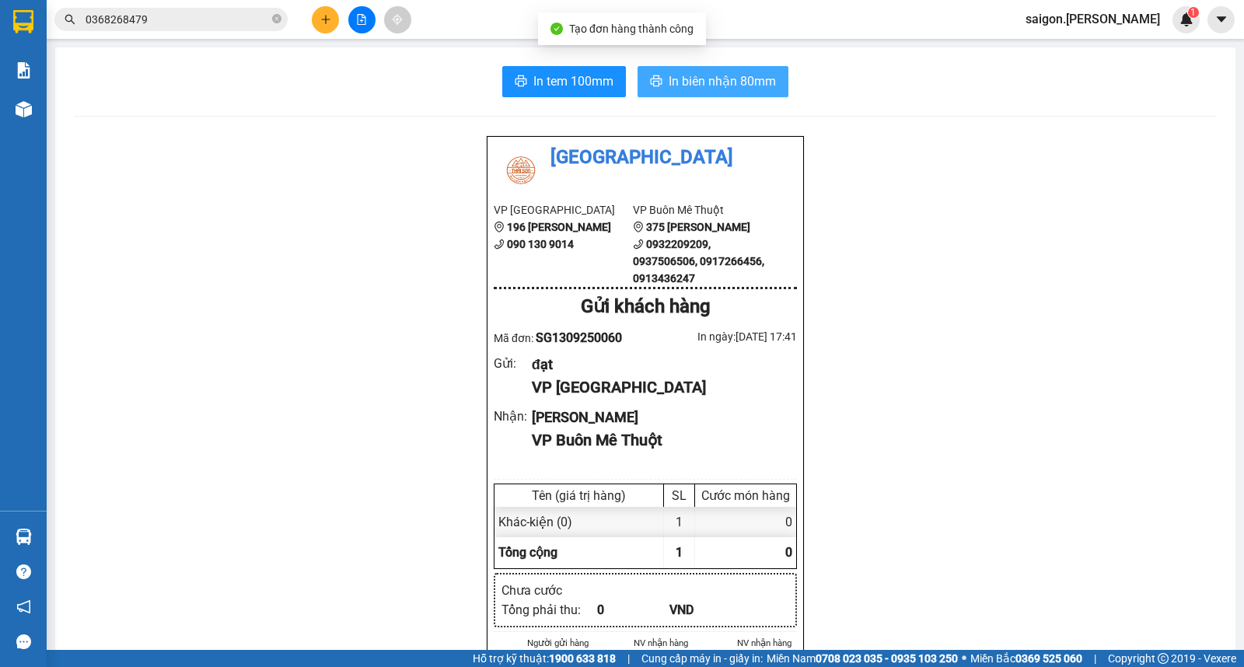
click at [655, 96] on button "In biên nhận 80mm" at bounding box center [713, 81] width 151 height 31
click at [329, 10] on button at bounding box center [325, 19] width 27 height 27
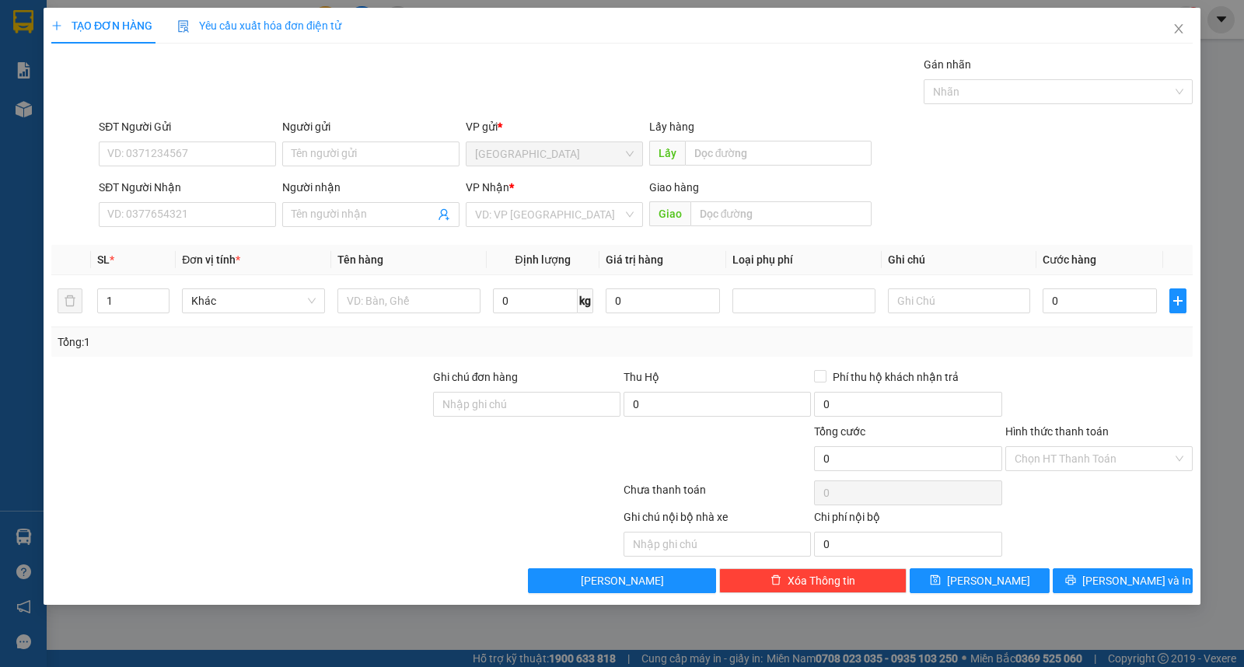
click at [226, 229] on div "SĐT Người Nhận VD: 0377654321" at bounding box center [187, 206] width 177 height 54
drag, startPoint x: 226, startPoint y: 226, endPoint x: 231, endPoint y: 219, distance: 9.5
click at [229, 222] on input "SĐT Người Nhận" at bounding box center [187, 214] width 177 height 25
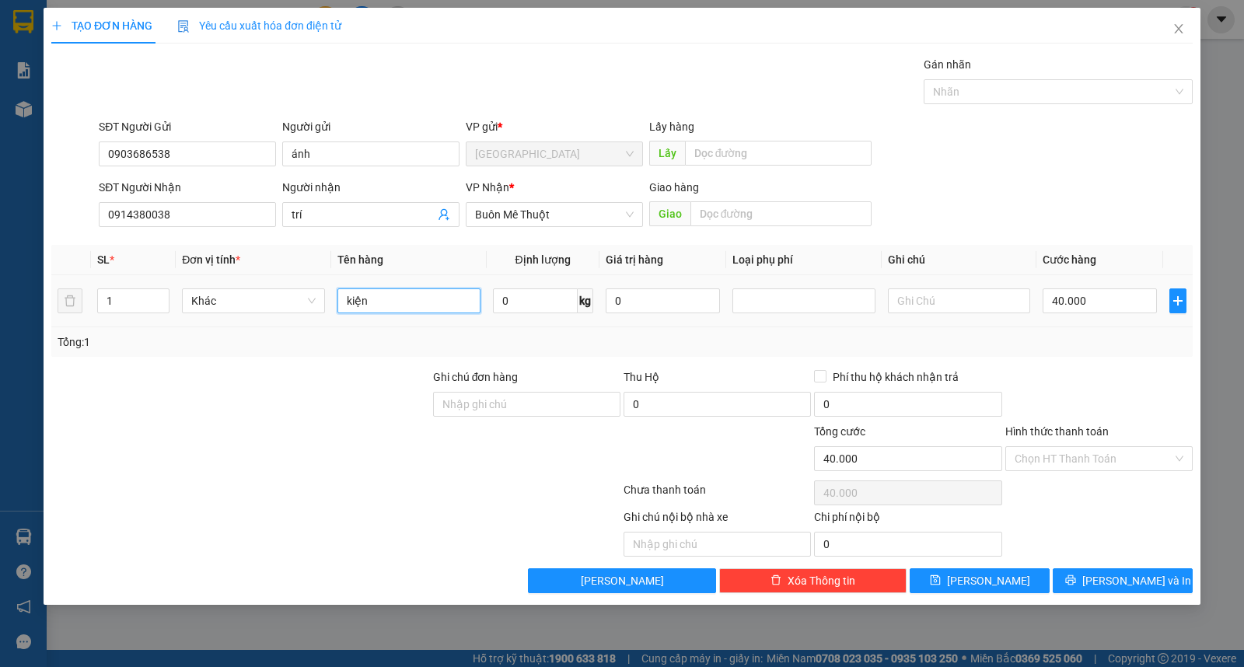
click at [402, 293] on input "kiện" at bounding box center [409, 301] width 143 height 25
click at [1092, 302] on input "40.000" at bounding box center [1100, 301] width 114 height 25
click at [1102, 467] on input "Hình thức thanh toán" at bounding box center [1094, 458] width 158 height 23
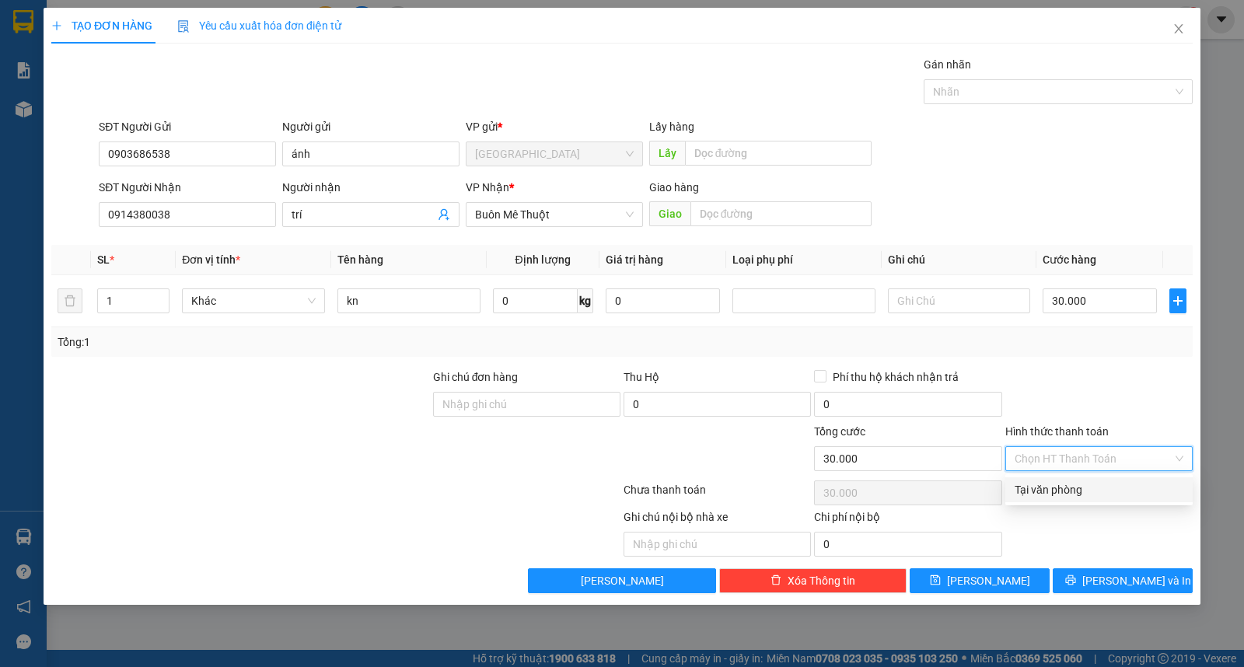
click at [1108, 501] on div "Tại văn phòng" at bounding box center [1099, 490] width 187 height 25
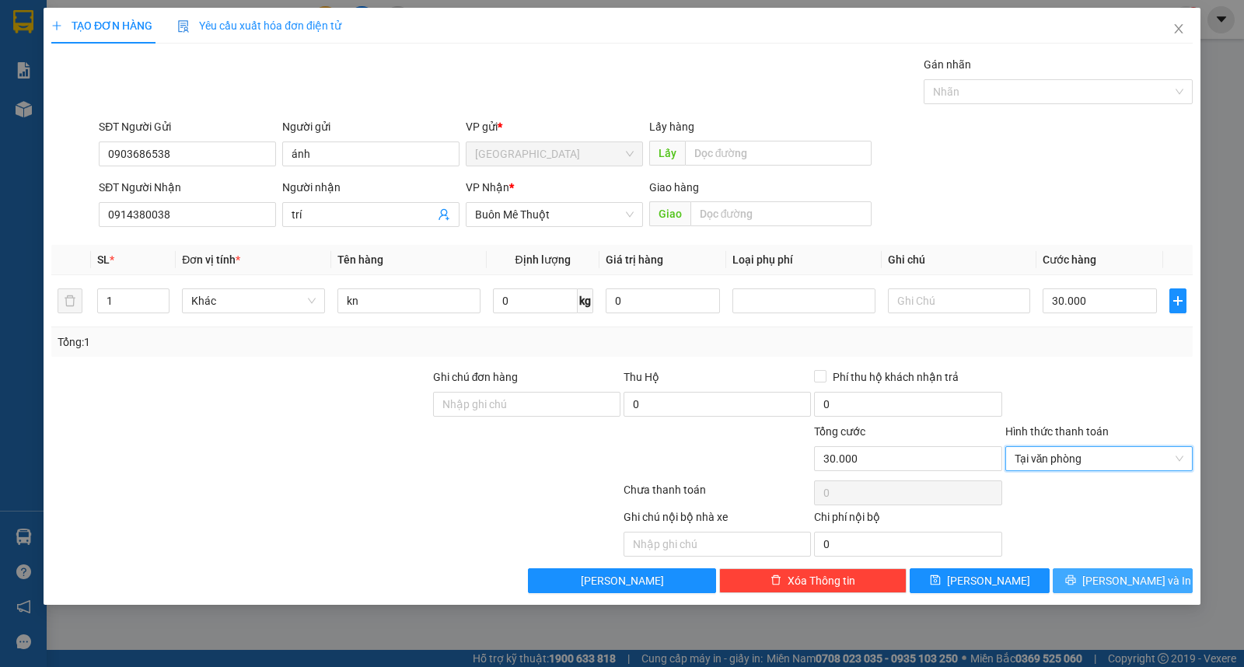
click at [1076, 585] on icon "printer" at bounding box center [1071, 580] width 11 height 11
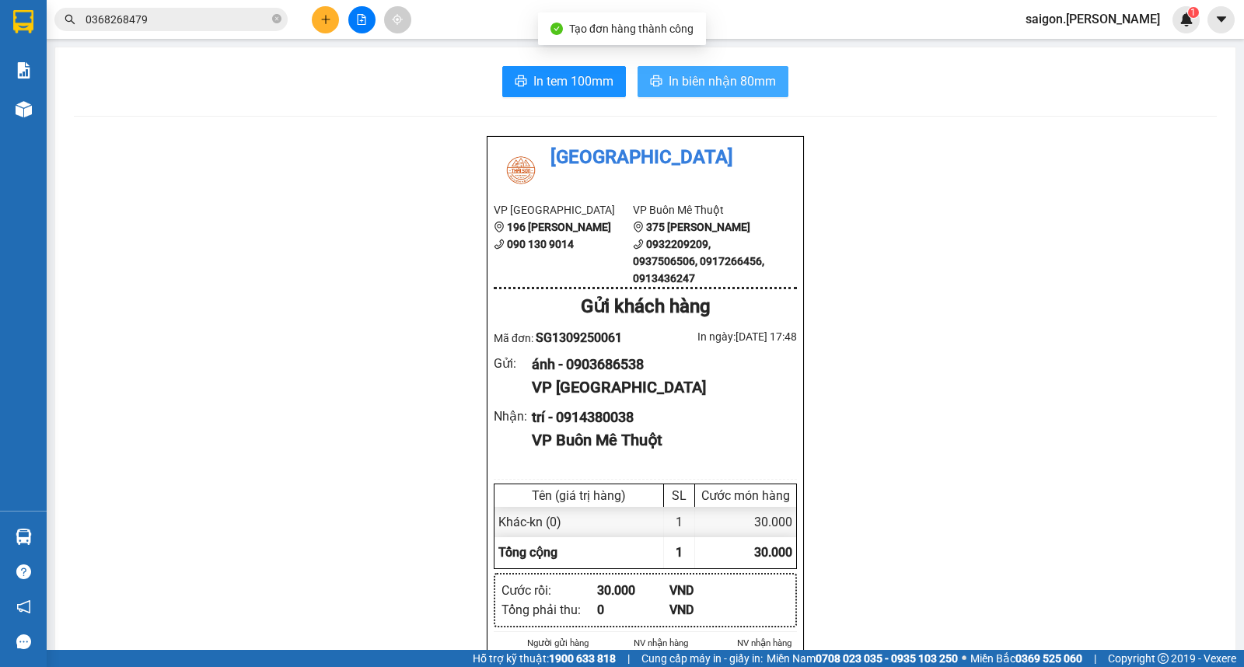
click at [711, 96] on button "In biên nhận 80mm" at bounding box center [713, 81] width 151 height 31
click at [534, 82] on span "In tem 100mm" at bounding box center [574, 81] width 80 height 19
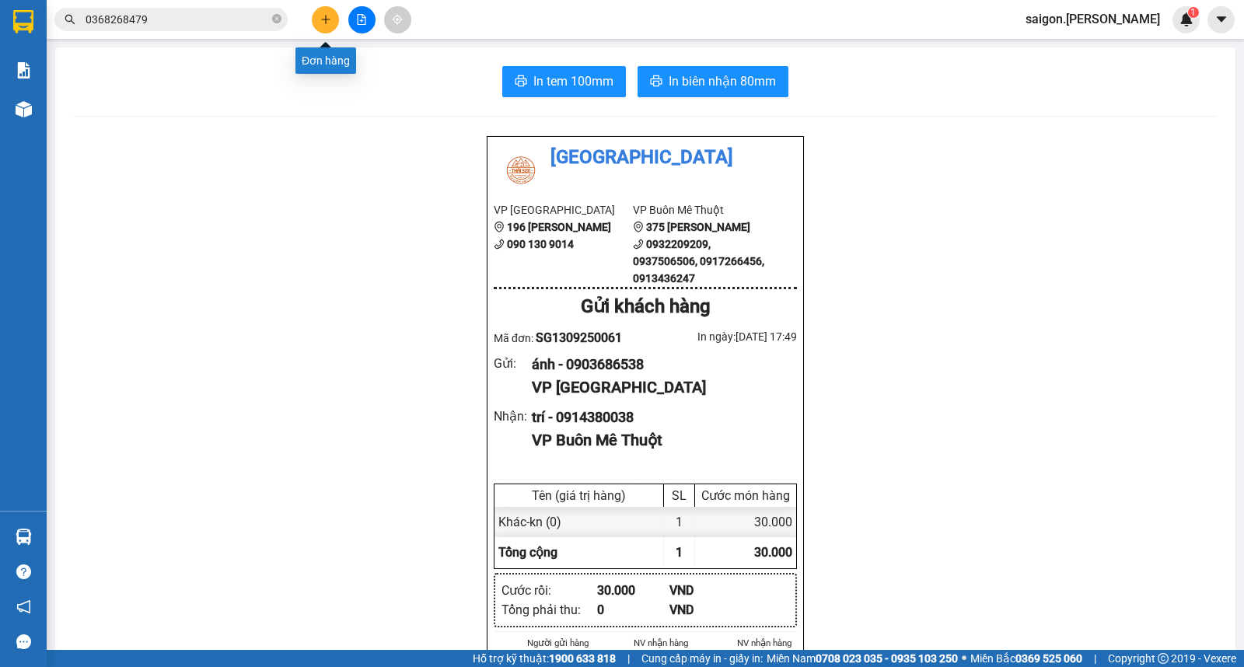
click at [324, 20] on icon "plus" at bounding box center [325, 19] width 11 height 11
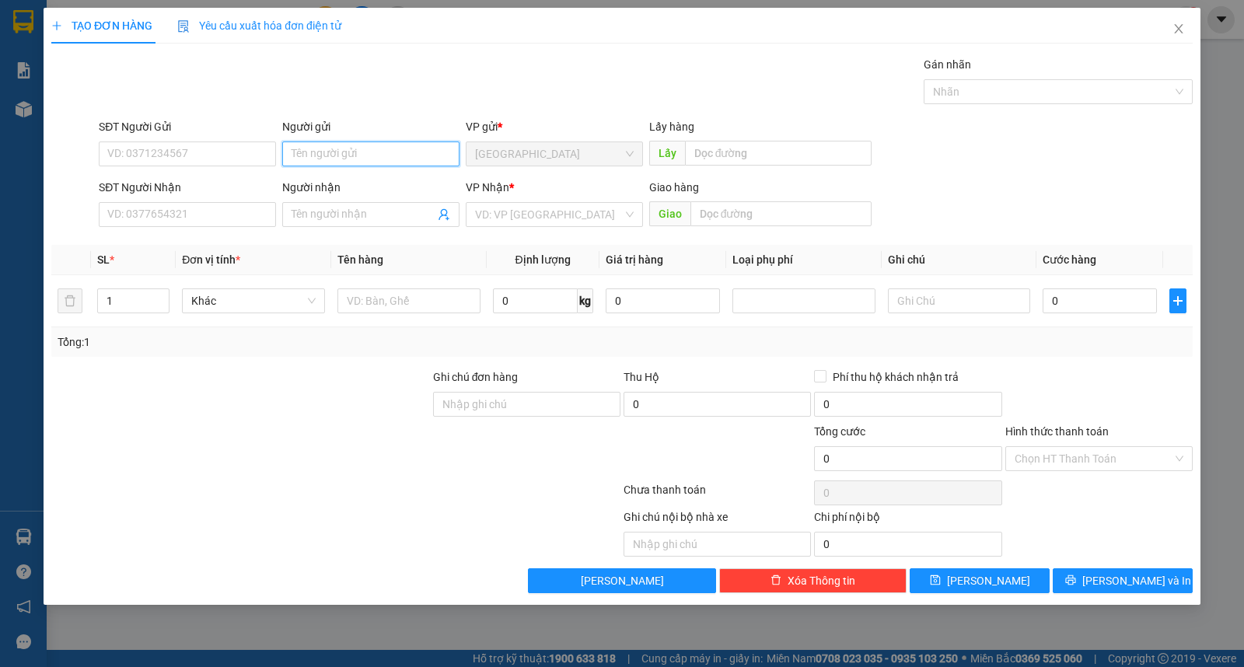
click at [347, 152] on input "Người gửi" at bounding box center [370, 154] width 177 height 25
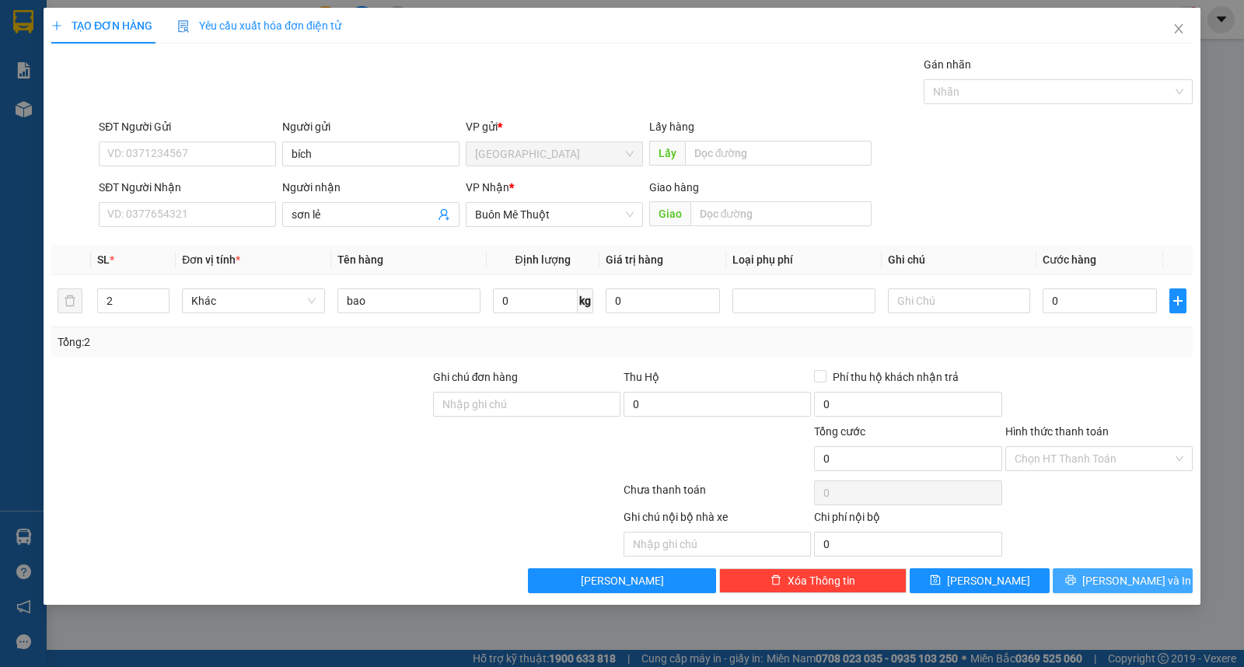
click at [1168, 592] on button "[PERSON_NAME] và In" at bounding box center [1123, 581] width 140 height 25
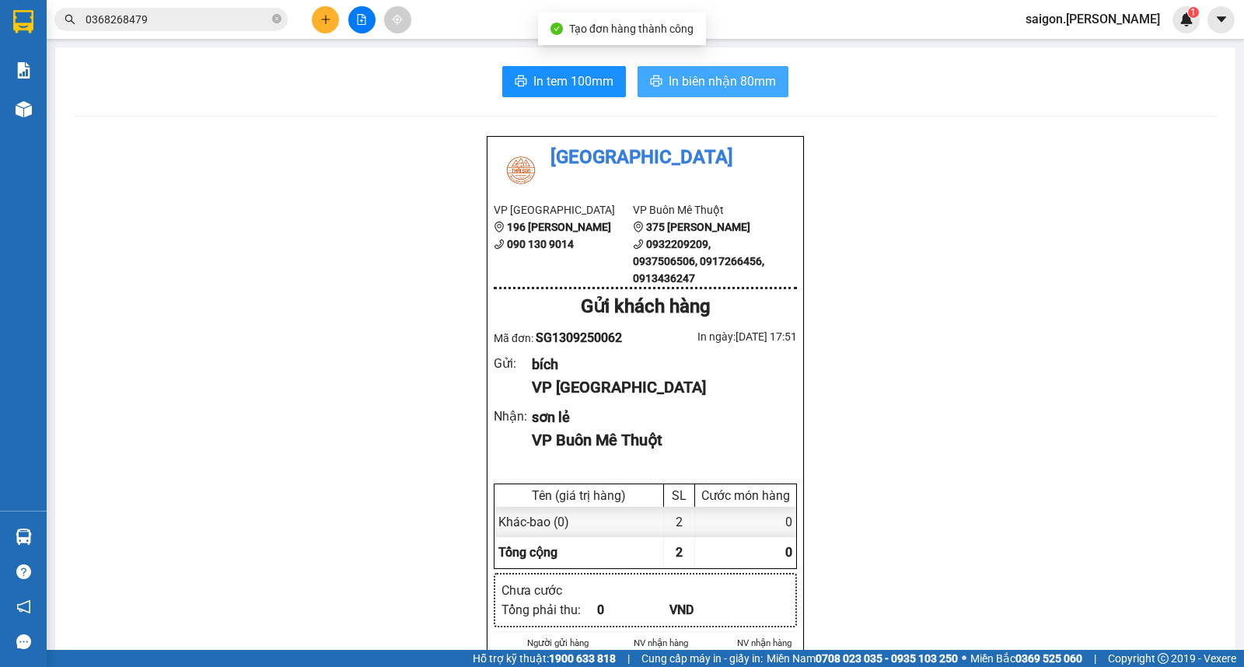
click at [775, 74] on button "In biên nhận 80mm" at bounding box center [713, 81] width 151 height 31
drag, startPoint x: 810, startPoint y: 573, endPoint x: 656, endPoint y: 292, distance: 320.9
click at [649, 251] on b "0932209209, 0937506506, 0917266456, 0913436247" at bounding box center [698, 261] width 131 height 47
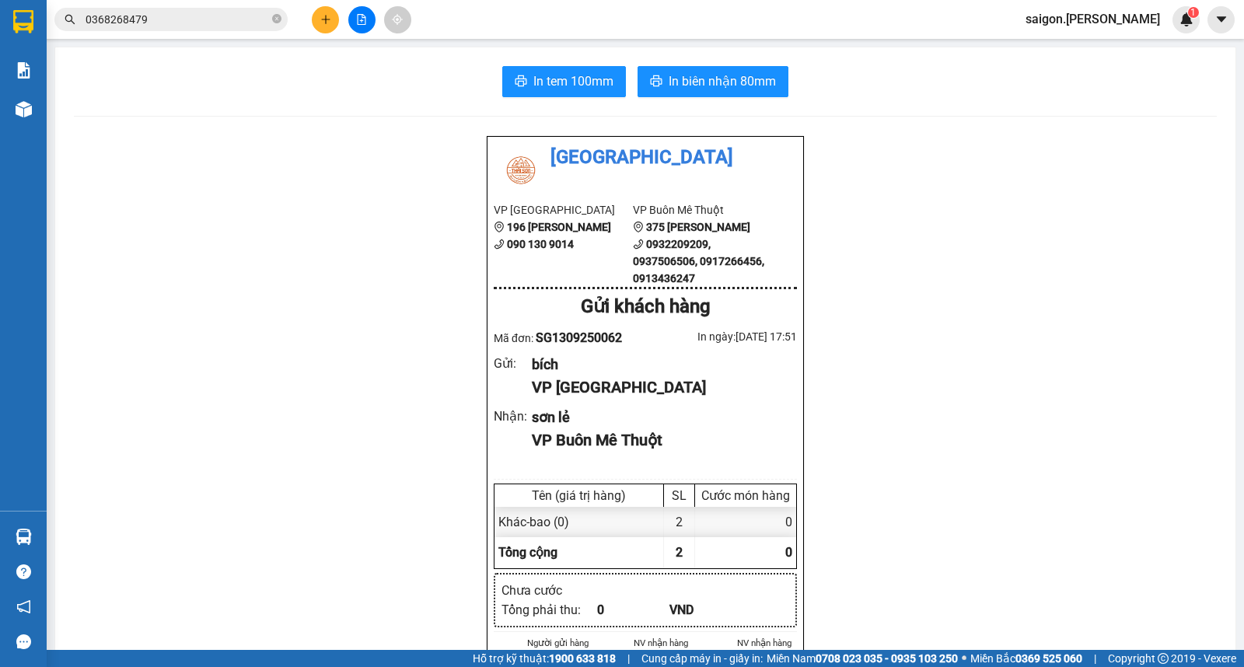
drag, startPoint x: 647, startPoint y: 316, endPoint x: 674, endPoint y: 377, distance: 66.9
click at [654, 335] on div "Thái Sơn VP [GEOGRAPHIC_DATA] 196 [PERSON_NAME] 090 130 9014 VP Buôn Mê Thuột 3…" at bounding box center [645, 537] width 317 height 803
click at [695, 418] on div "sơn lẻ" at bounding box center [658, 418] width 253 height 22
click at [324, 12] on button at bounding box center [325, 19] width 27 height 27
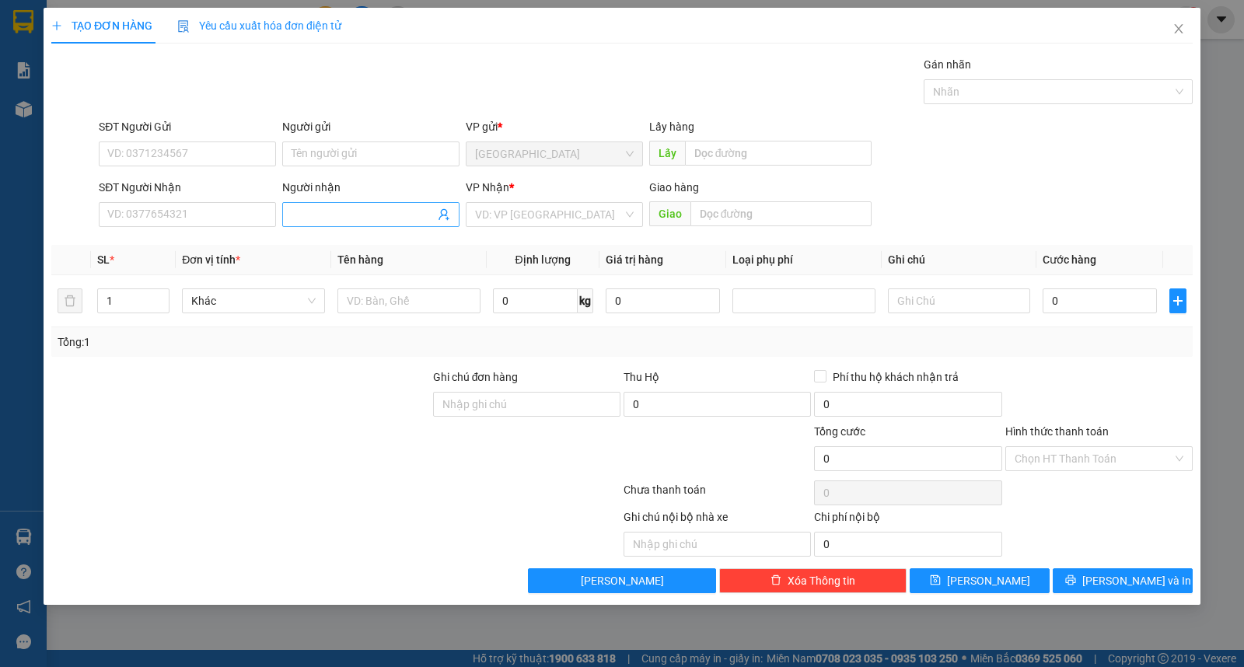
click at [374, 211] on input "Người nhận" at bounding box center [363, 214] width 143 height 17
click at [156, 296] on span "Increase Value" at bounding box center [160, 296] width 17 height 14
click at [983, 582] on span "[PERSON_NAME]" at bounding box center [988, 580] width 83 height 17
click at [366, 215] on input "Người nhận" at bounding box center [363, 214] width 143 height 17
click at [1106, 572] on button "[PERSON_NAME] và In" at bounding box center [1123, 581] width 140 height 25
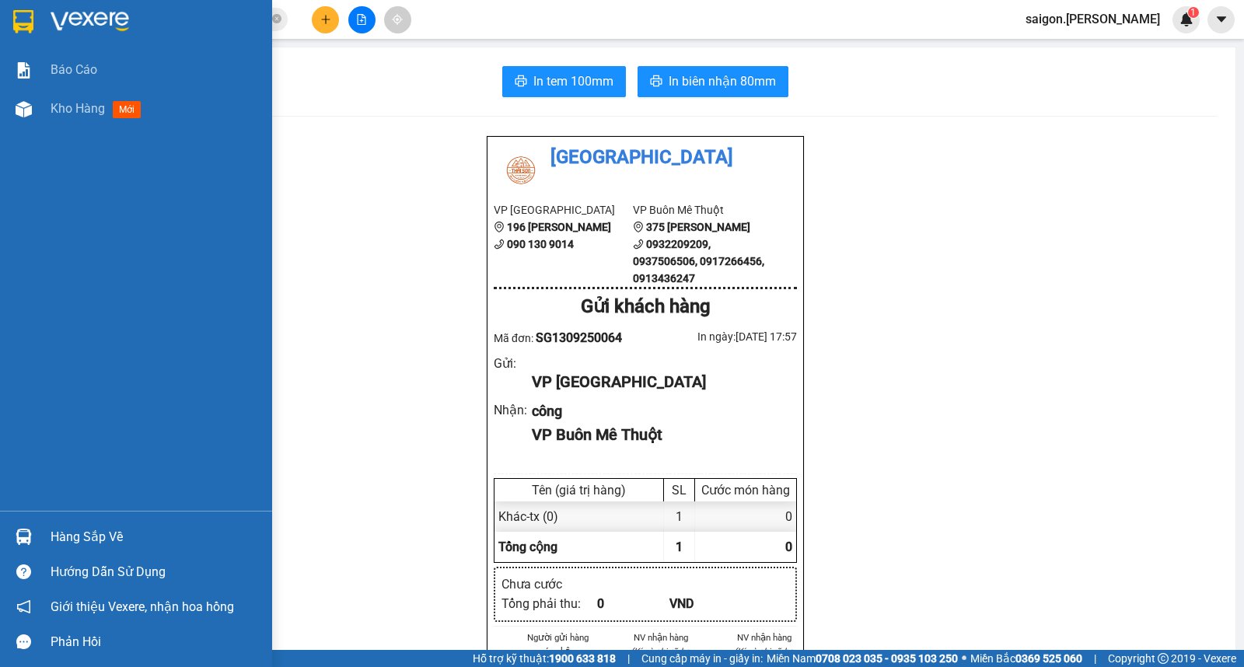
click at [68, 530] on div "Hàng sắp về" at bounding box center [156, 537] width 210 height 23
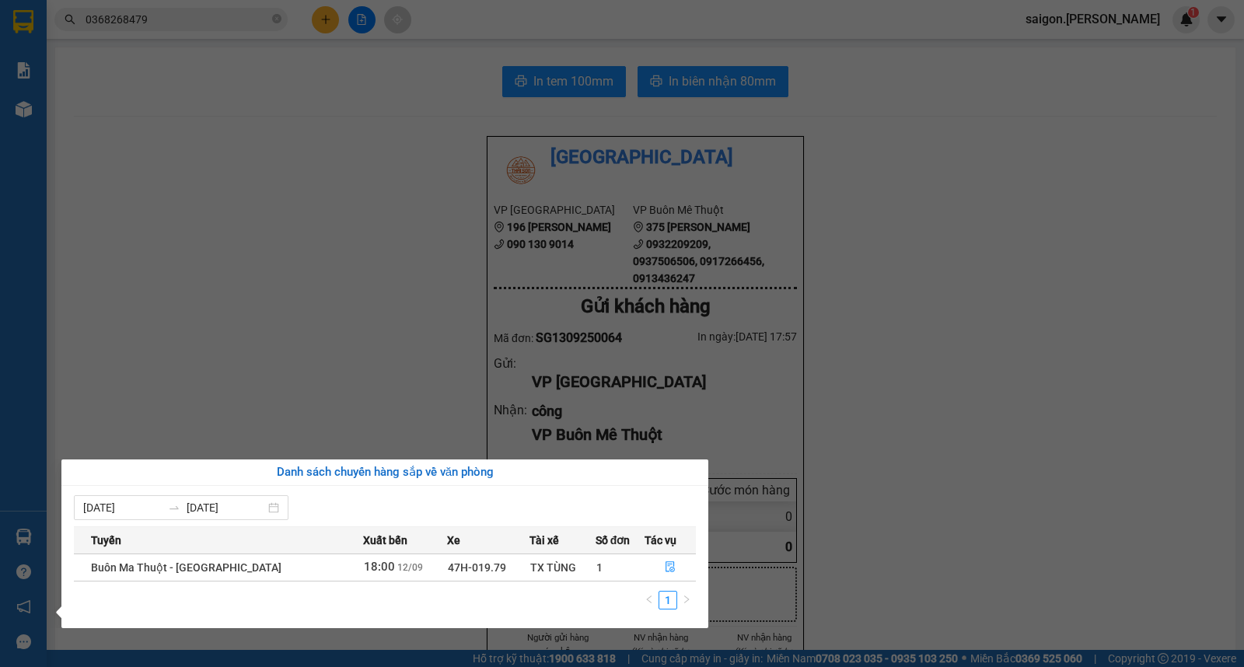
click at [422, 306] on section "Kết quả tìm kiếm ( 0 ) Bộ lọc Thuộc VP này Ngày tạo đơn gần nhất No Data 036826…" at bounding box center [622, 333] width 1244 height 667
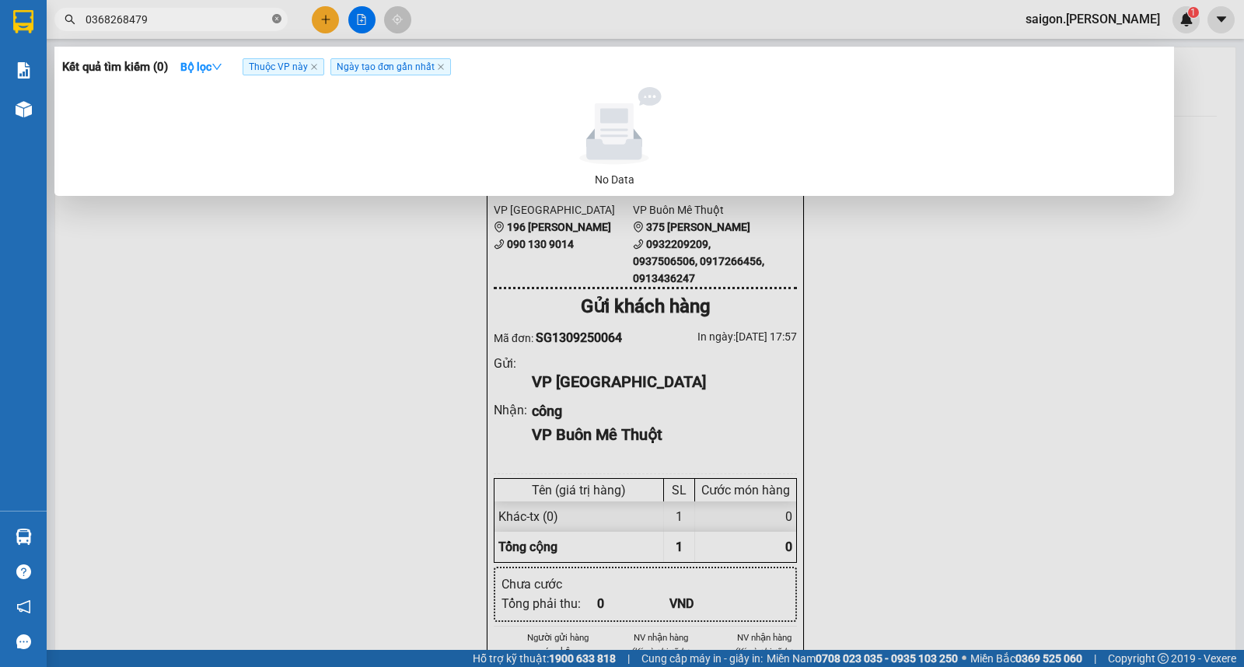
click at [278, 24] on span at bounding box center [276, 19] width 9 height 15
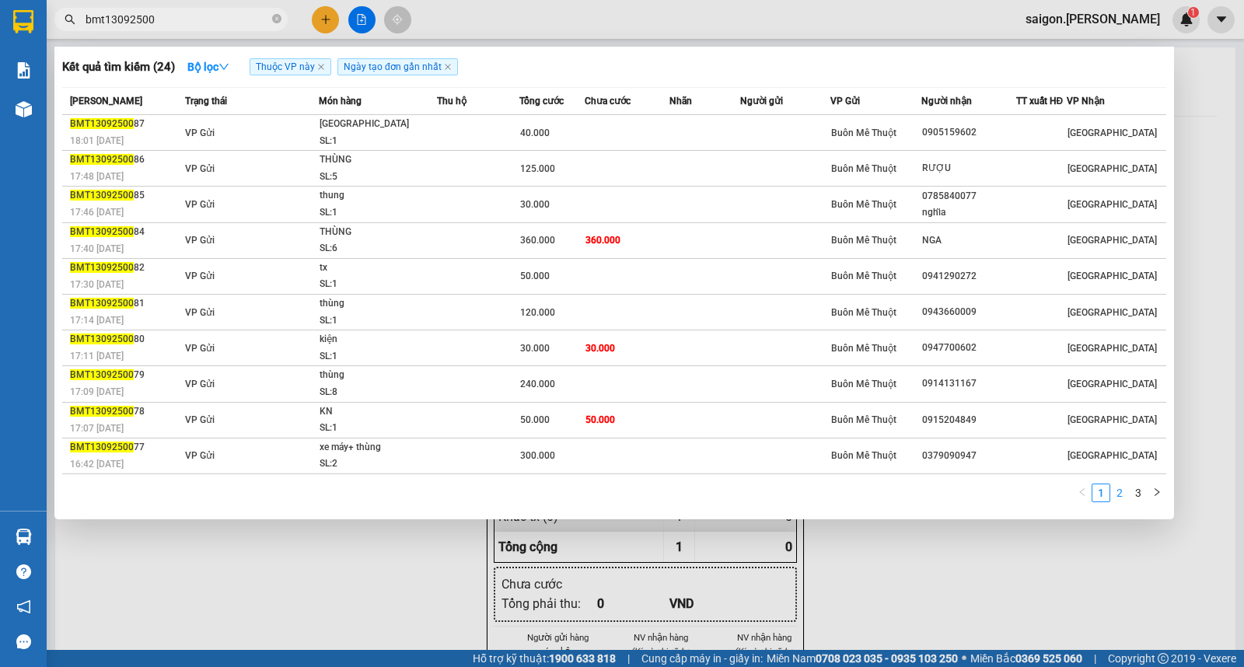
click at [1120, 499] on link "2" at bounding box center [1119, 493] width 17 height 17
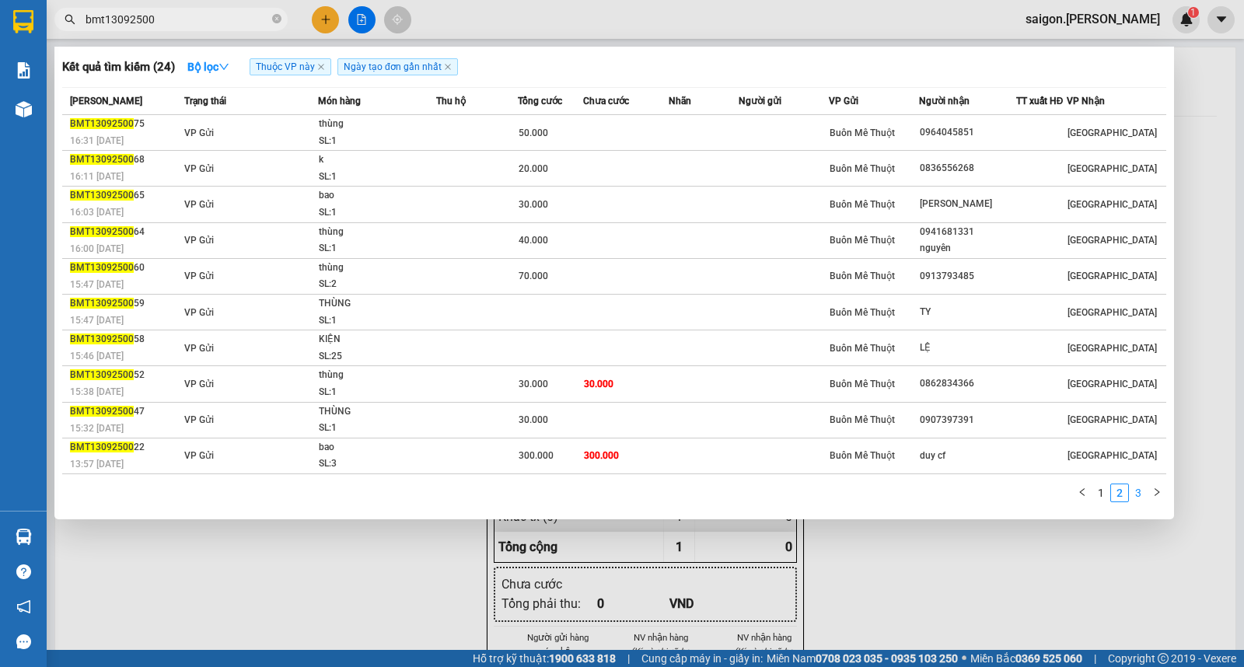
click at [1136, 502] on link "3" at bounding box center [1138, 493] width 17 height 17
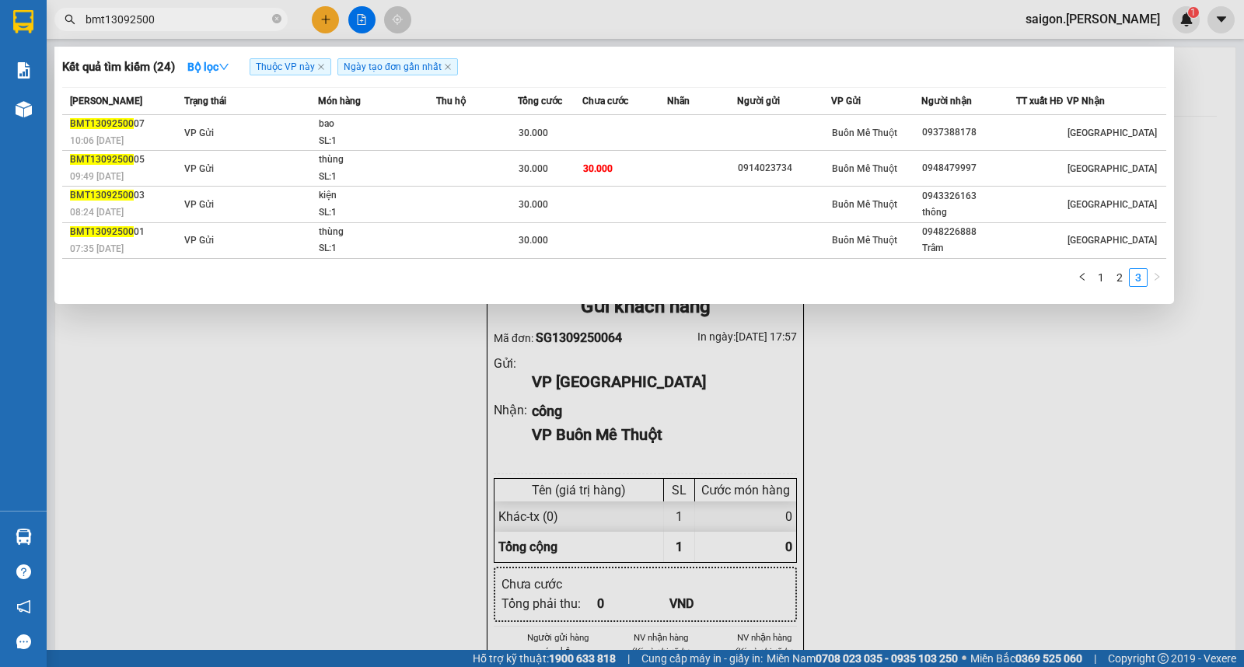
click at [1005, 496] on div at bounding box center [622, 333] width 1244 height 667
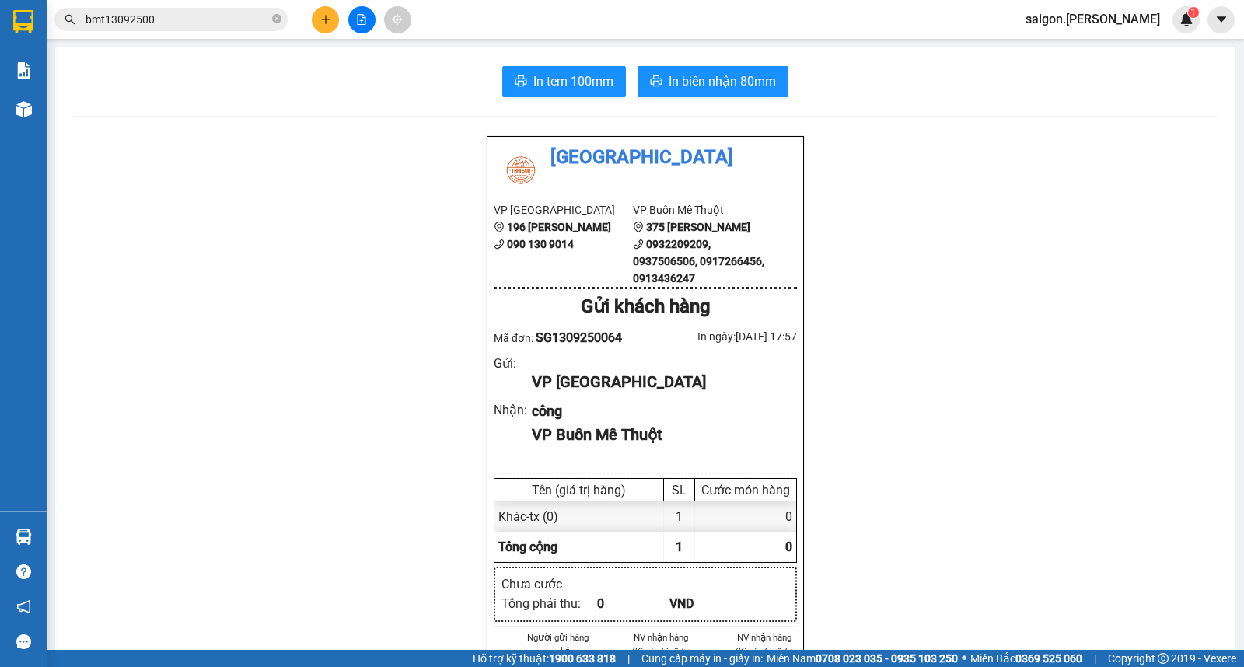
click at [321, 16] on icon "plus" at bounding box center [325, 19] width 11 height 11
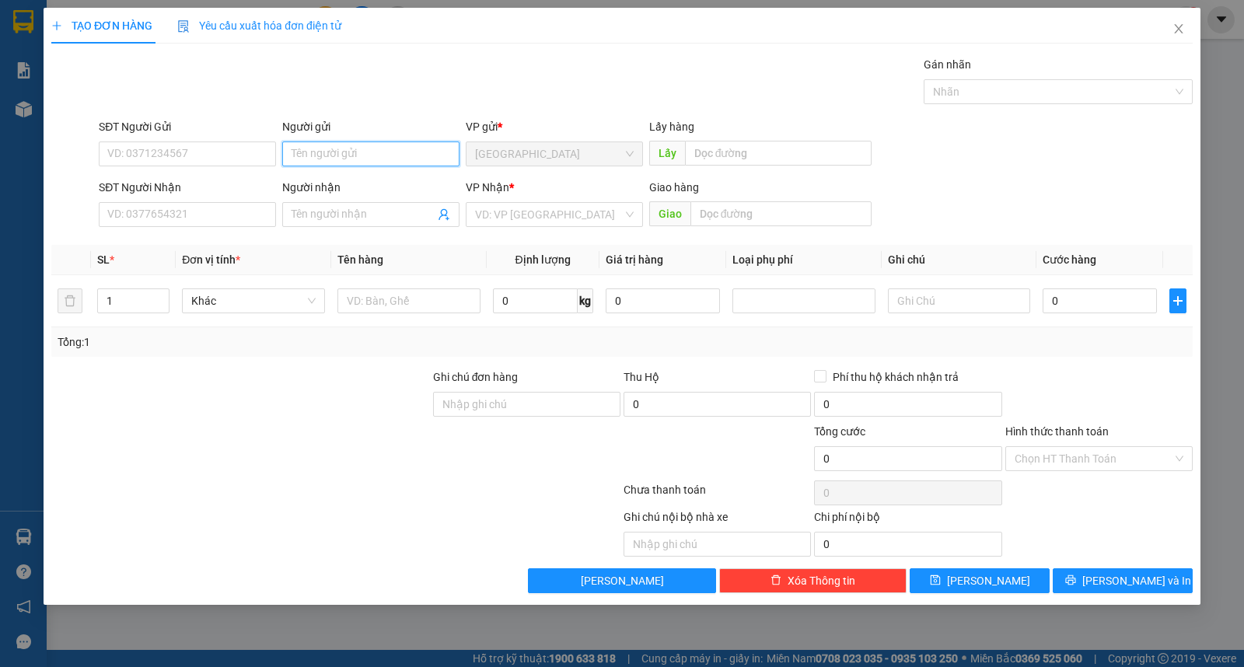
click at [324, 162] on input "Người gửi" at bounding box center [370, 154] width 177 height 25
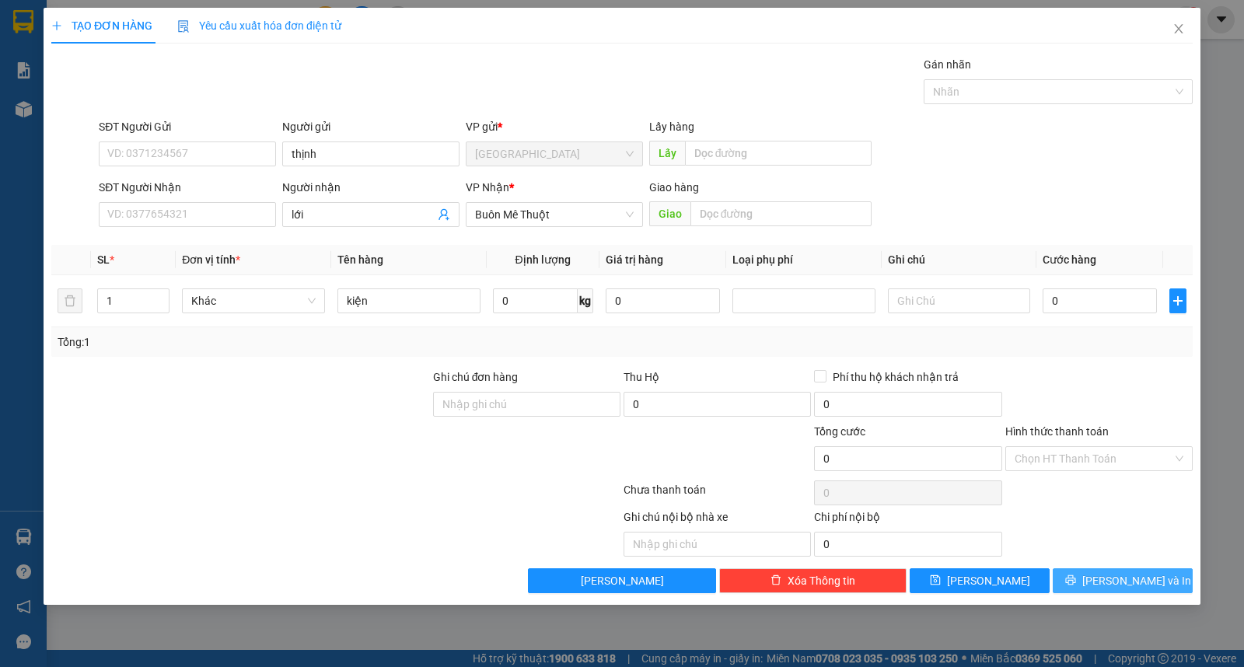
click at [1076, 576] on icon "printer" at bounding box center [1071, 580] width 11 height 11
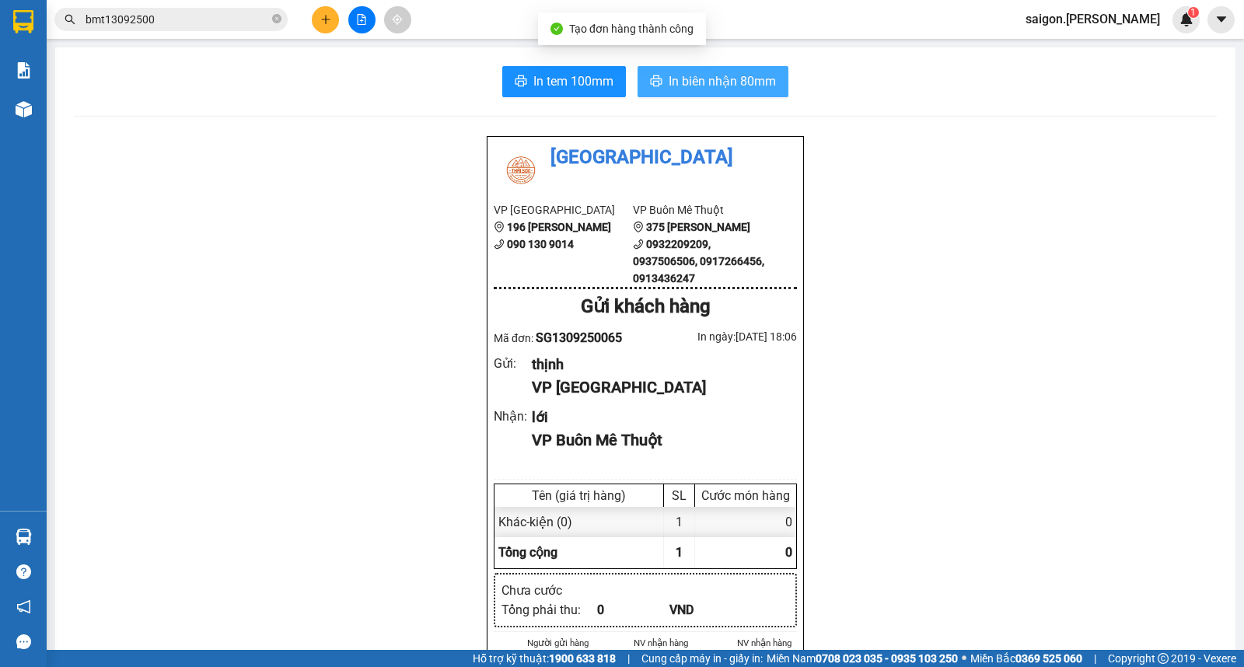
click at [732, 94] on button "In biên nhận 80mm" at bounding box center [713, 81] width 151 height 31
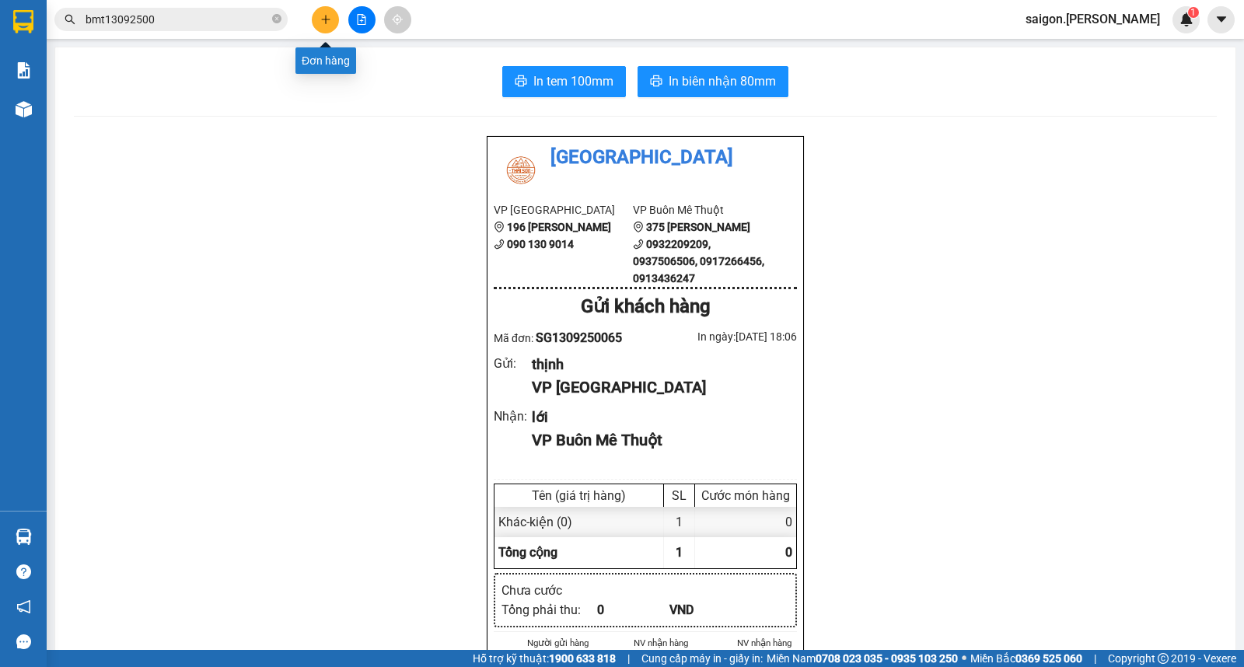
click at [328, 12] on button at bounding box center [325, 19] width 27 height 27
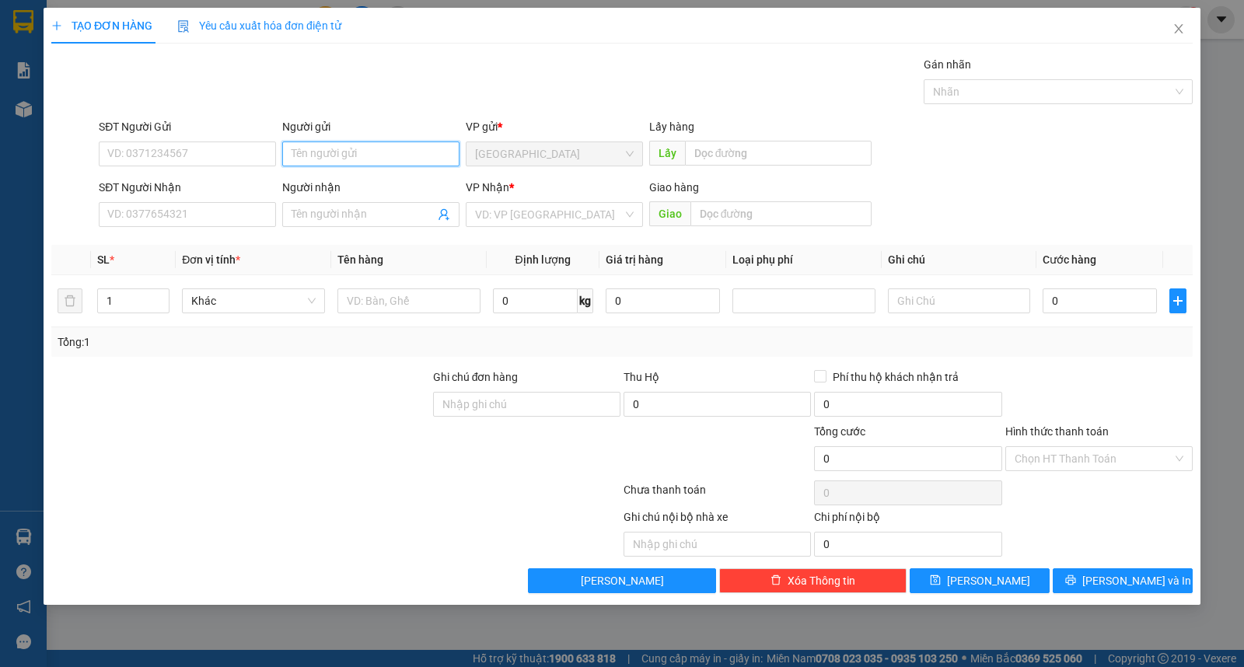
click at [307, 157] on input "Người gửi" at bounding box center [370, 154] width 177 height 25
click at [366, 156] on input "Người gửi" at bounding box center [370, 154] width 177 height 25
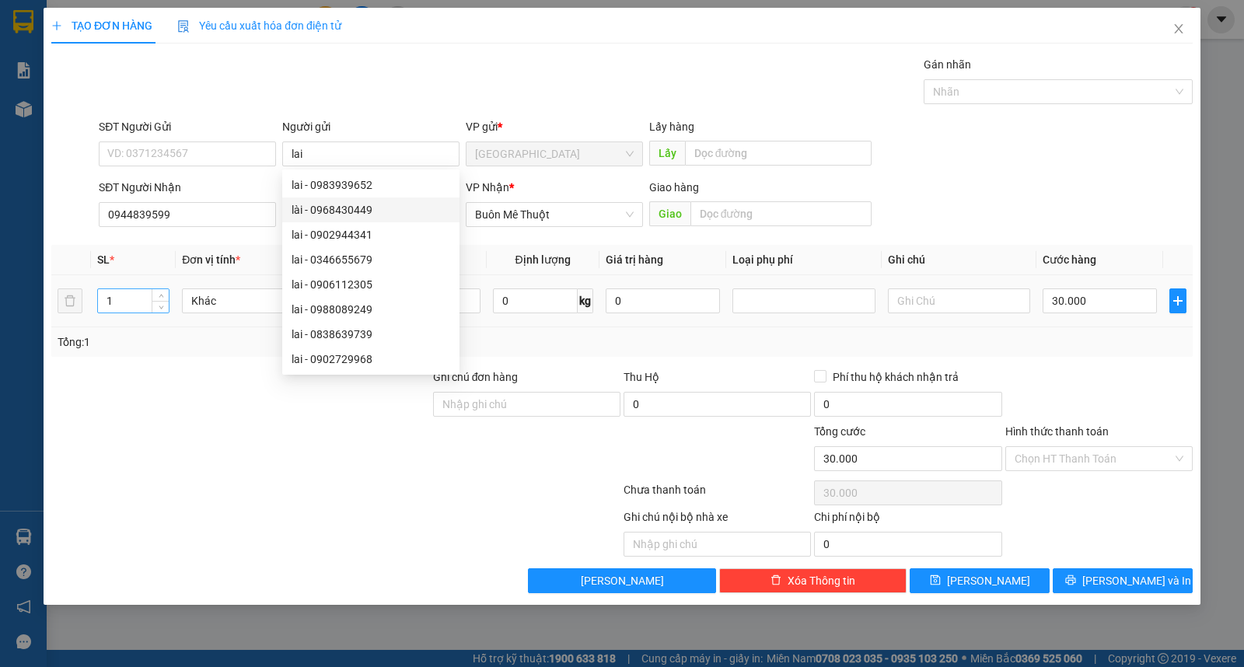
click at [114, 305] on input "1" at bounding box center [133, 300] width 71 height 23
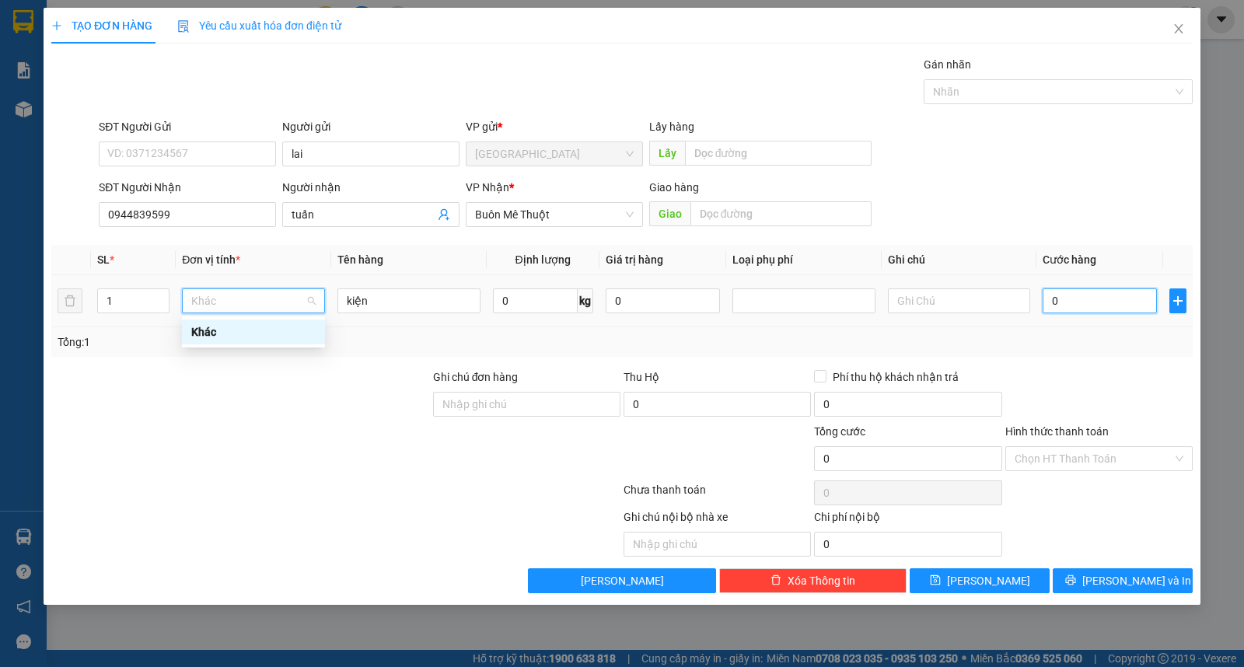
click at [1052, 304] on input "0" at bounding box center [1100, 301] width 114 height 25
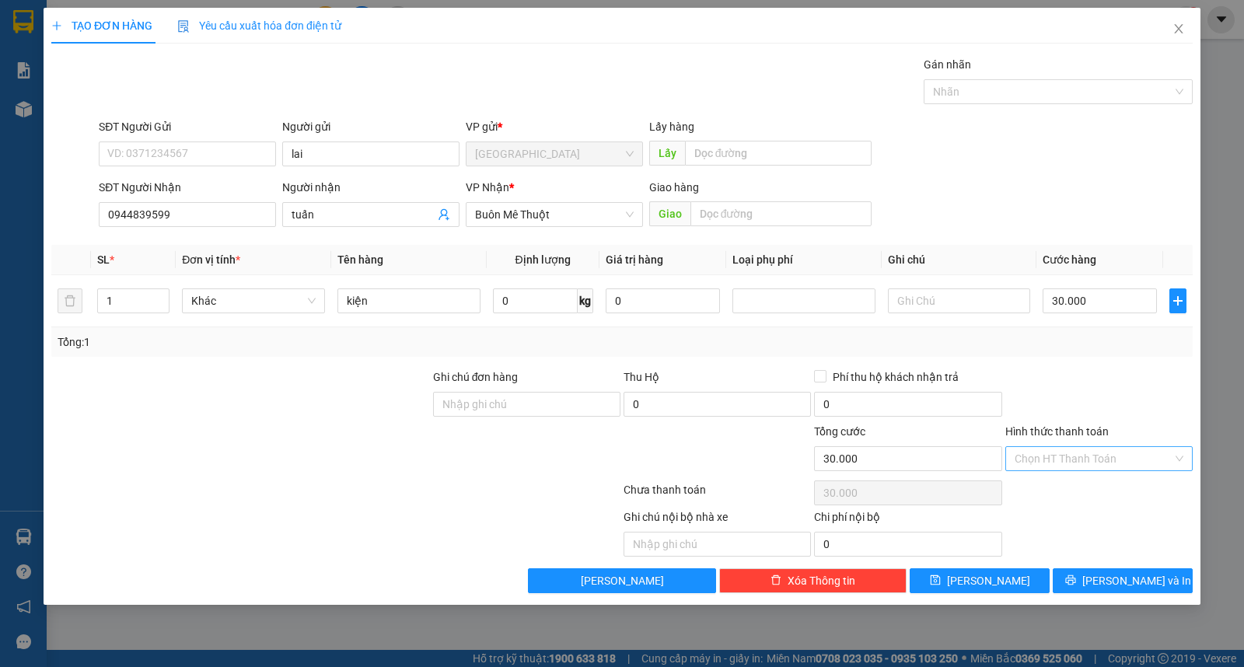
click at [1105, 456] on input "Hình thức thanh toán" at bounding box center [1094, 458] width 158 height 23
click at [1111, 486] on div "Tại văn phòng" at bounding box center [1099, 489] width 169 height 17
click at [1123, 589] on span "[PERSON_NAME] và In" at bounding box center [1137, 580] width 109 height 17
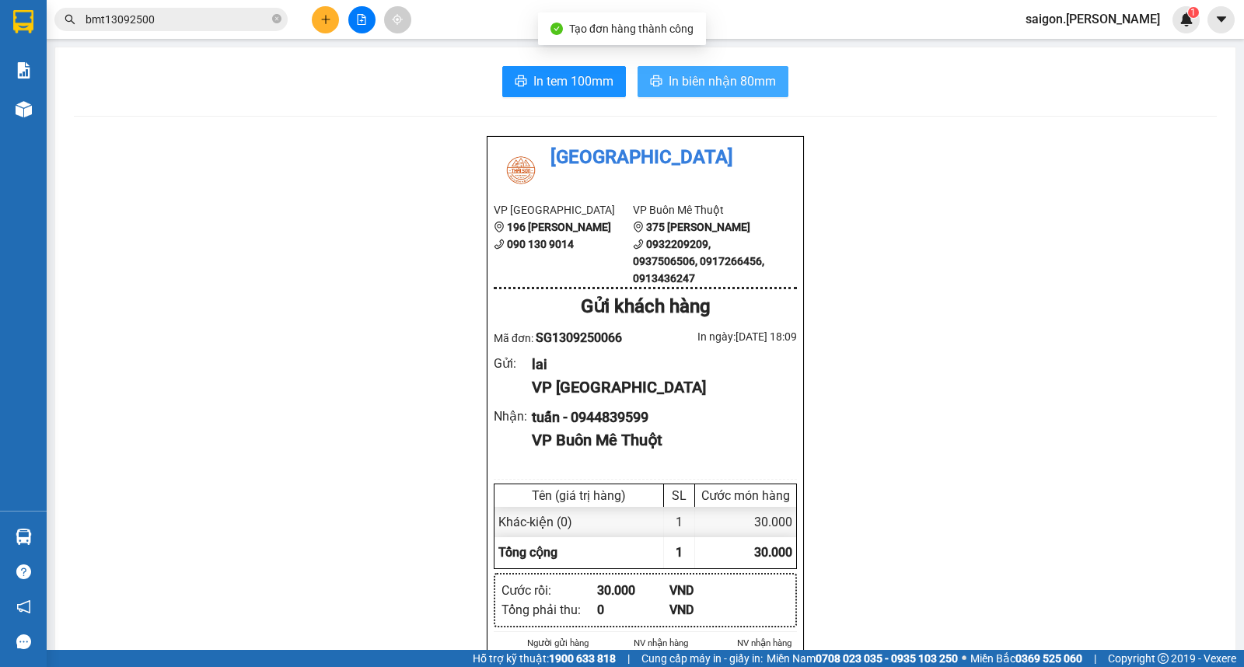
click at [748, 91] on button "In biên nhận 80mm" at bounding box center [713, 81] width 151 height 31
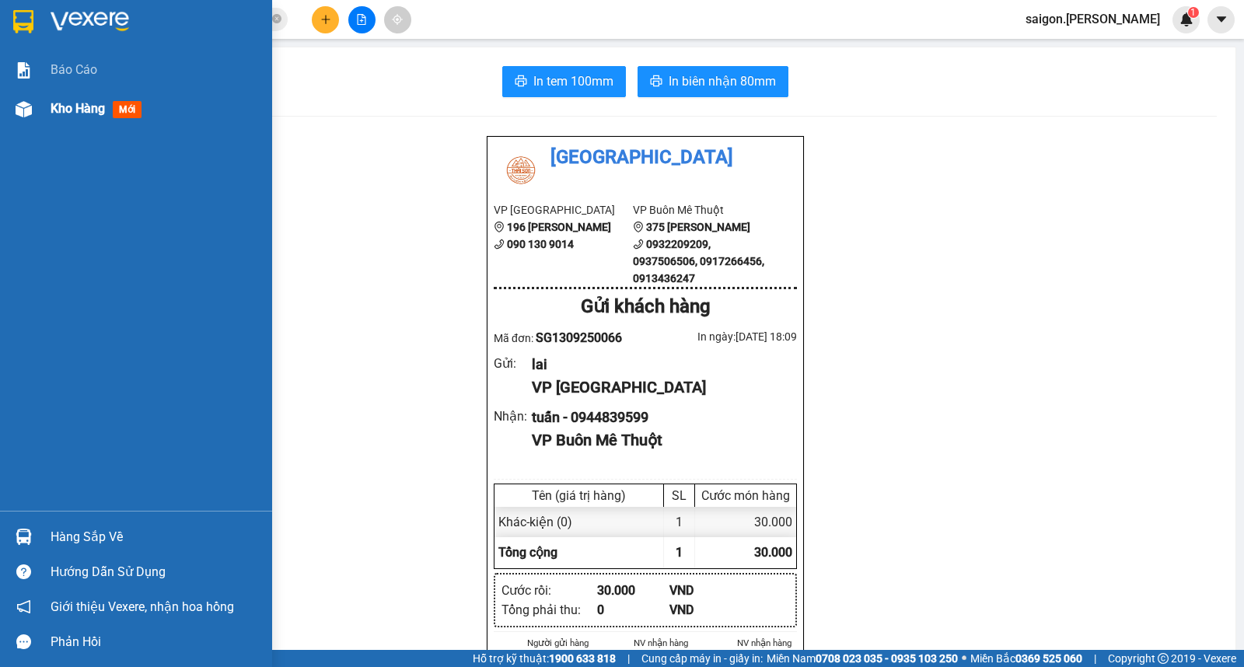
click at [59, 105] on span "Kho hàng" at bounding box center [78, 108] width 54 height 15
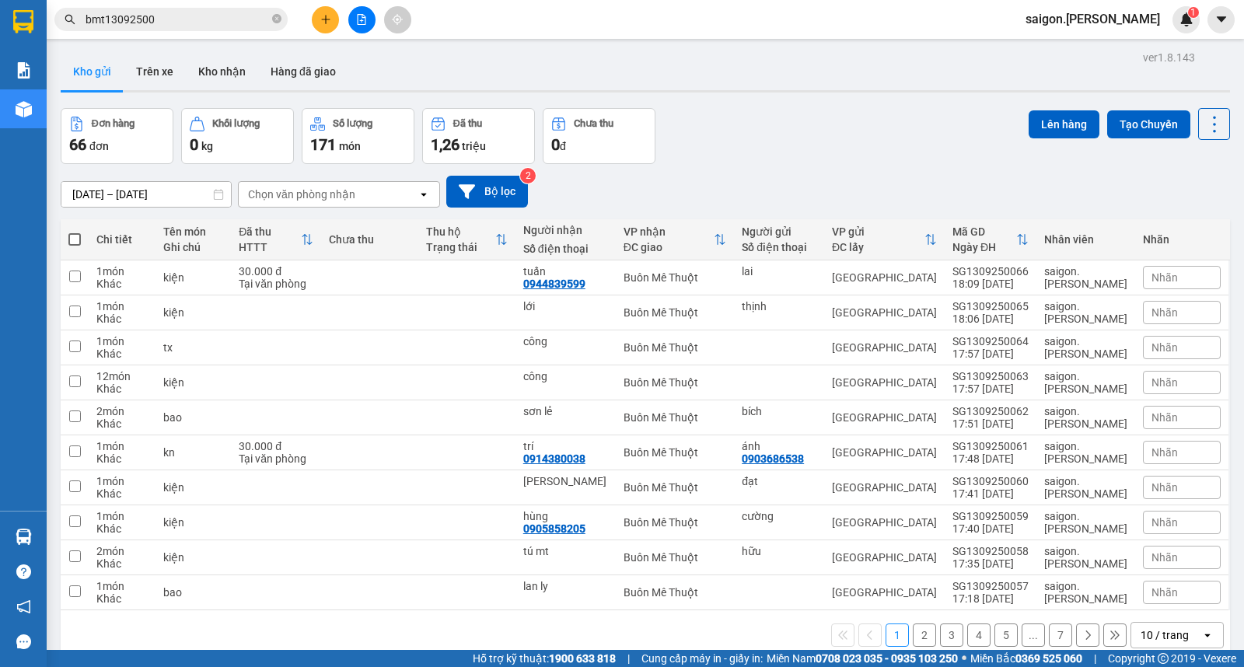
click at [1174, 628] on div "10 / trang" at bounding box center [1165, 636] width 48 height 16
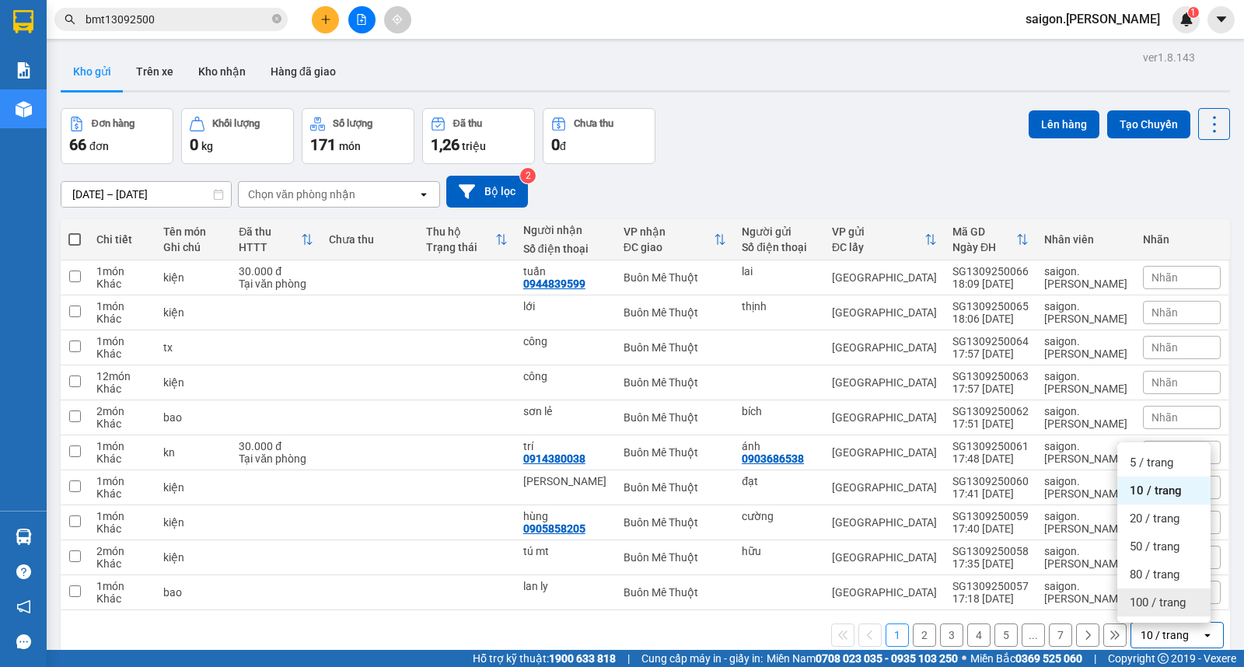
click at [1165, 595] on span "100 / trang" at bounding box center [1158, 603] width 56 height 16
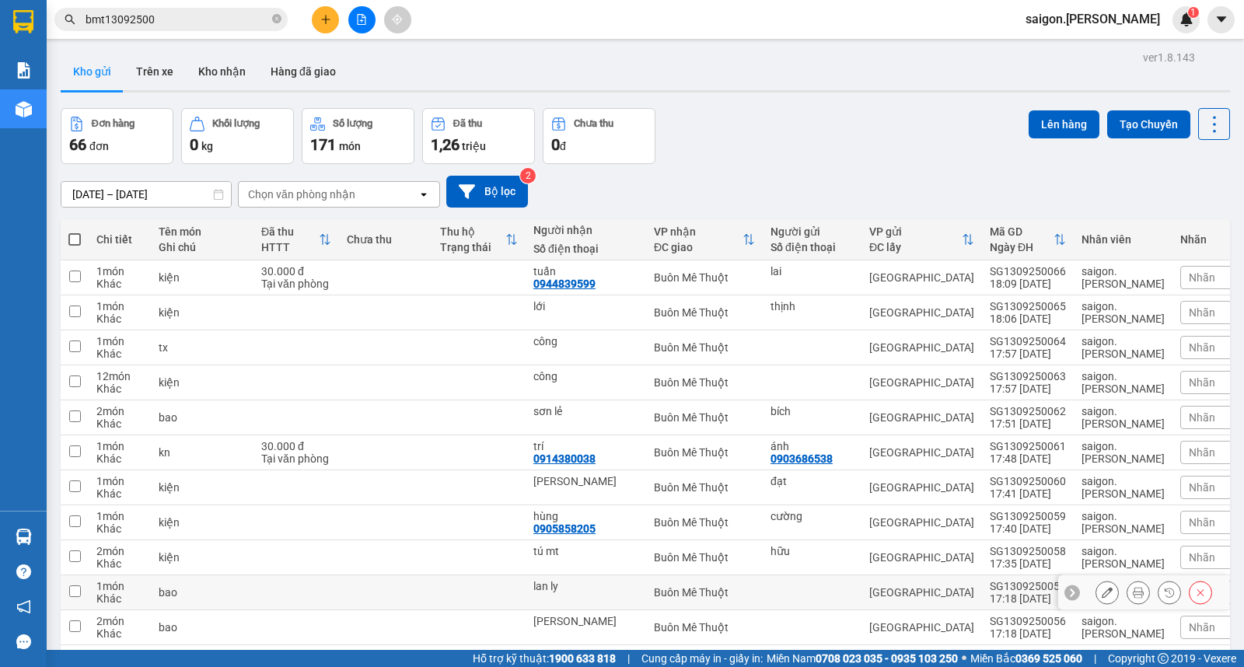
click at [1097, 579] on button at bounding box center [1108, 592] width 22 height 27
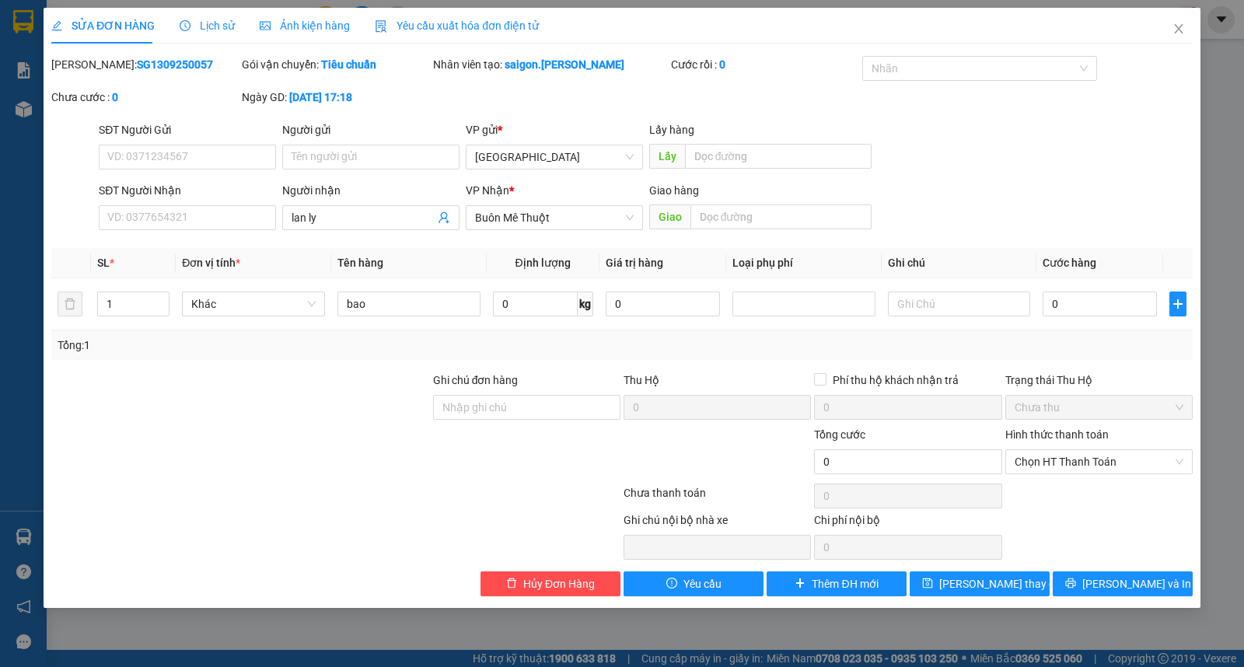
drag, startPoint x: 348, startPoint y: 221, endPoint x: 21, endPoint y: 241, distance: 328.1
click at [128, 237] on div "Total Paid Fee 0 Total UnPaid Fee 0 Cash Collection Total Fee Mã ĐH: SG13092500…" at bounding box center [622, 326] width 1142 height 541
click at [154, 293] on span "Increase Value" at bounding box center [160, 299] width 17 height 14
click at [406, 303] on input "bao" at bounding box center [409, 304] width 143 height 25
click at [994, 584] on span "[PERSON_NAME] thay đổi" at bounding box center [1002, 584] width 124 height 17
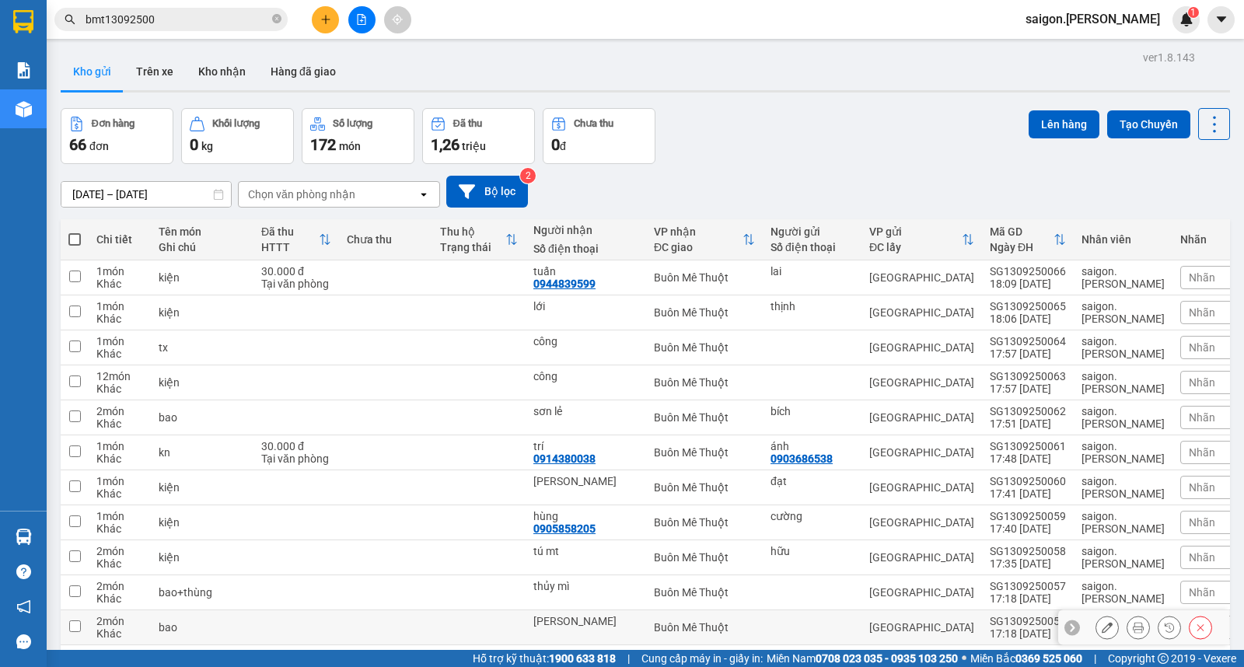
click at [1102, 622] on icon at bounding box center [1107, 627] width 11 height 11
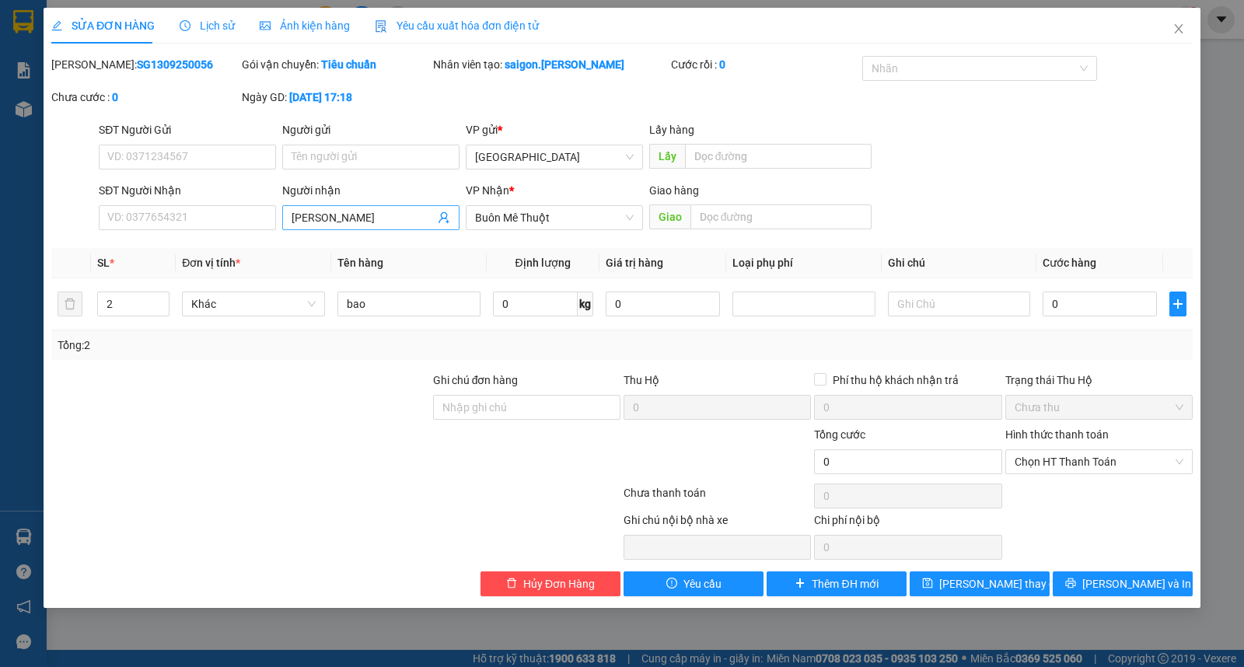
click at [358, 222] on input "[PERSON_NAME]" at bounding box center [363, 217] width 143 height 17
drag, startPoint x: 1160, startPoint y: 579, endPoint x: 1243, endPoint y: 321, distance: 270.6
click at [1160, 578] on button "[PERSON_NAME] và In" at bounding box center [1123, 584] width 140 height 25
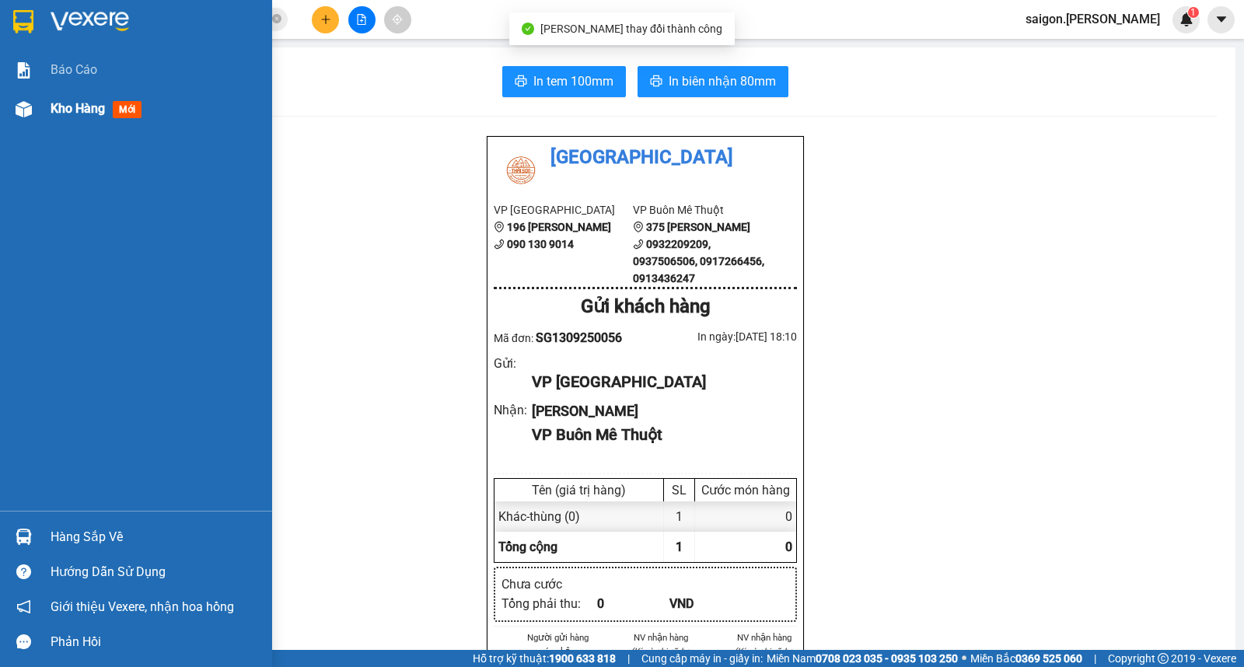
click at [84, 109] on span "Kho hàng" at bounding box center [78, 108] width 54 height 15
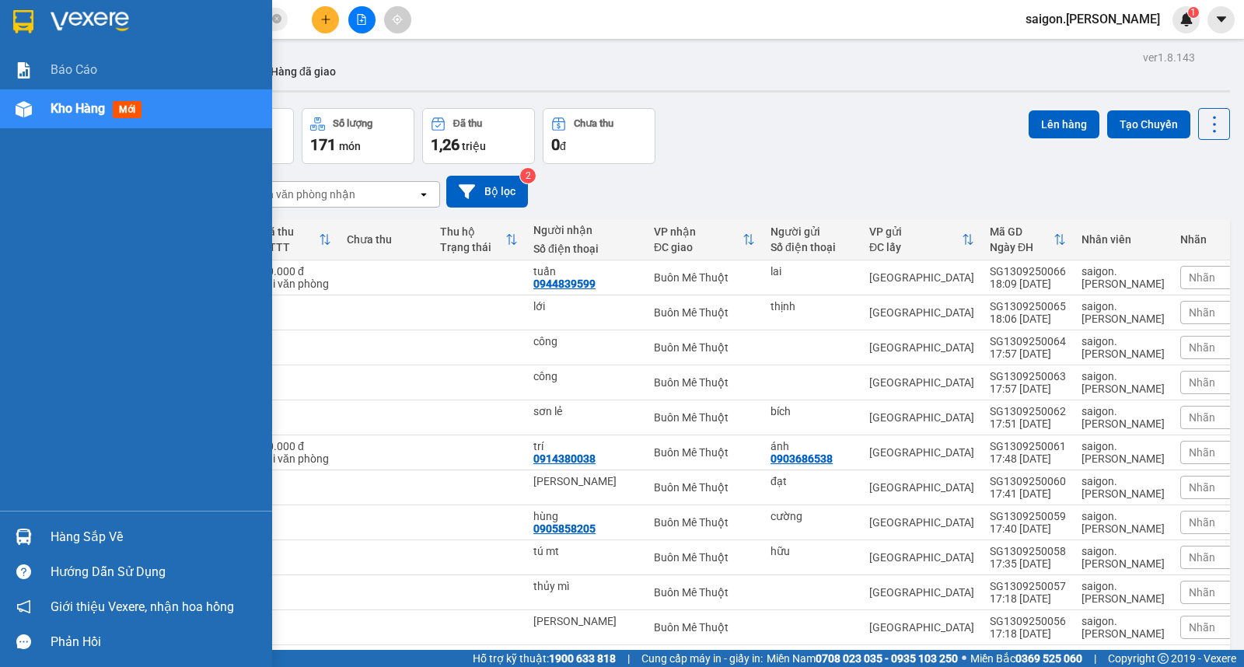
click at [24, 533] on img at bounding box center [24, 537] width 16 height 16
click at [6, 299] on div "Báo cáo Kho hàng mới Hàng sắp về Hướng dẫn sử dụng Giới thiệu Vexere, nhận hoa …" at bounding box center [136, 333] width 272 height 667
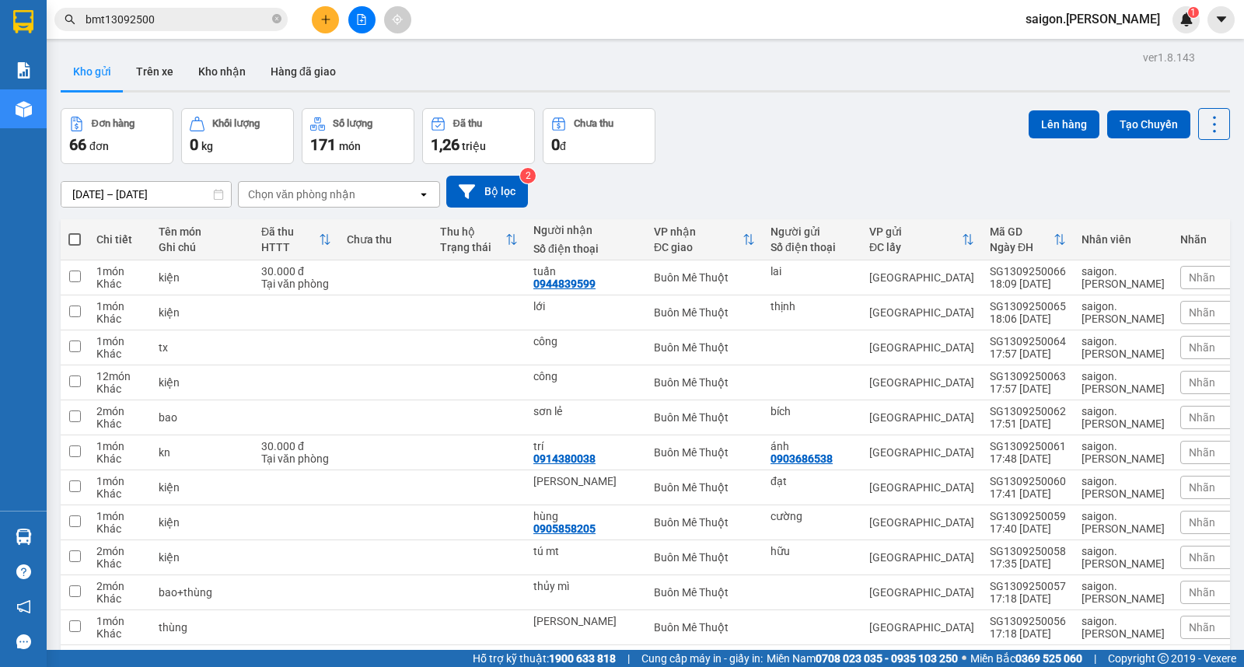
click at [322, 16] on icon "plus" at bounding box center [325, 19] width 11 height 11
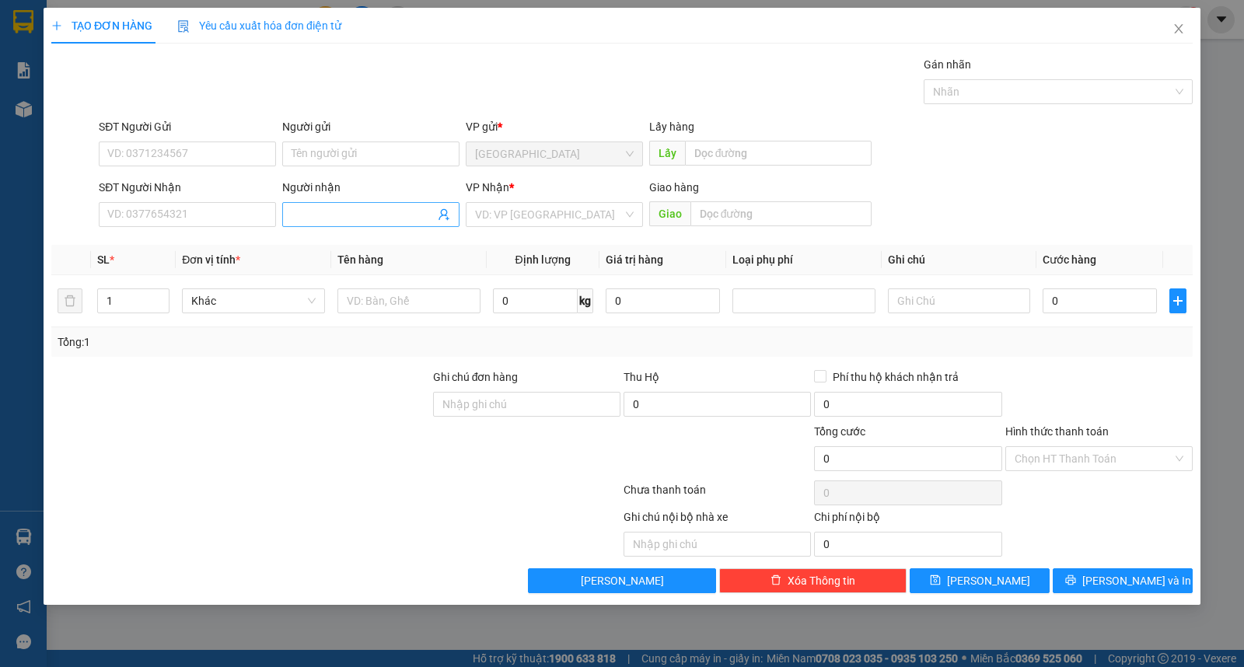
drag, startPoint x: 308, startPoint y: 242, endPoint x: 337, endPoint y: 205, distance: 47.1
click at [310, 240] on div "Transit Pickup Surcharge Ids Transit Deliver Surcharge Ids Transit Deliver Surc…" at bounding box center [622, 324] width 1142 height 537
click at [337, 205] on span at bounding box center [370, 214] width 177 height 25
drag, startPoint x: 1097, startPoint y: 581, endPoint x: 1183, endPoint y: 456, distance: 152.1
click at [1076, 579] on icon "printer" at bounding box center [1071, 580] width 11 height 11
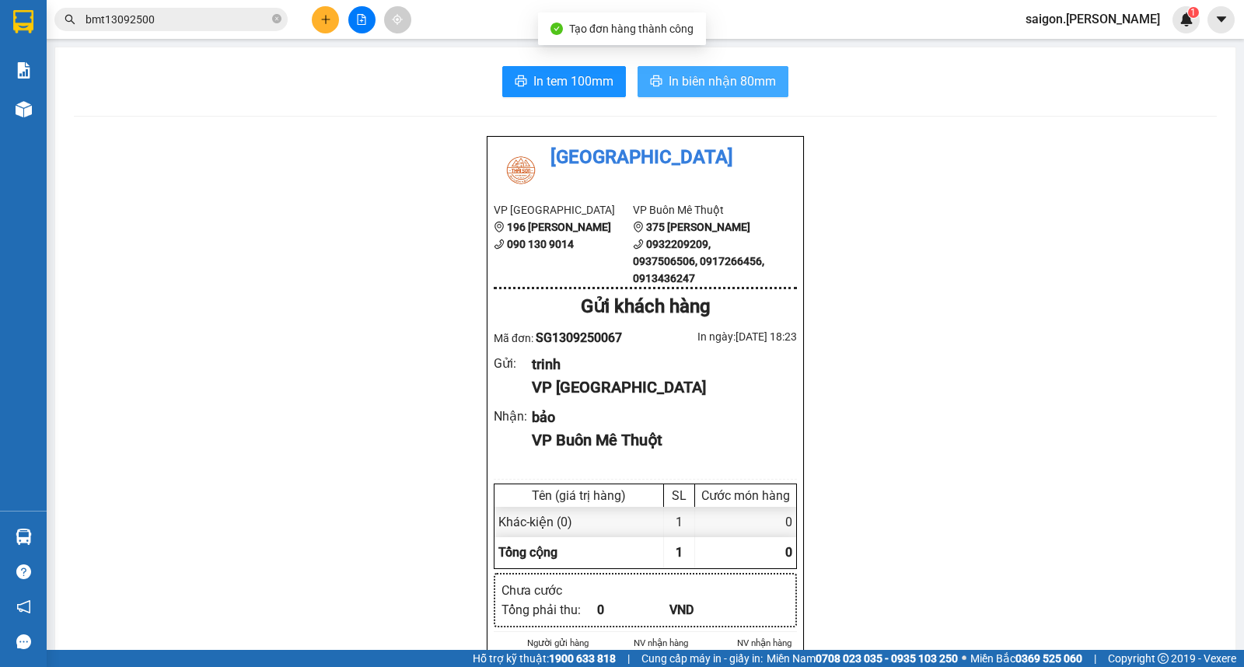
click at [755, 82] on span "In biên nhận 80mm" at bounding box center [722, 81] width 107 height 19
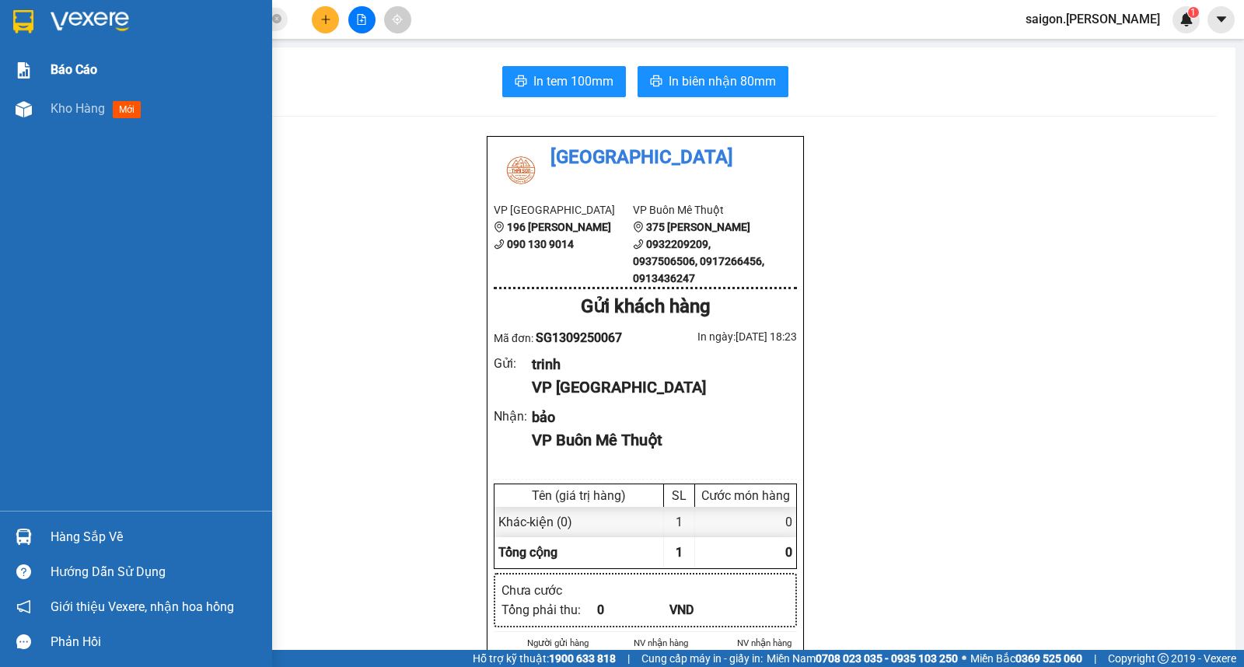
click at [10, 143] on div "Báo cáo Kho hàng mới" at bounding box center [136, 281] width 272 height 460
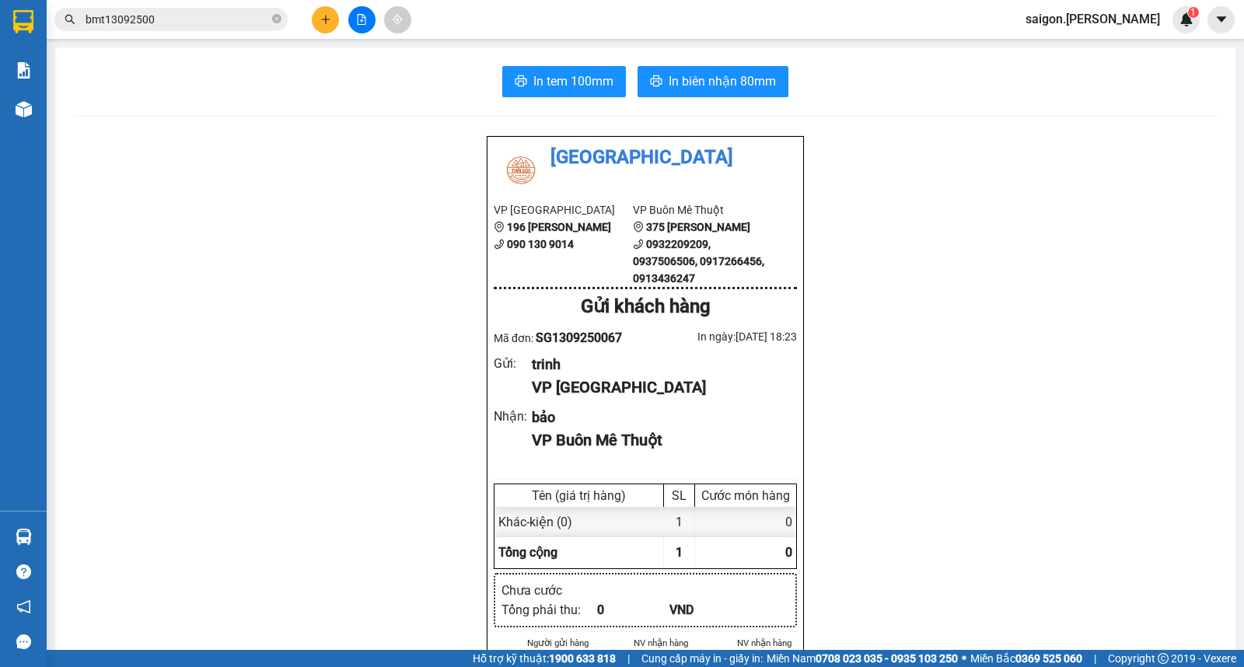
click at [331, 20] on icon "plus" at bounding box center [325, 19] width 11 height 11
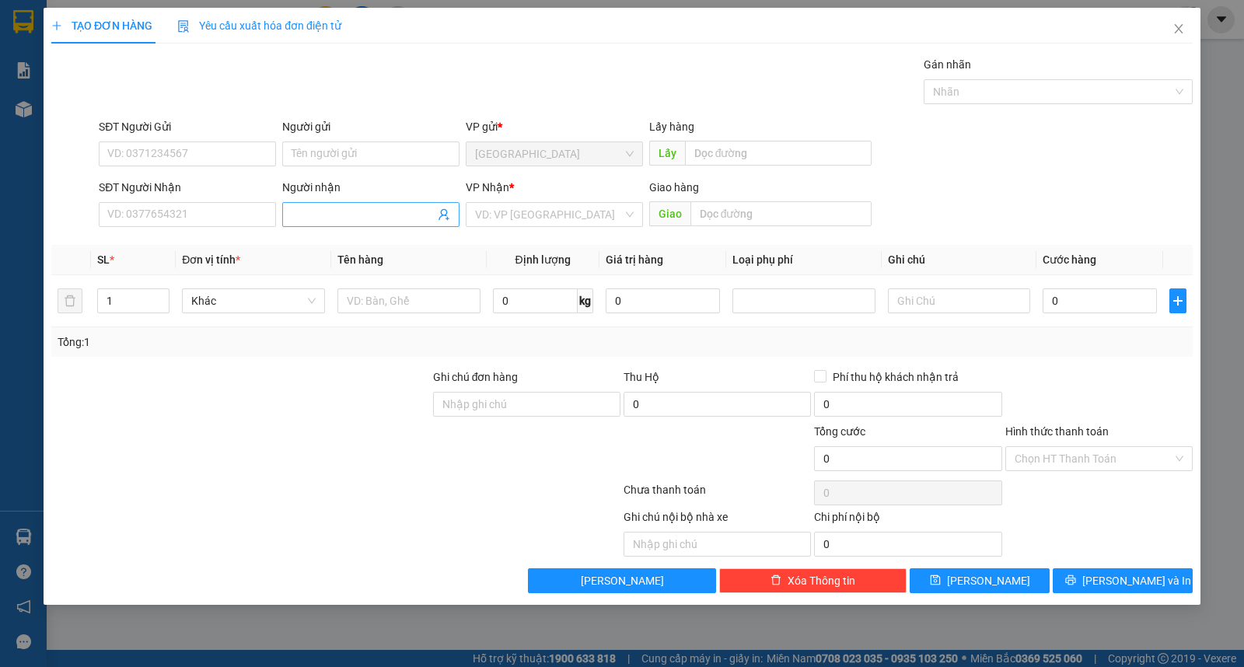
click at [324, 227] on span at bounding box center [370, 214] width 177 height 25
click at [1111, 453] on input "Hình thức thanh toán" at bounding box center [1094, 458] width 158 height 23
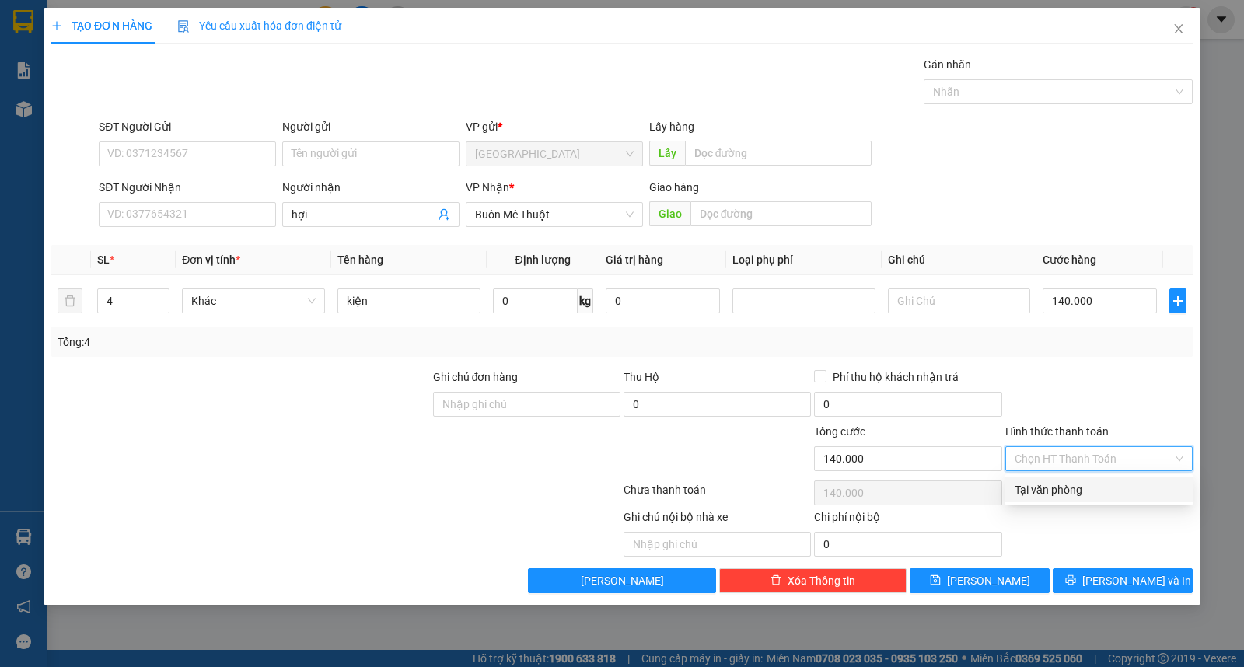
click at [1107, 488] on div "Tại văn phòng" at bounding box center [1099, 489] width 169 height 17
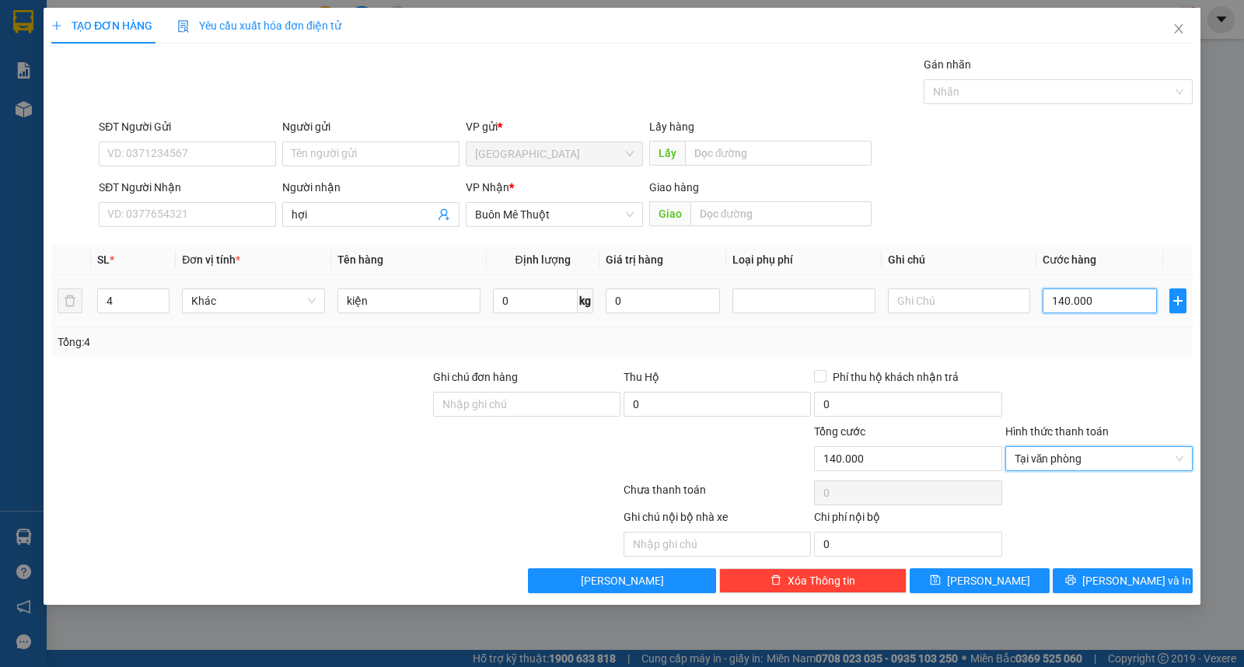
click at [1070, 306] on input "140.000" at bounding box center [1100, 301] width 114 height 25
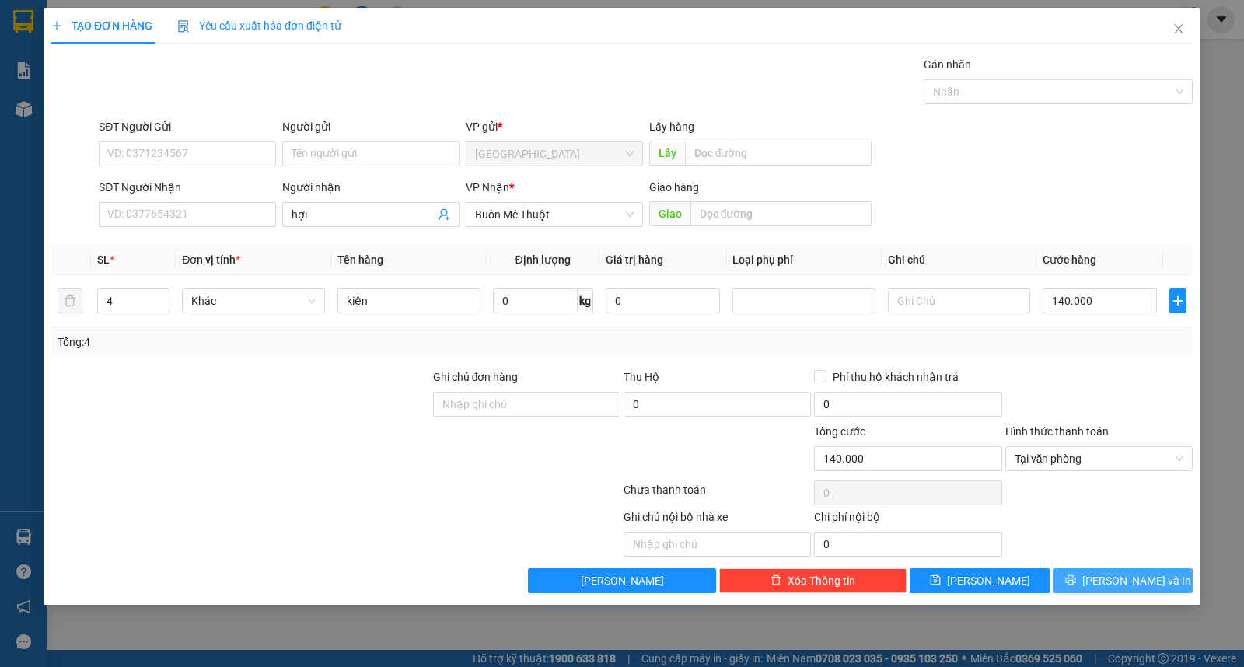
click at [1076, 579] on icon "printer" at bounding box center [1071, 580] width 11 height 11
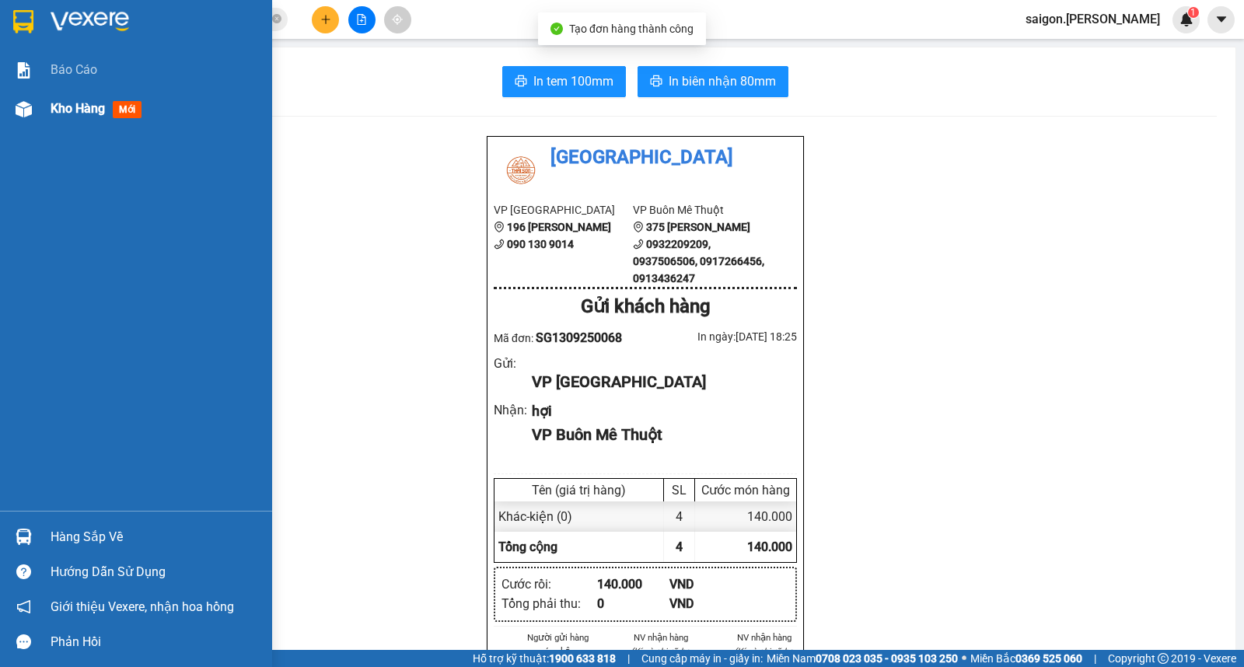
click at [97, 110] on span "Kho hàng" at bounding box center [78, 108] width 54 height 15
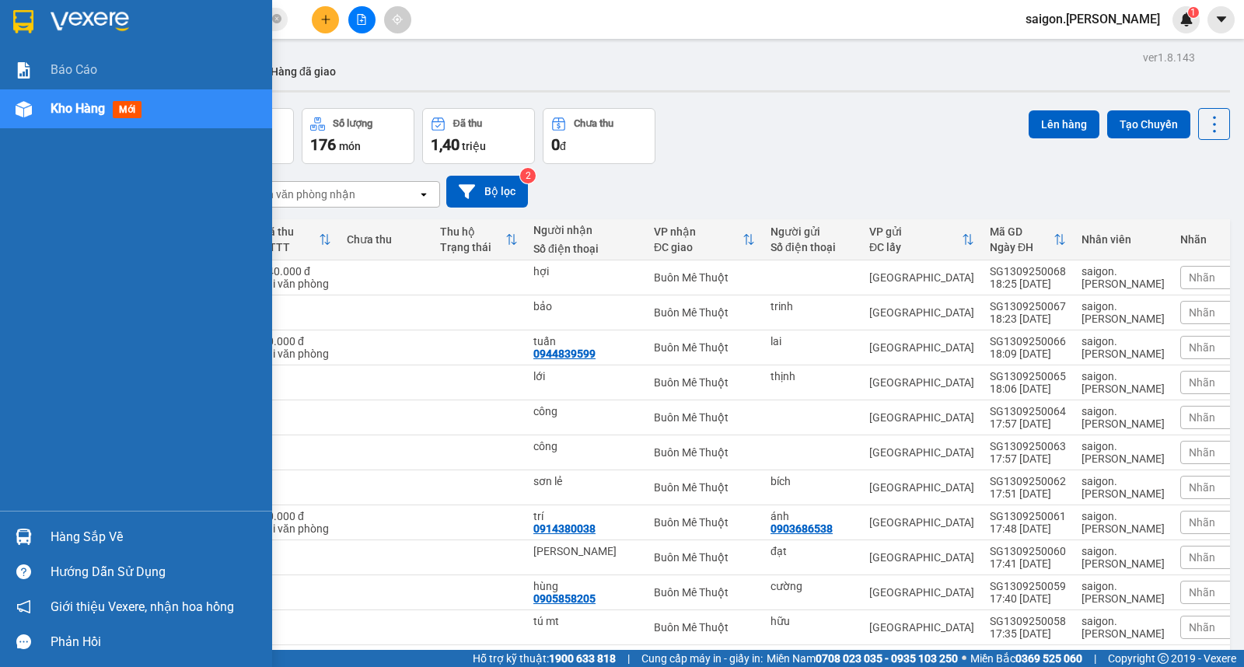
click at [24, 534] on img at bounding box center [24, 537] width 16 height 16
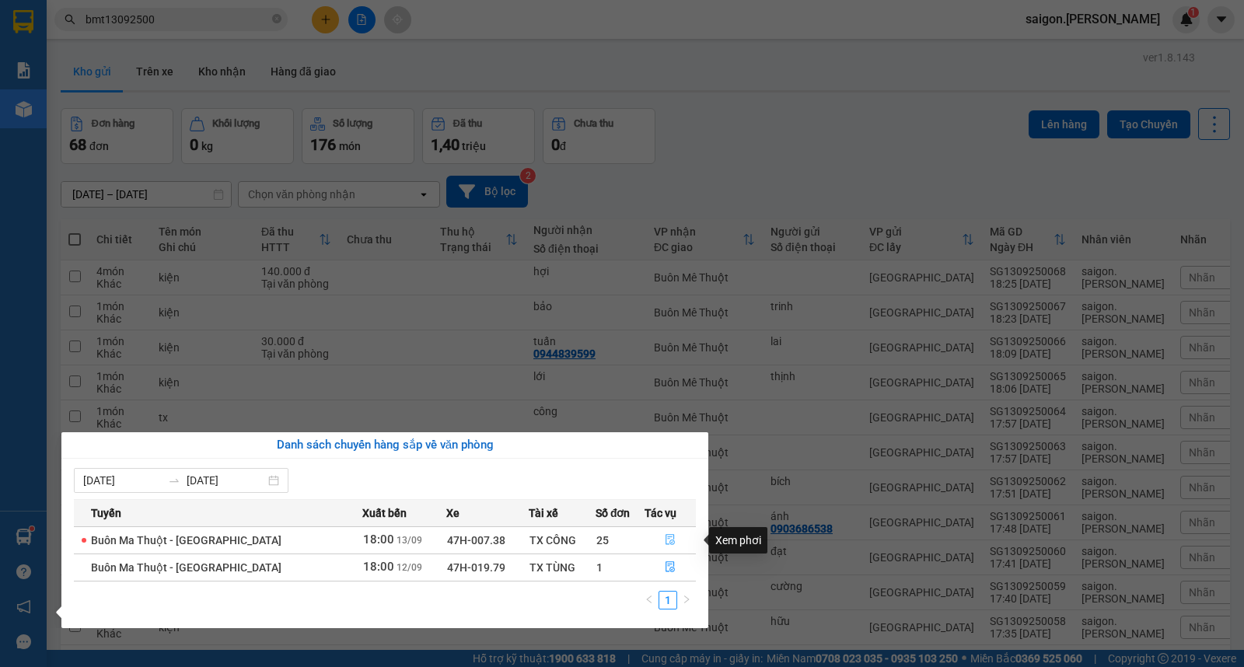
click at [665, 541] on icon "file-done" at bounding box center [670, 539] width 11 height 11
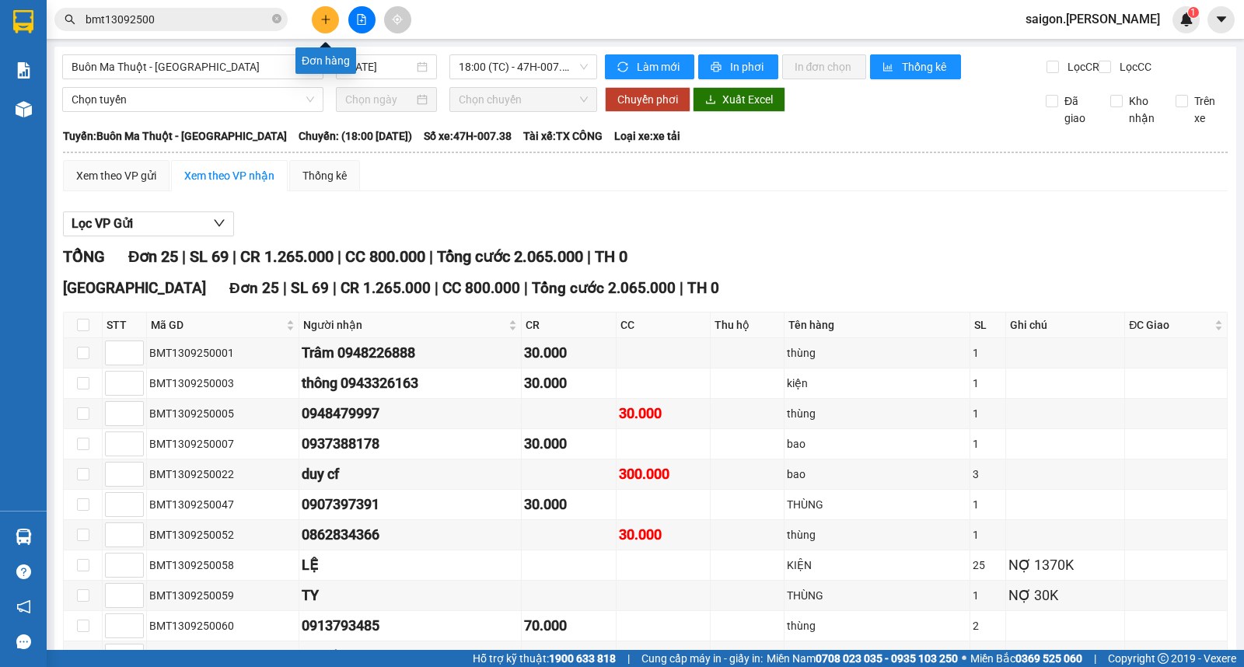
click at [330, 19] on icon "plus" at bounding box center [325, 19] width 11 height 11
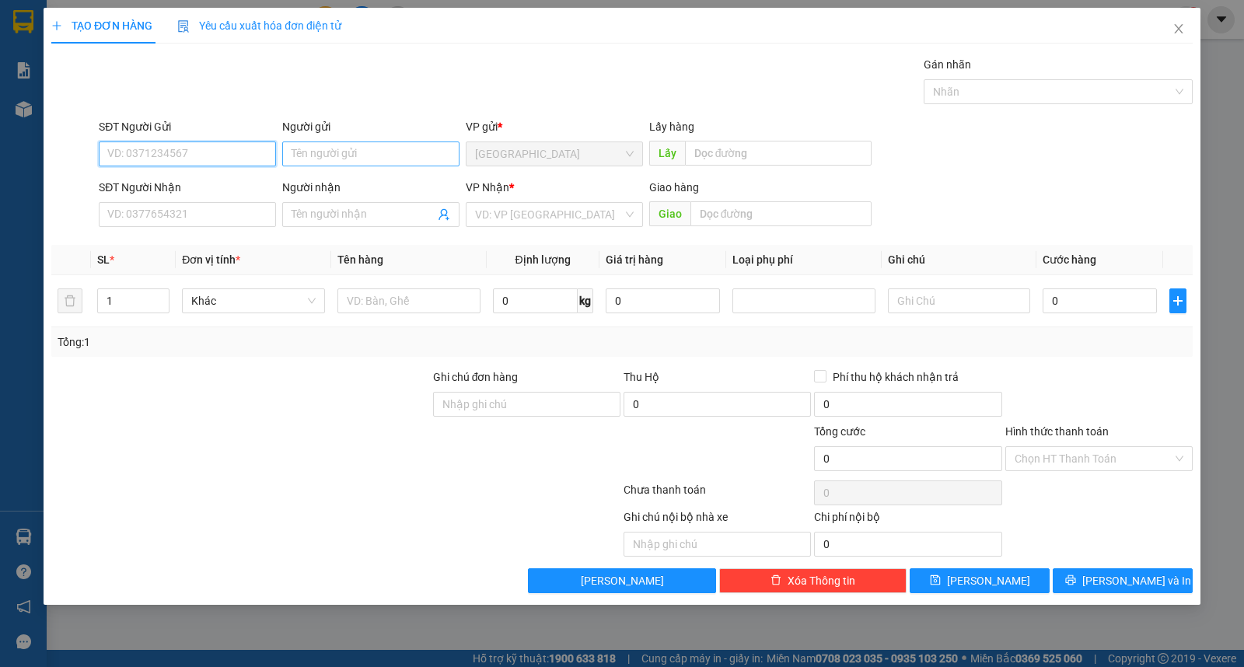
click at [341, 156] on input "Người gửi" at bounding box center [370, 154] width 177 height 25
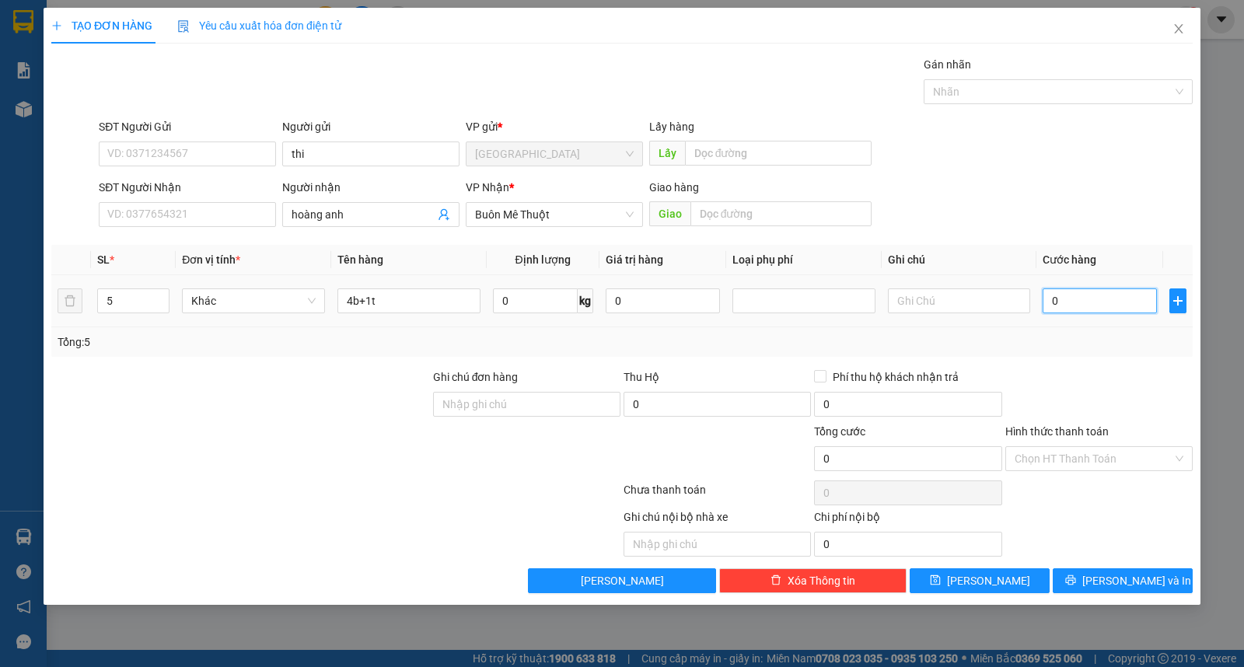
click at [1094, 299] on input "0" at bounding box center [1100, 301] width 114 height 25
drag, startPoint x: 1101, startPoint y: 453, endPoint x: 1122, endPoint y: 502, distance: 53.6
click at [1102, 457] on input "Hình thức thanh toán" at bounding box center [1094, 458] width 158 height 23
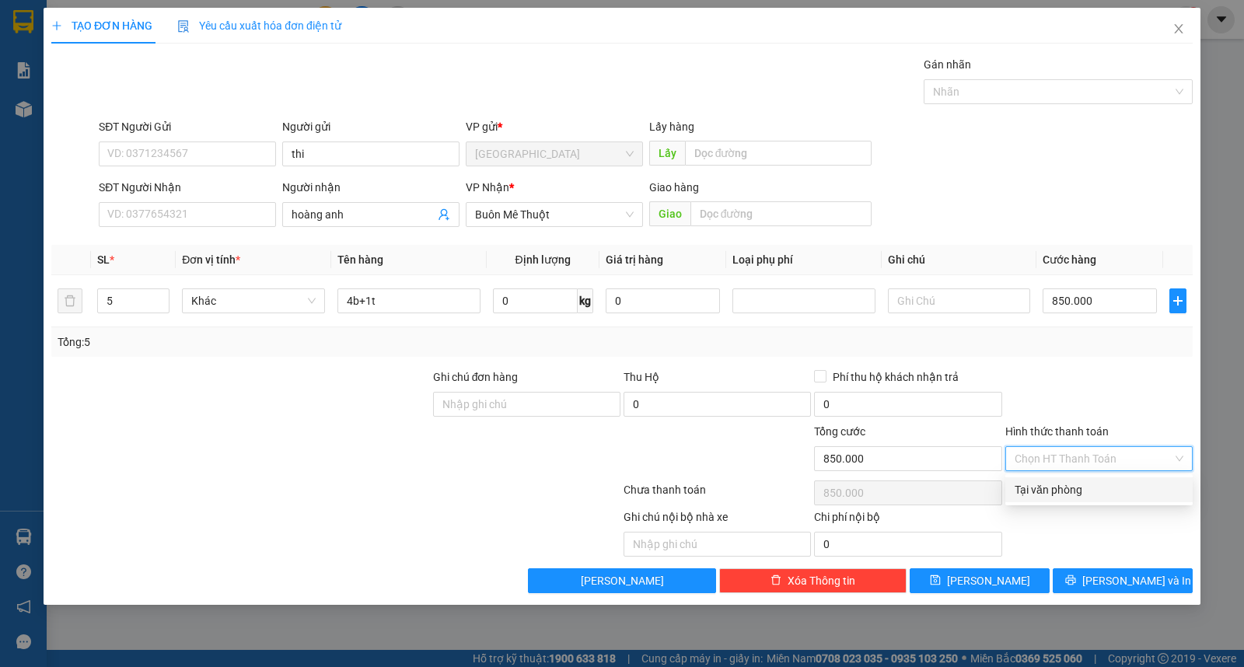
click at [1128, 507] on div "Chọn HT Thanh Toán" at bounding box center [1099, 493] width 191 height 31
click at [1109, 460] on input "Hình thức thanh toán" at bounding box center [1094, 458] width 158 height 23
drag, startPoint x: 1113, startPoint y: 484, endPoint x: 1123, endPoint y: 499, distance: 17.9
click at [1114, 486] on div "Tại văn phòng" at bounding box center [1099, 489] width 169 height 17
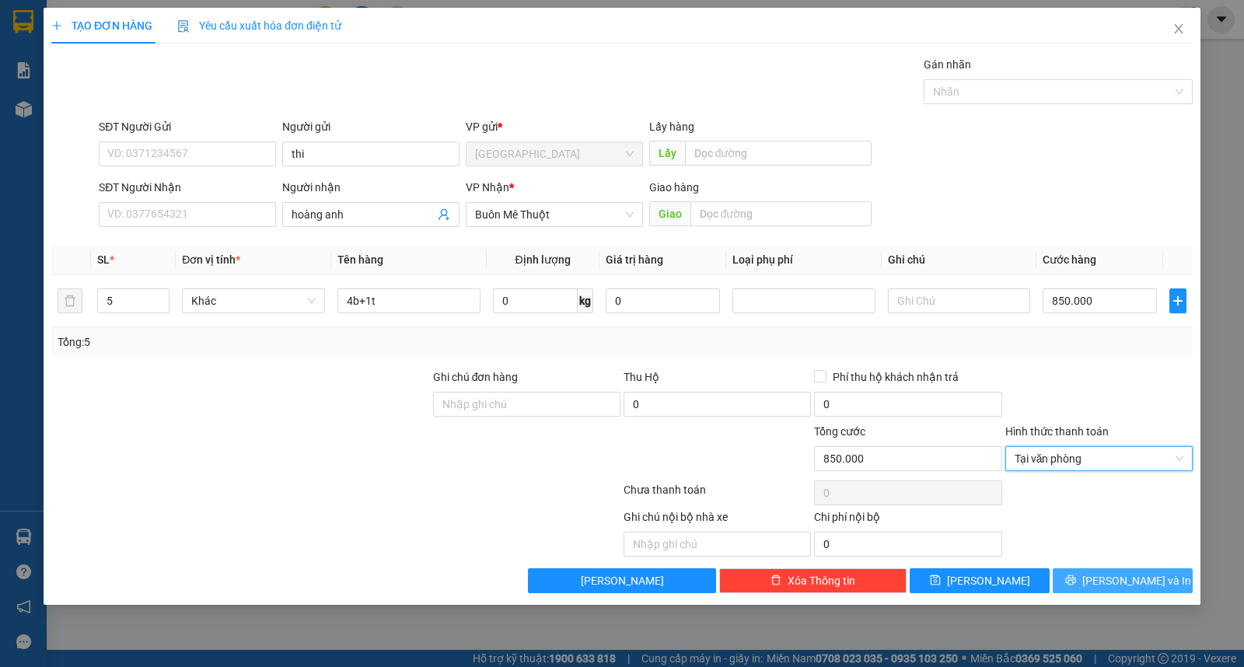
click at [1157, 576] on button "[PERSON_NAME] và In" at bounding box center [1123, 581] width 140 height 25
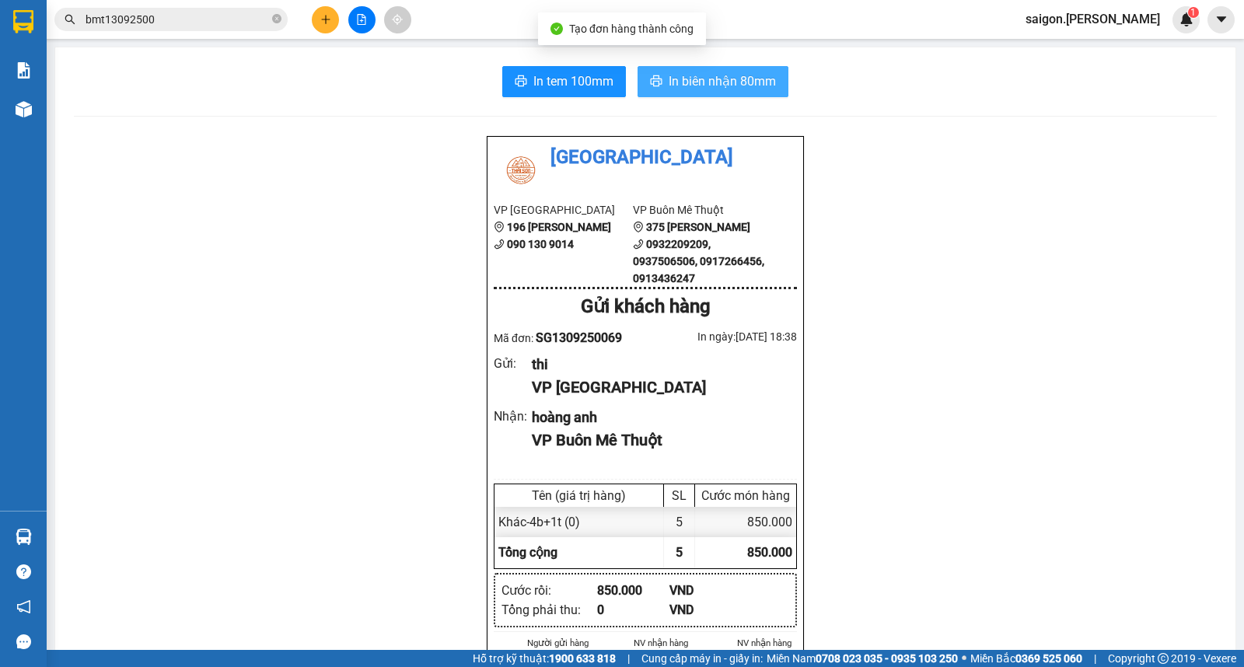
click at [772, 90] on button "In biên nhận 80mm" at bounding box center [713, 81] width 151 height 31
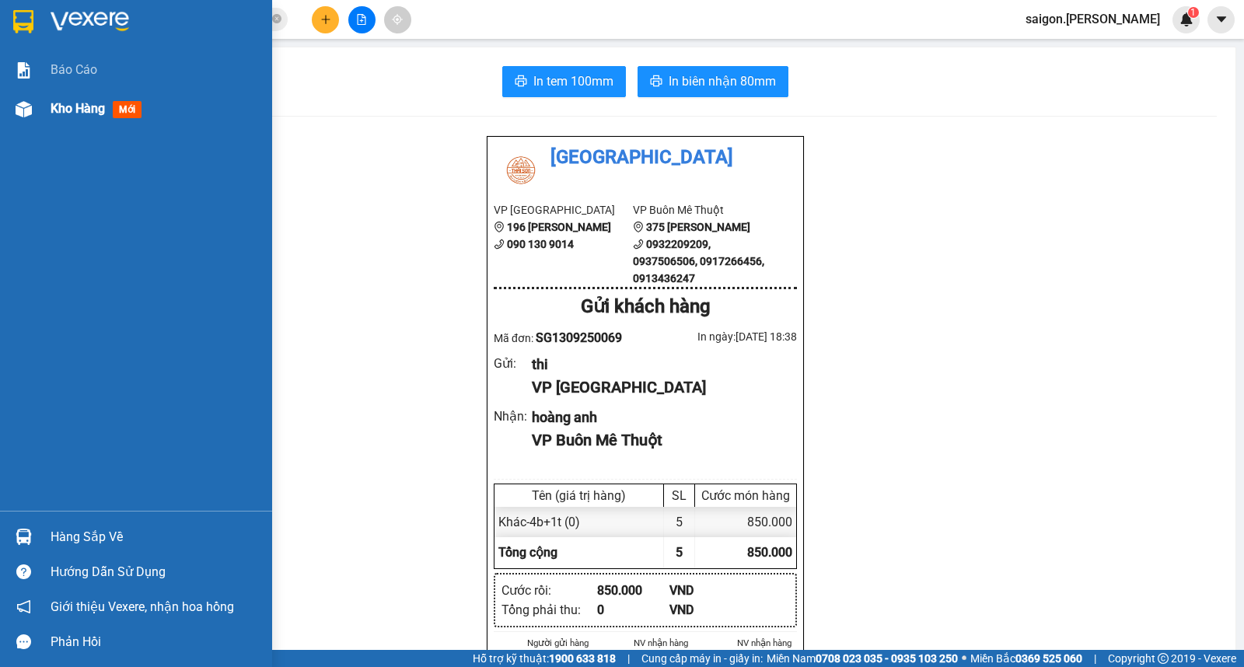
click at [75, 105] on span "Kho hàng" at bounding box center [78, 108] width 54 height 15
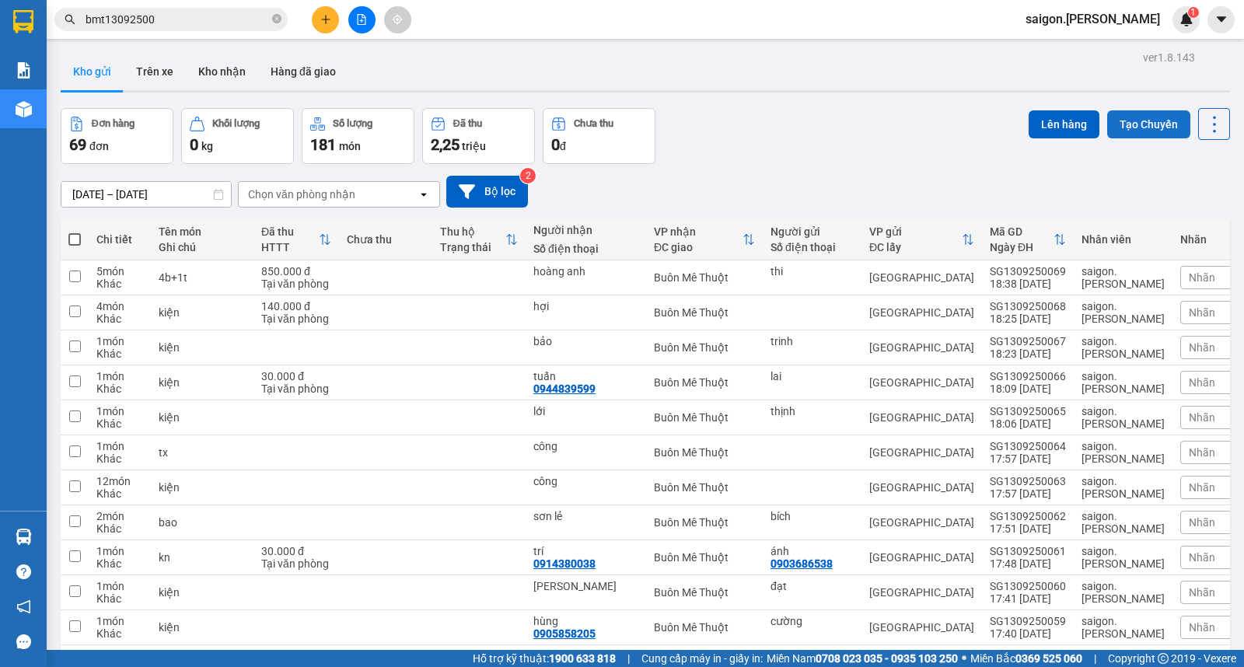
click at [1129, 132] on button "Tạo Chuyến" at bounding box center [1149, 124] width 83 height 28
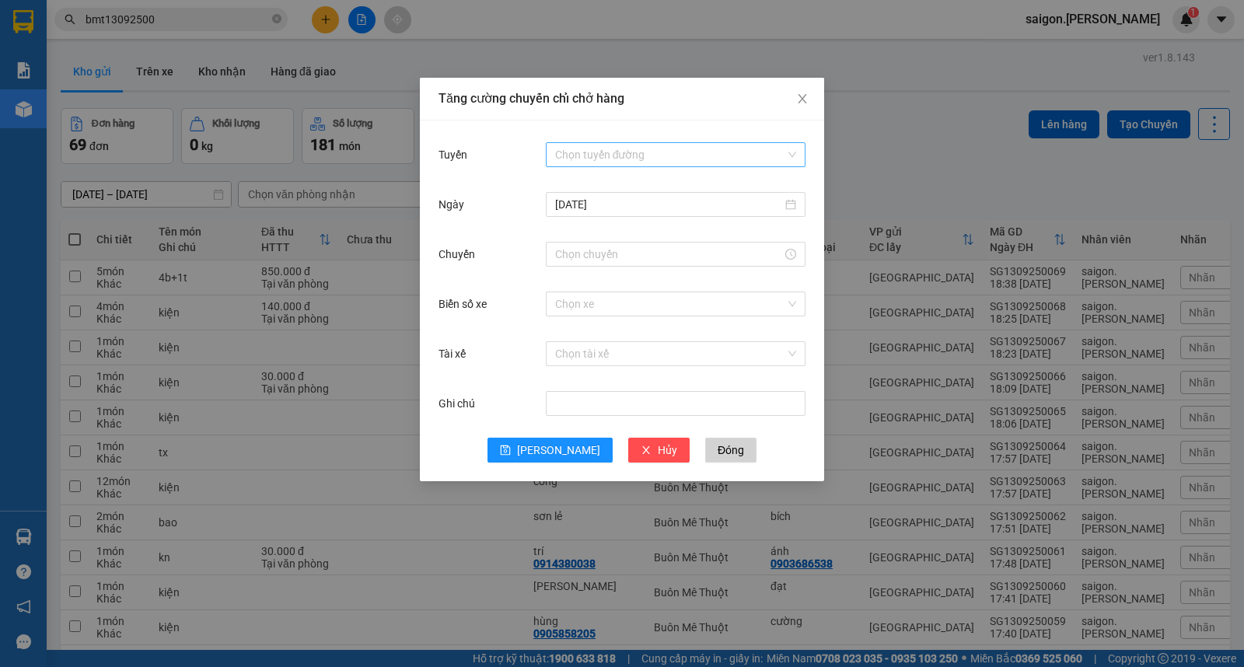
click at [576, 153] on input "Tuyến" at bounding box center [670, 154] width 230 height 23
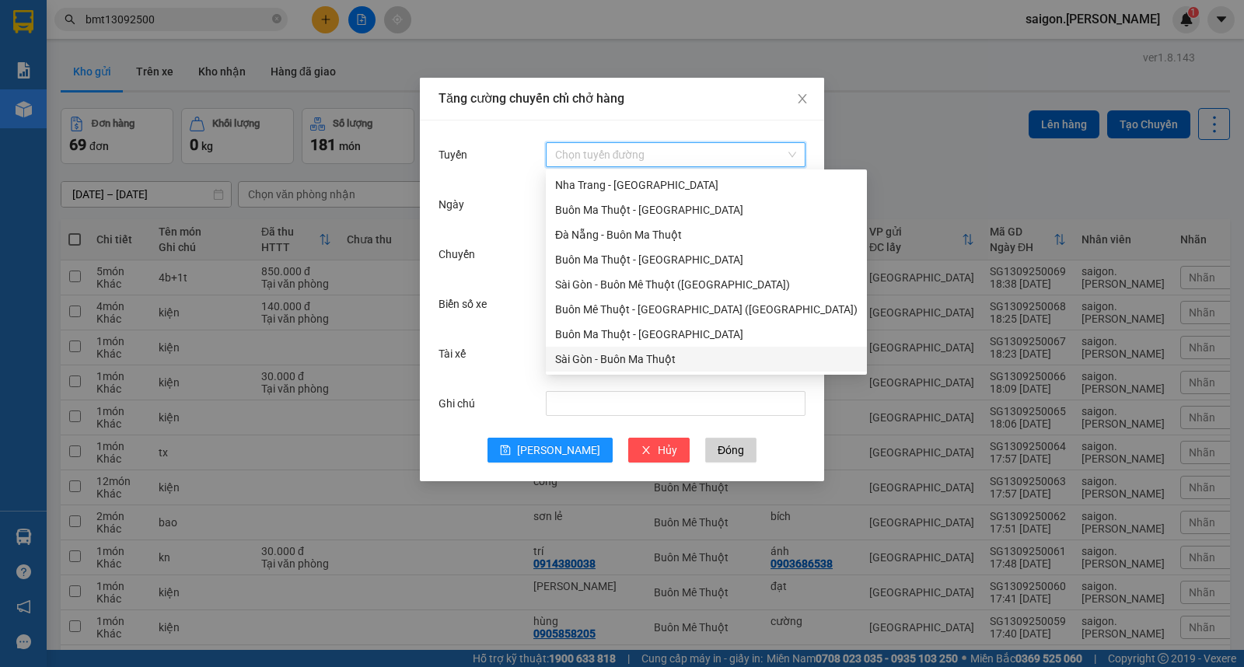
click at [595, 354] on div "Sài Gòn - Buôn Ma Thuột" at bounding box center [706, 359] width 303 height 17
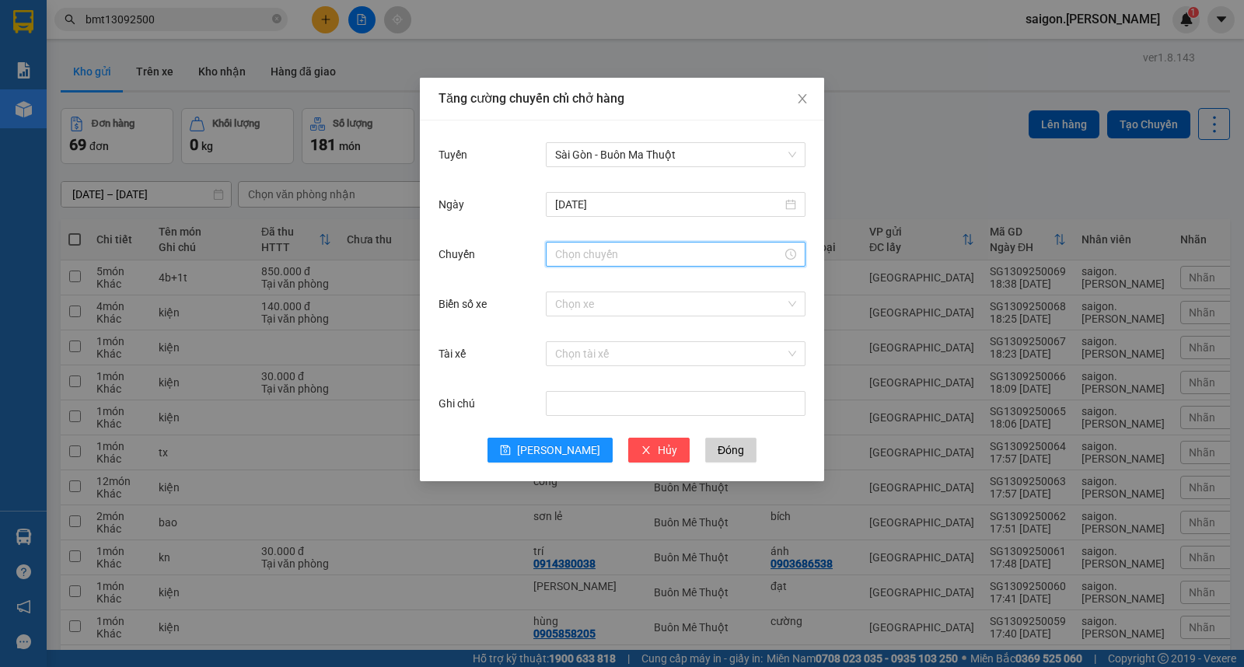
click at [601, 247] on input "Chuyến" at bounding box center [668, 254] width 227 height 17
drag, startPoint x: 555, startPoint y: 274, endPoint x: 561, endPoint y: 284, distance: 11.5
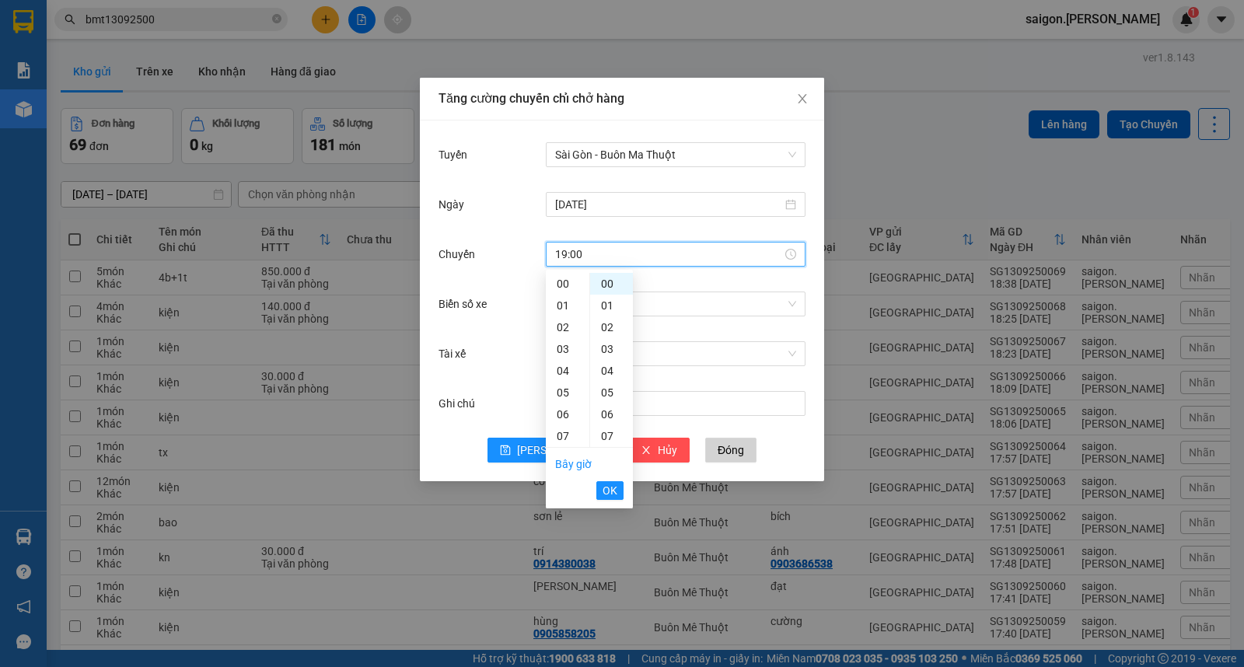
click at [609, 488] on span "OK" at bounding box center [610, 490] width 15 height 17
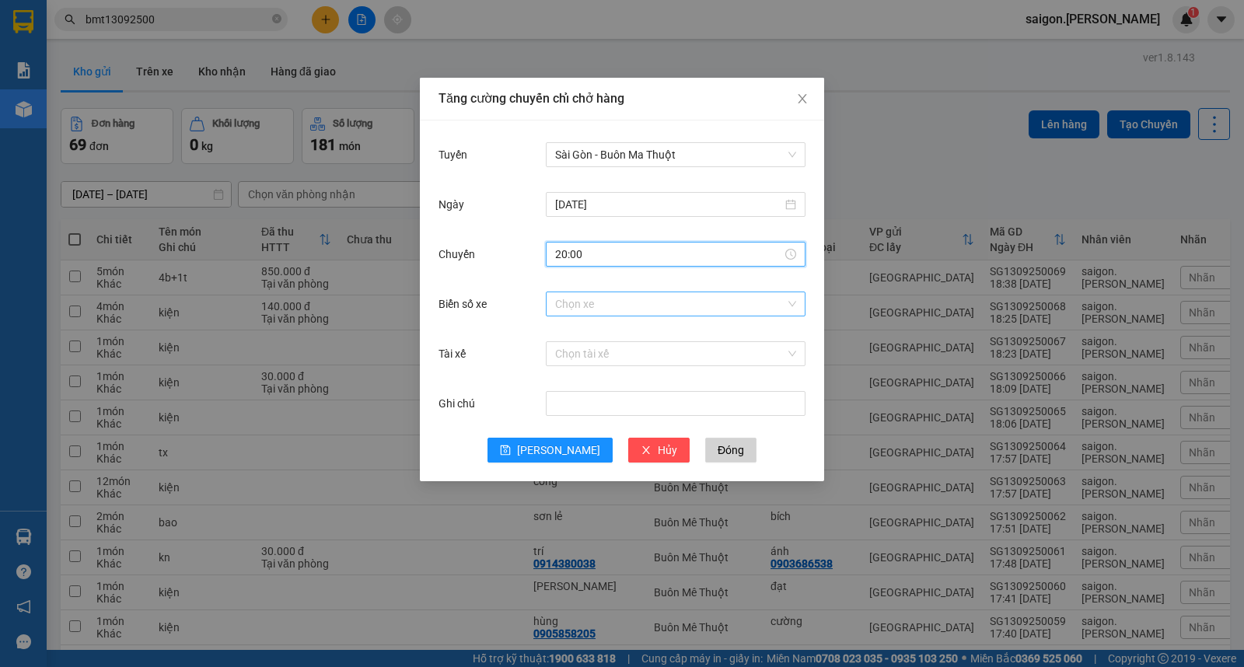
click at [572, 309] on input "Biển số xe" at bounding box center [670, 303] width 230 height 23
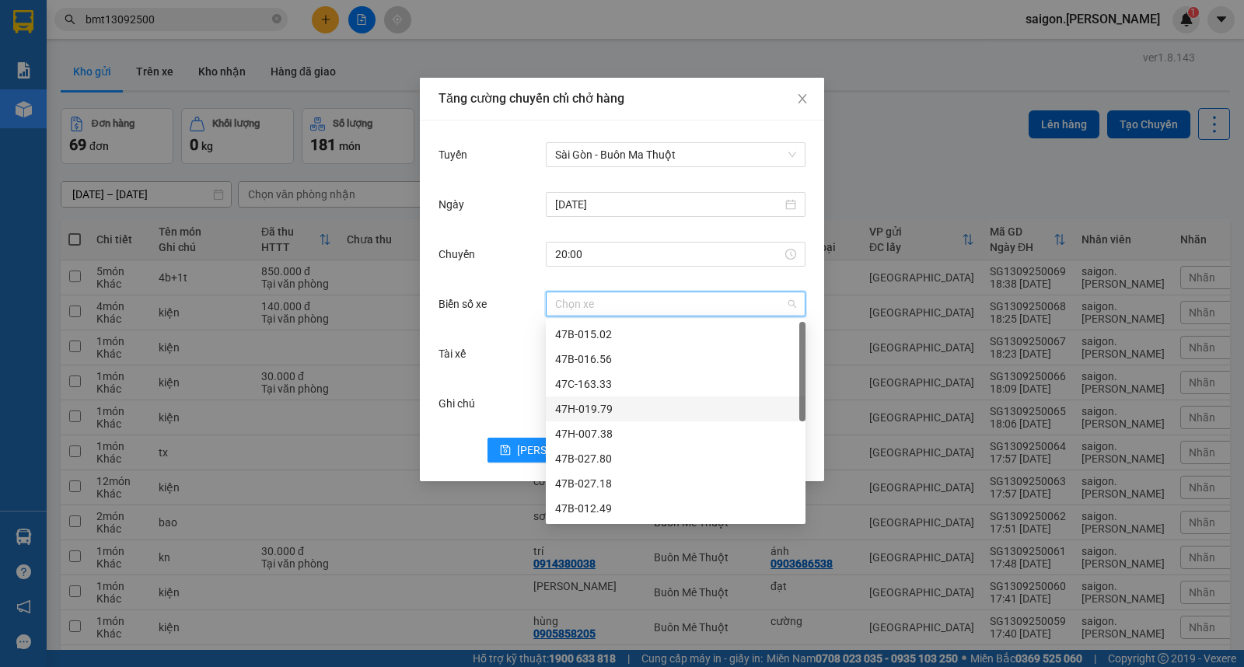
click at [586, 408] on div "47H-019.79" at bounding box center [675, 409] width 241 height 17
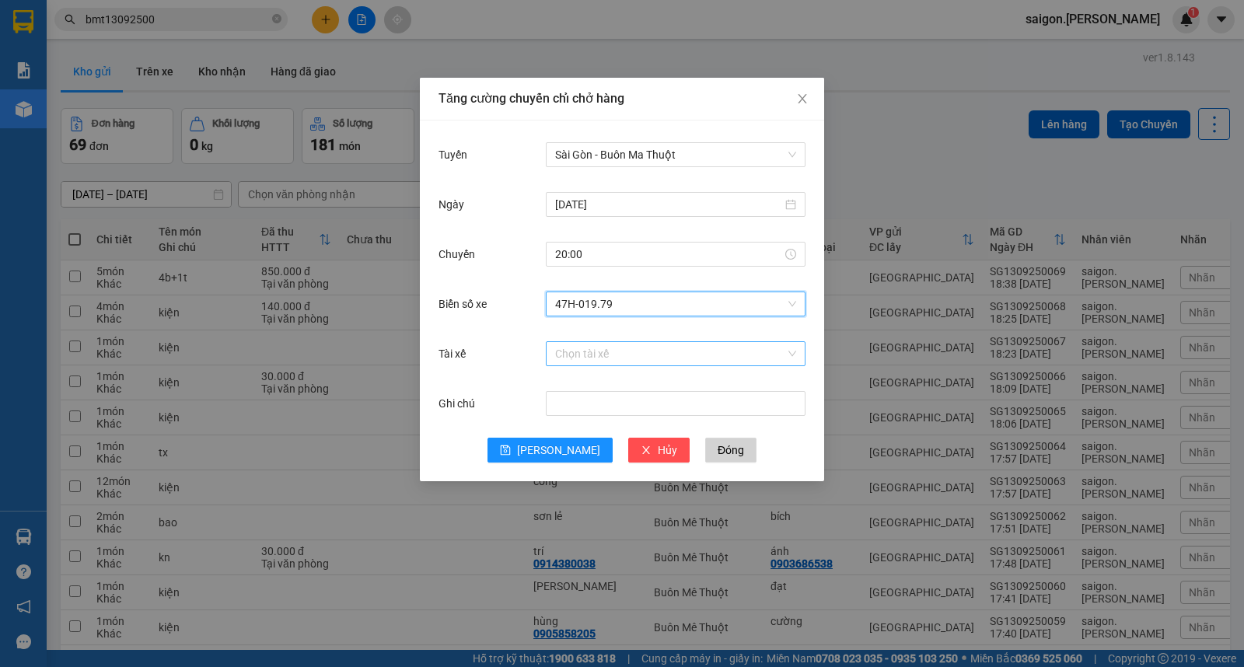
click at [569, 353] on input "Tài xế" at bounding box center [670, 353] width 230 height 23
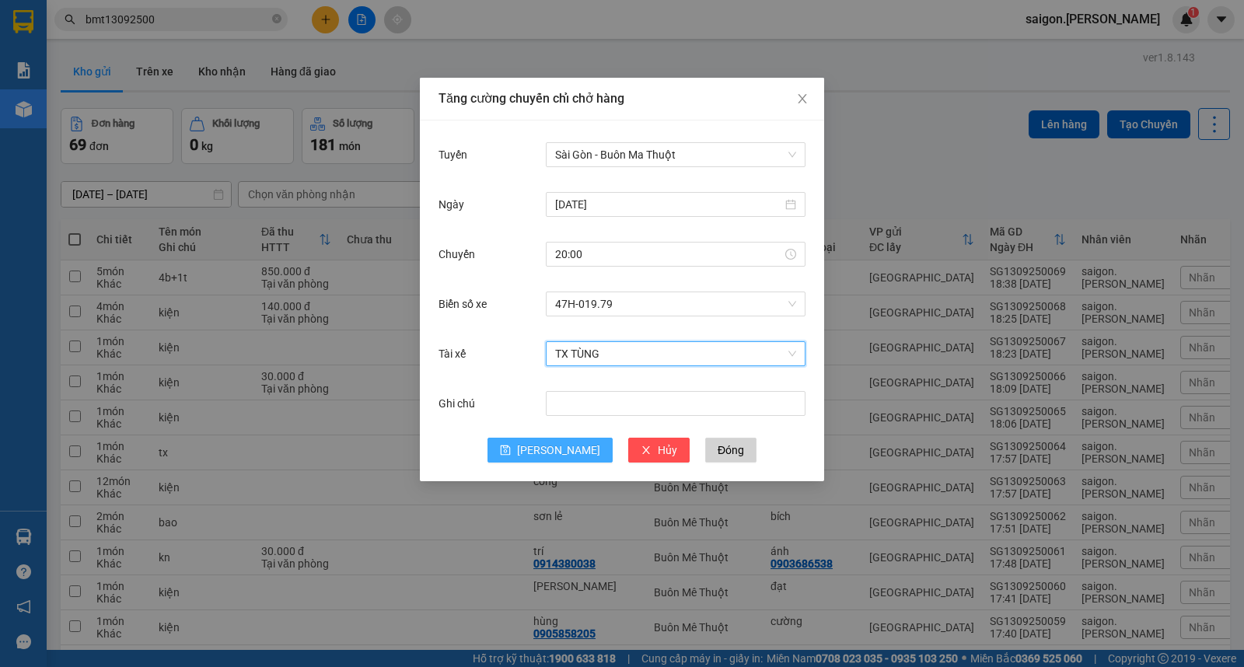
click at [545, 451] on button "[PERSON_NAME]" at bounding box center [550, 450] width 125 height 25
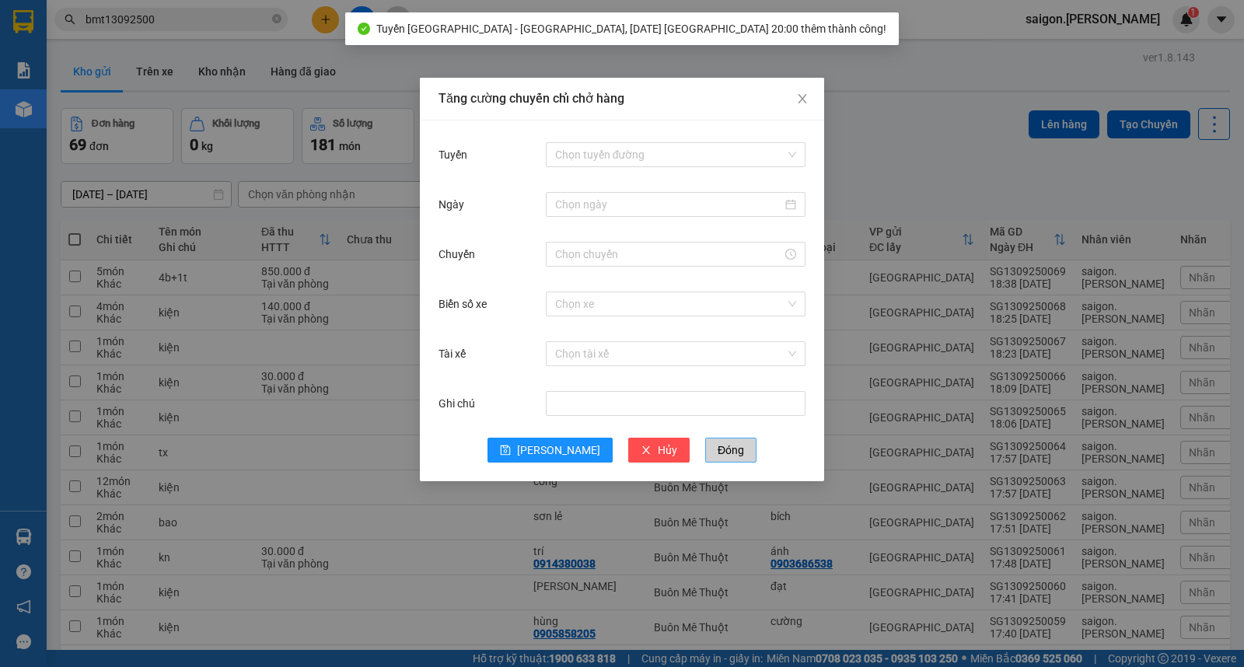
click at [718, 456] on span "Đóng" at bounding box center [731, 450] width 26 height 17
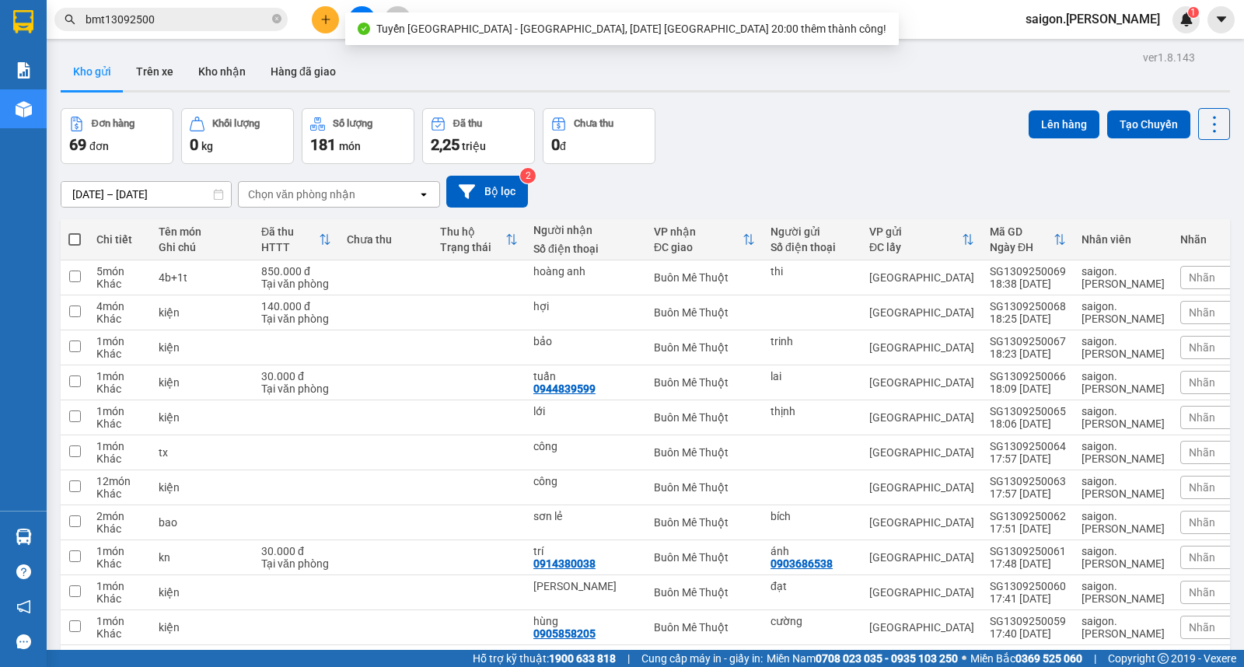
click at [75, 237] on span at bounding box center [74, 239] width 12 height 12
click at [75, 232] on input "checkbox" at bounding box center [75, 232] width 0 height 0
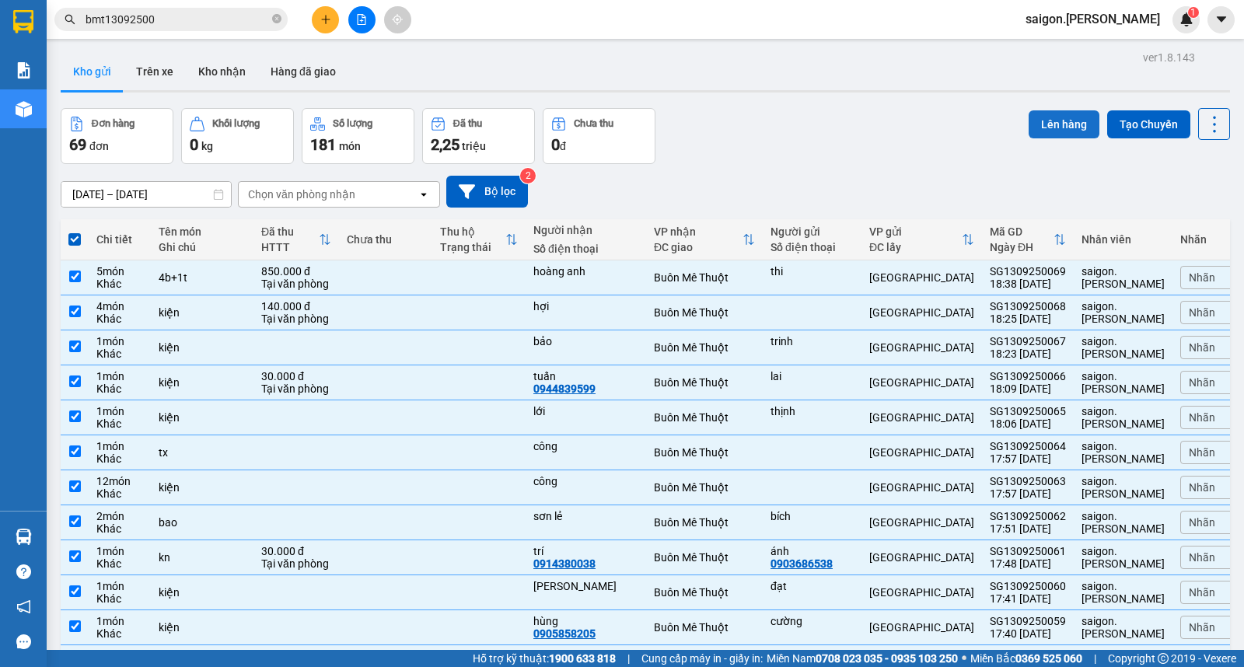
click at [1058, 128] on button "Lên hàng" at bounding box center [1064, 124] width 71 height 28
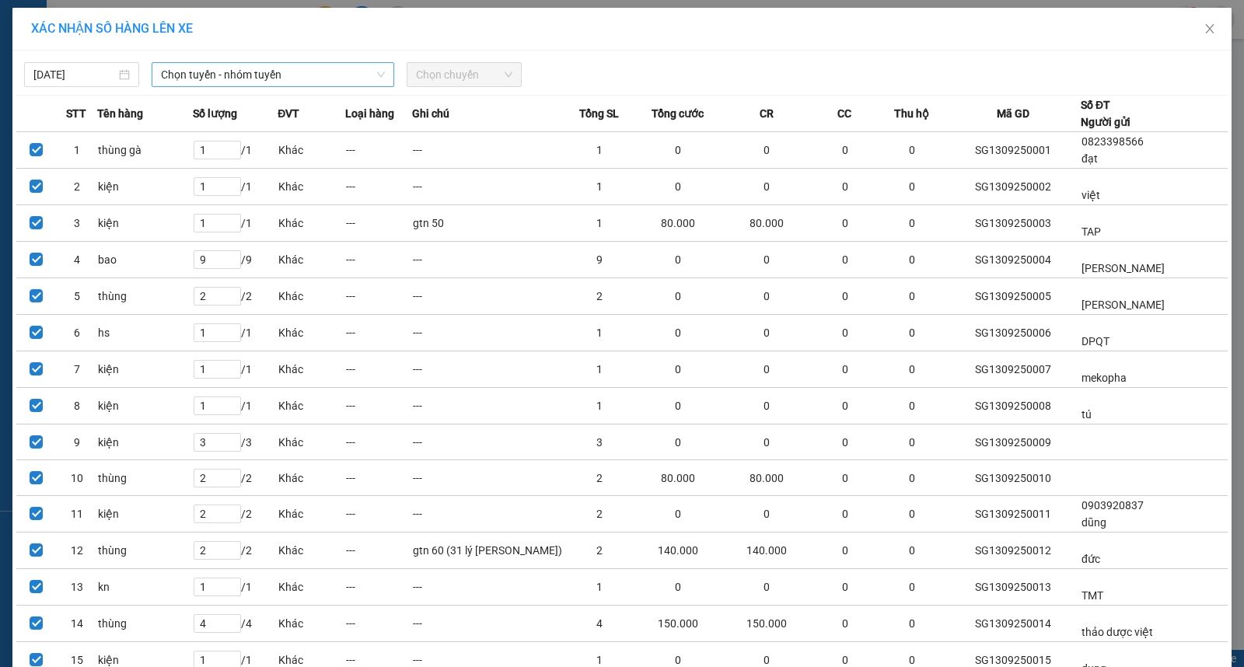
click at [259, 72] on span "Chọn tuyến - nhóm tuyến" at bounding box center [273, 74] width 224 height 23
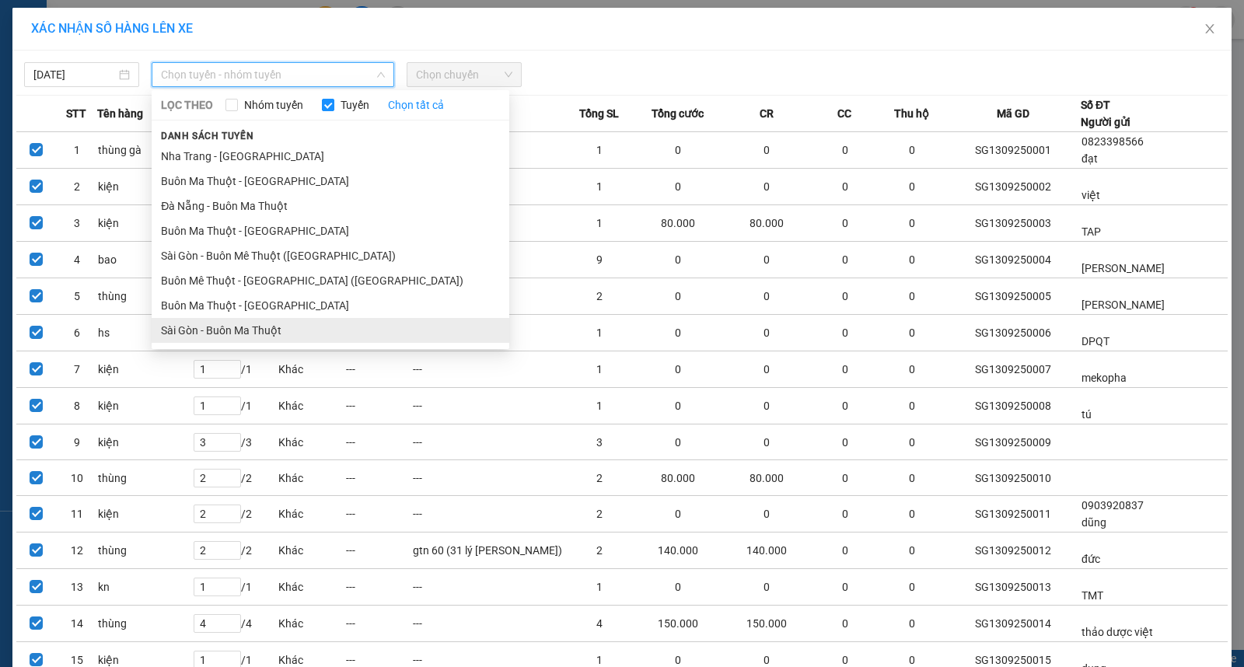
click at [242, 330] on li "Sài Gòn - Buôn Ma Thuột" at bounding box center [331, 330] width 358 height 25
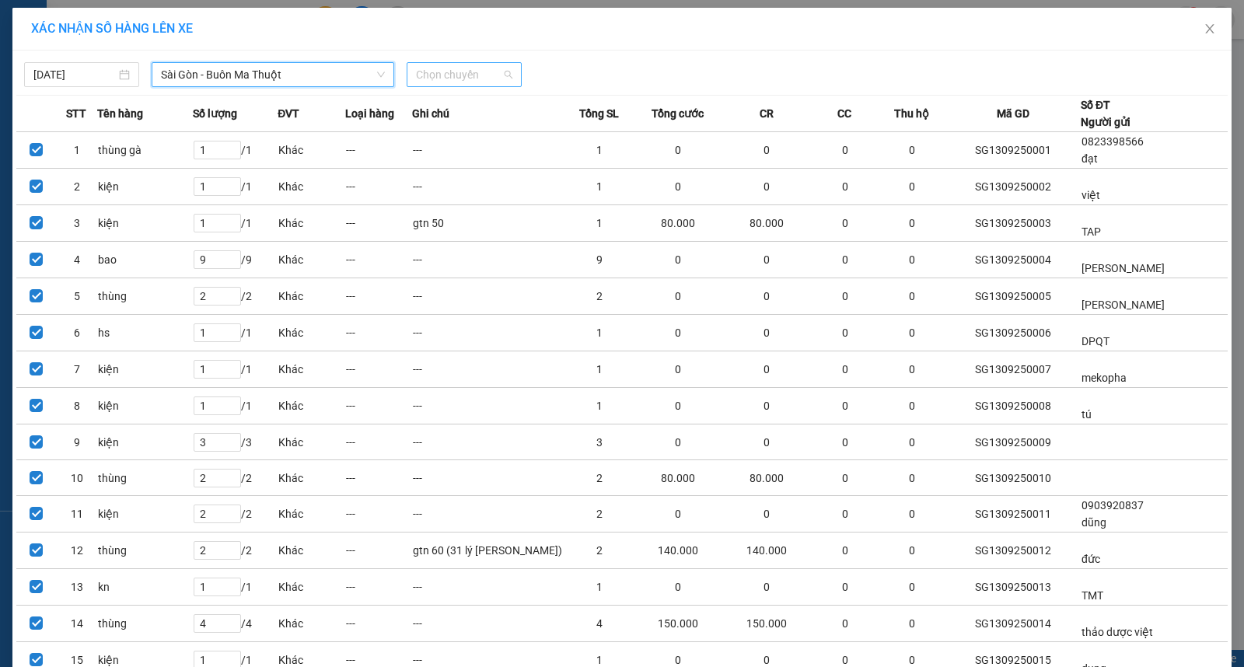
click at [464, 72] on span "Chọn chuyến" at bounding box center [464, 74] width 96 height 23
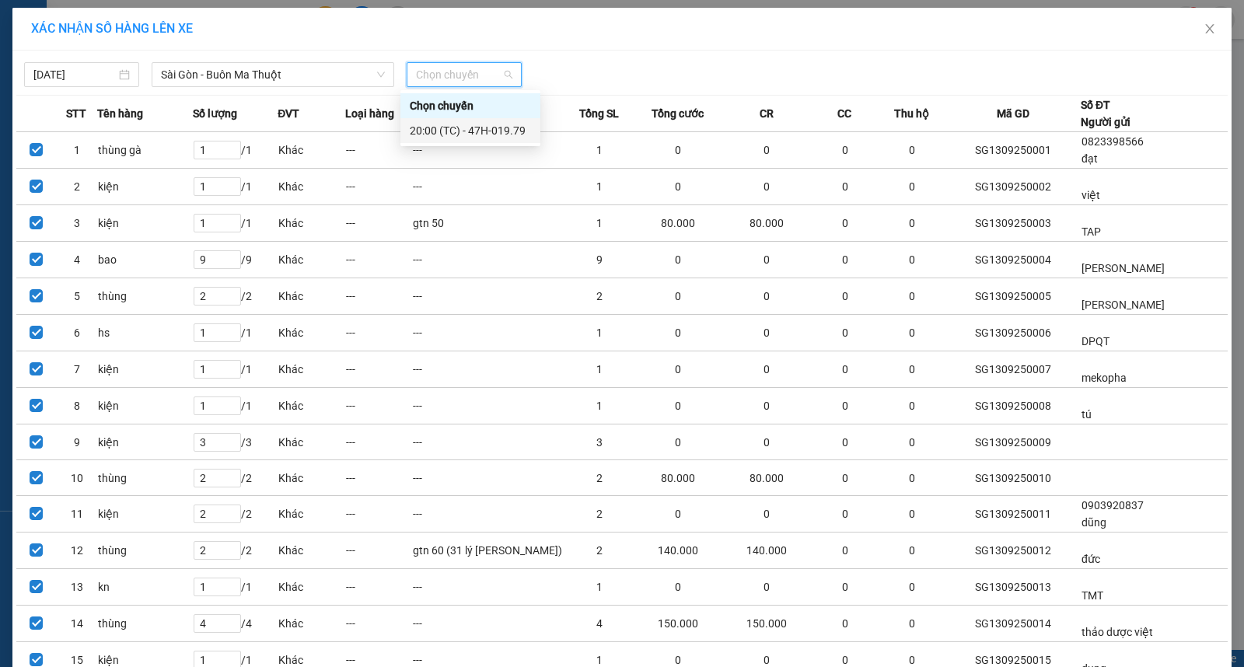
drag, startPoint x: 464, startPoint y: 127, endPoint x: 694, endPoint y: 103, distance: 231.5
click at [464, 126] on div "20:00 (TC) - 47H-019.79" at bounding box center [470, 130] width 121 height 17
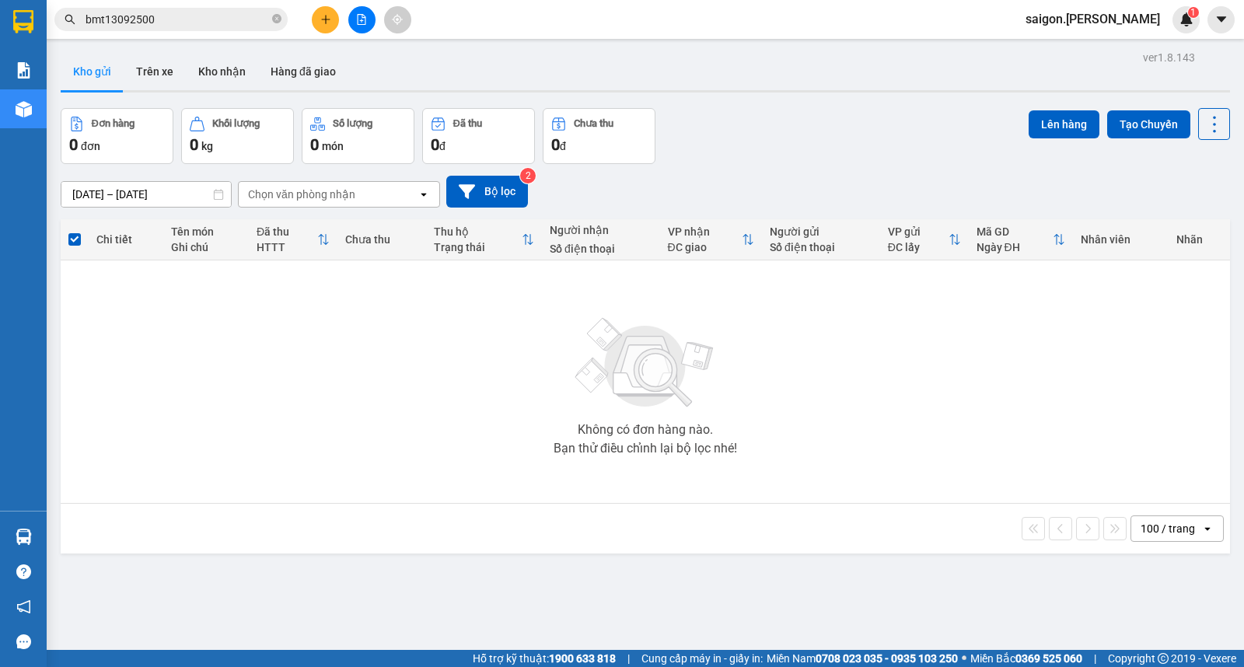
click at [121, 184] on input "[DATE] – [DATE]" at bounding box center [146, 194] width 170 height 25
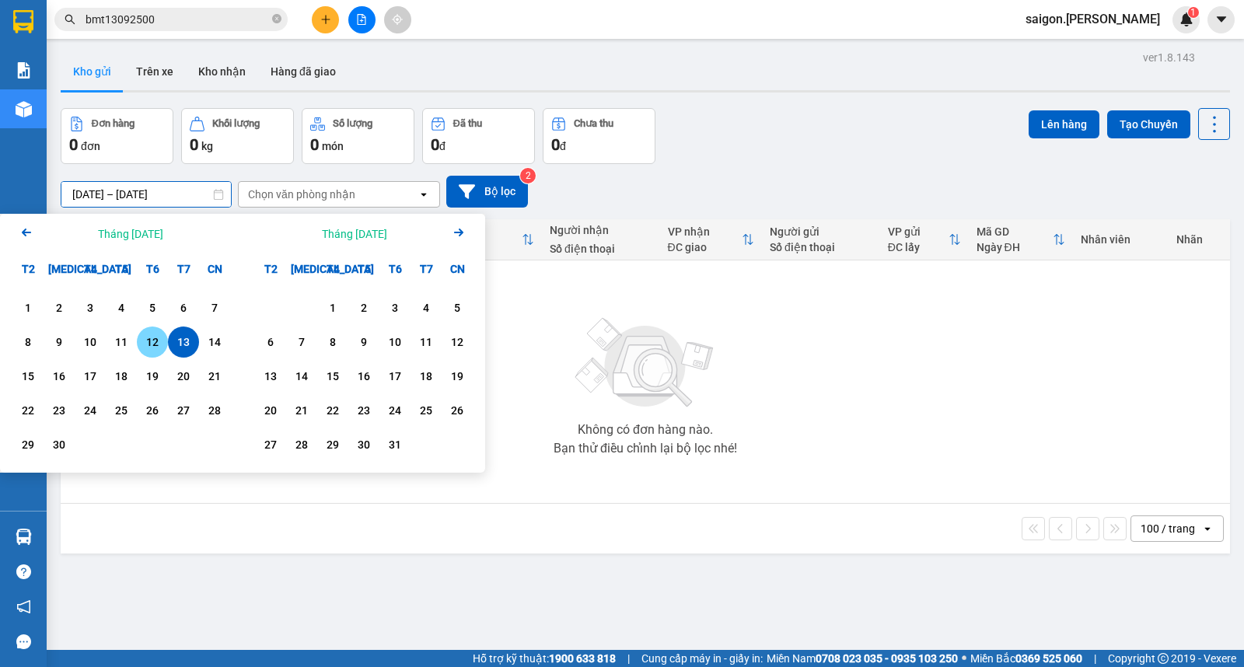
click at [156, 342] on div "12" at bounding box center [153, 342] width 22 height 19
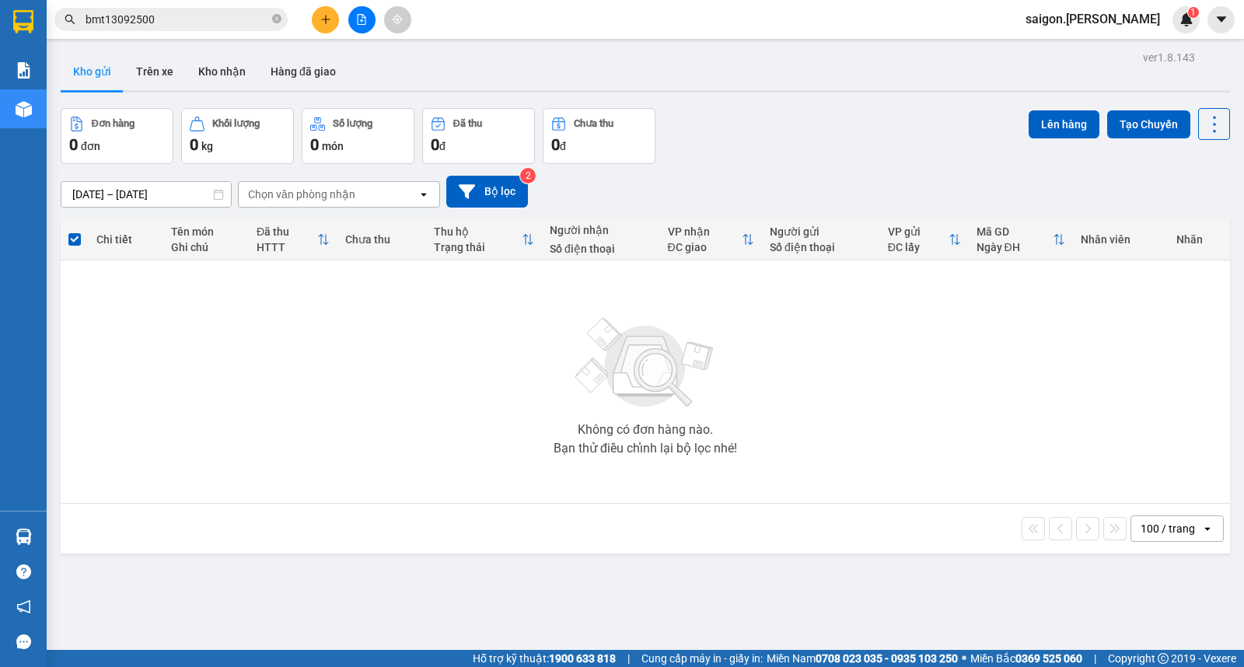
click at [235, 44] on main "ver 1.8.143 Kho gửi Trên xe Kho nhận Hàng đã giao Đơn hàng 0 đơn Khối lượng 0 k…" at bounding box center [622, 325] width 1244 height 650
click at [226, 67] on button "Kho nhận" at bounding box center [222, 71] width 72 height 37
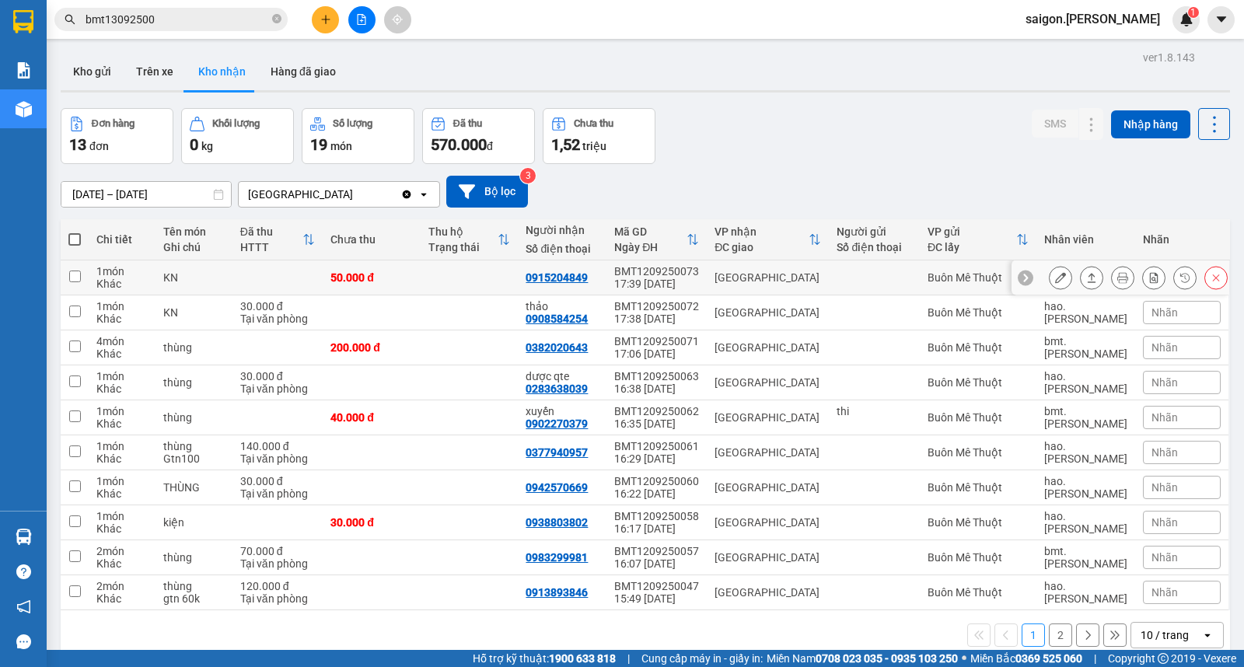
click at [1081, 284] on button at bounding box center [1092, 277] width 22 height 27
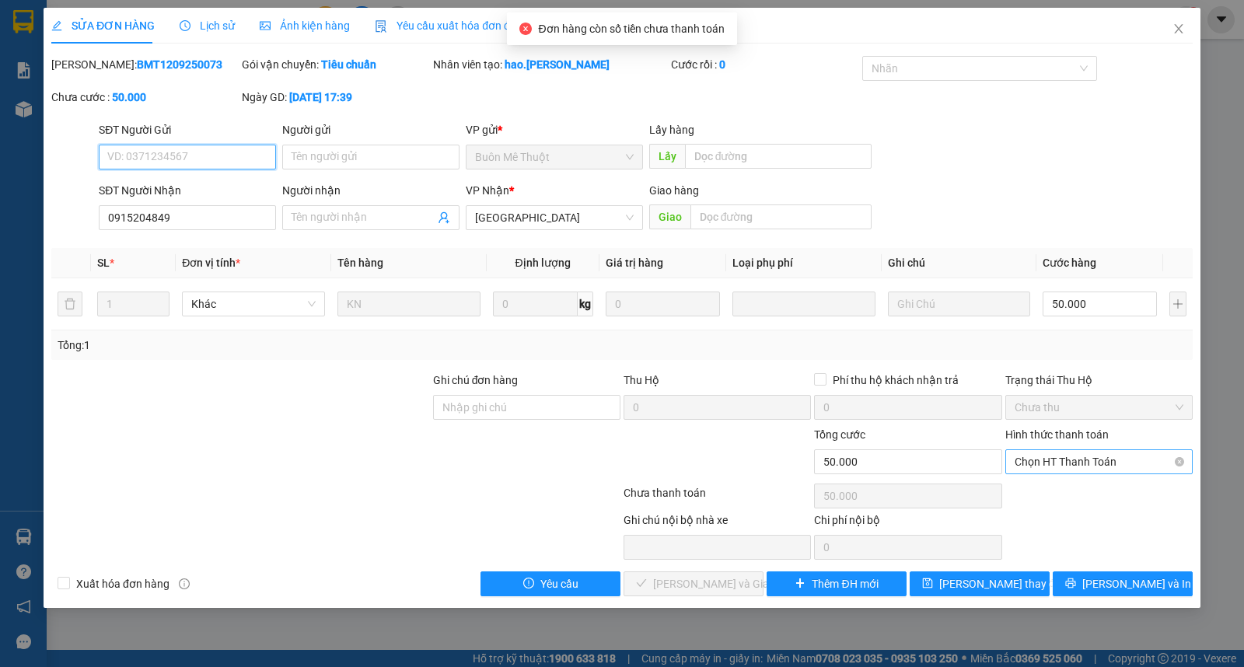
drag, startPoint x: 1121, startPoint y: 462, endPoint x: 1110, endPoint y: 483, distance: 23.7
click at [1120, 462] on span "Chọn HT Thanh Toán" at bounding box center [1099, 461] width 169 height 23
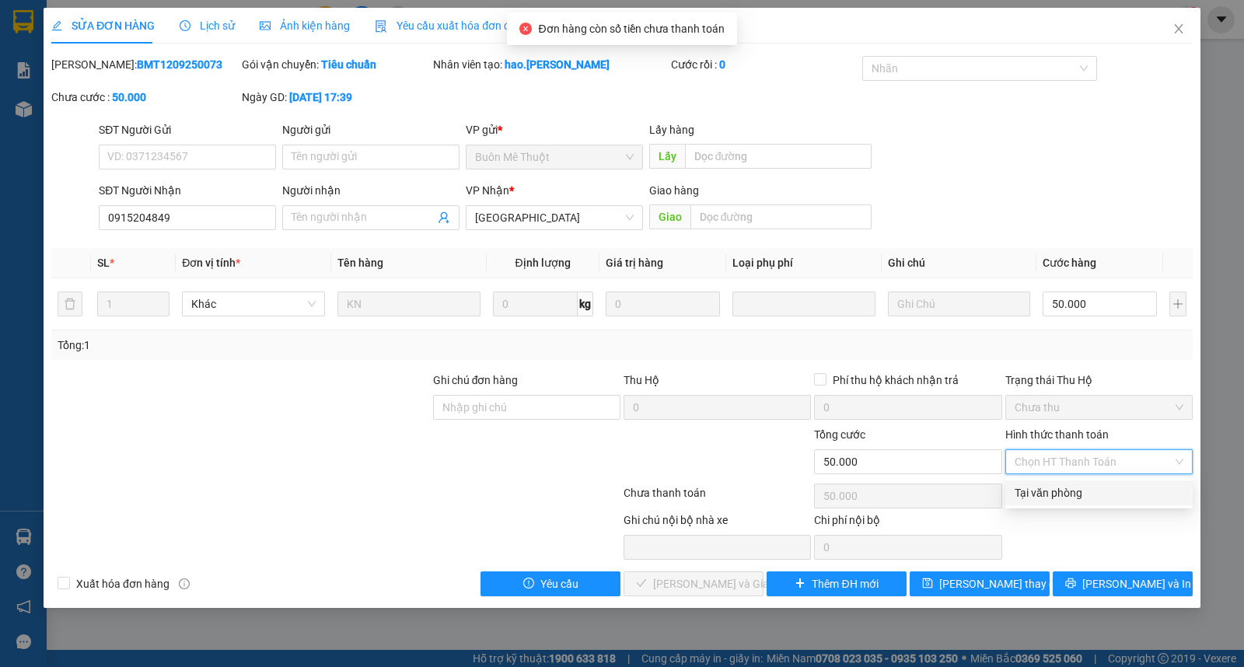
drag, startPoint x: 1110, startPoint y: 494, endPoint x: 908, endPoint y: 539, distance: 207.2
click at [1111, 495] on div "Tại văn phòng" at bounding box center [1099, 493] width 169 height 17
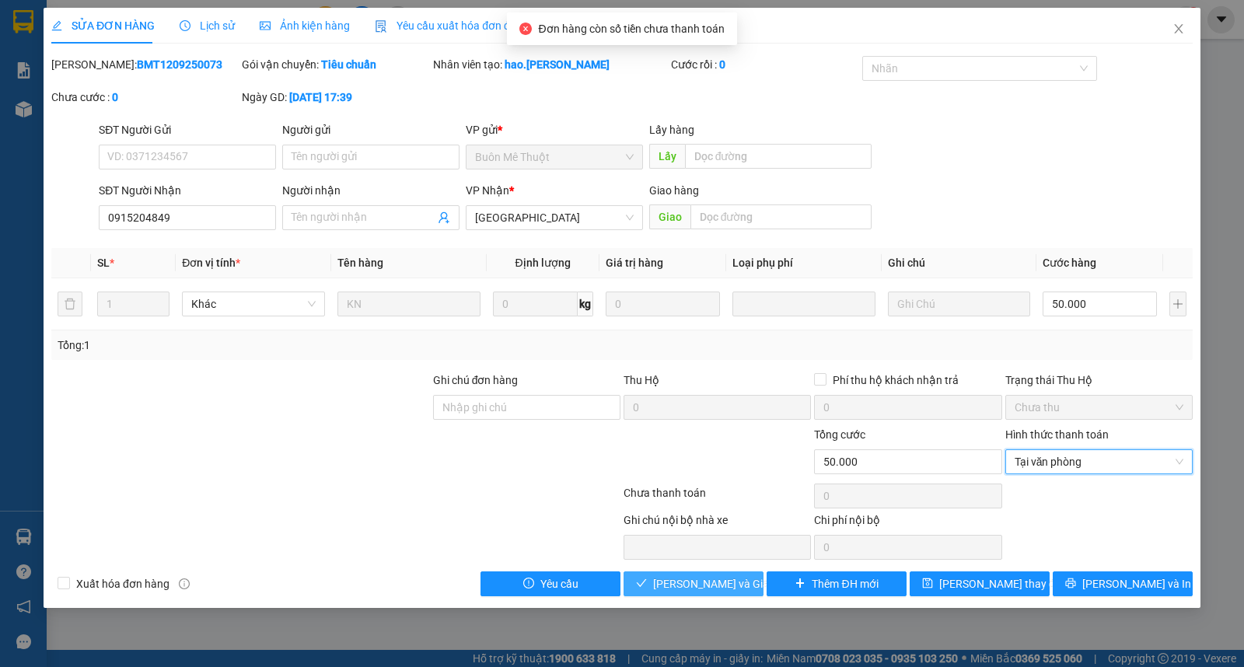
click at [752, 579] on button "[PERSON_NAME] và Giao hàng" at bounding box center [694, 584] width 140 height 25
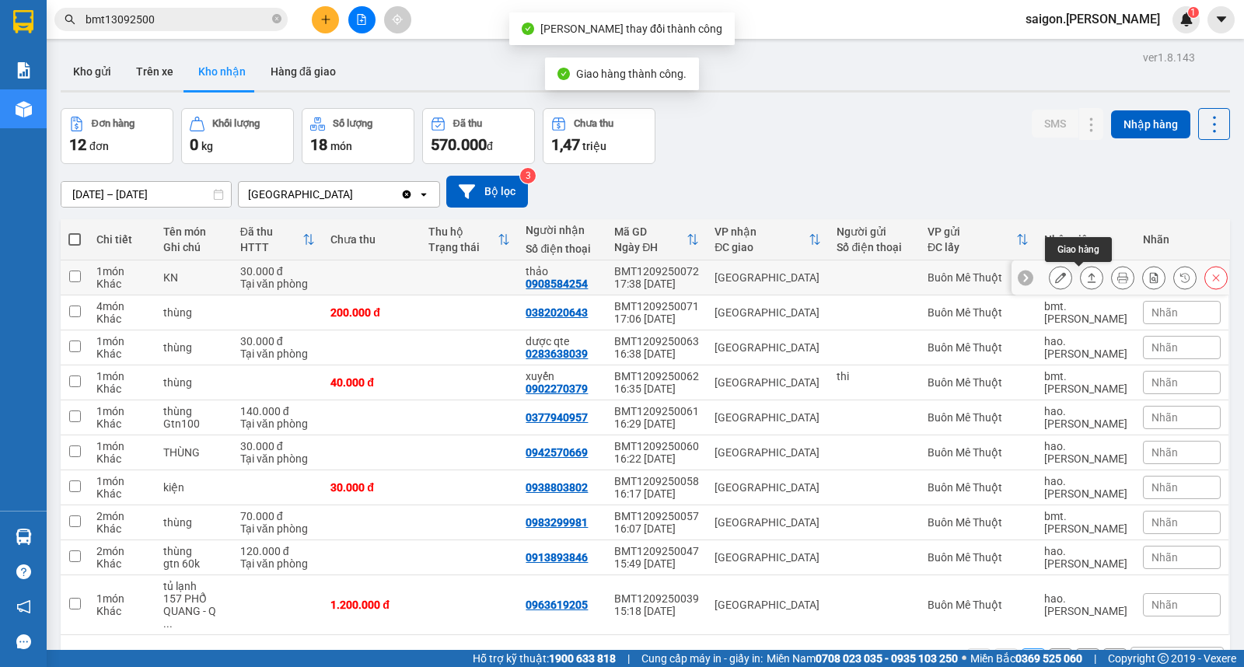
click at [1087, 278] on icon at bounding box center [1092, 277] width 11 height 11
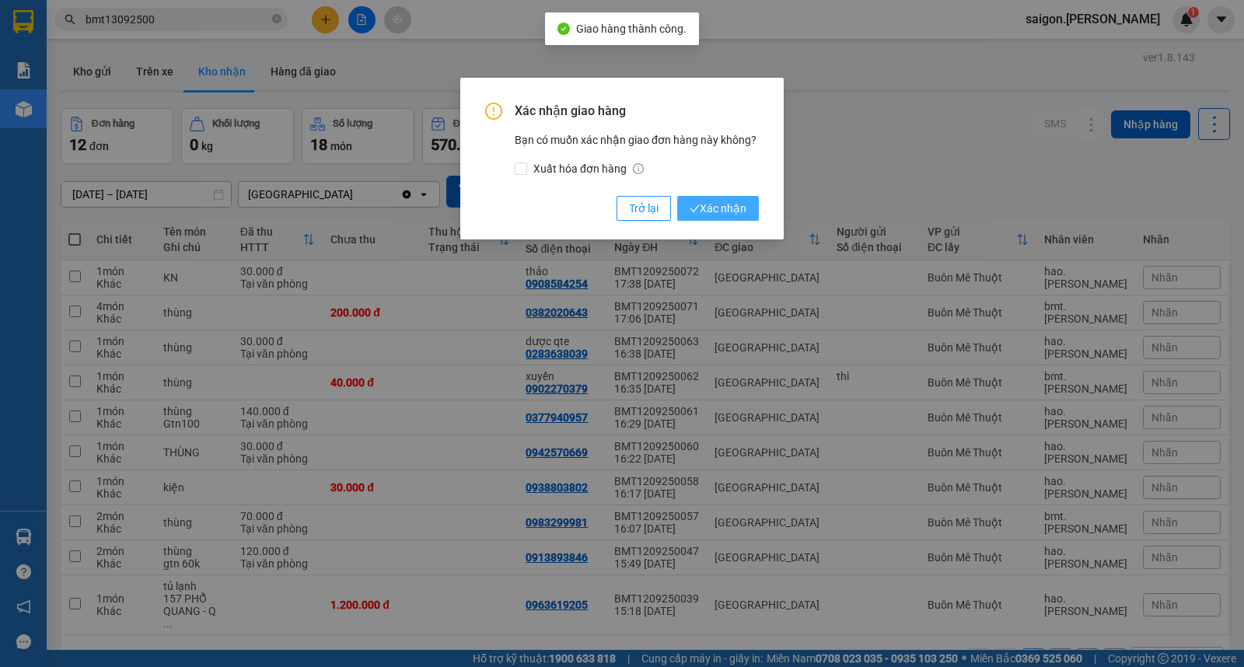
click at [719, 206] on span "Xác nhận" at bounding box center [718, 208] width 57 height 17
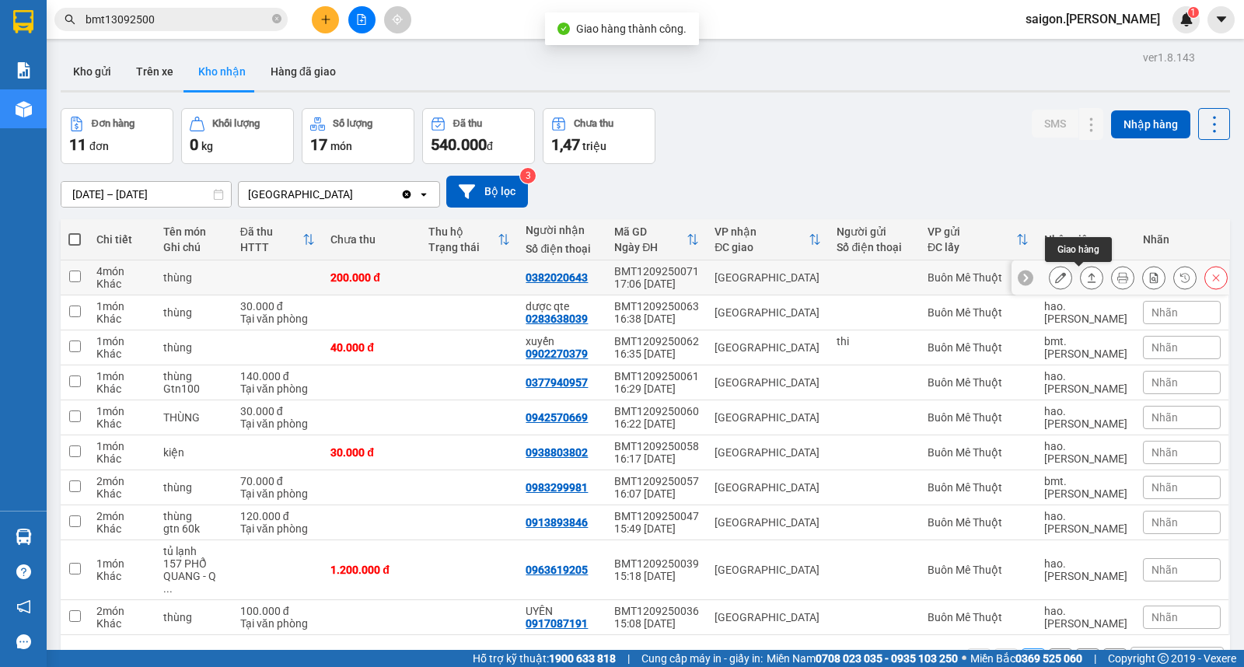
click at [1088, 282] on icon at bounding box center [1092, 277] width 9 height 9
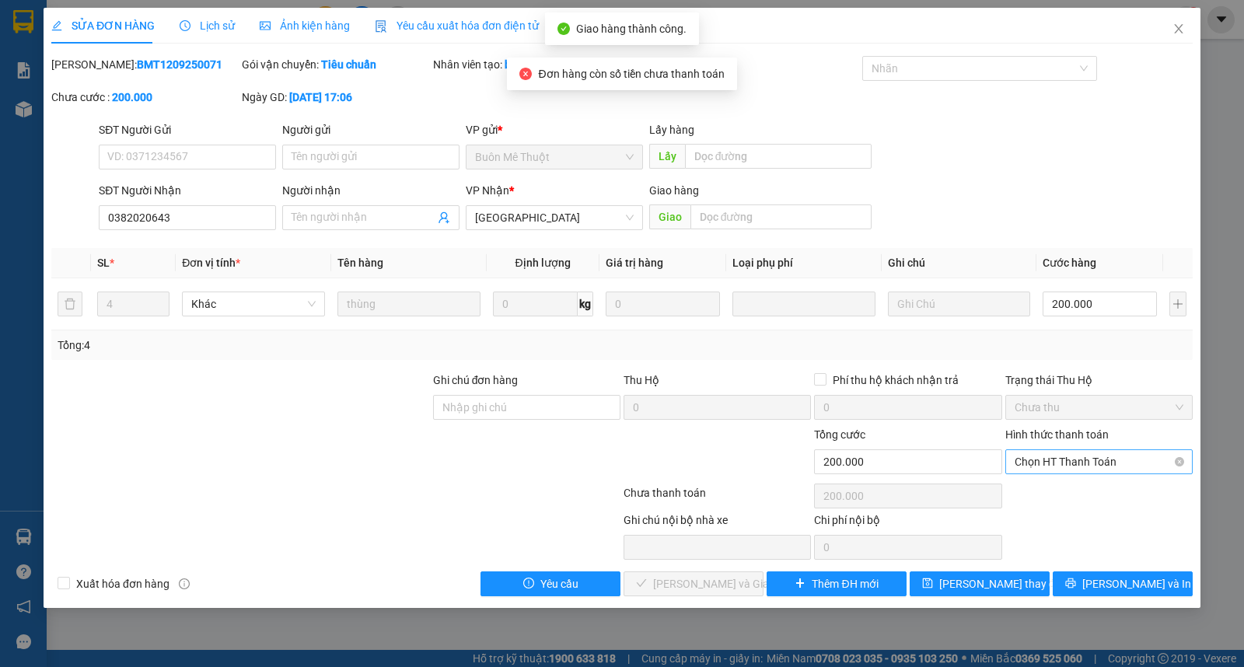
drag, startPoint x: 1066, startPoint y: 448, endPoint x: 1068, endPoint y: 456, distance: 8.1
click at [1067, 448] on div "Hình thức thanh toán" at bounding box center [1099, 437] width 187 height 23
drag, startPoint x: 1071, startPoint y: 460, endPoint x: 1070, endPoint y: 475, distance: 14.8
click at [1072, 460] on span "Chọn HT Thanh Toán" at bounding box center [1099, 461] width 169 height 23
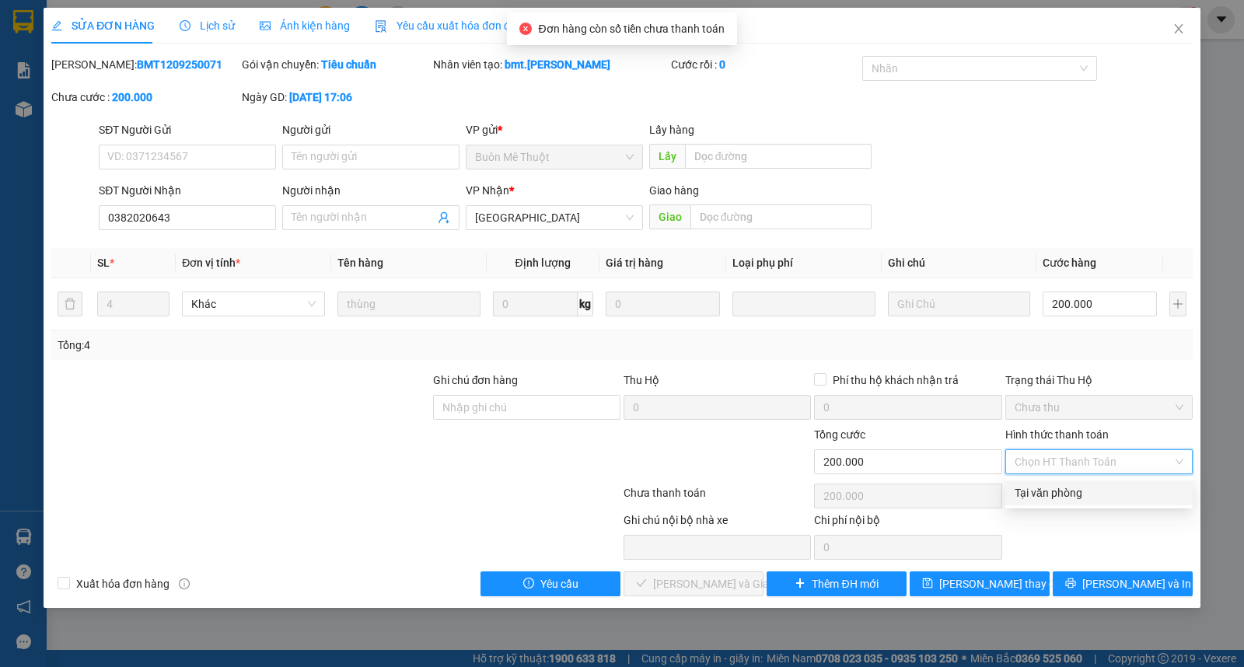
click at [1067, 492] on div "Tại văn phòng" at bounding box center [1099, 493] width 169 height 17
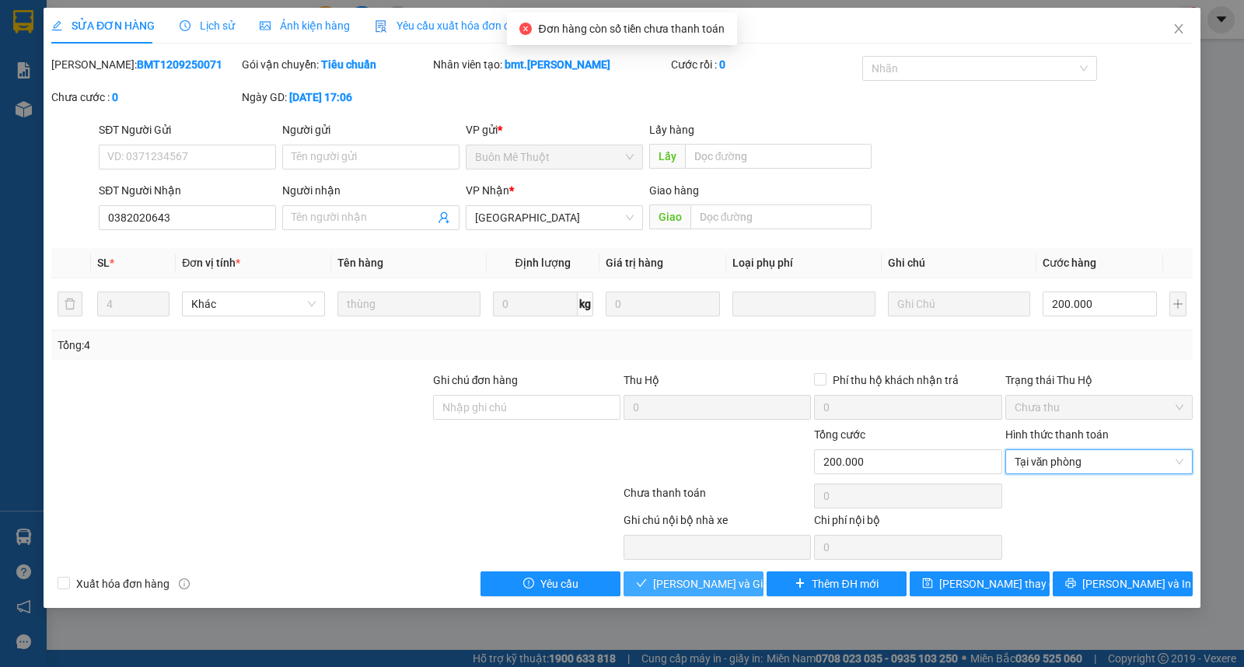
click at [690, 577] on span "[PERSON_NAME] và Giao hàng" at bounding box center [727, 584] width 149 height 17
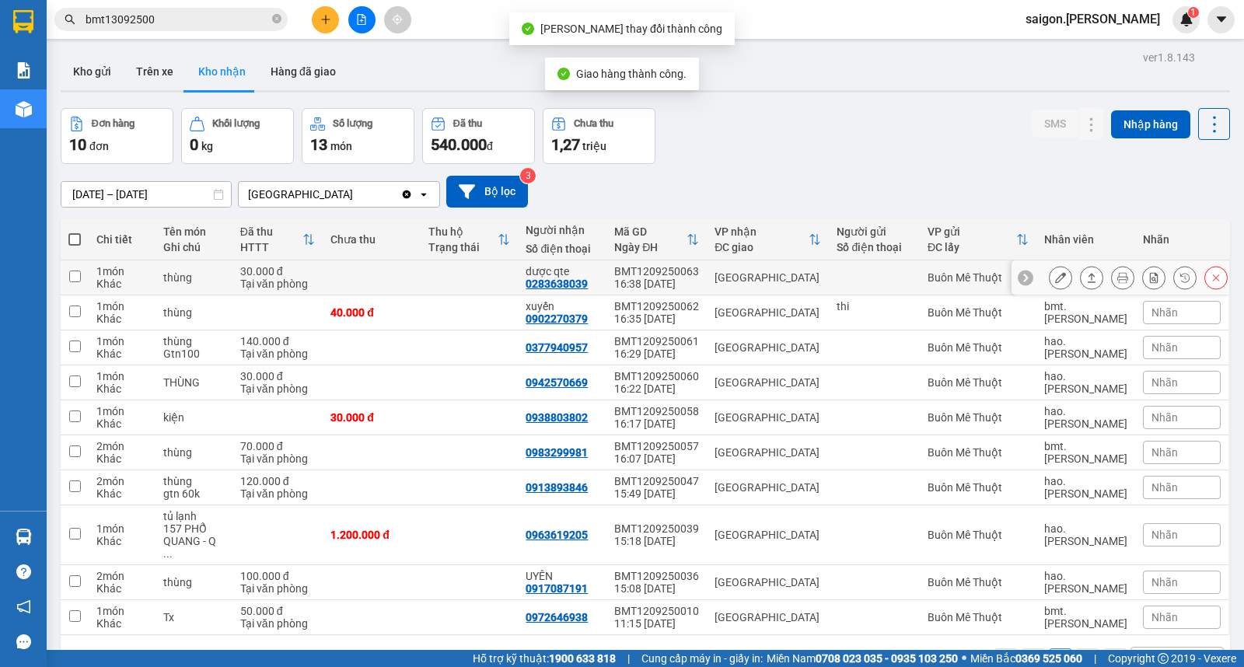
drag, startPoint x: 1083, startPoint y: 278, endPoint x: 1067, endPoint y: 278, distance: 15.6
click at [1087, 278] on icon at bounding box center [1092, 277] width 11 height 11
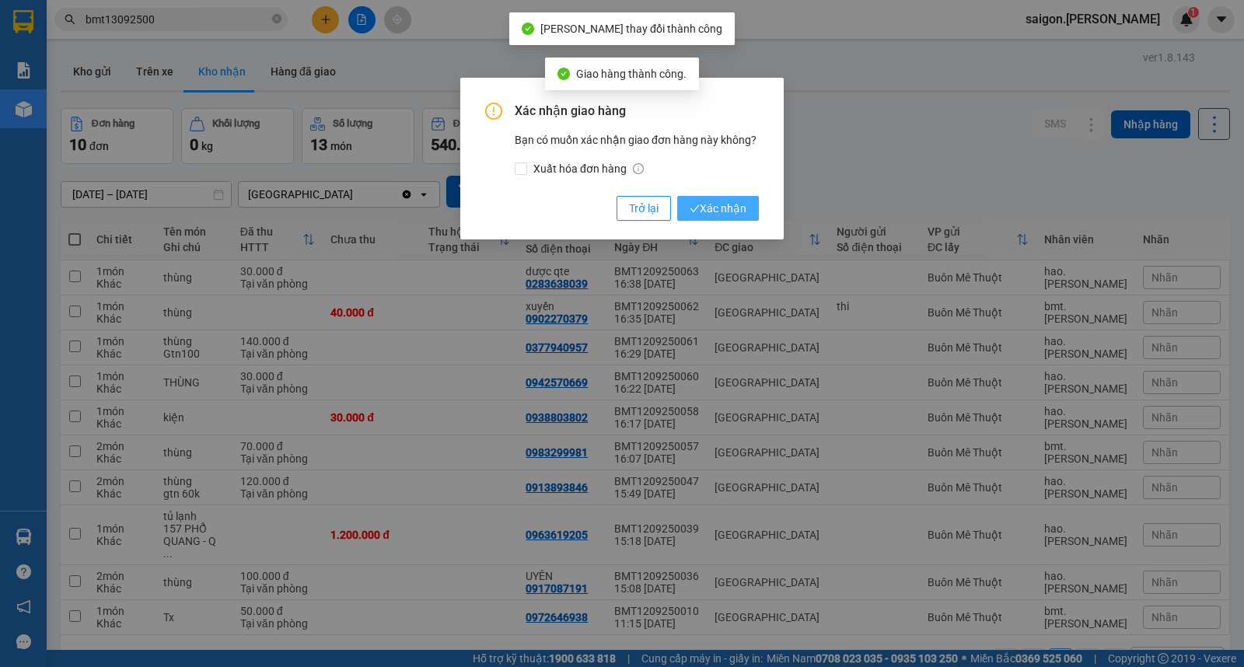
click at [705, 207] on span "Xác nhận" at bounding box center [718, 208] width 57 height 17
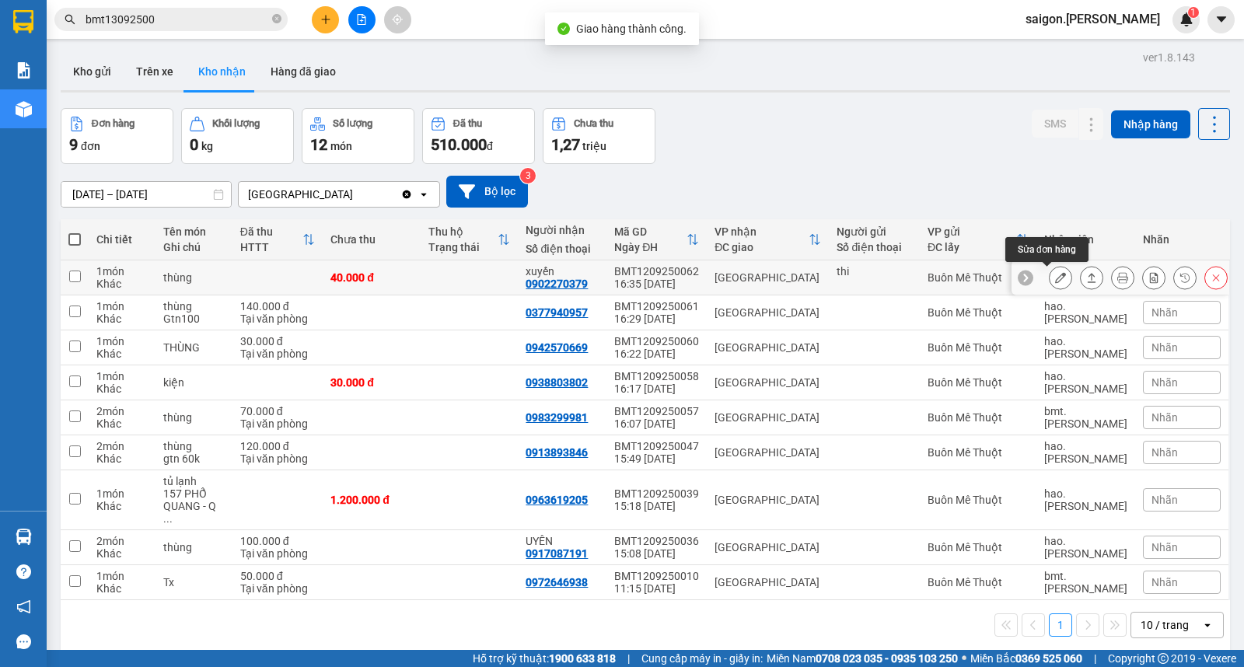
click at [1087, 280] on icon at bounding box center [1092, 277] width 11 height 11
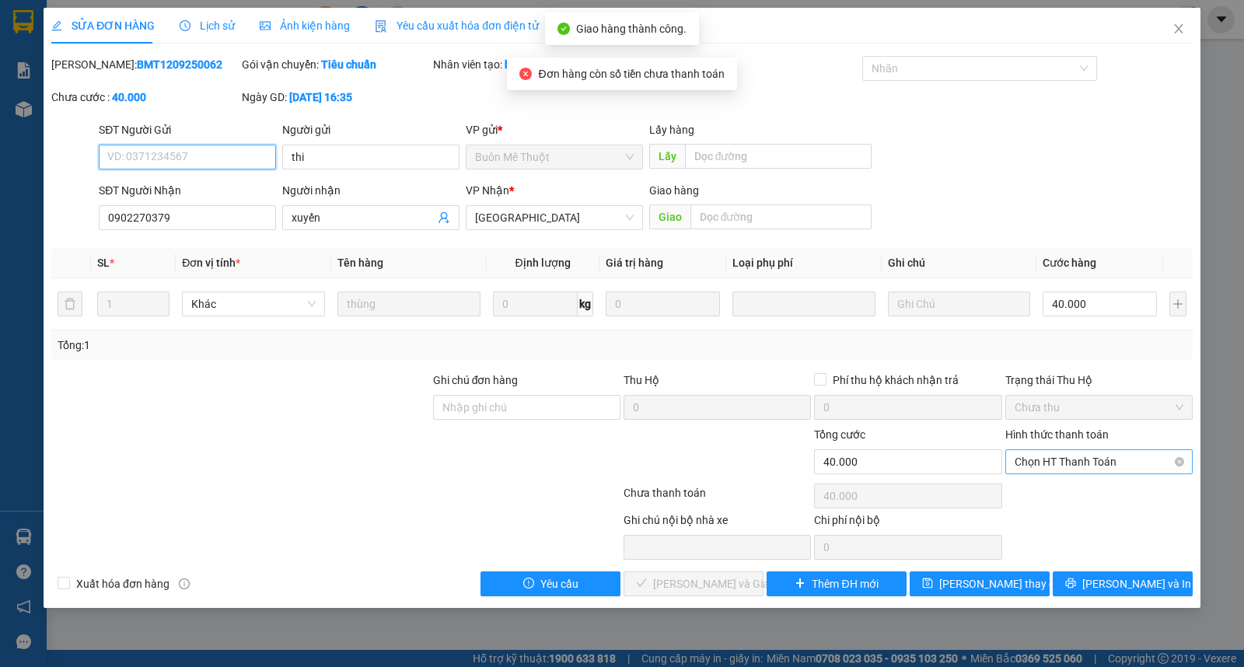
click at [1063, 450] on div "Chọn HT Thanh Toán" at bounding box center [1099, 462] width 187 height 25
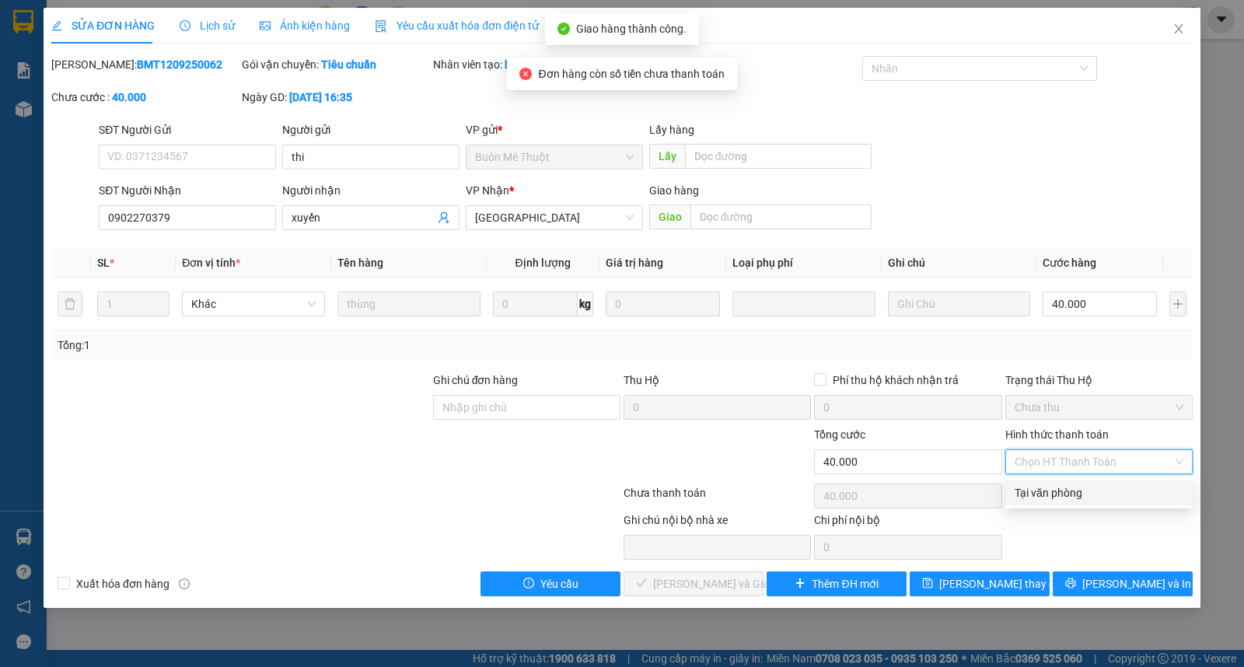
drag, startPoint x: 1060, startPoint y: 476, endPoint x: 998, endPoint y: 515, distance: 73.4
click at [1055, 487] on div "Tại văn phòng" at bounding box center [1099, 493] width 169 height 17
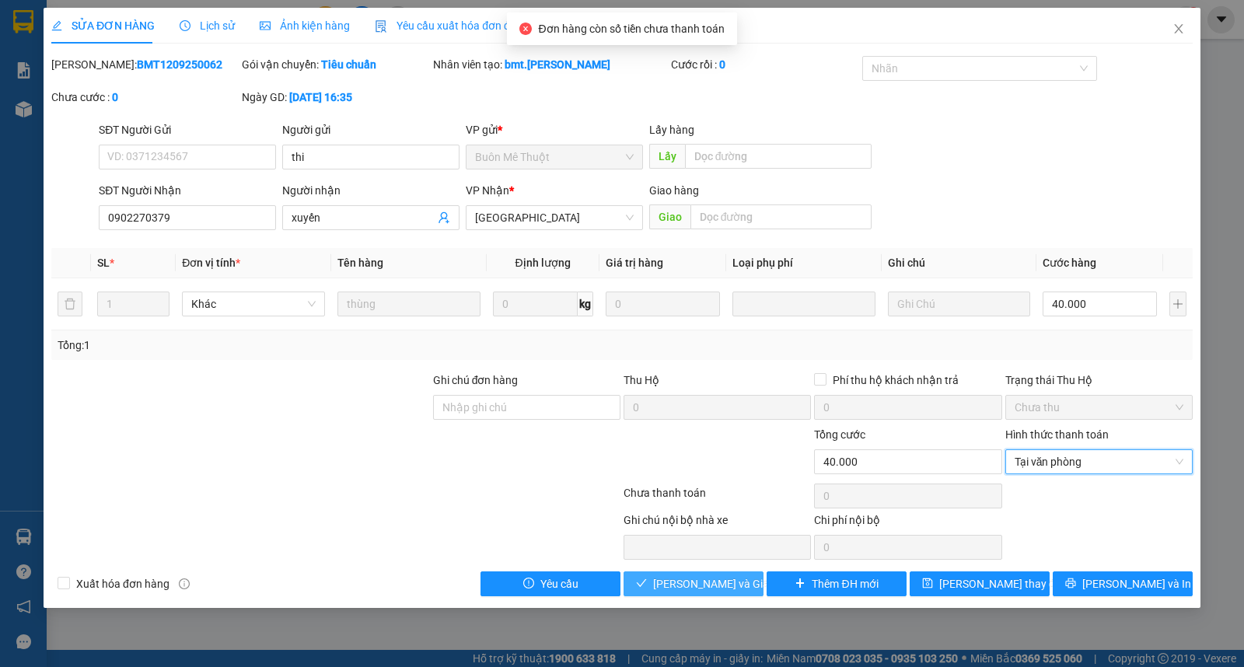
click at [683, 584] on span "[PERSON_NAME] và Giao hàng" at bounding box center [727, 584] width 149 height 17
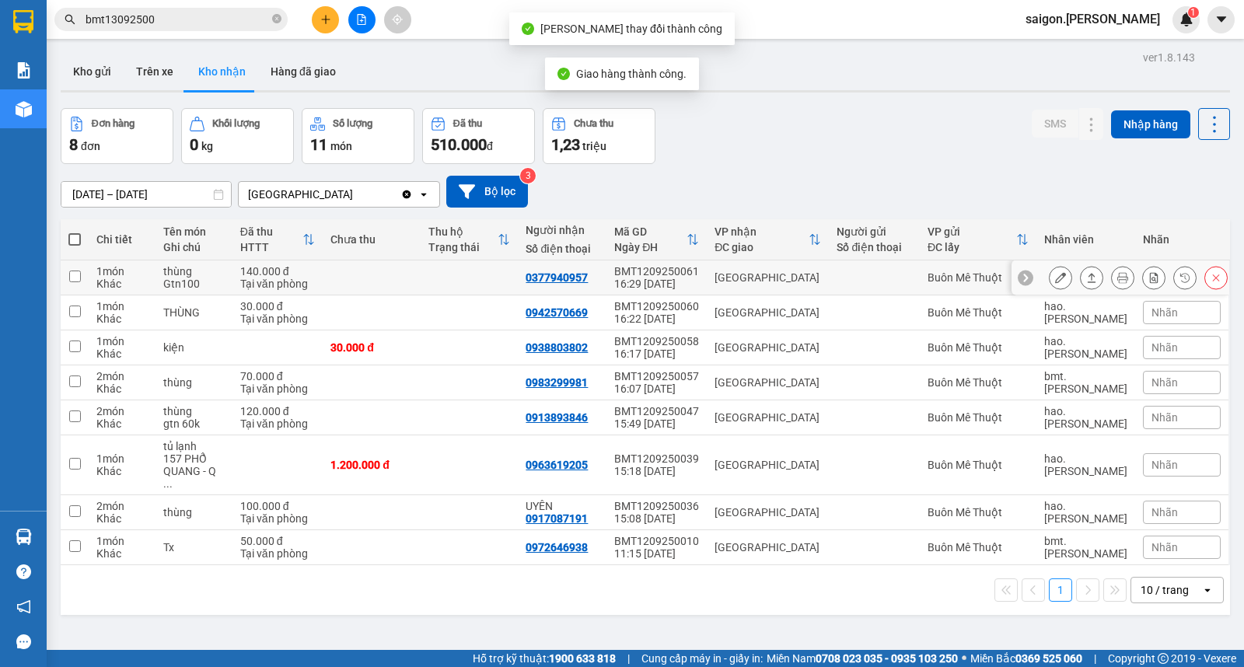
click at [1087, 278] on button at bounding box center [1092, 277] width 22 height 27
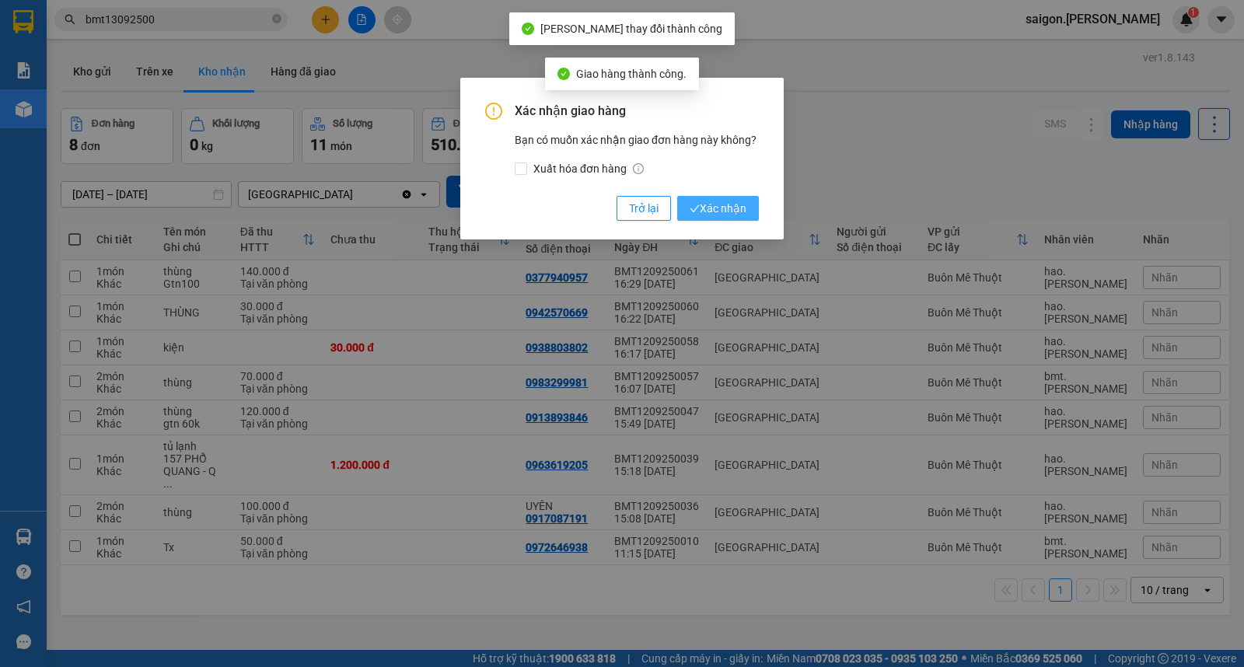
click at [708, 205] on span "Xác nhận" at bounding box center [718, 208] width 57 height 17
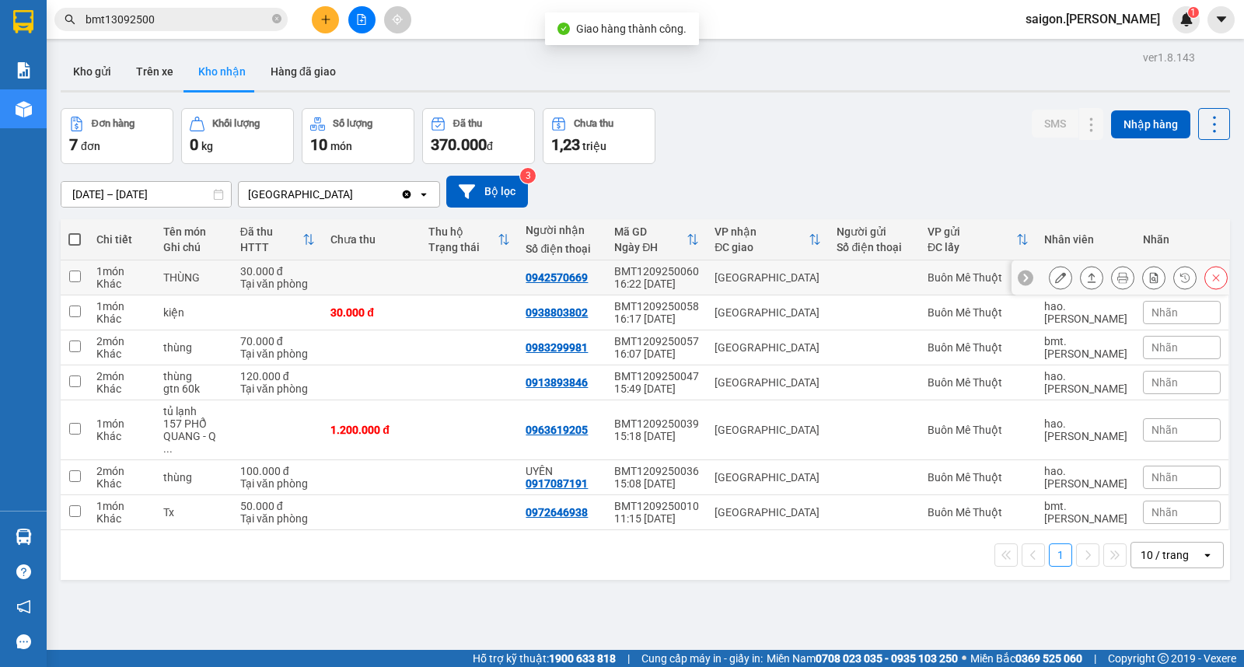
click at [1087, 276] on icon at bounding box center [1092, 277] width 11 height 11
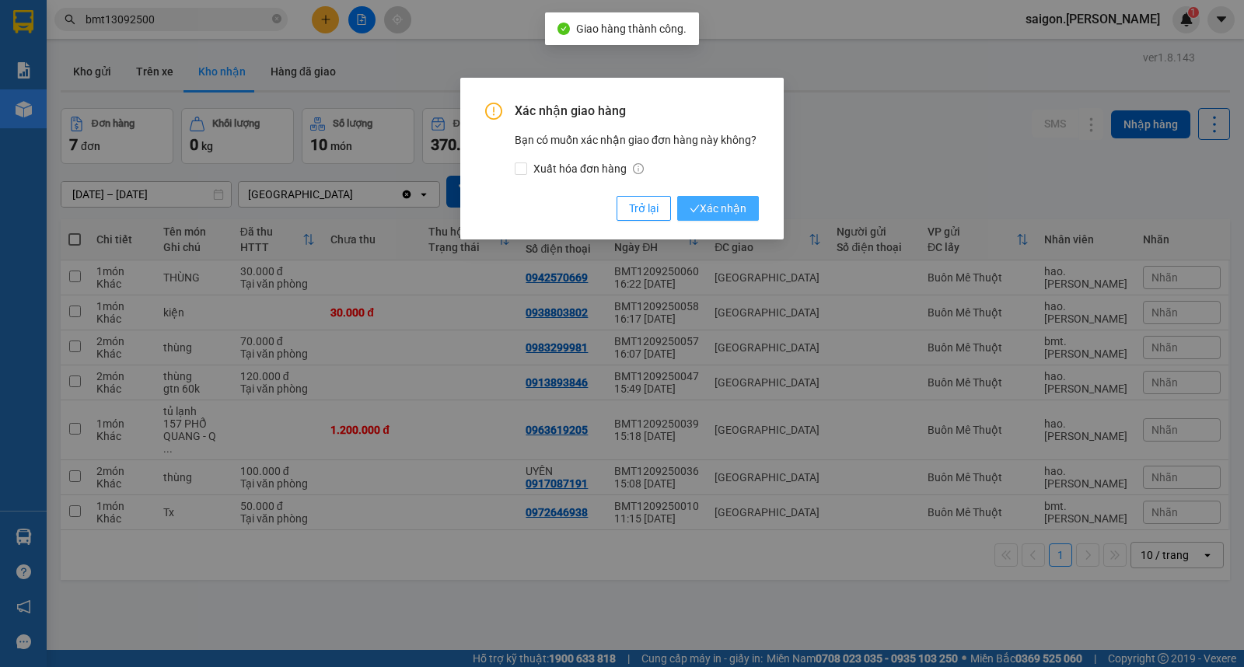
click at [744, 205] on span "Xác nhận" at bounding box center [718, 208] width 57 height 17
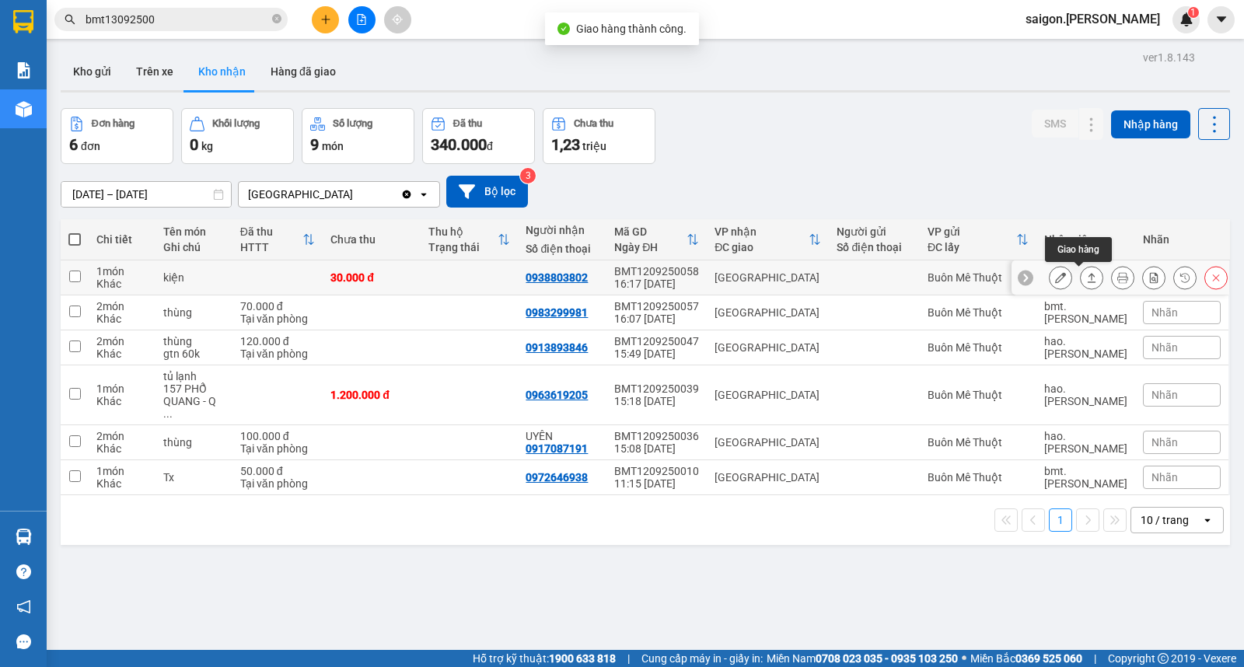
click at [1088, 282] on icon at bounding box center [1092, 277] width 9 height 9
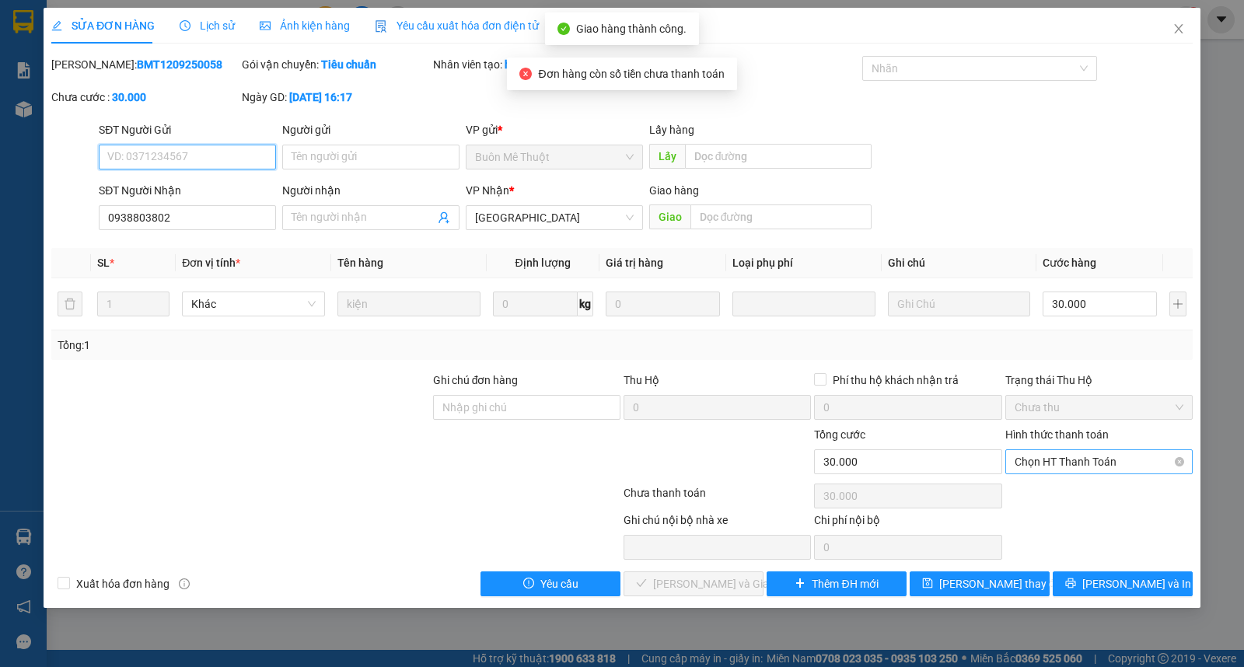
click at [1056, 460] on span "Chọn HT Thanh Toán" at bounding box center [1099, 461] width 169 height 23
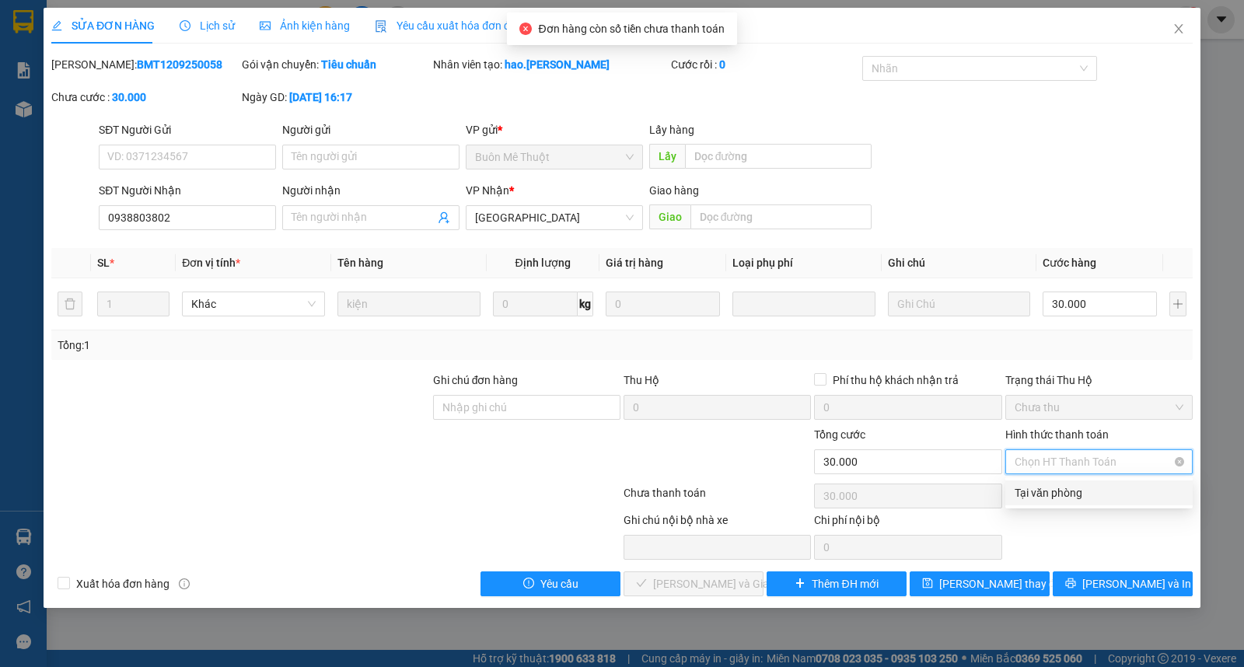
click at [1040, 499] on div "Tại văn phòng" at bounding box center [1099, 493] width 169 height 17
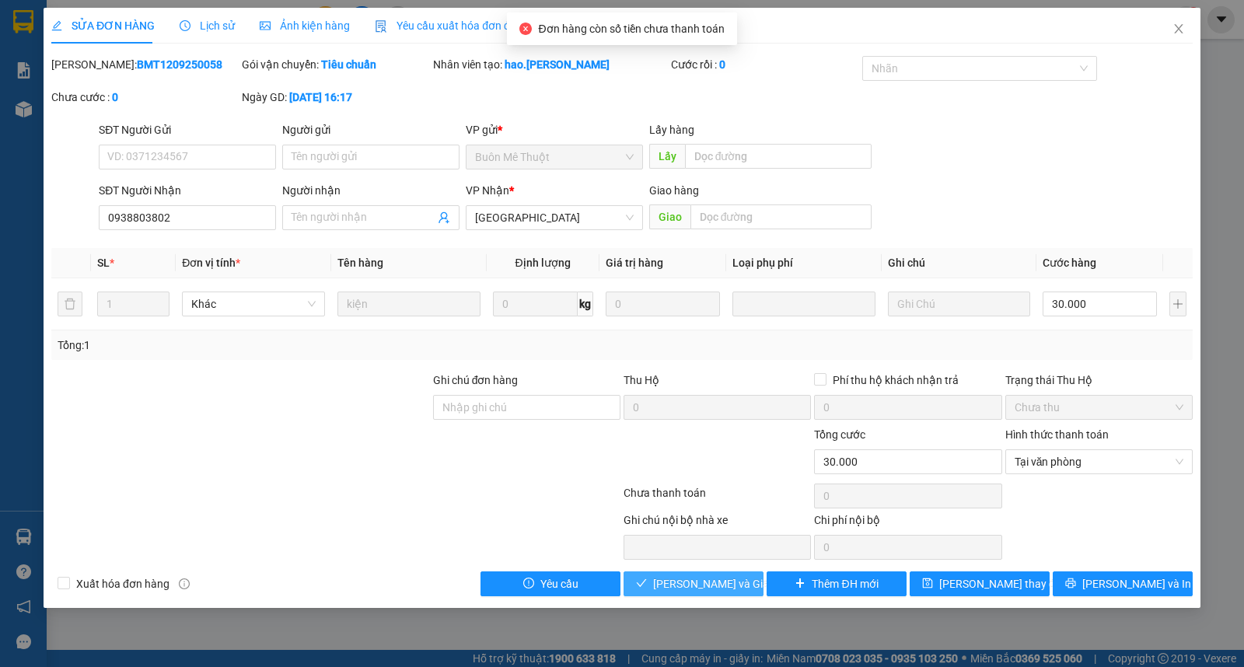
click at [692, 583] on span "[PERSON_NAME] và Giao hàng" at bounding box center [727, 584] width 149 height 17
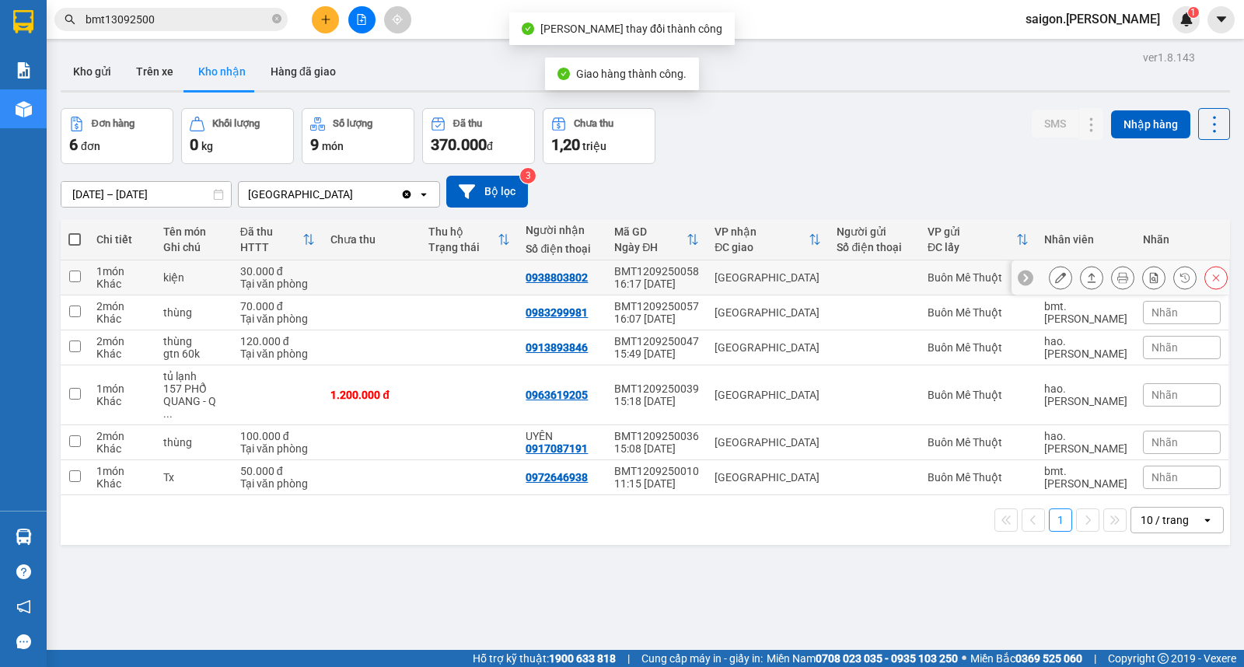
click at [1081, 285] on button at bounding box center [1092, 277] width 22 height 27
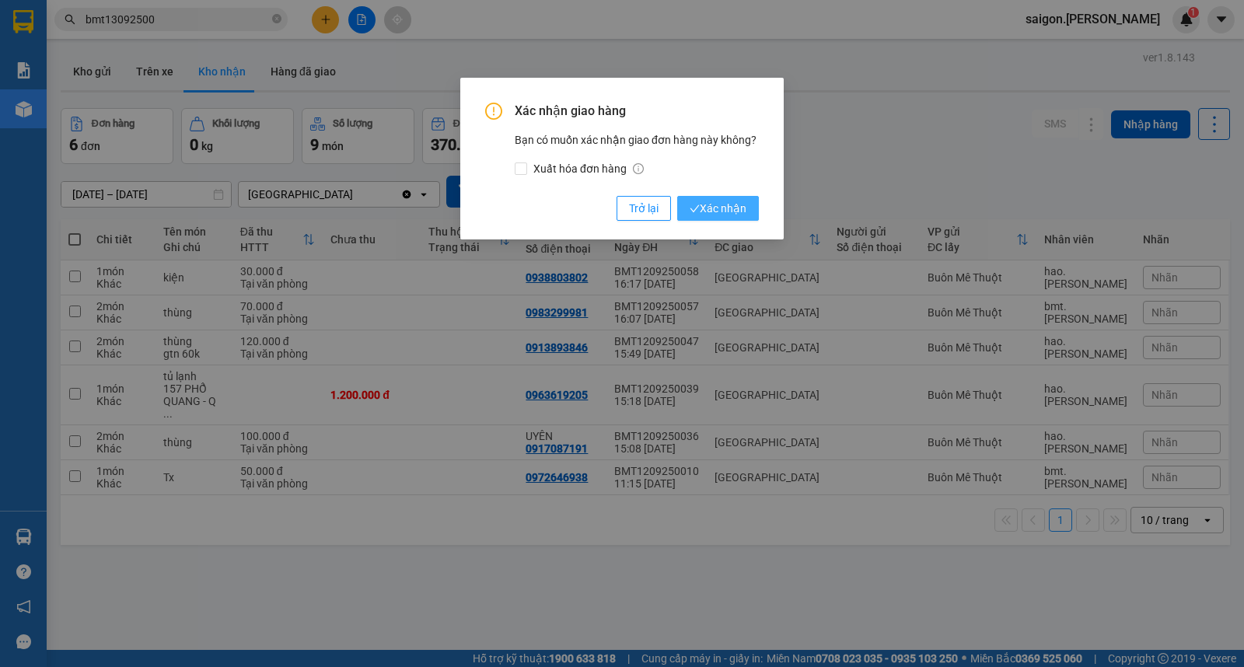
click at [737, 211] on span "Xác nhận" at bounding box center [718, 208] width 57 height 17
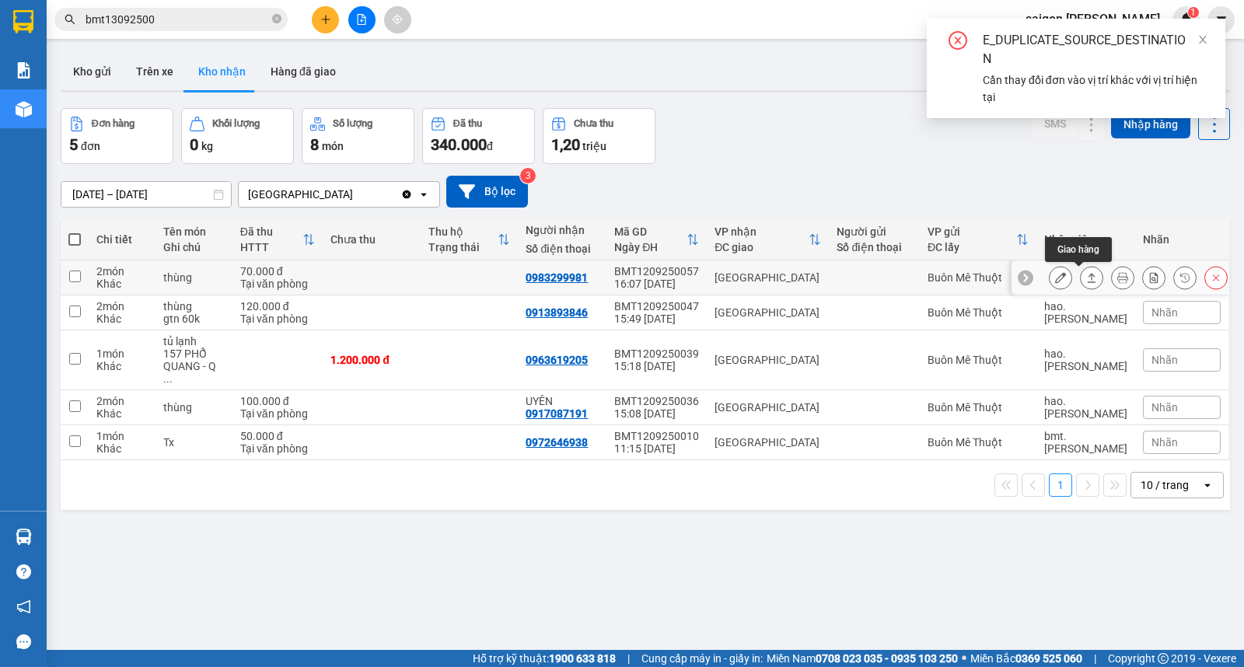
drag, startPoint x: 0, startPoint y: 0, endPoint x: 1076, endPoint y: 281, distance: 1111.7
click at [1087, 280] on icon at bounding box center [1092, 277] width 11 height 11
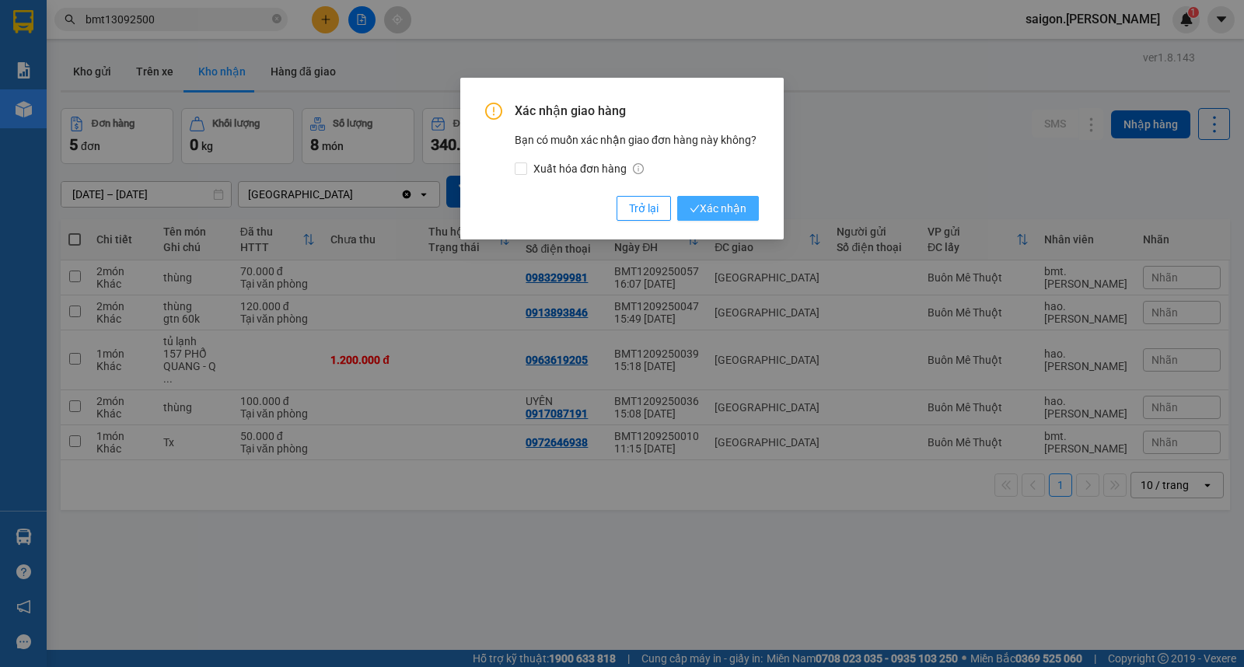
click at [709, 206] on span "Xác nhận" at bounding box center [718, 208] width 57 height 17
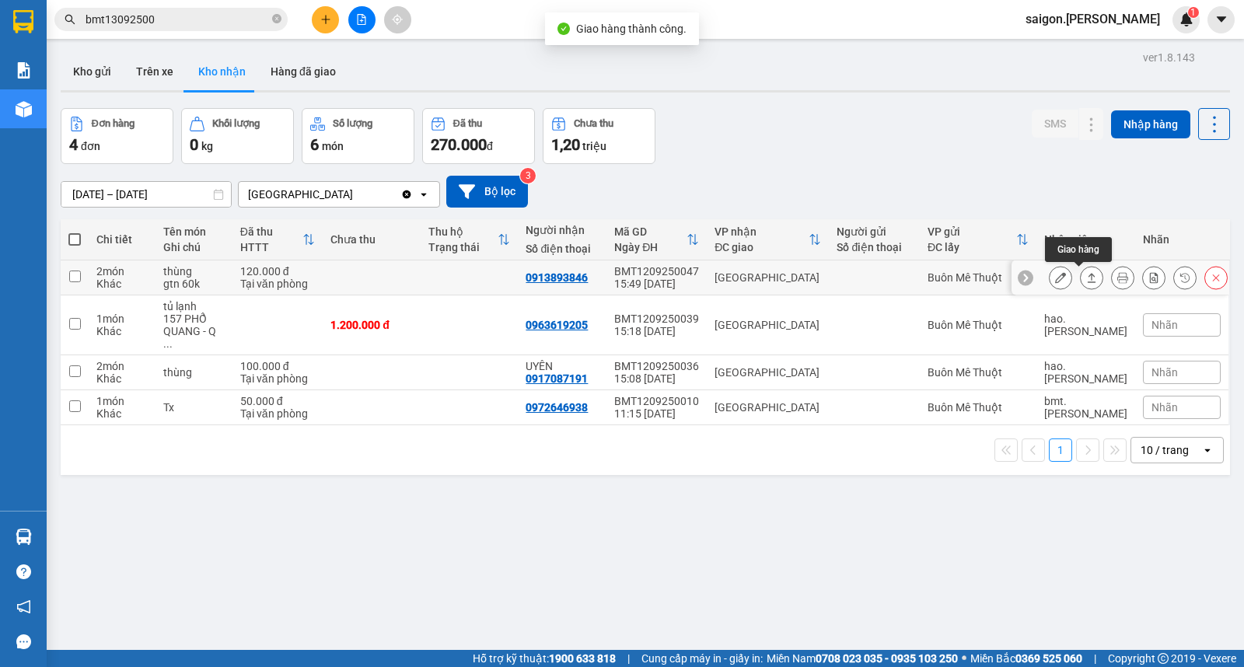
drag, startPoint x: 1080, startPoint y: 282, endPoint x: 1069, endPoint y: 278, distance: 10.6
click at [1087, 282] on icon at bounding box center [1092, 277] width 11 height 11
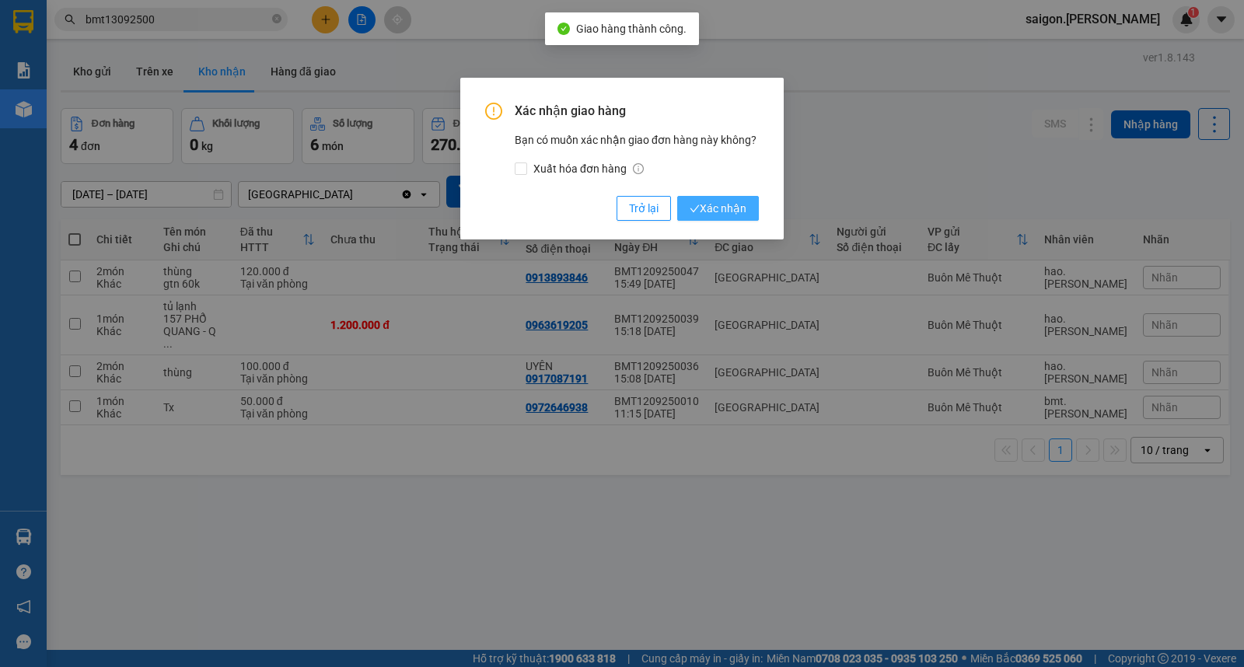
click at [730, 205] on span "Xác nhận" at bounding box center [718, 208] width 57 height 17
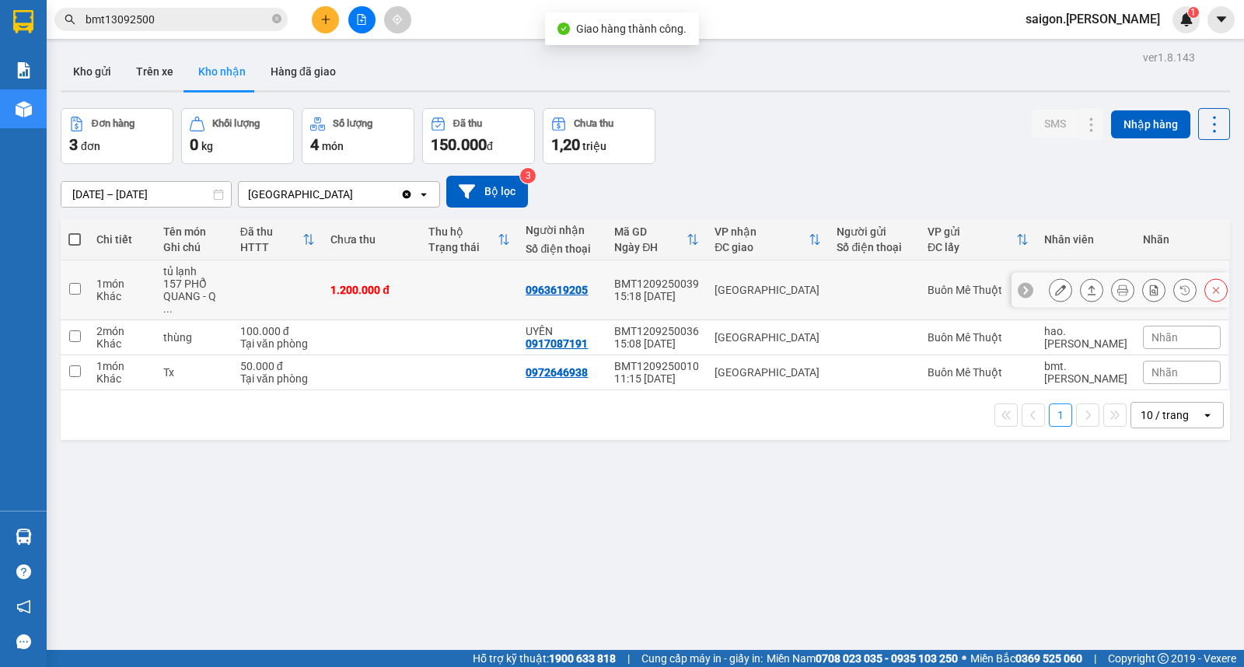
click at [1086, 283] on button at bounding box center [1092, 290] width 22 height 27
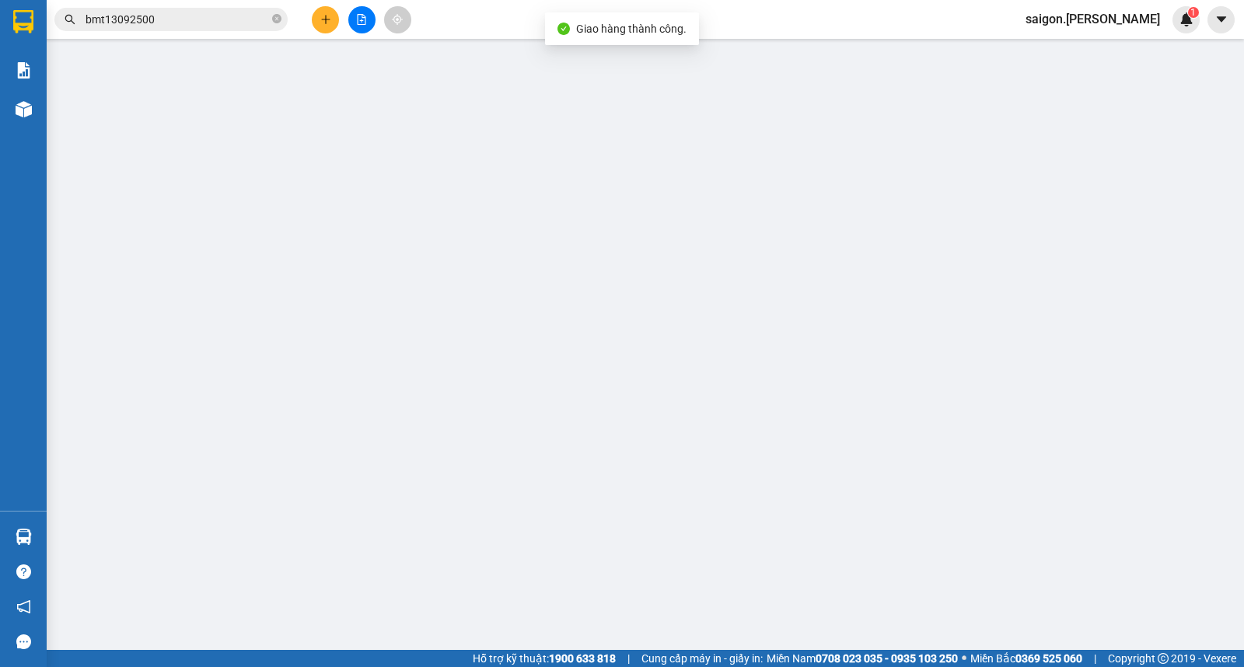
type input "0963619205"
type input "1.200.000"
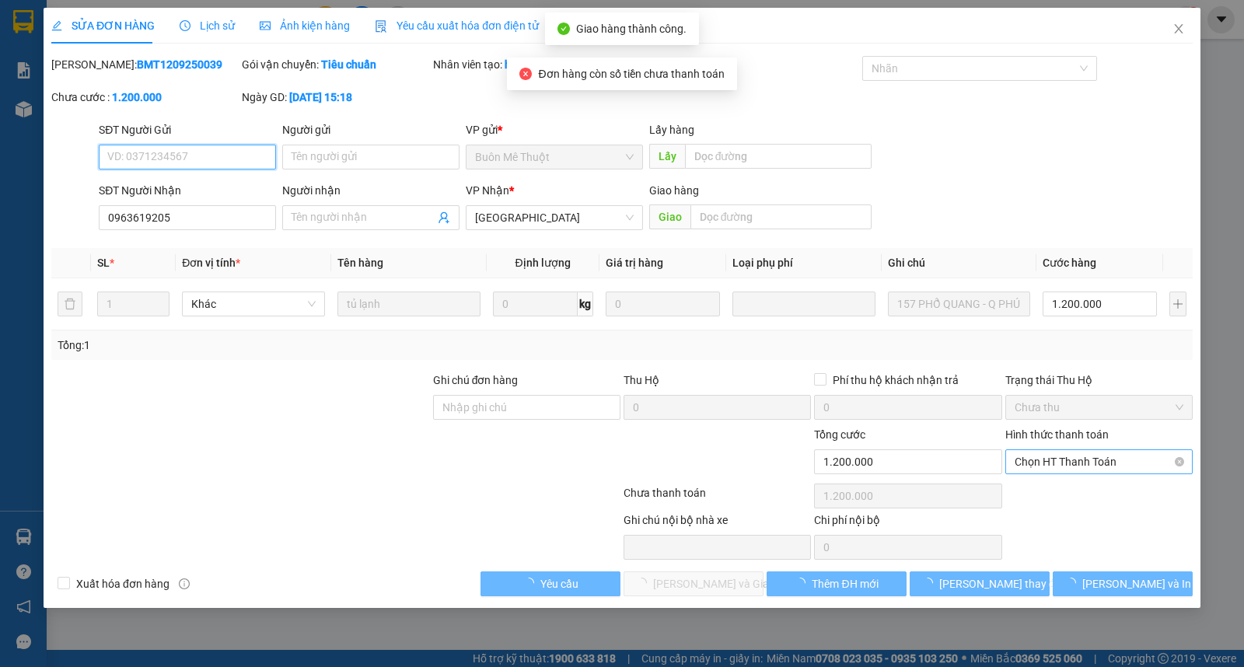
drag, startPoint x: 1080, startPoint y: 452, endPoint x: 1078, endPoint y: 464, distance: 11.8
click at [1080, 453] on span "Chọn HT Thanh Toán" at bounding box center [1099, 461] width 169 height 23
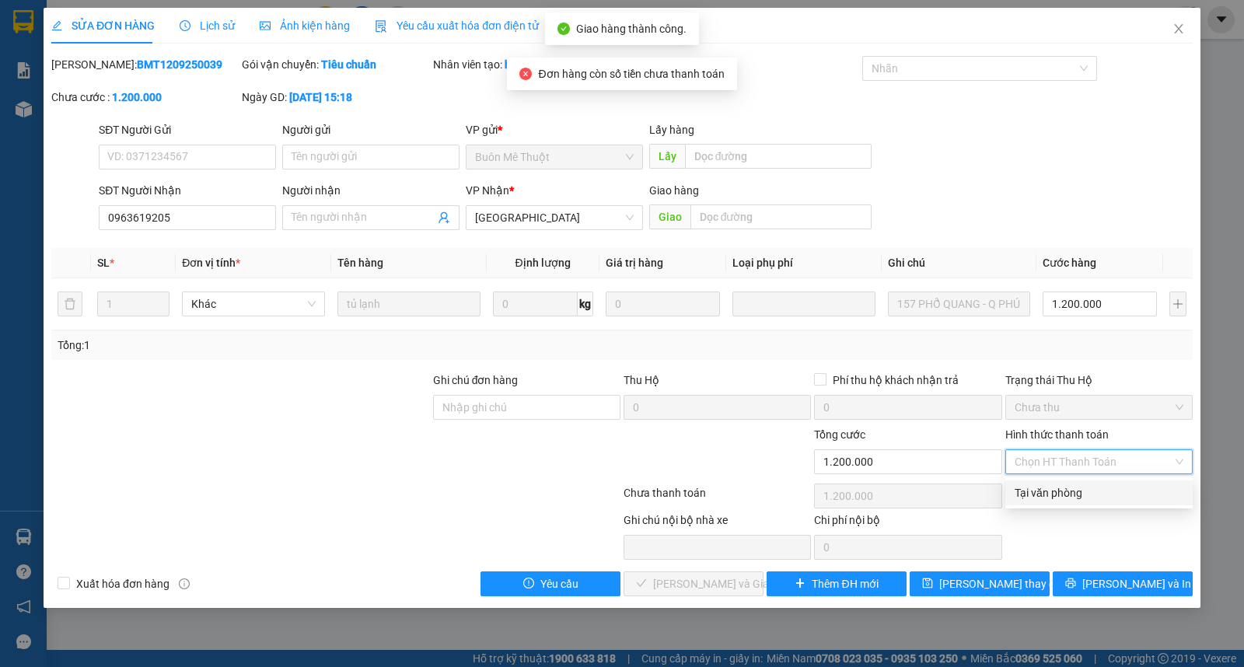
drag, startPoint x: 1062, startPoint y: 488, endPoint x: 856, endPoint y: 550, distance: 215.8
click at [1062, 490] on div "Tại văn phòng" at bounding box center [1099, 493] width 169 height 17
type input "0"
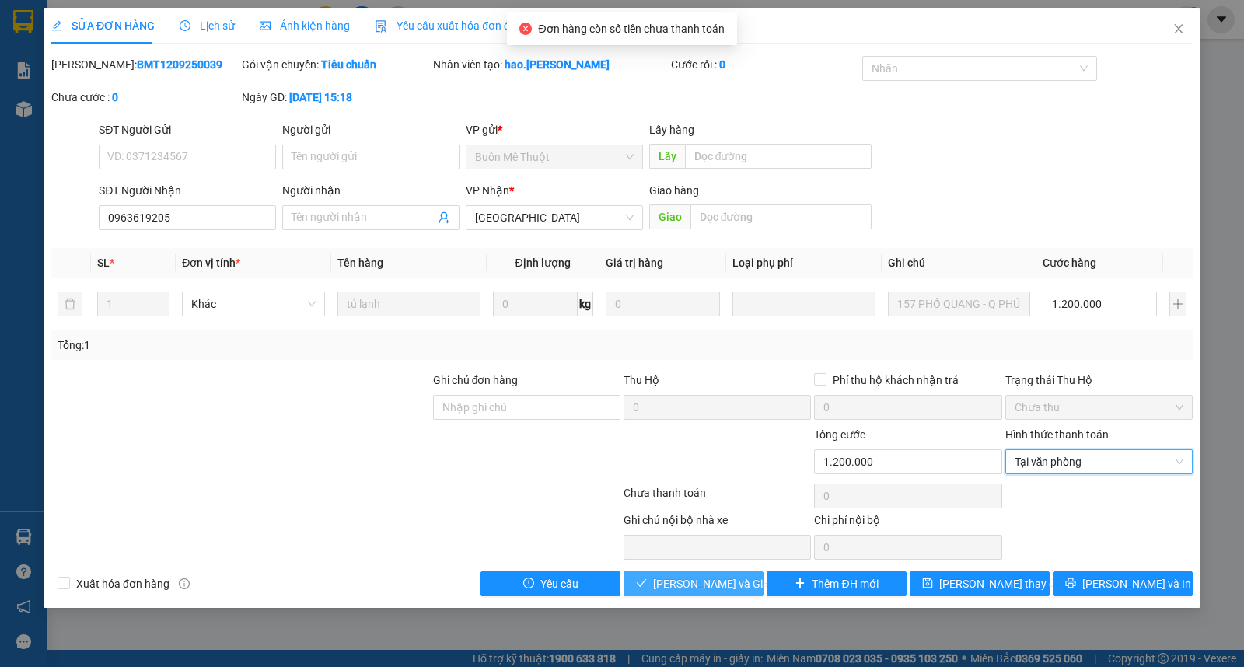
click at [704, 595] on button "[PERSON_NAME] và Giao hàng" at bounding box center [694, 584] width 140 height 25
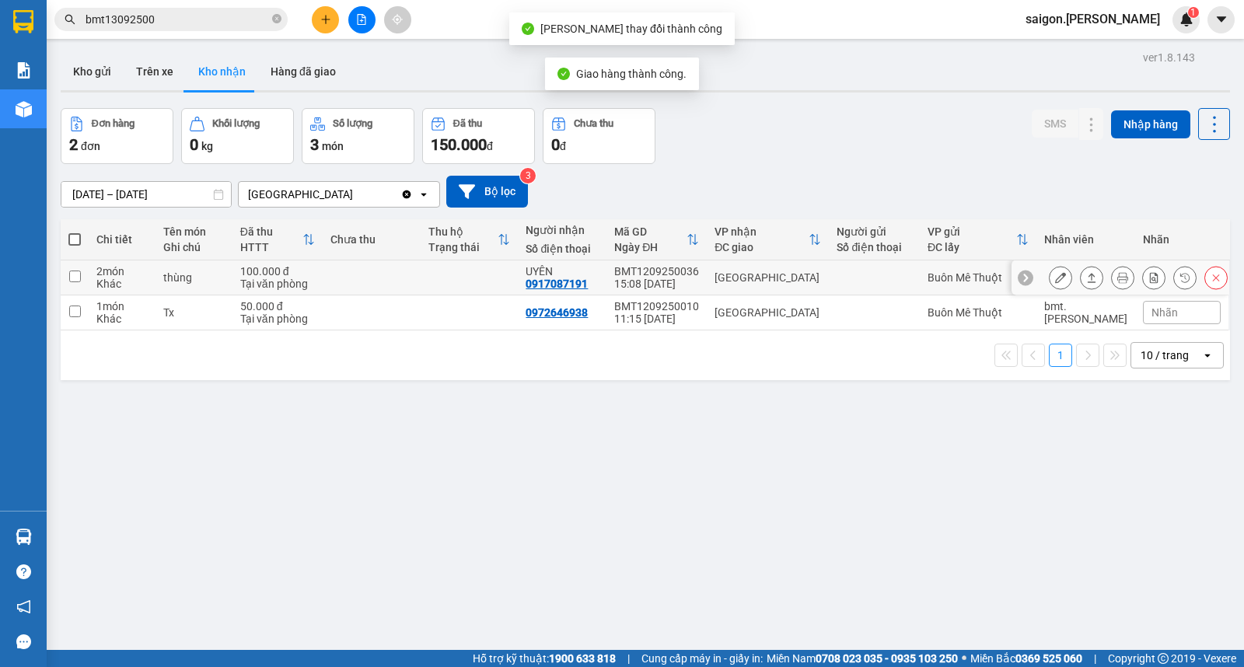
click at [1081, 276] on button at bounding box center [1092, 277] width 22 height 27
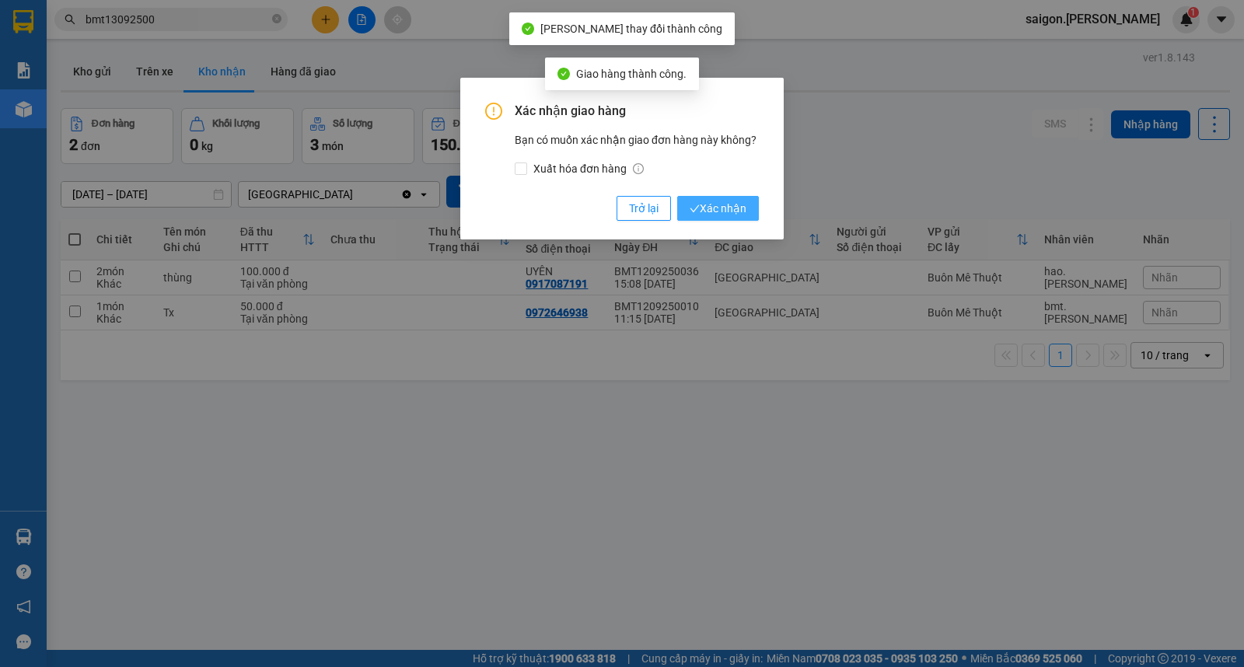
click at [697, 208] on icon "check" at bounding box center [695, 209] width 10 height 10
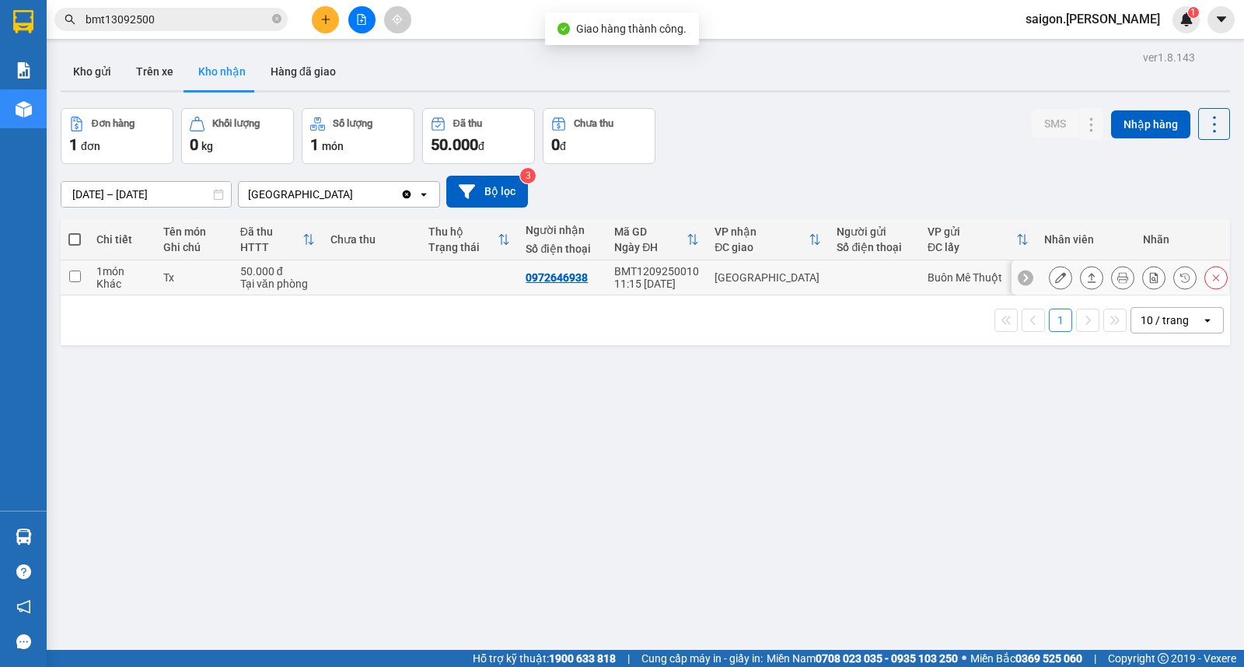
click at [1087, 282] on icon at bounding box center [1092, 277] width 11 height 11
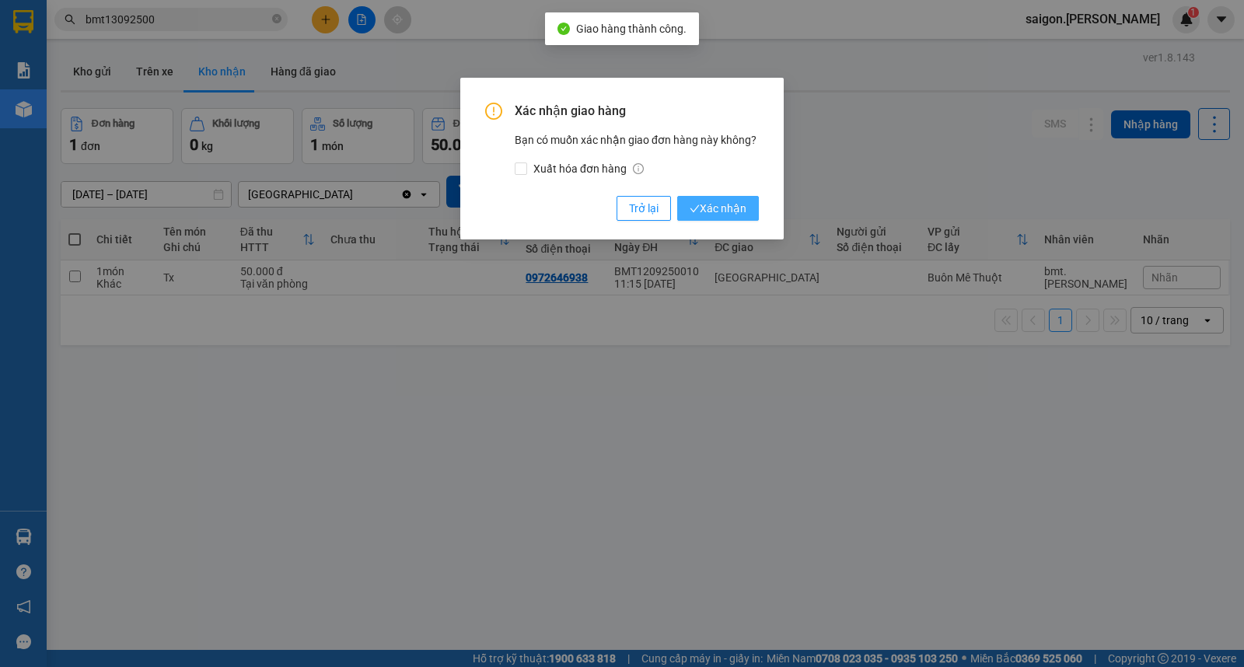
click at [733, 212] on span "Xác nhận" at bounding box center [718, 208] width 57 height 17
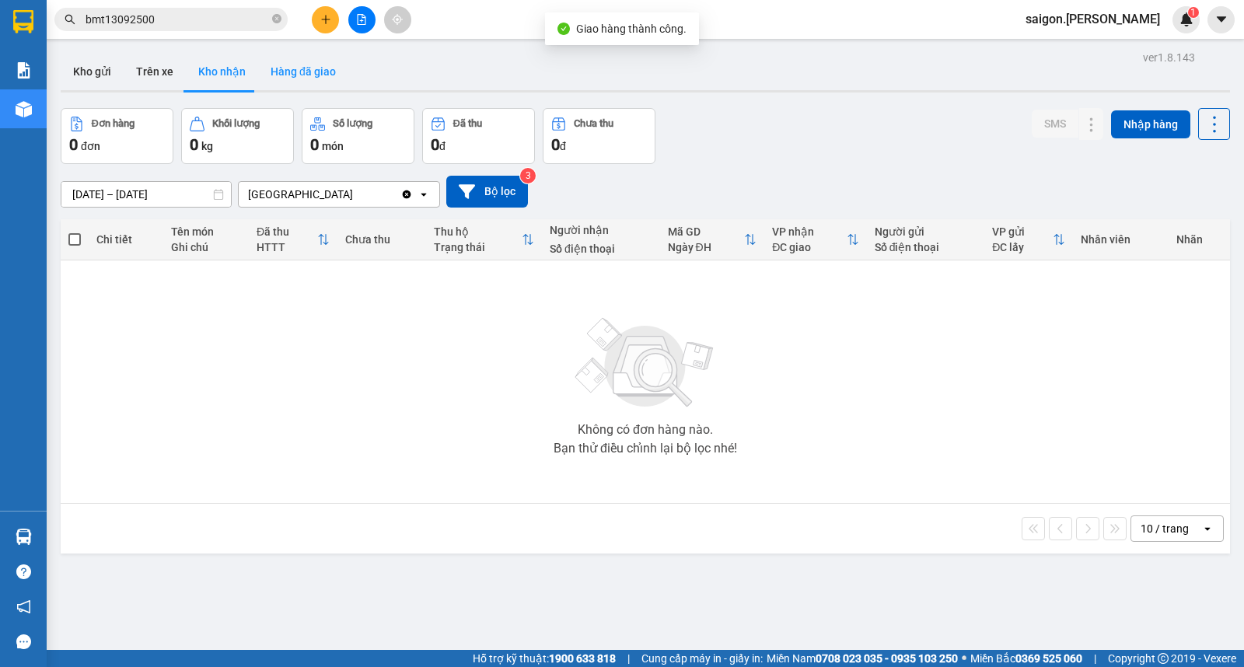
click at [278, 82] on button "Hàng đã giao" at bounding box center [303, 71] width 90 height 37
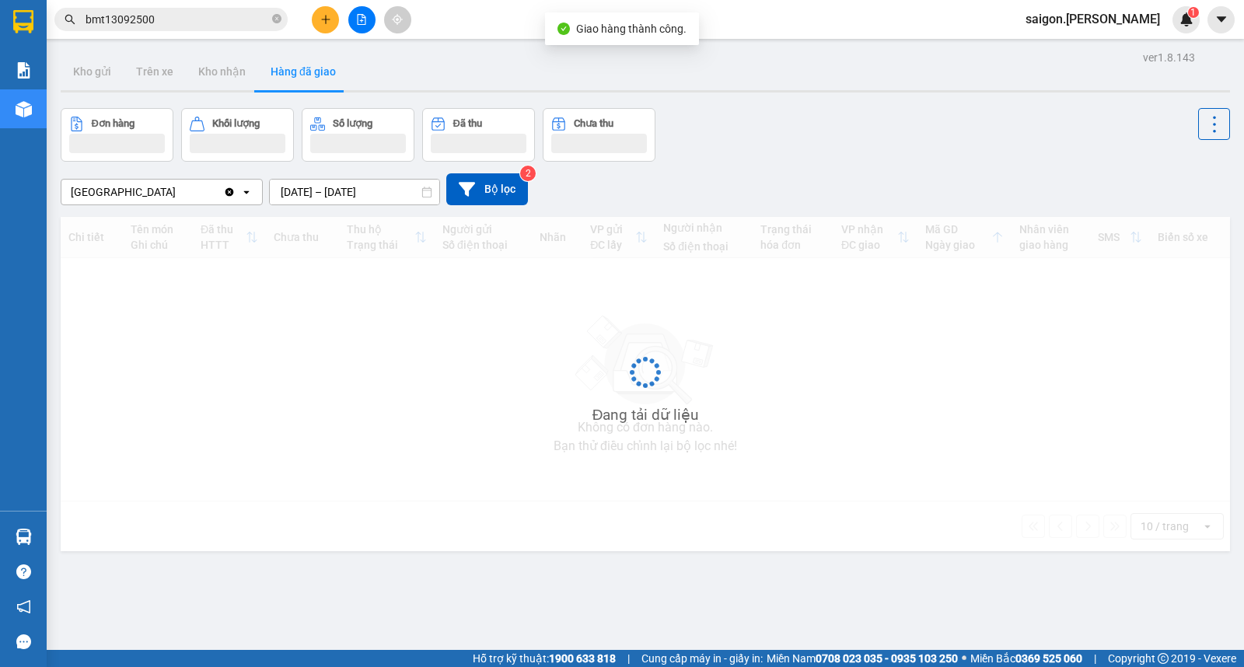
click at [332, 207] on div "Sài Gòn Clear value open 11/09/2025 – 13/09/2025 Press the down arrow key to in…" at bounding box center [646, 189] width 1170 height 55
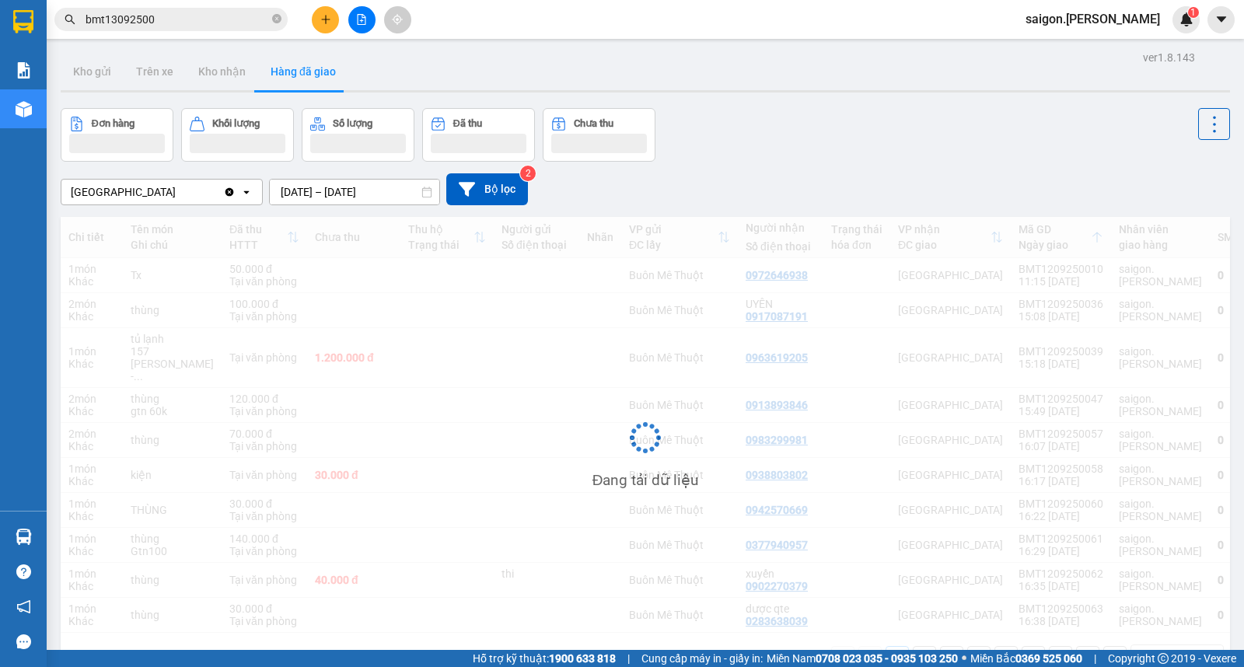
click at [340, 198] on input "11/09/2025 – 13/09/2025" at bounding box center [355, 192] width 170 height 25
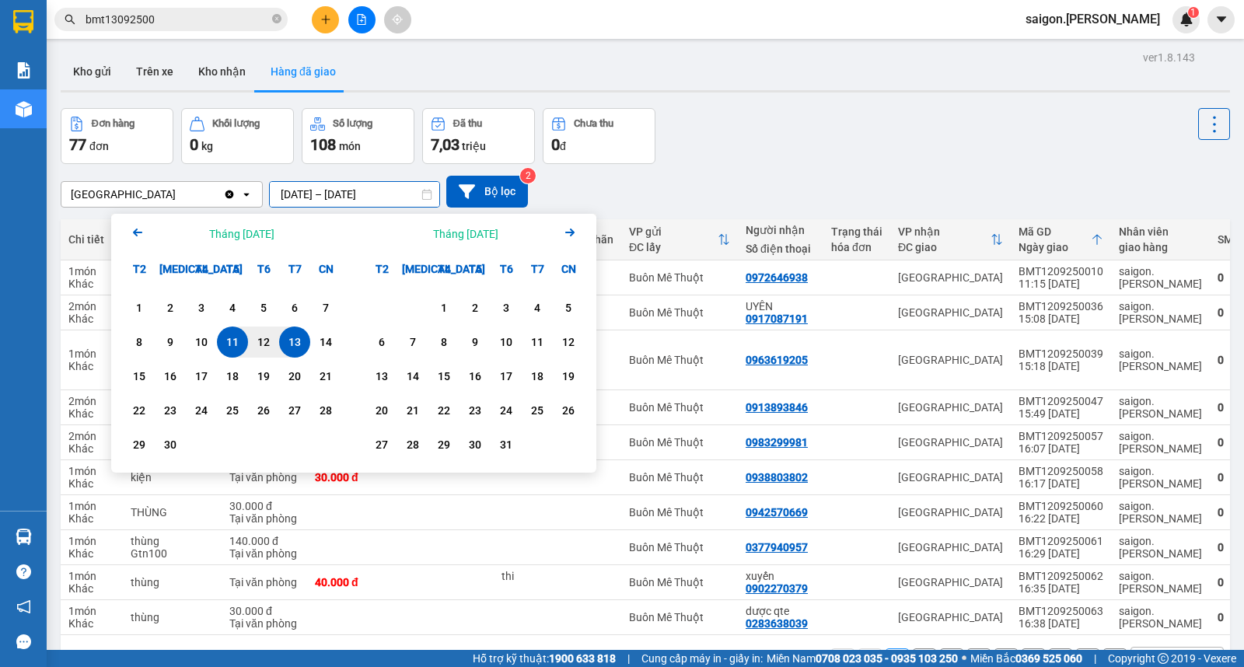
click at [284, 345] on div "13" at bounding box center [295, 342] width 22 height 19
type input "[DATE] – [DATE]"
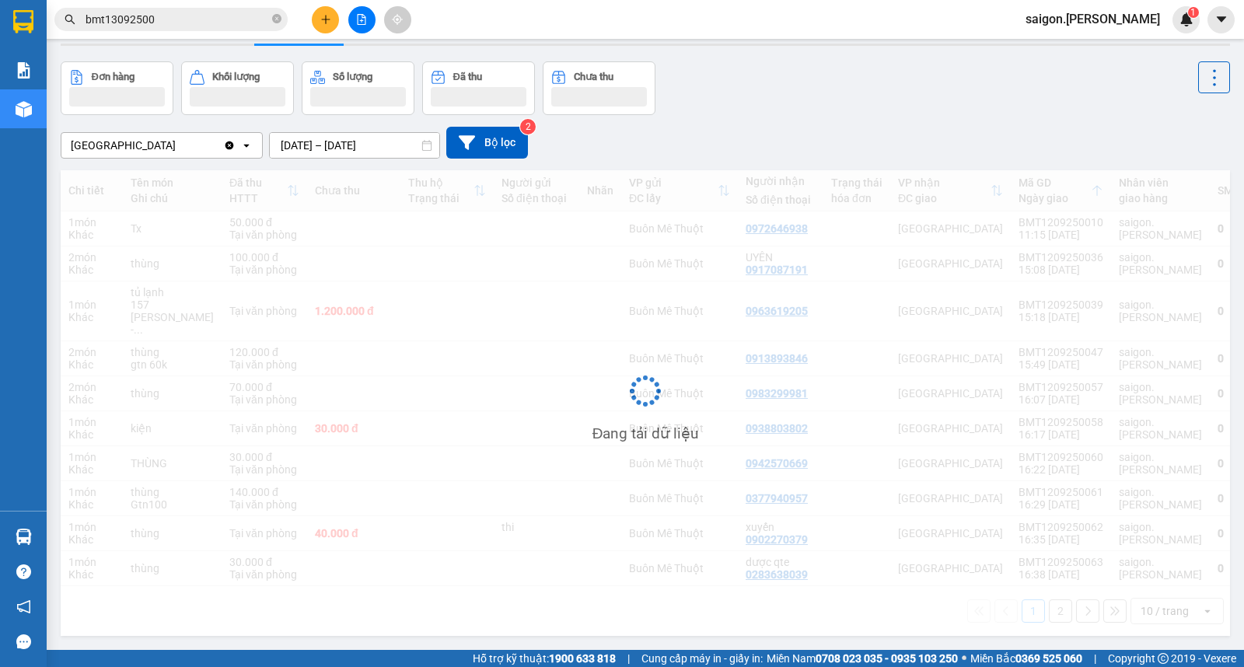
scroll to position [72, 0]
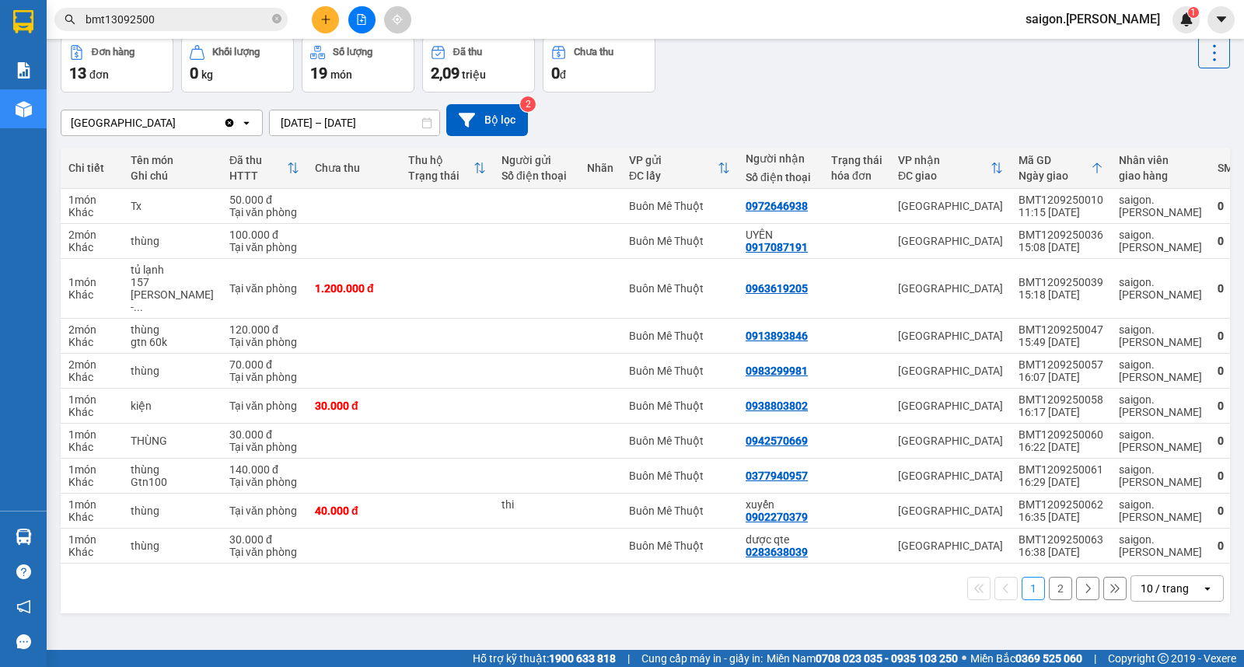
click at [1149, 582] on div "10 / trang" at bounding box center [1165, 589] width 48 height 16
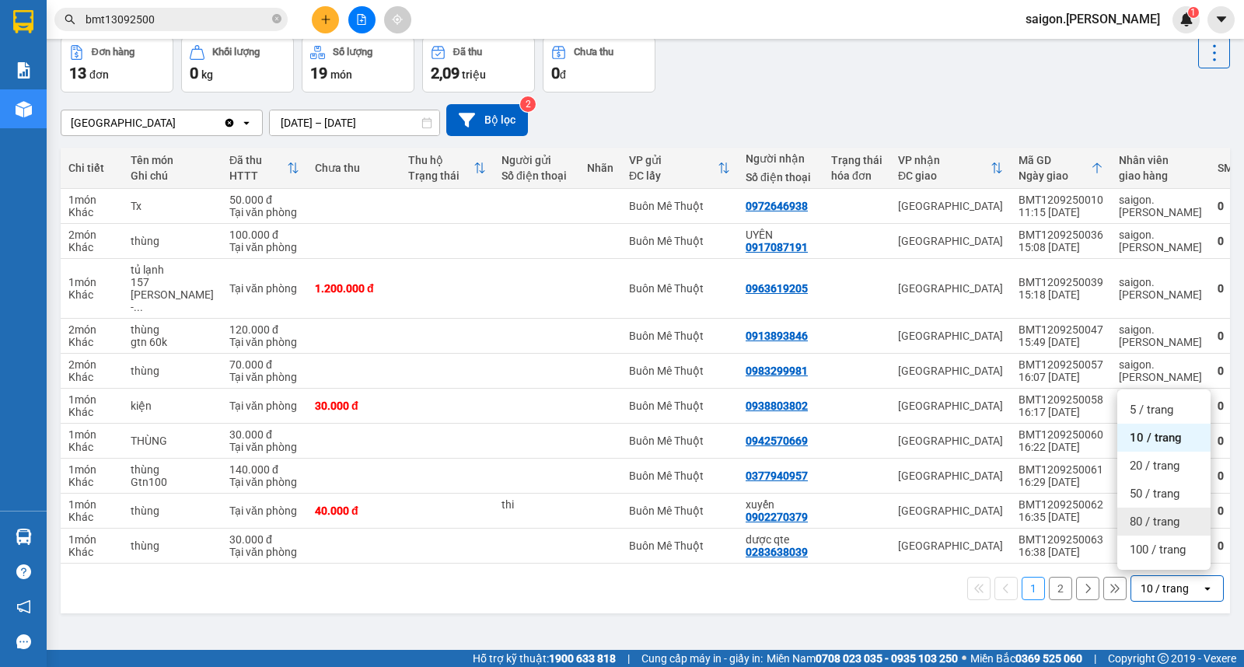
click at [1140, 532] on div "80 / trang" at bounding box center [1164, 522] width 93 height 28
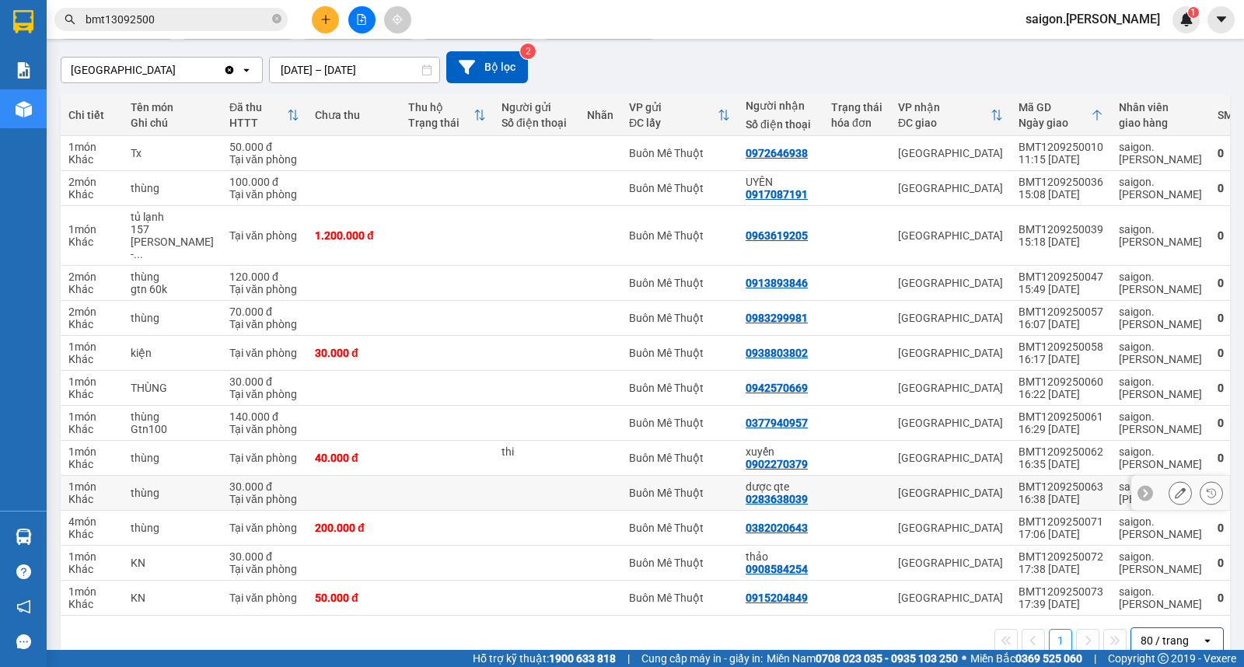
scroll to position [149, 0]
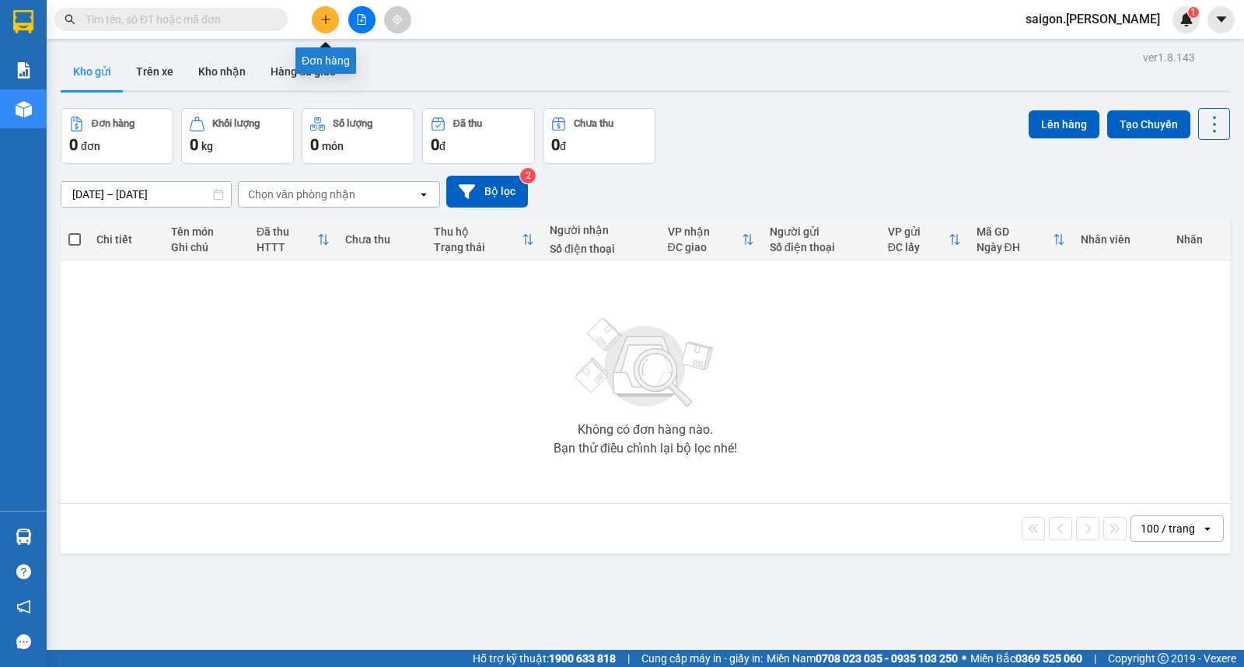
click at [319, 14] on button at bounding box center [325, 19] width 27 height 27
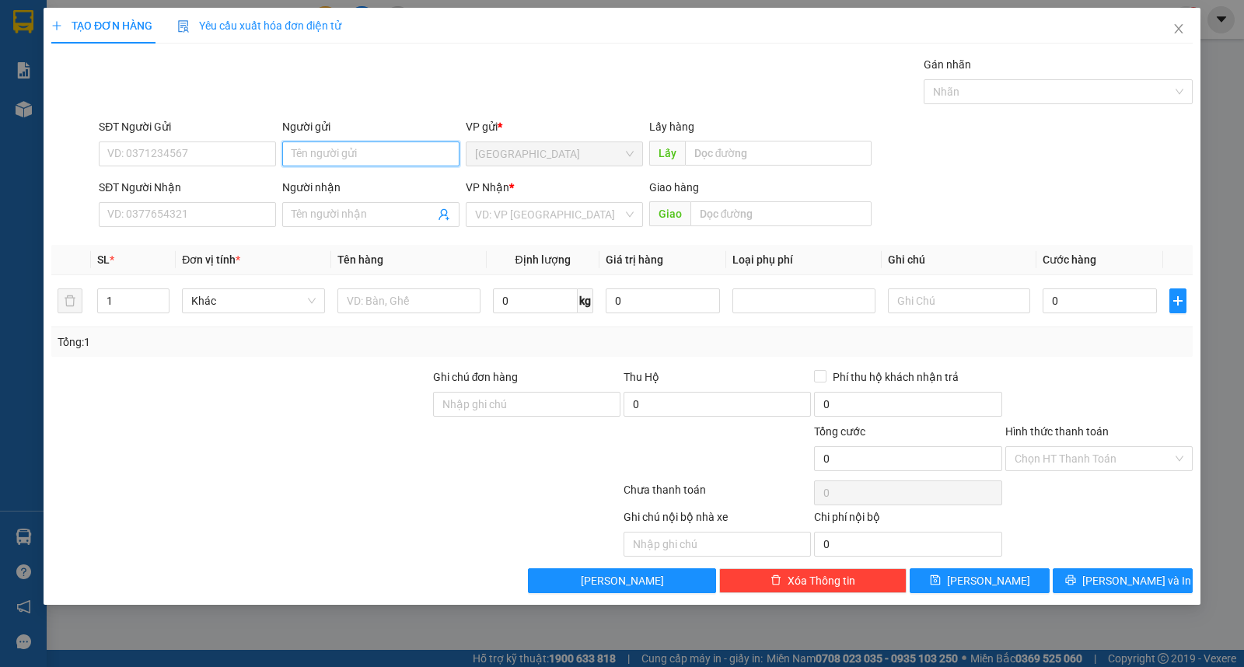
click at [331, 145] on input "Người gửi" at bounding box center [370, 154] width 177 height 25
type input "tín phát"
type input "toàn mỹ"
type input "ư"
type input "kiện"
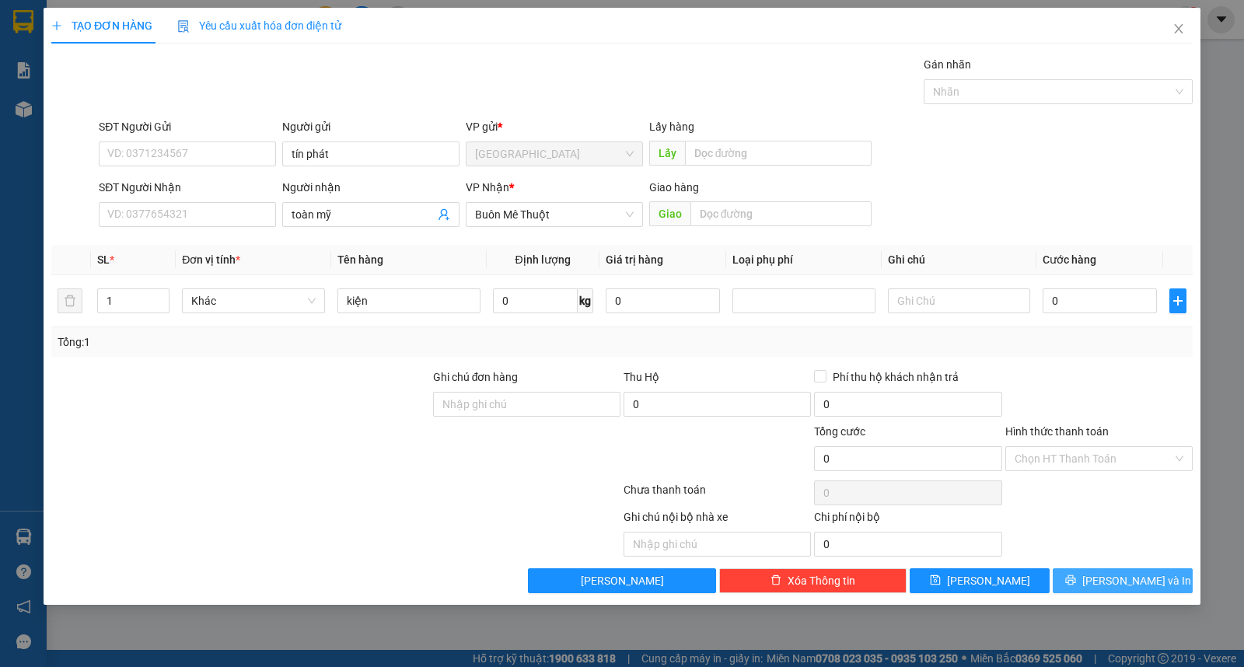
click at [1090, 593] on button "[PERSON_NAME] và In" at bounding box center [1123, 581] width 140 height 25
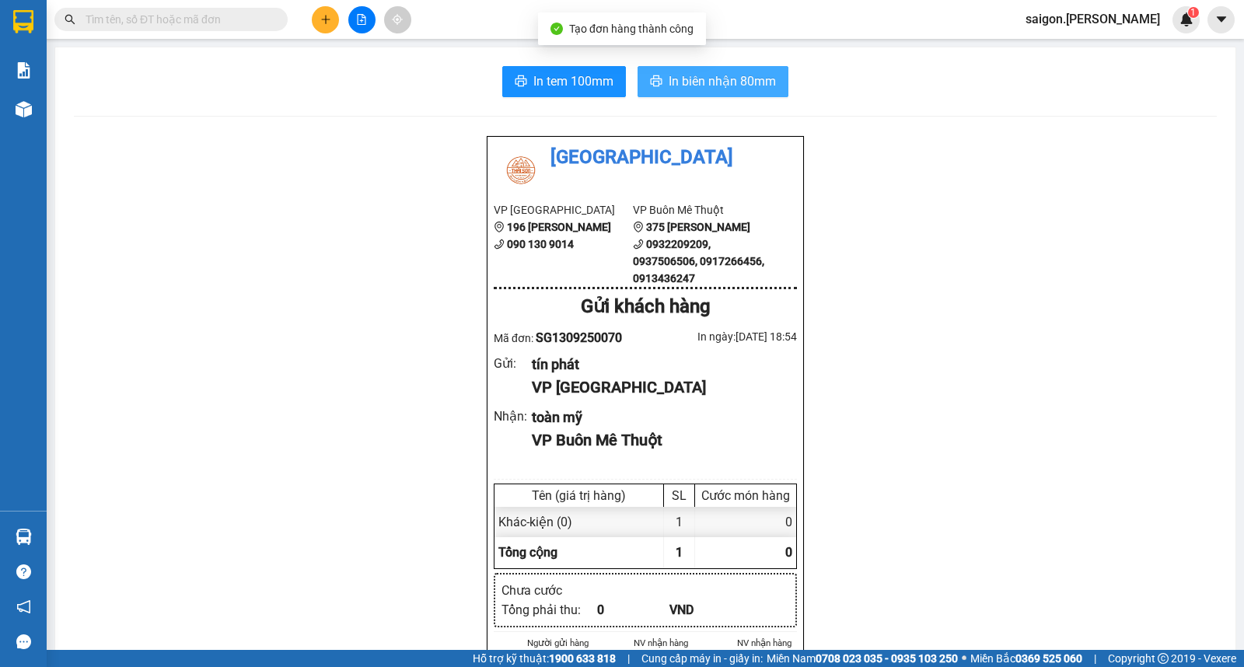
click at [736, 87] on span "In biên nhận 80mm" at bounding box center [722, 81] width 107 height 19
click at [242, 8] on span at bounding box center [170, 19] width 233 height 23
click at [245, 20] on input "text" at bounding box center [178, 19] width 184 height 17
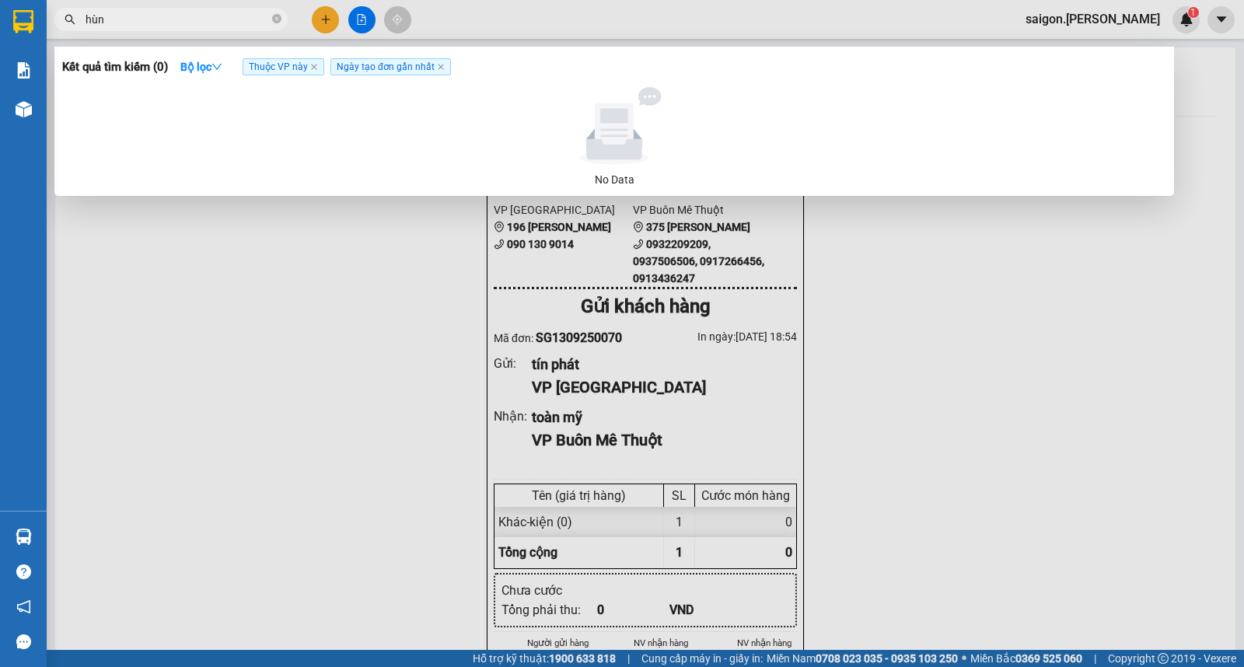
type input "hùng"
